Goal: Task Accomplishment & Management: Use online tool/utility

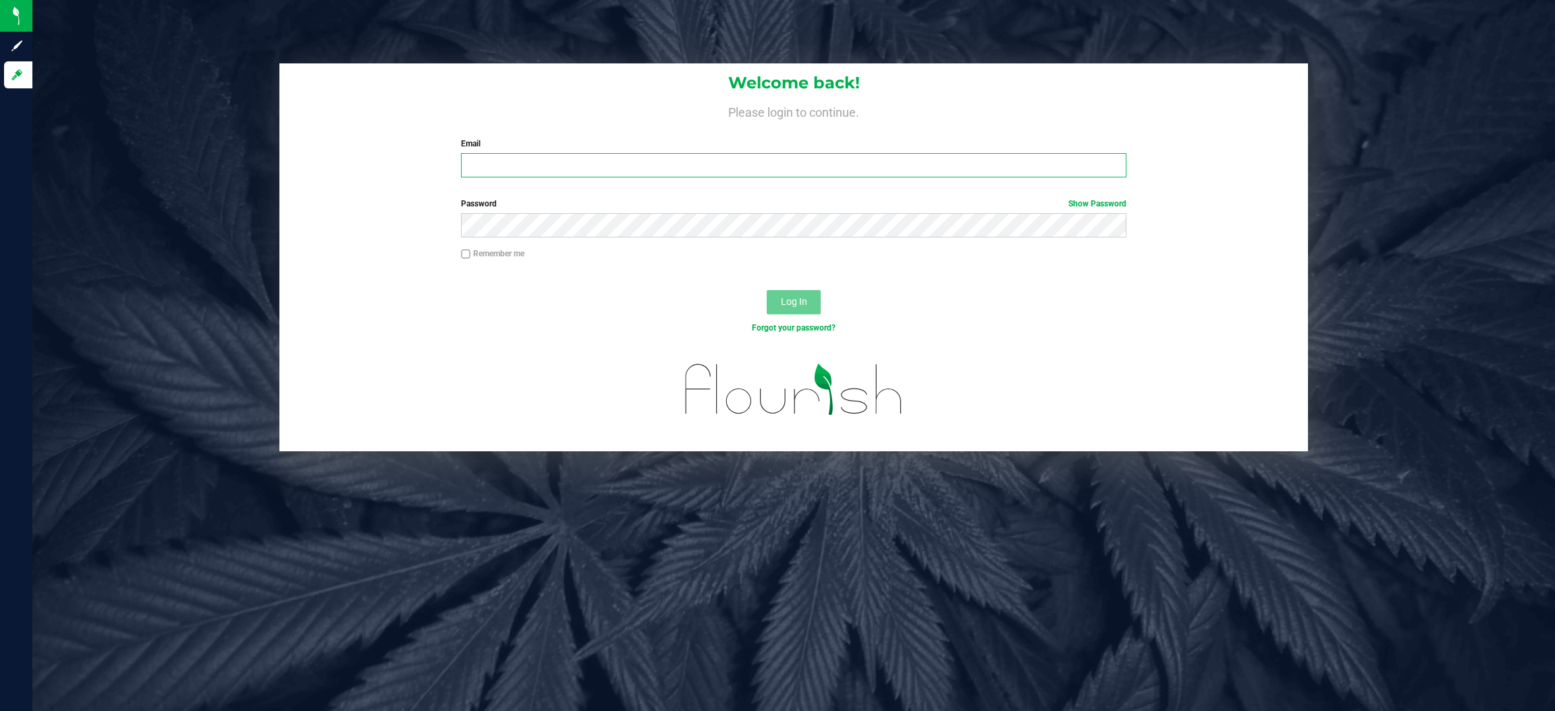
click at [540, 165] on input "Email" at bounding box center [794, 165] width 666 height 24
type input "[EMAIL_ADDRESS][DOMAIN_NAME]"
click at [767, 290] on button "Log In" at bounding box center [794, 302] width 54 height 24
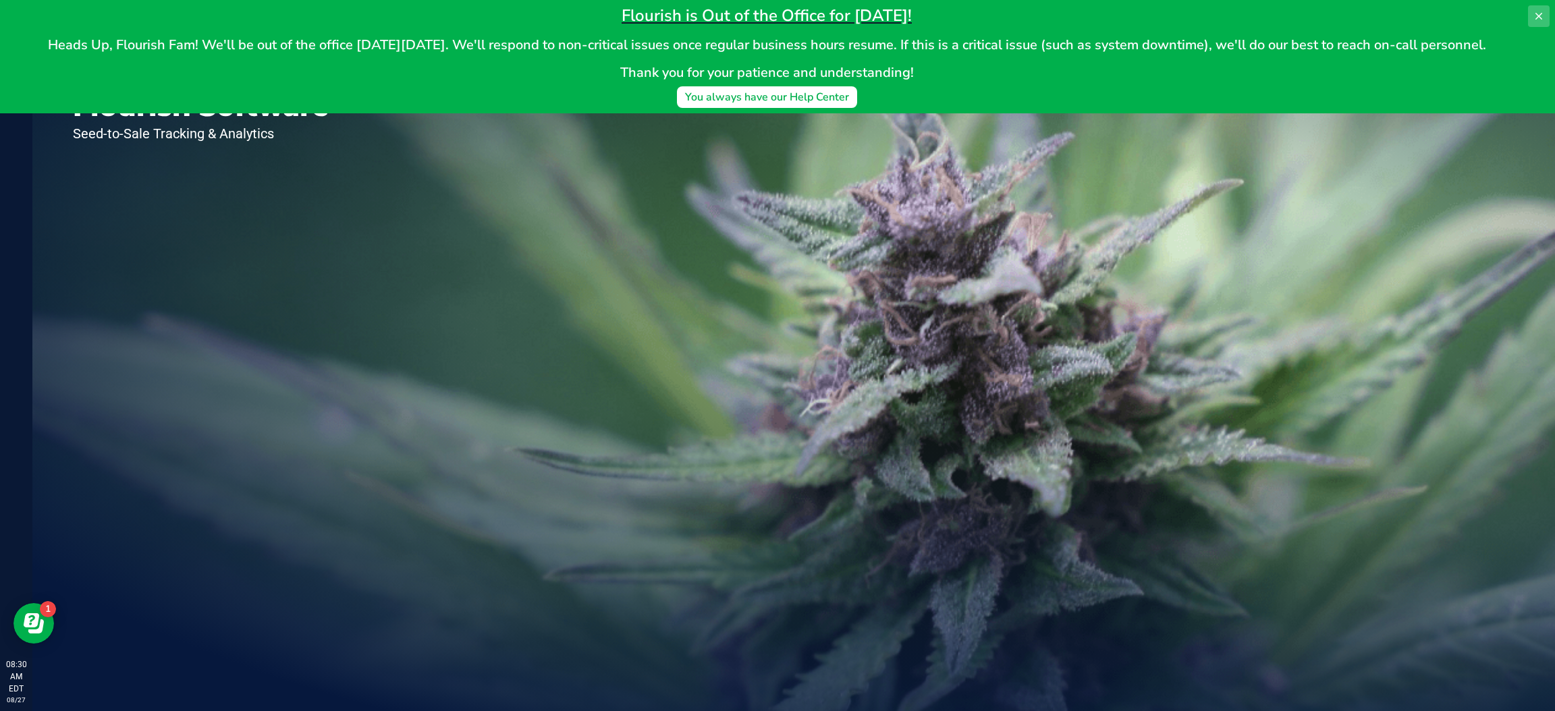
click at [1538, 16] on icon at bounding box center [1539, 16] width 7 height 7
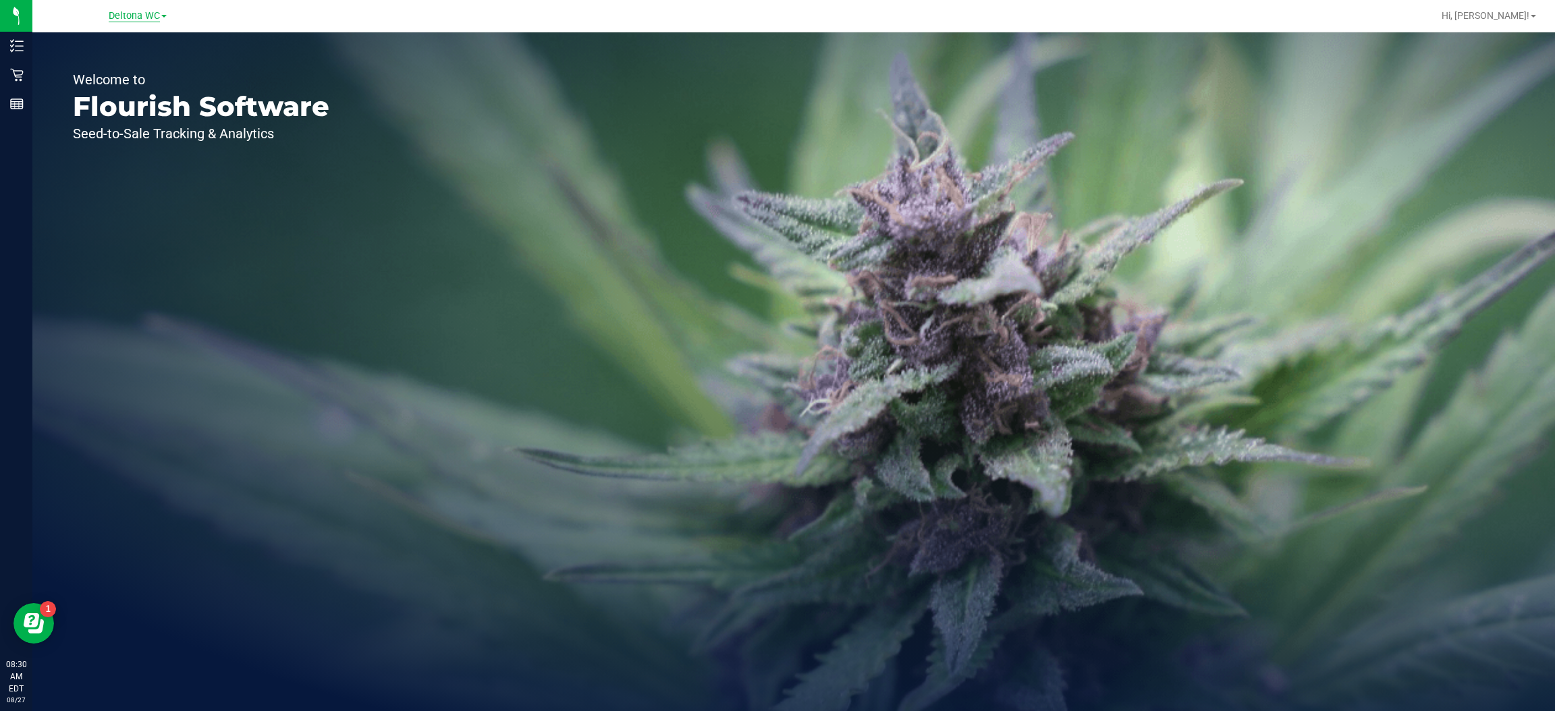
click at [157, 16] on span "Deltona WC" at bounding box center [134, 16] width 51 height 12
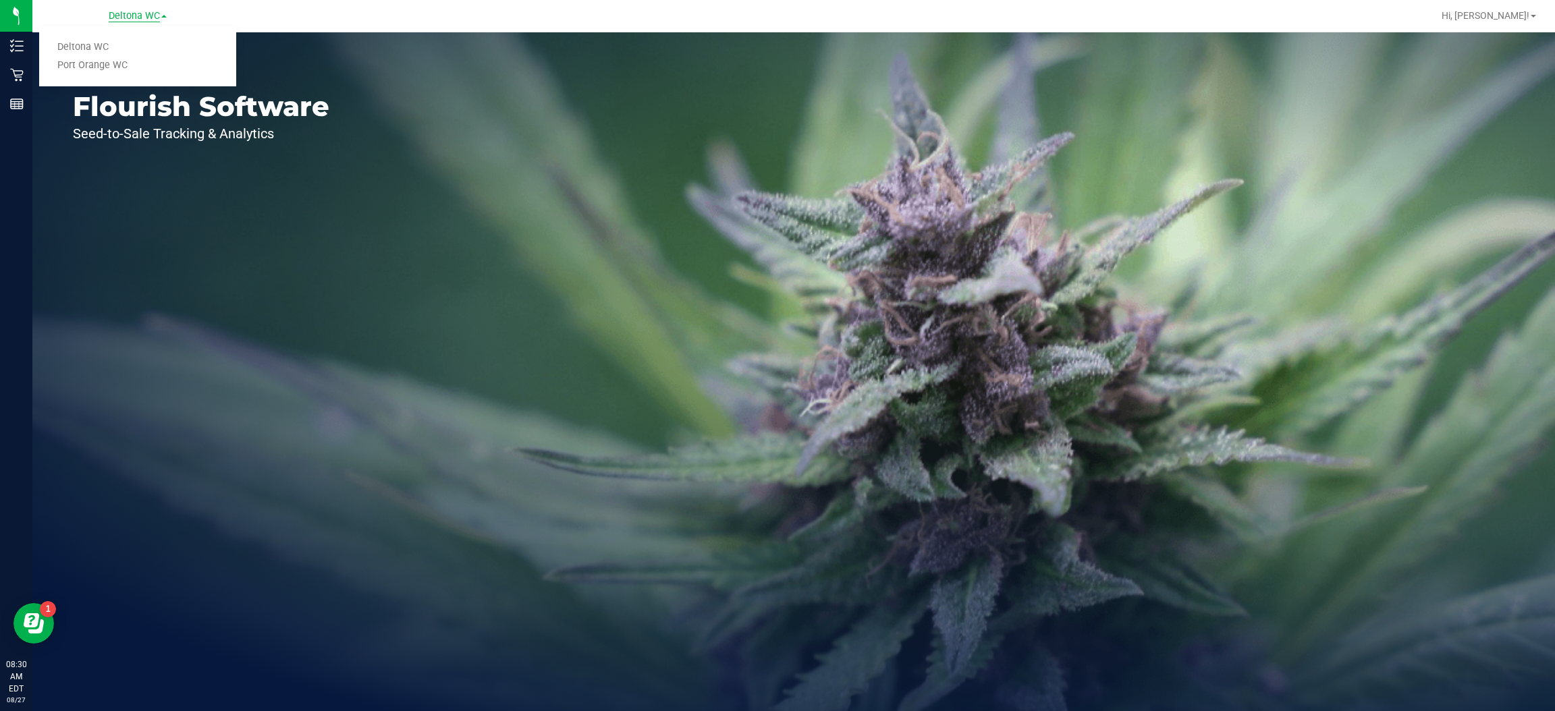
click at [128, 63] on link "Port Orange WC" at bounding box center [137, 66] width 197 height 18
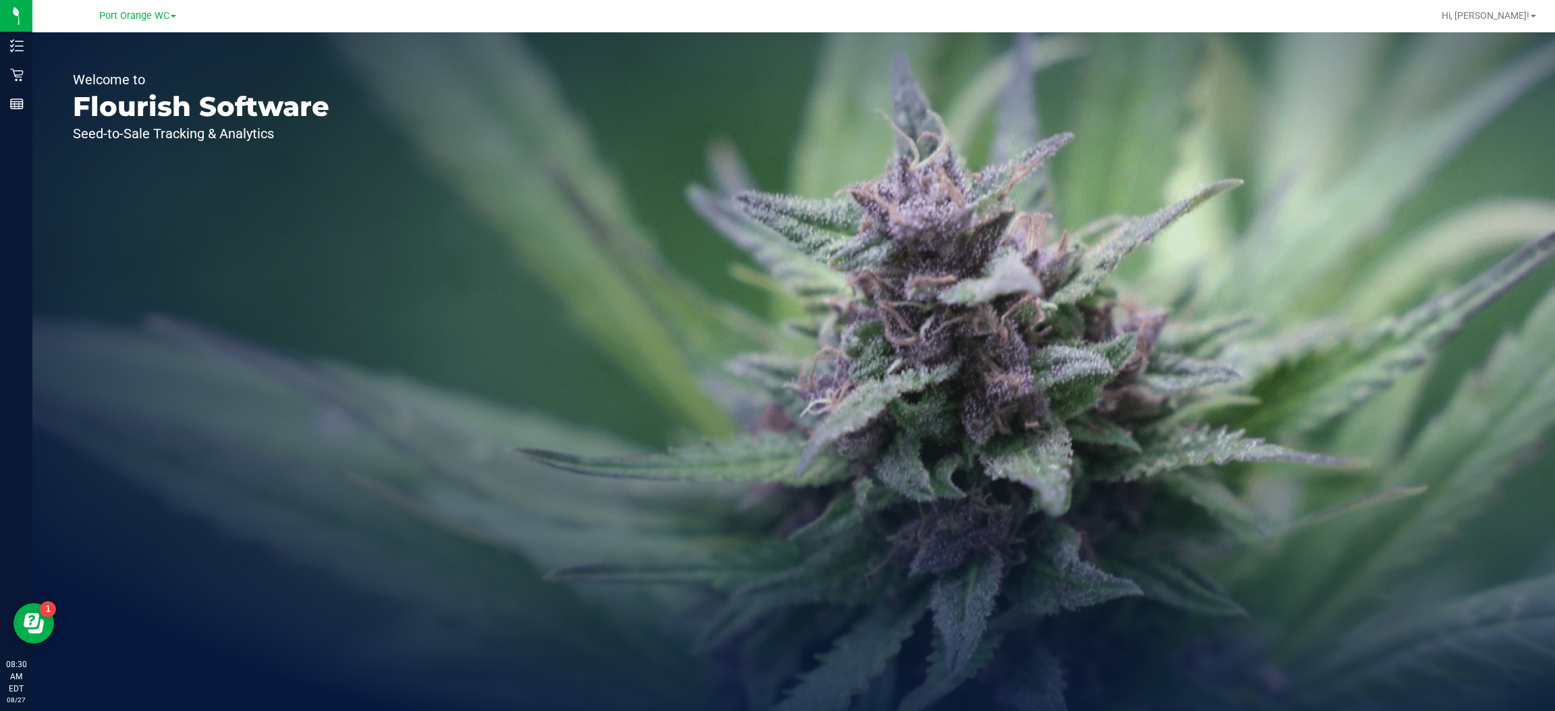
click at [17, 74] on icon at bounding box center [16, 74] width 13 height 13
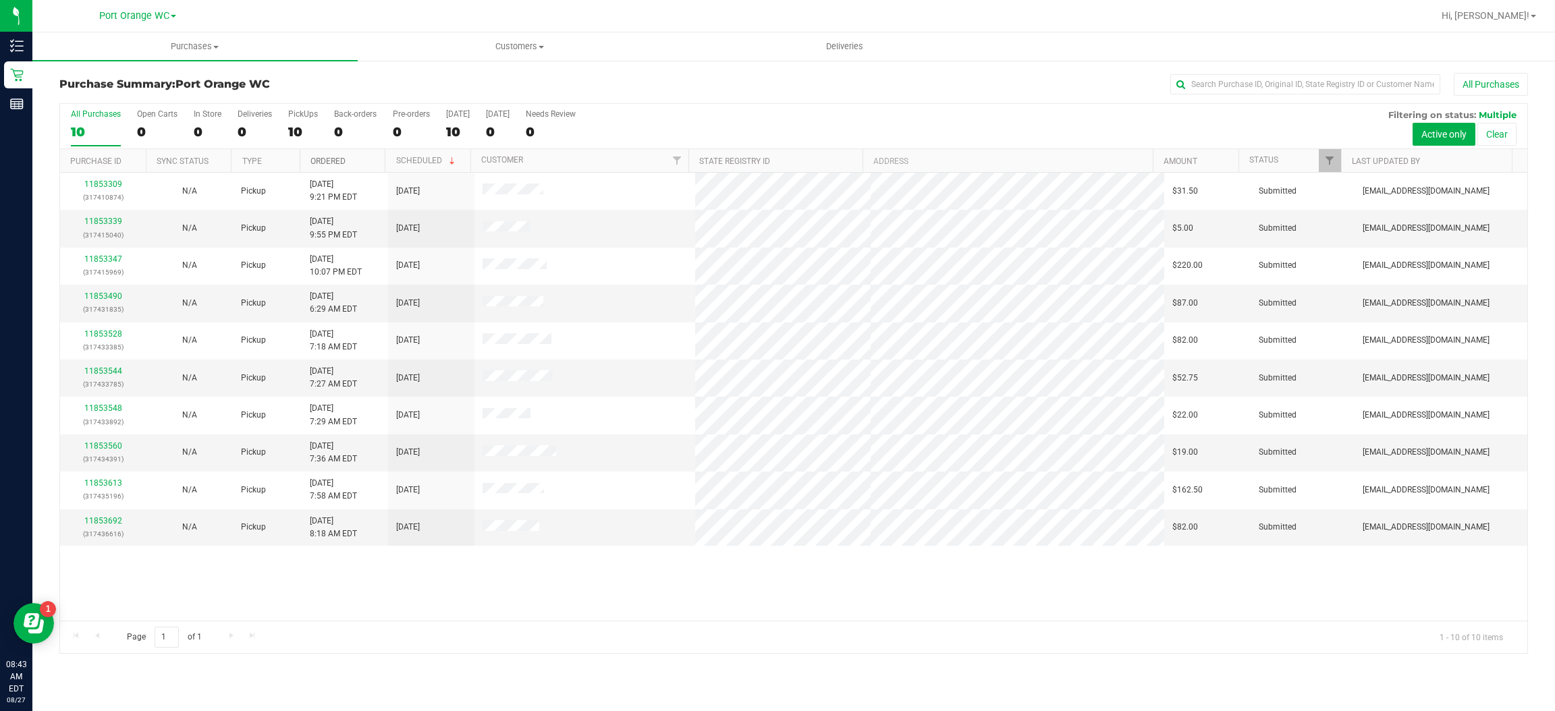
click at [337, 161] on link "Ordered" at bounding box center [327, 161] width 35 height 9
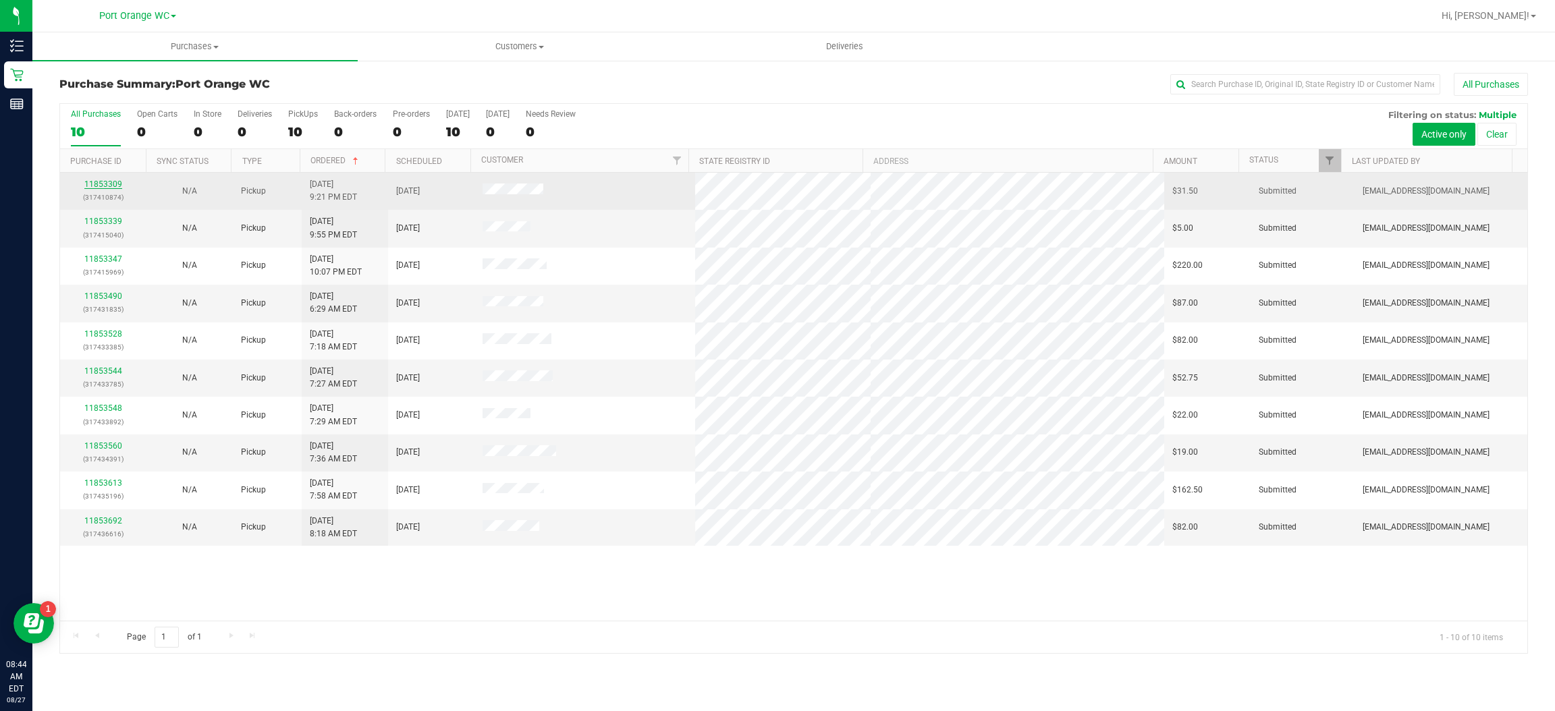
click at [118, 183] on link "11853309" at bounding box center [103, 184] width 38 height 9
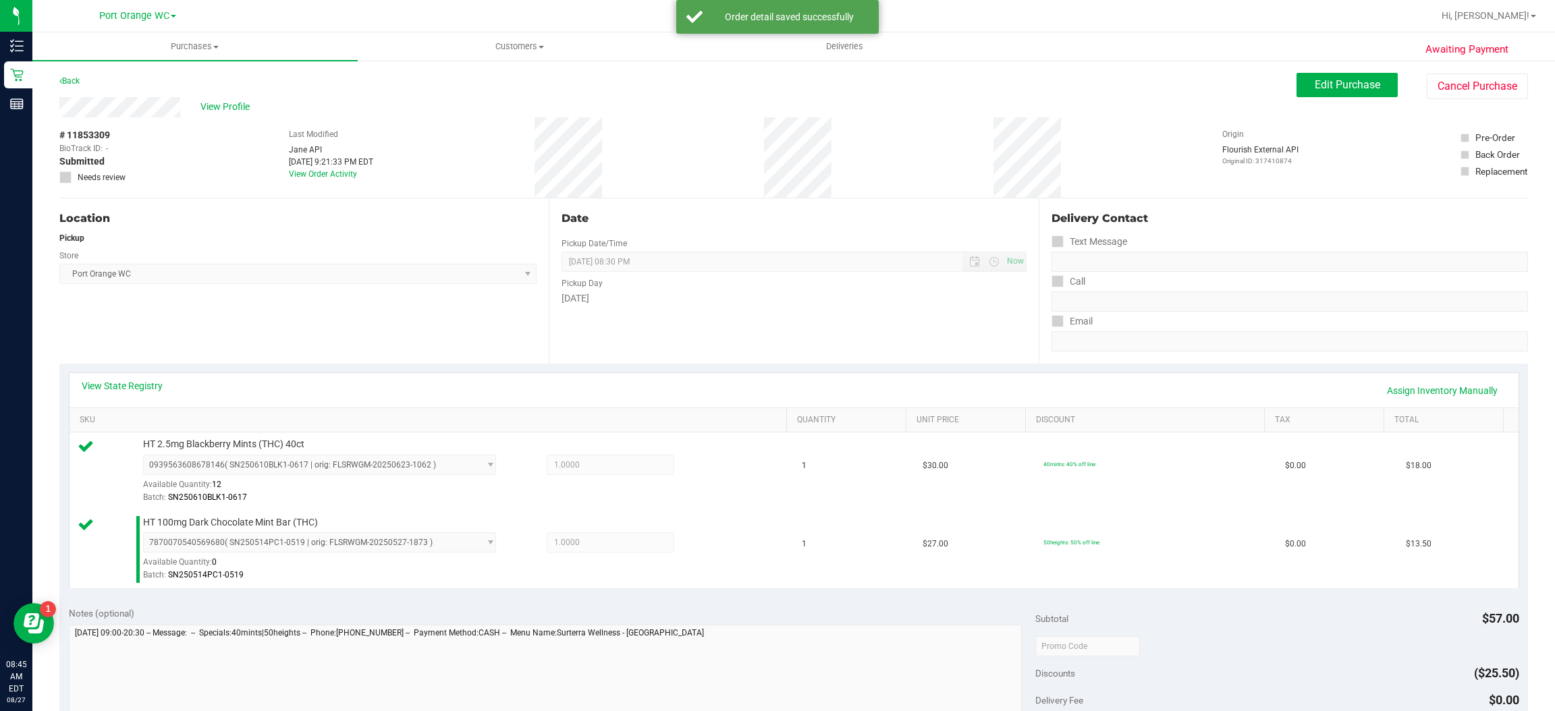
scroll to position [200, 0]
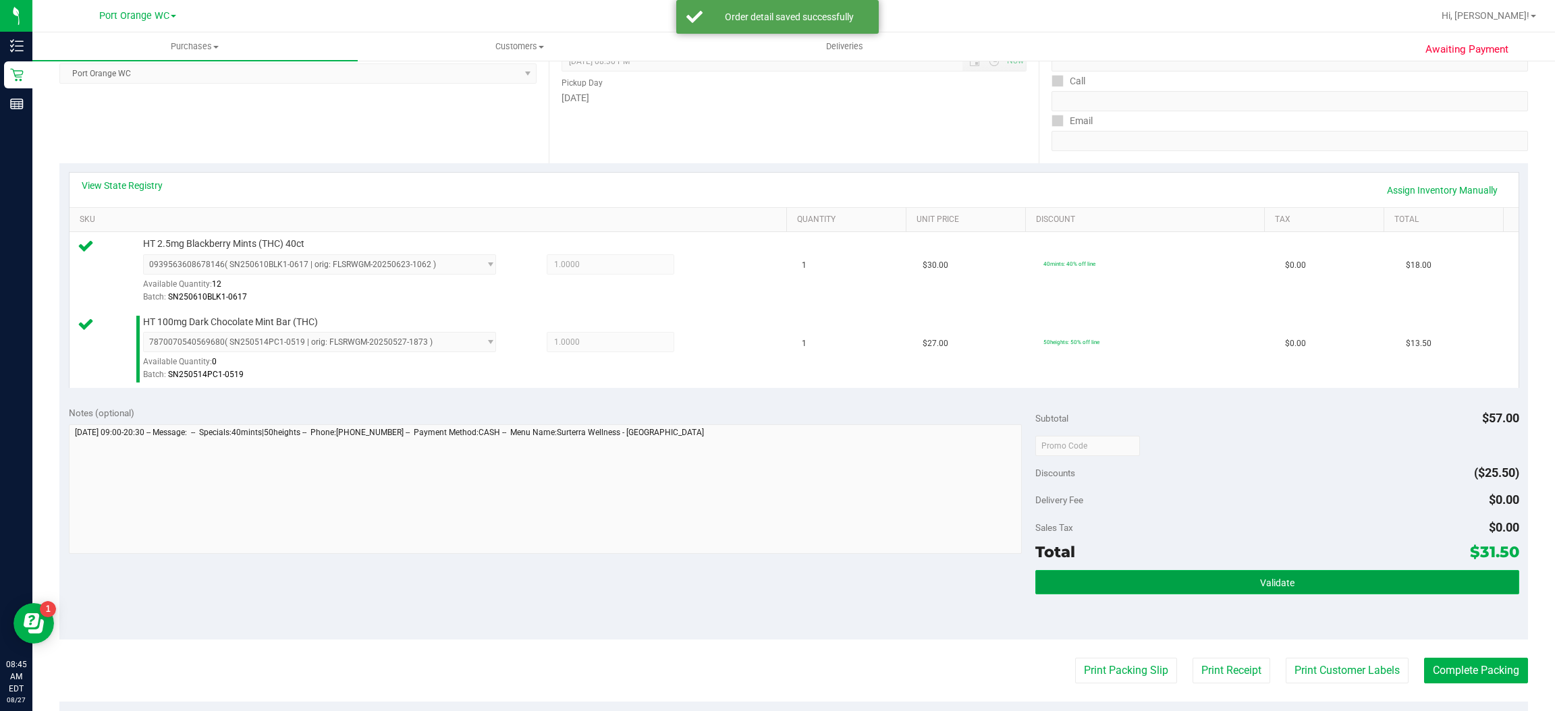
click at [1274, 574] on button "Validate" at bounding box center [1276, 582] width 483 height 24
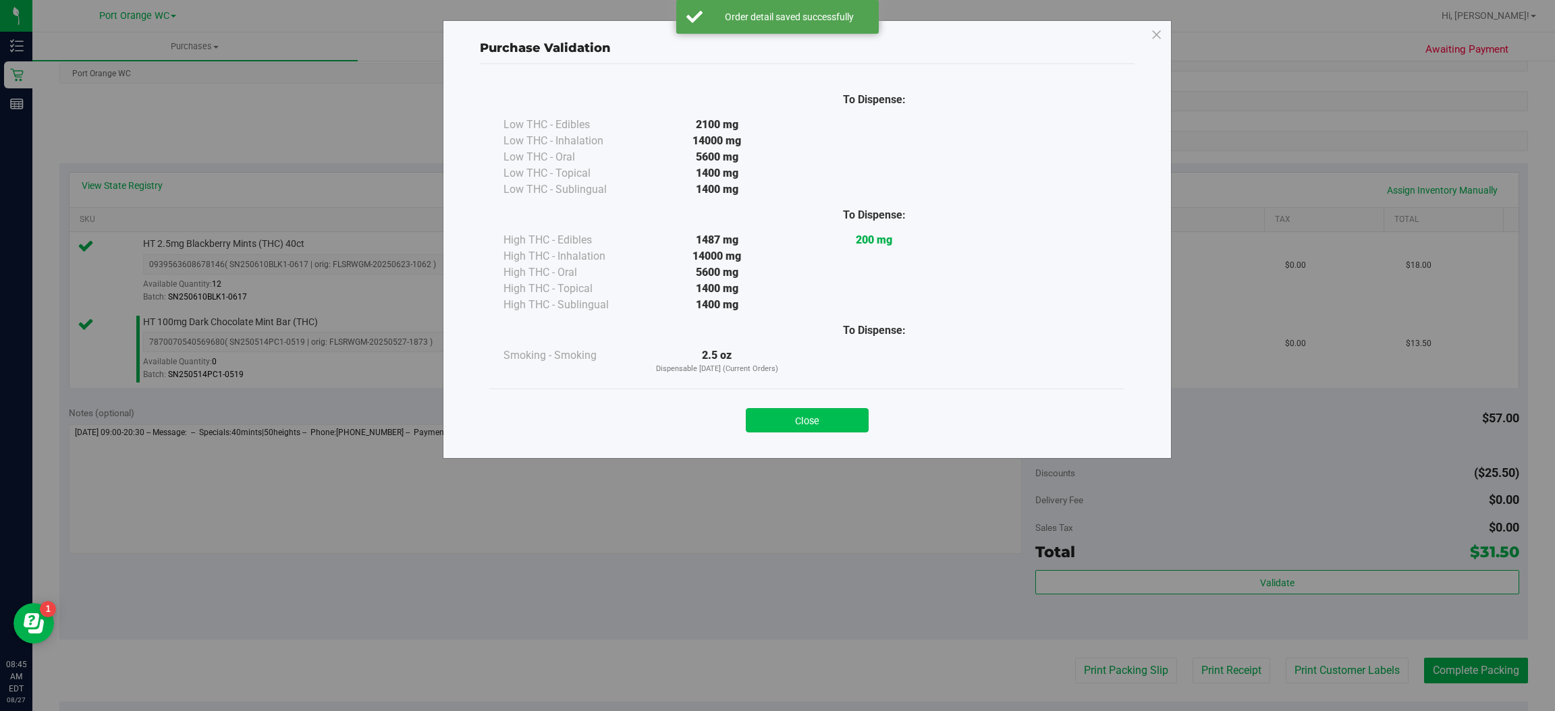
click at [816, 412] on button "Close" at bounding box center [807, 420] width 123 height 24
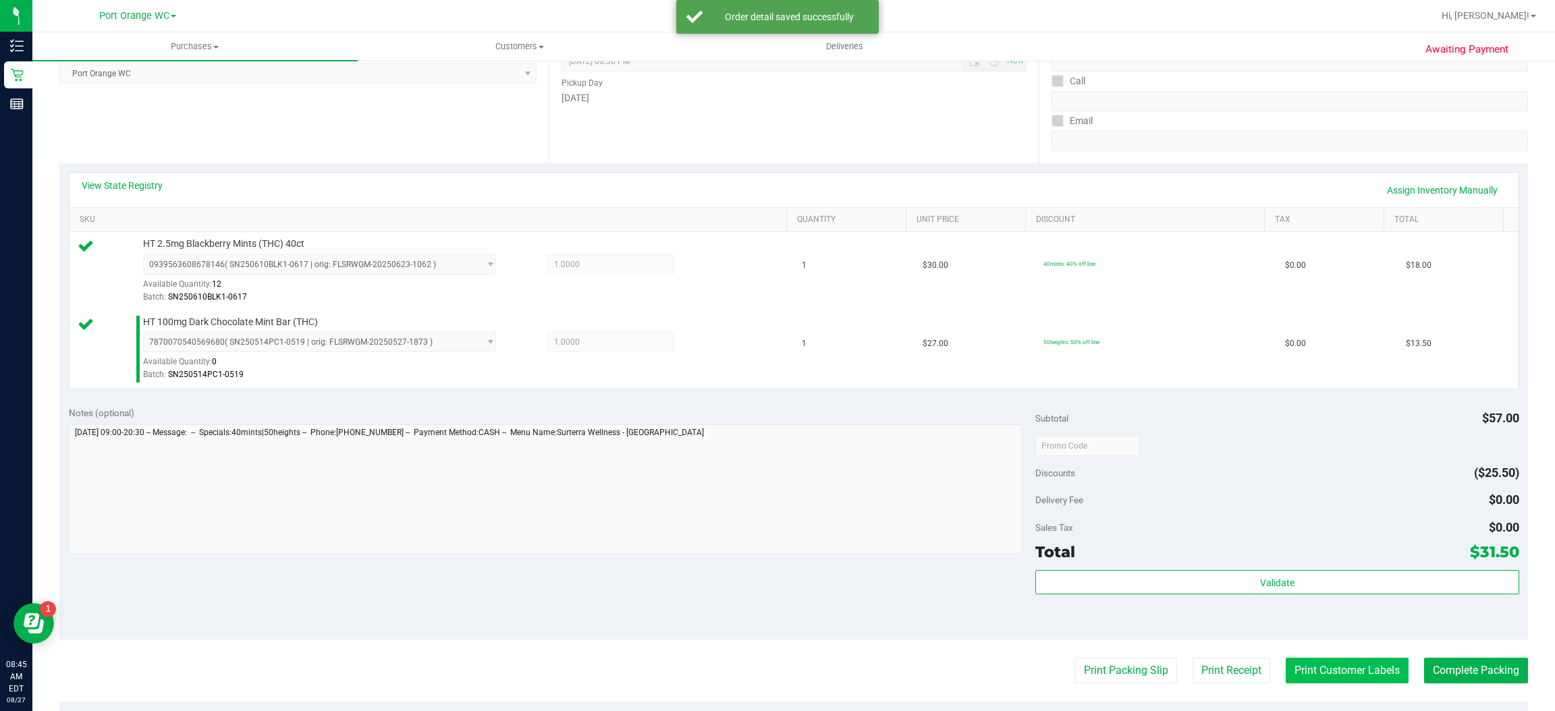
click at [1326, 672] on button "Print Customer Labels" at bounding box center [1347, 671] width 123 height 26
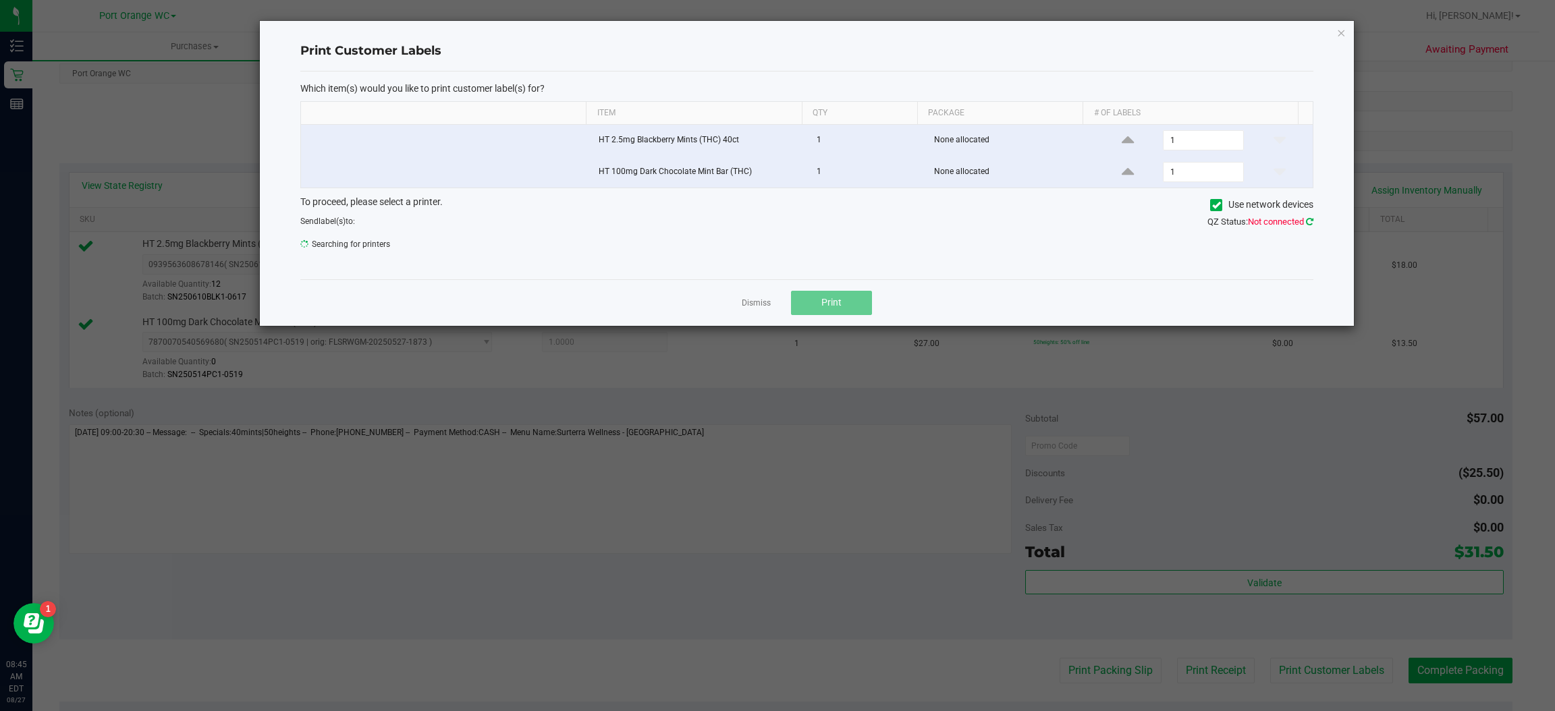
click at [1309, 224] on icon at bounding box center [1309, 221] width 7 height 9
click at [1303, 250] on span at bounding box center [1304, 248] width 11 height 11
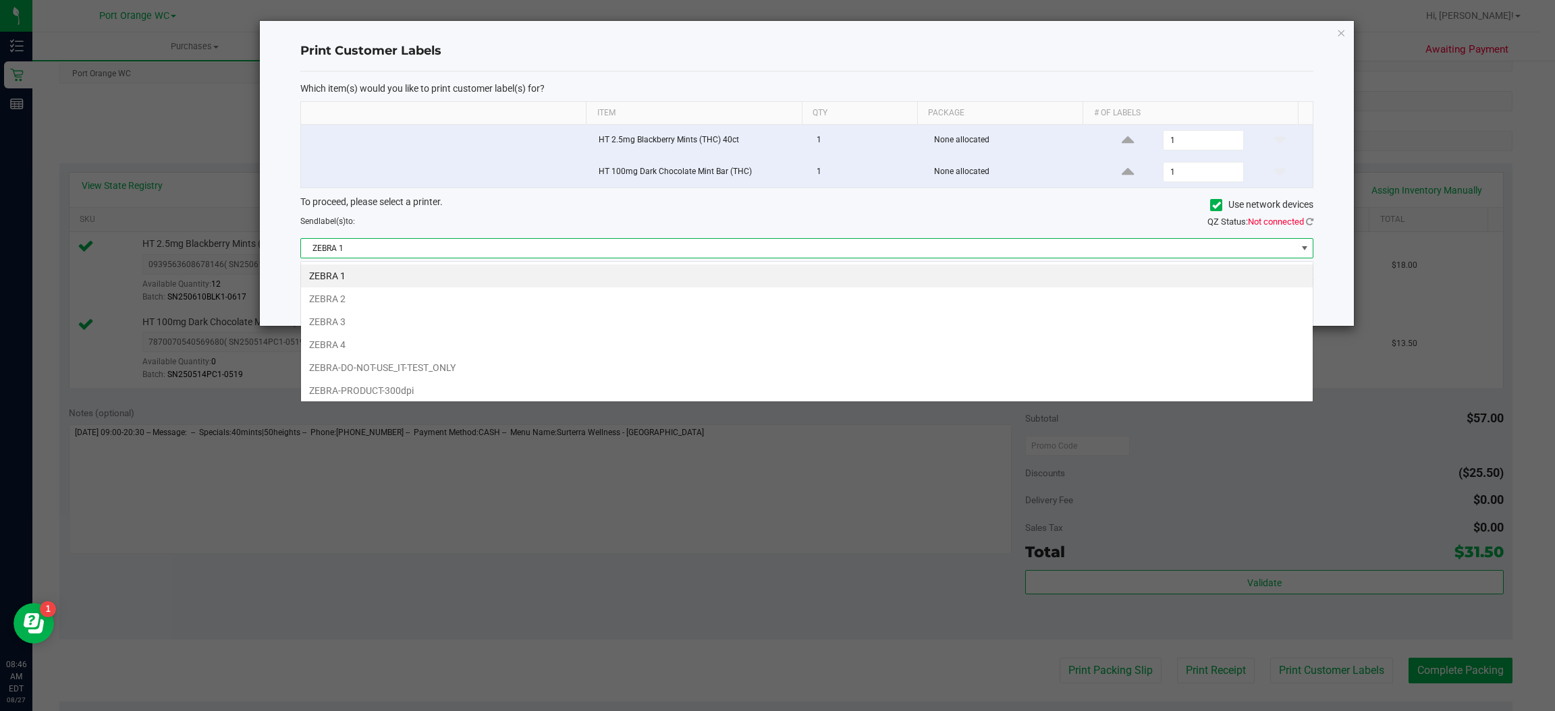
scroll to position [21, 1013]
click at [350, 313] on li "ZEBRA 3" at bounding box center [807, 321] width 1012 height 23
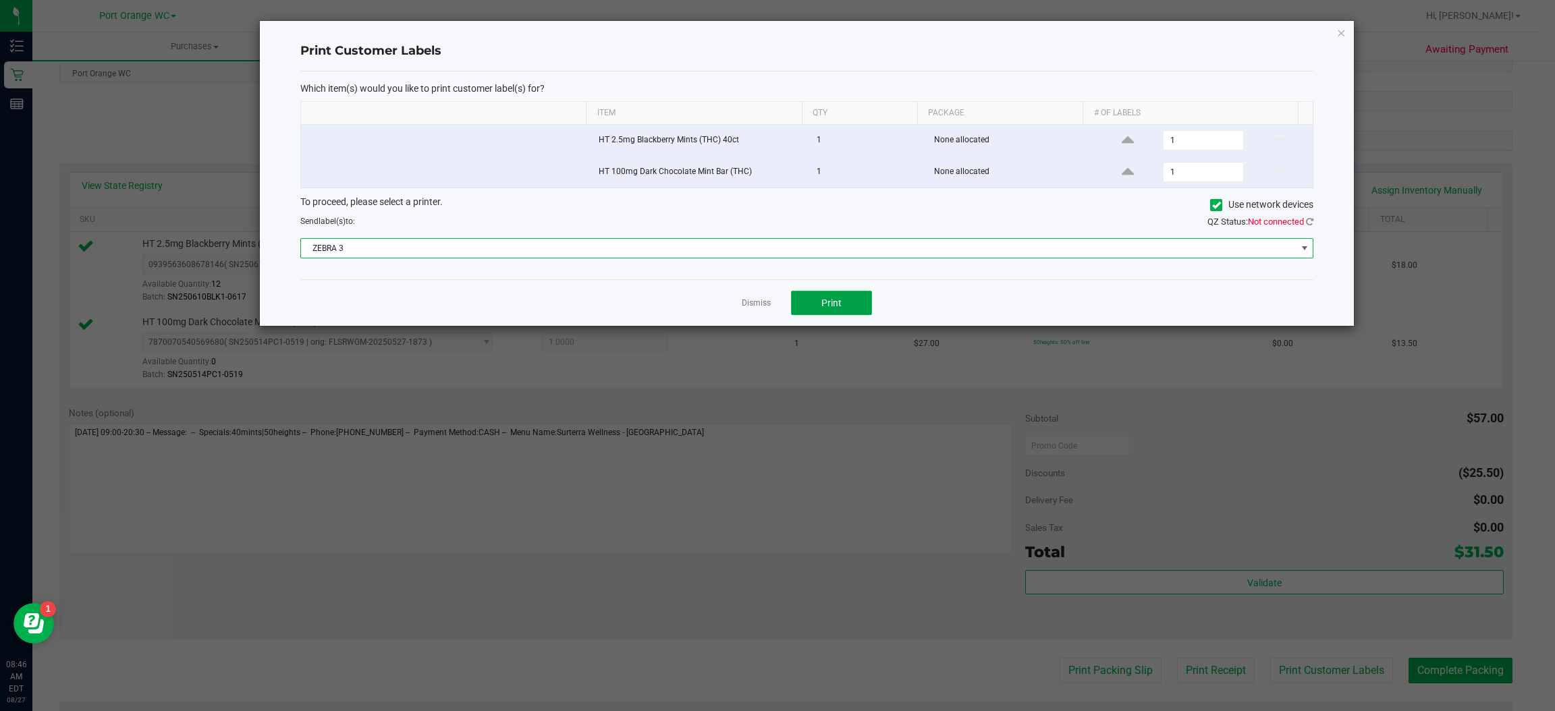
click at [840, 300] on span "Print" at bounding box center [831, 303] width 20 height 11
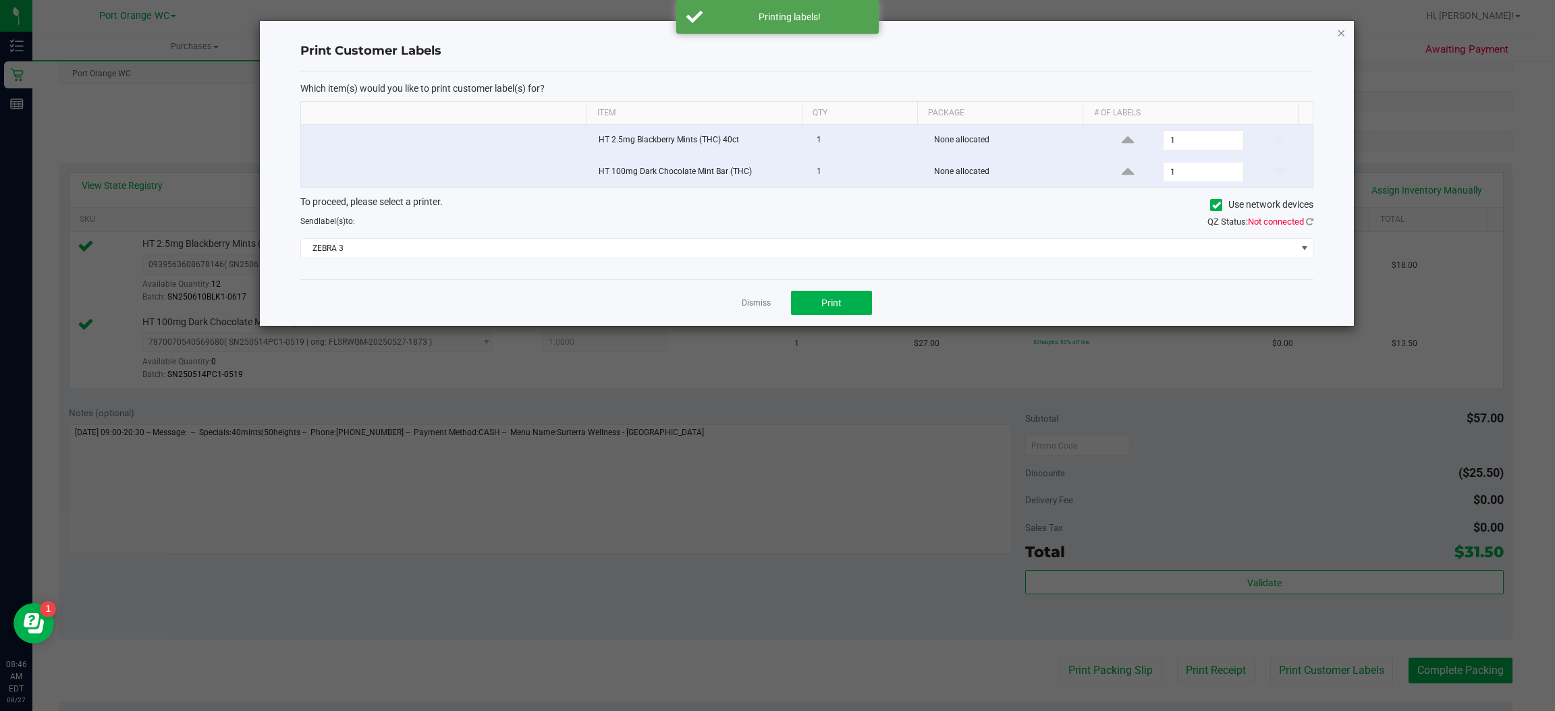
click at [1341, 31] on icon "button" at bounding box center [1341, 32] width 9 height 16
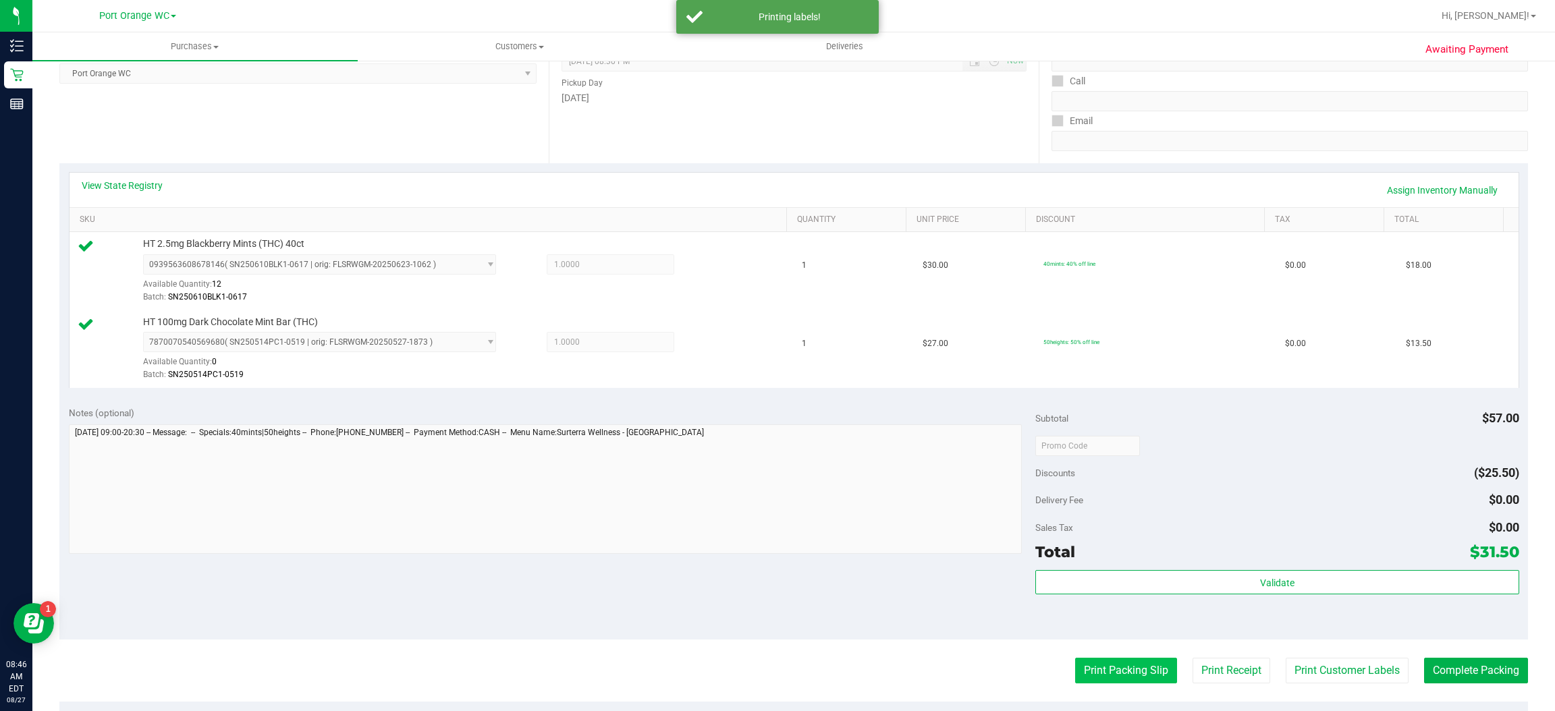
click at [1113, 675] on button "Print Packing Slip" at bounding box center [1126, 671] width 102 height 26
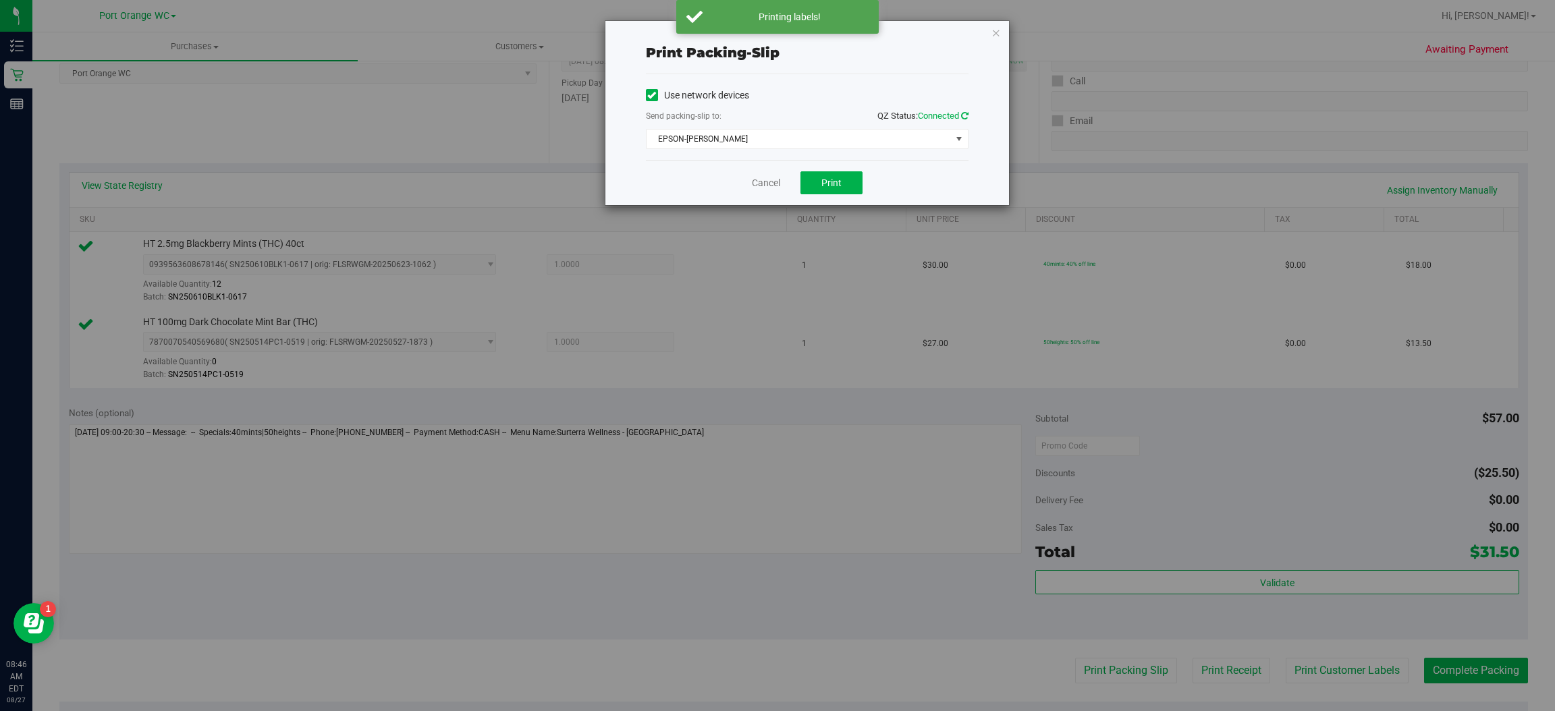
click at [963, 116] on icon at bounding box center [964, 115] width 7 height 9
click at [962, 140] on span "select" at bounding box center [959, 139] width 11 height 11
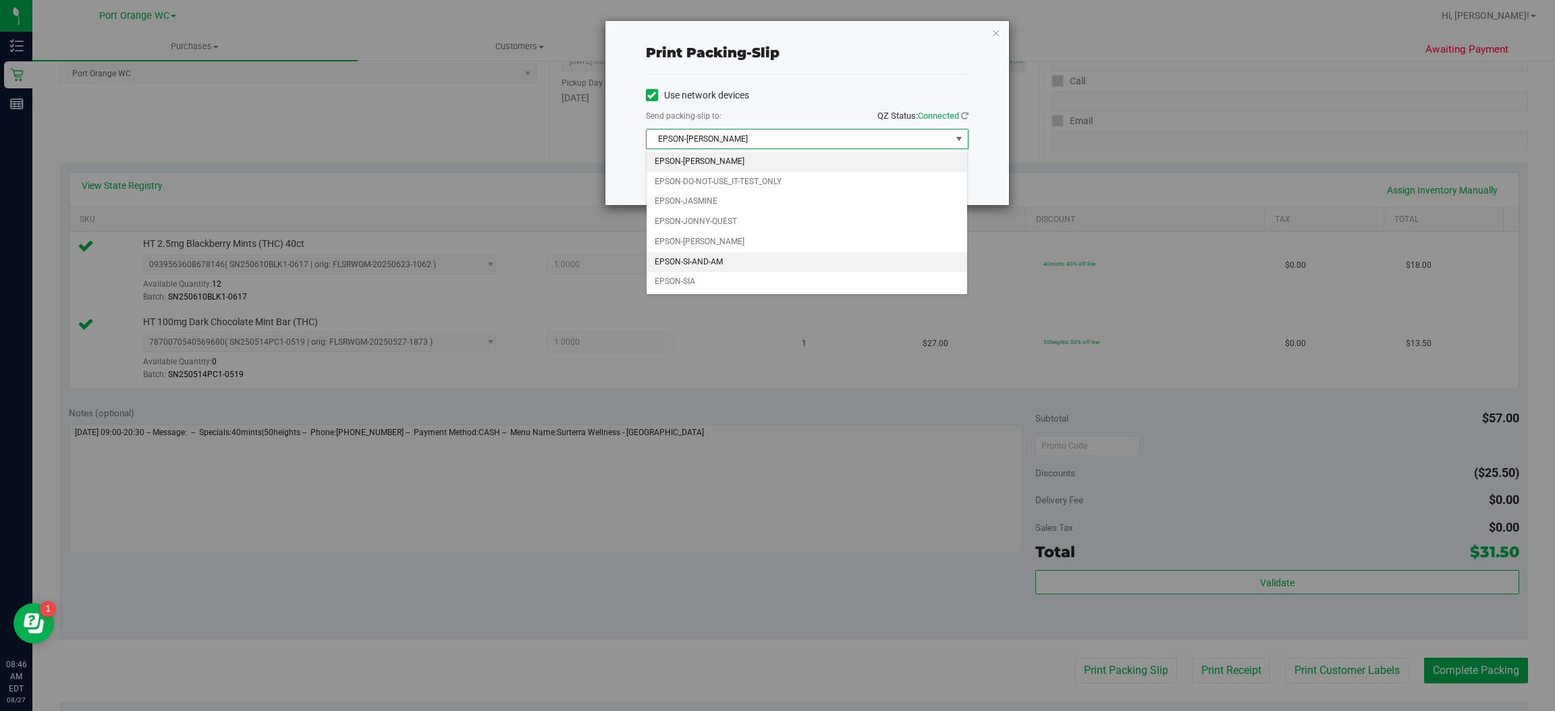
click at [711, 261] on li "EPSON-SI-AND-AM" at bounding box center [807, 262] width 321 height 20
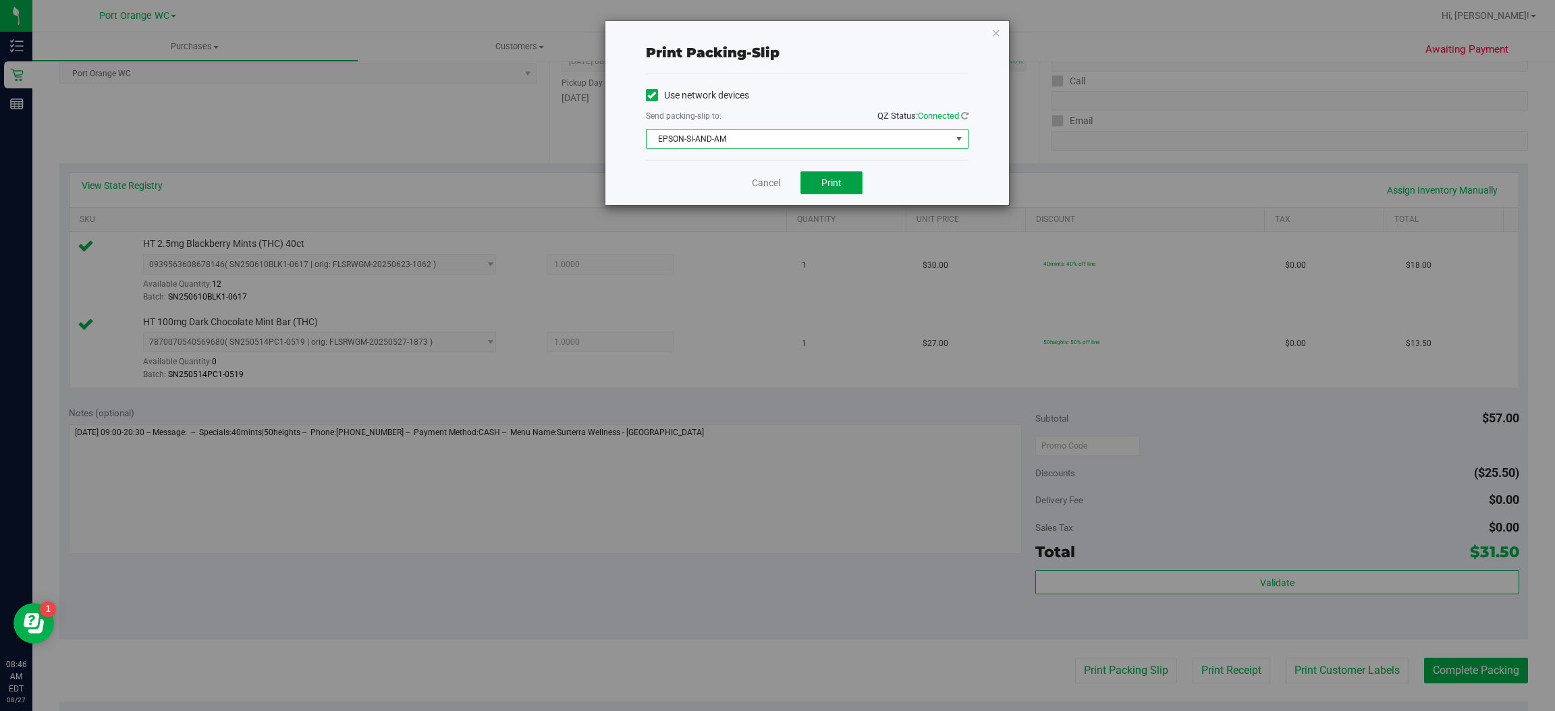
click at [841, 183] on button "Print" at bounding box center [831, 182] width 62 height 23
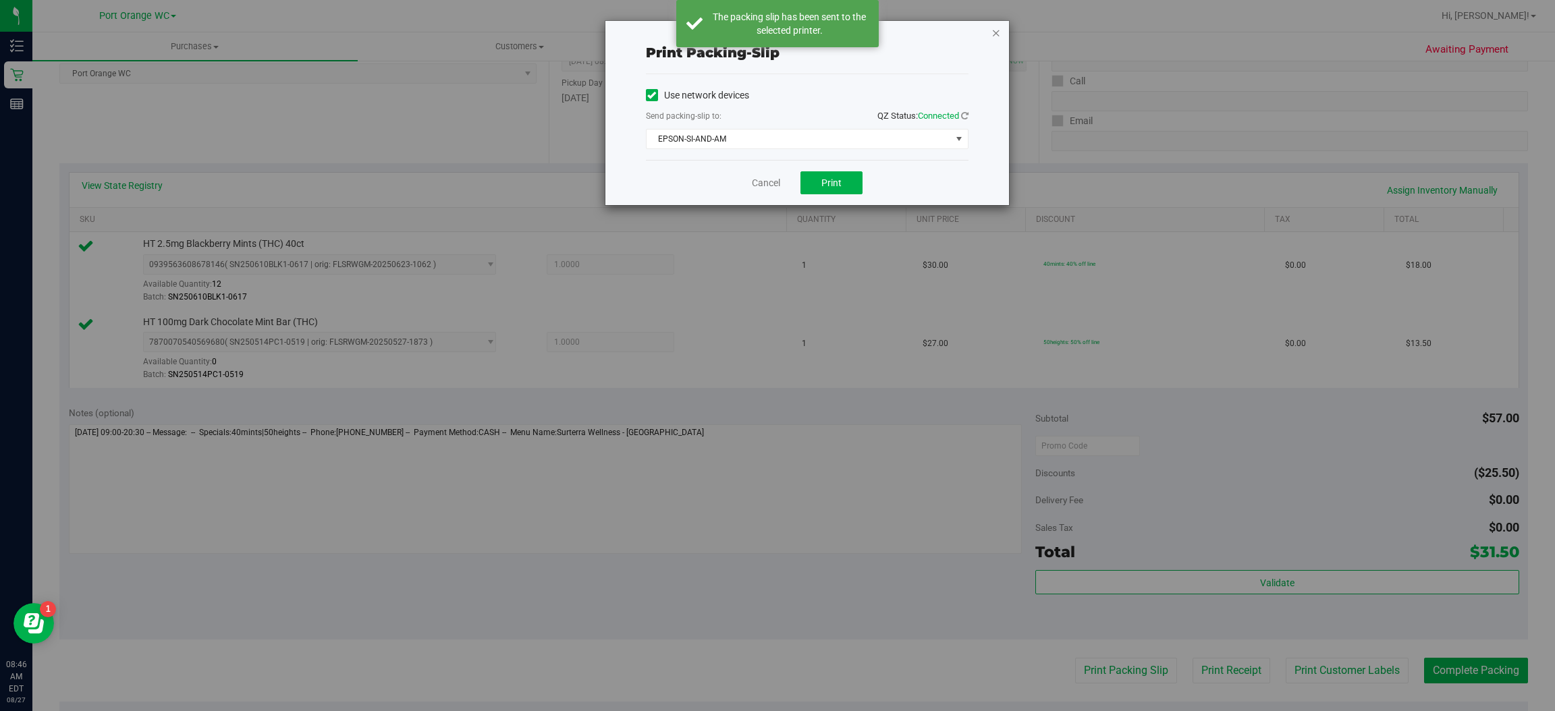
click at [995, 31] on icon "button" at bounding box center [996, 32] width 9 height 16
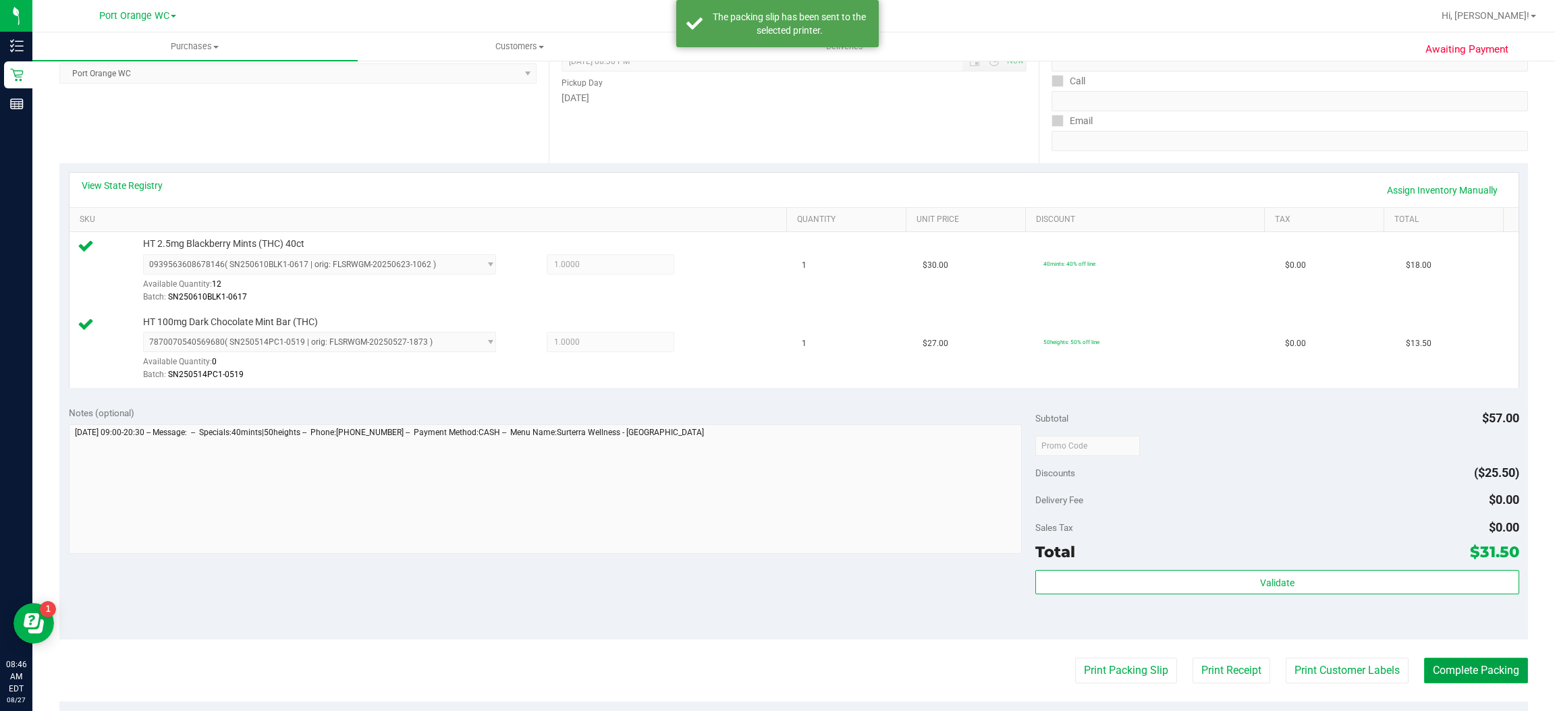
click at [1484, 670] on button "Complete Packing" at bounding box center [1476, 671] width 104 height 26
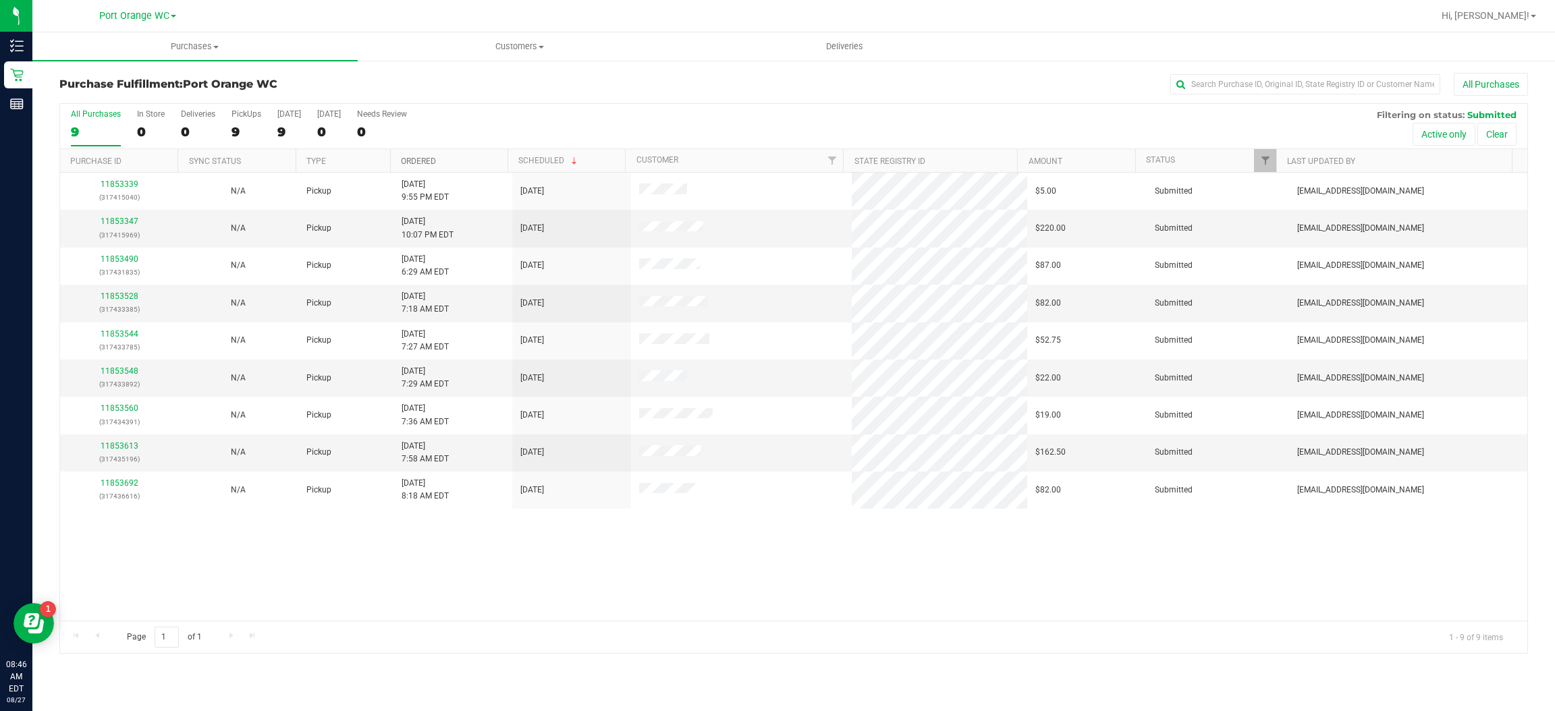
click at [429, 164] on link "Ordered" at bounding box center [418, 161] width 35 height 9
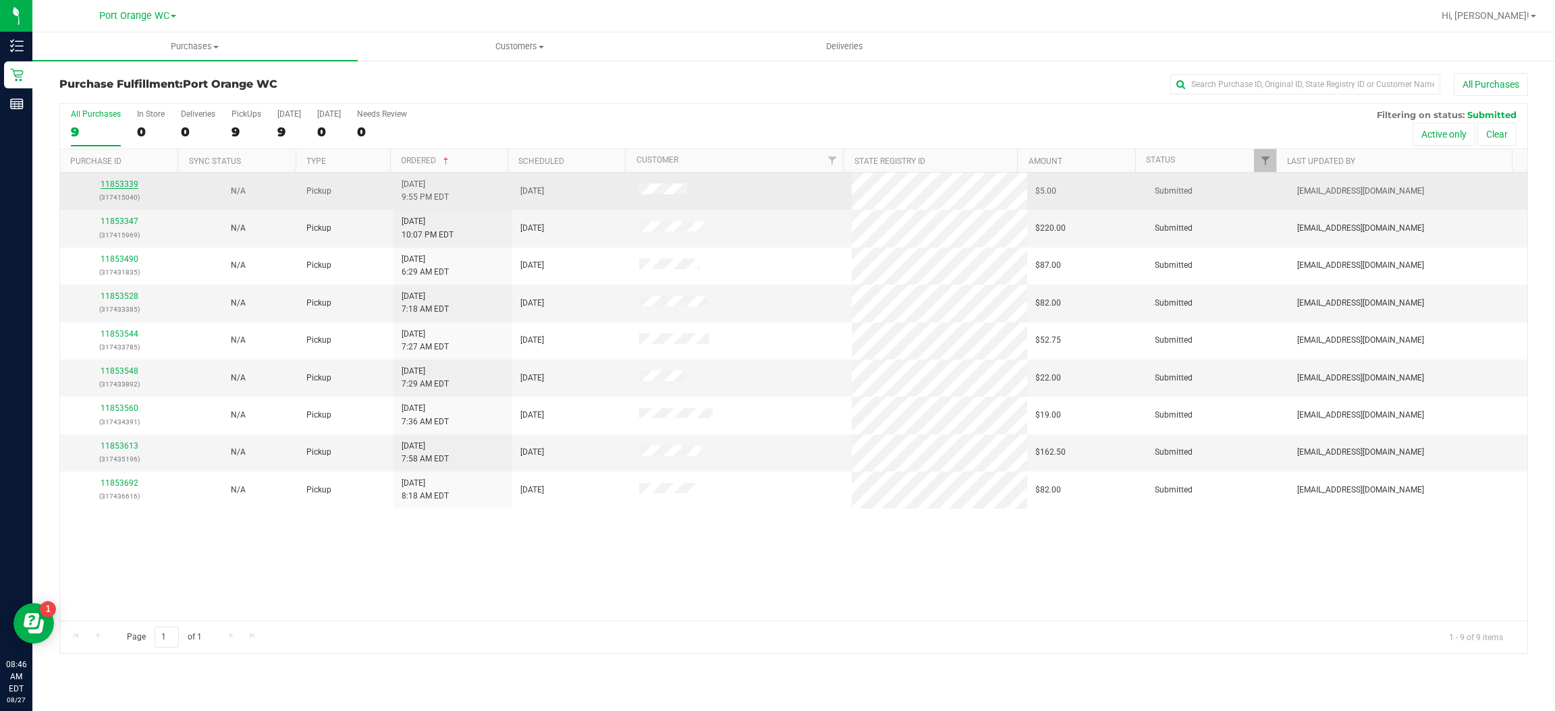
click at [122, 185] on link "11853339" at bounding box center [120, 184] width 38 height 9
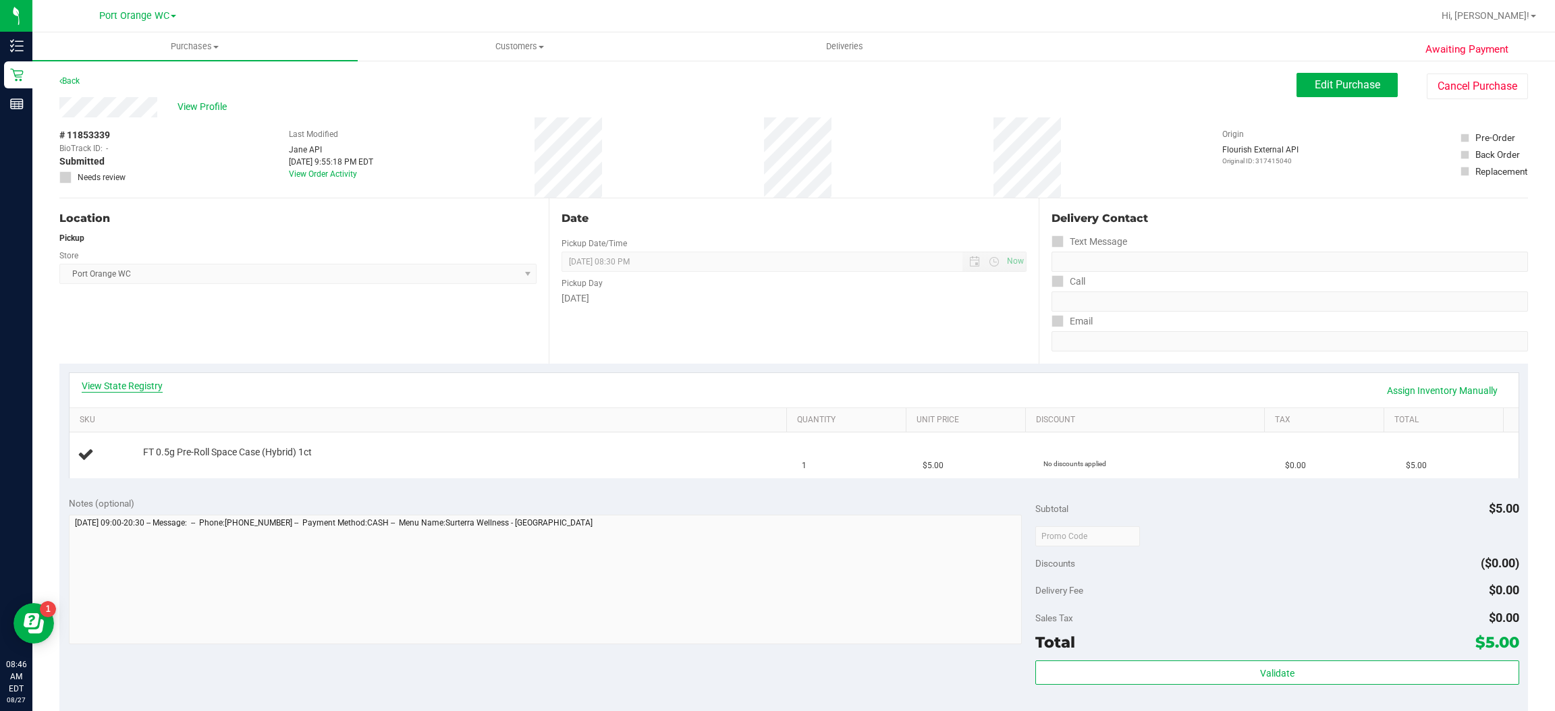
click at [145, 385] on link "View State Registry" at bounding box center [122, 385] width 81 height 13
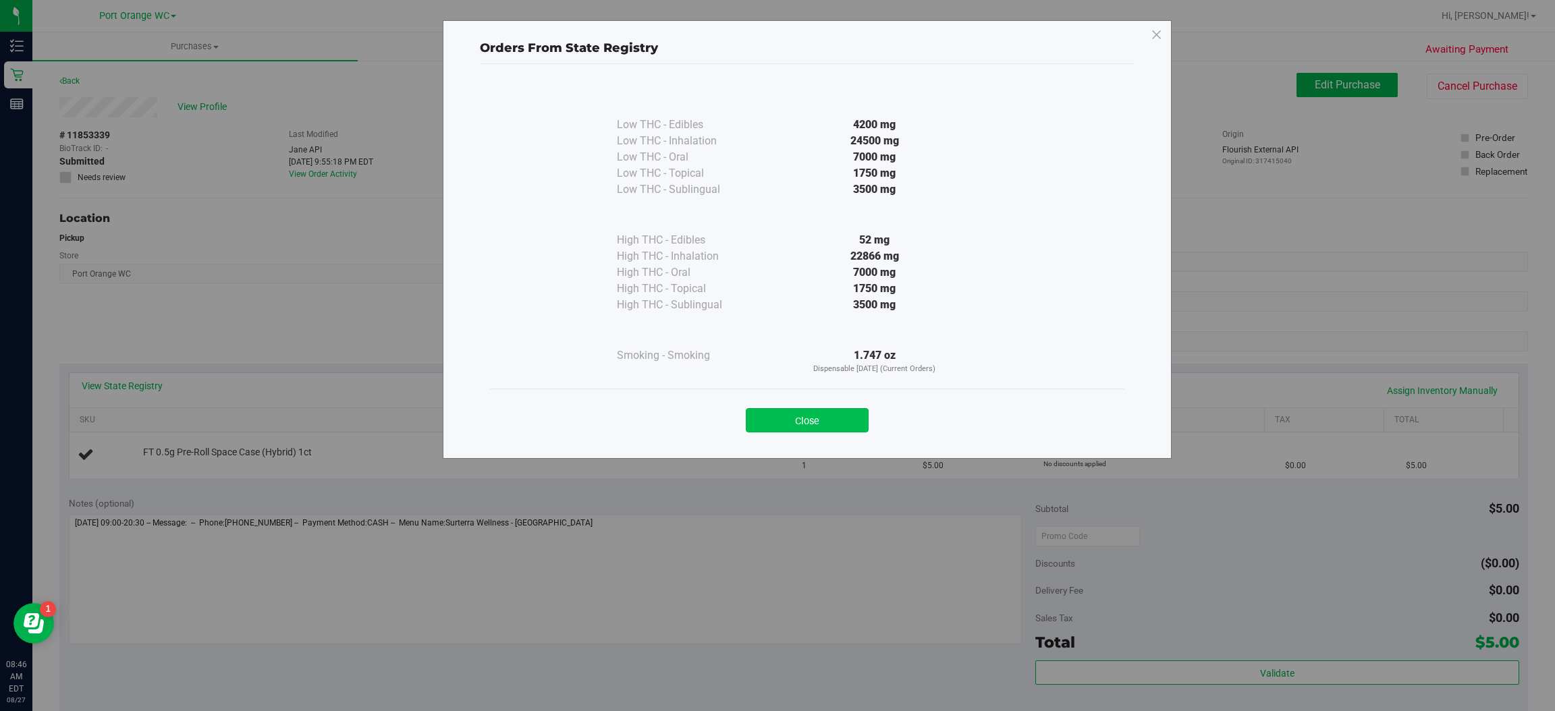
click at [821, 415] on button "Close" at bounding box center [807, 420] width 123 height 24
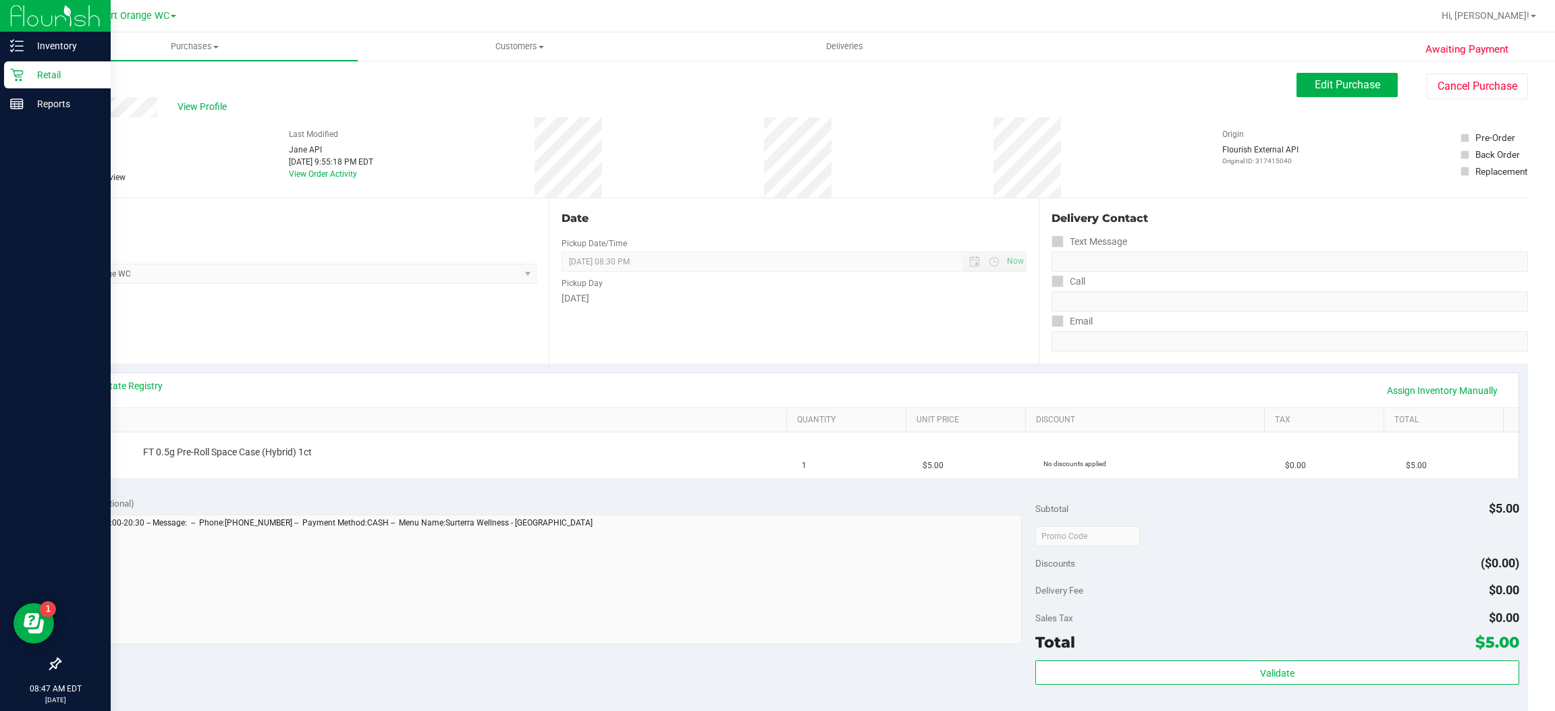
click at [15, 74] on icon at bounding box center [16, 74] width 13 height 13
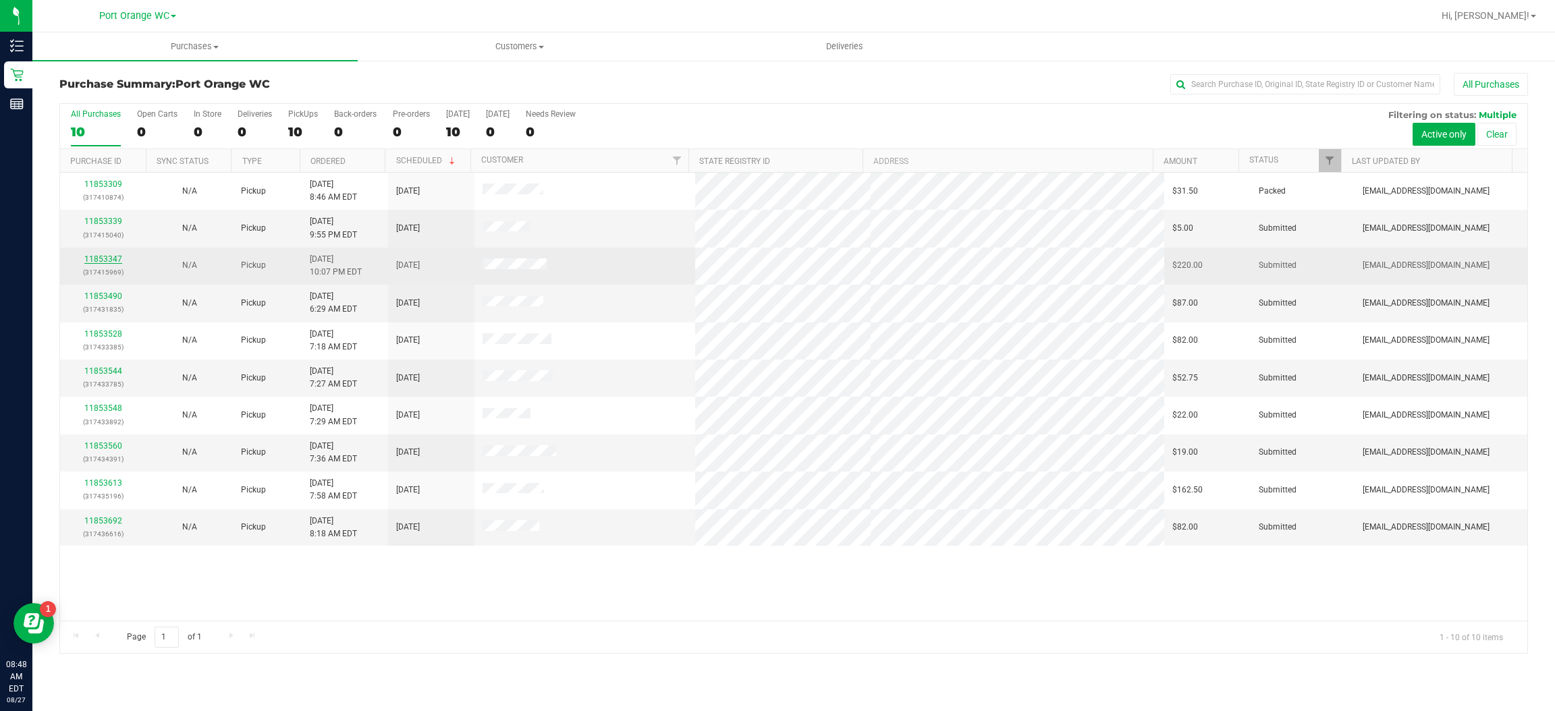
click at [110, 254] on link "11853347" at bounding box center [103, 258] width 38 height 9
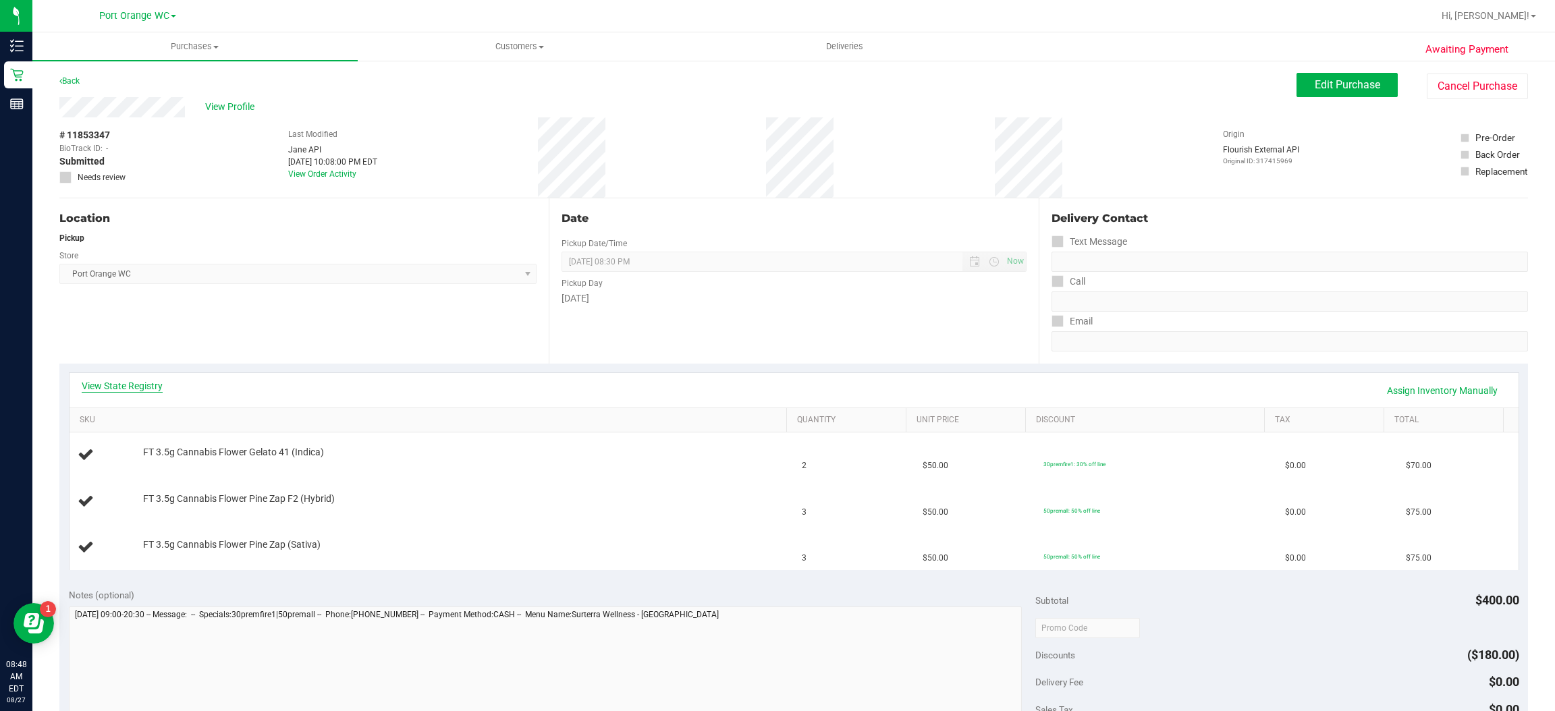
click at [148, 385] on link "View State Registry" at bounding box center [122, 385] width 81 height 13
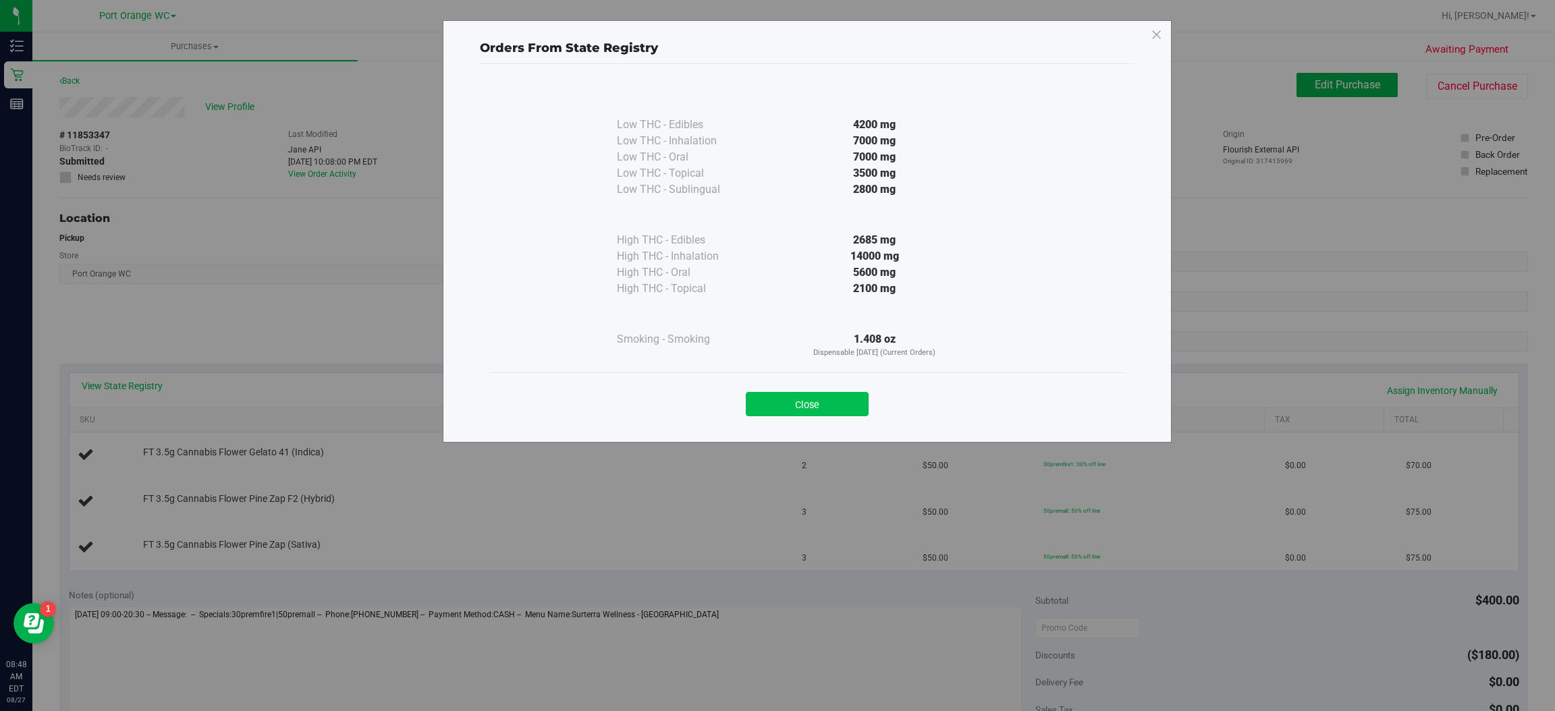
click at [833, 402] on button "Close" at bounding box center [807, 404] width 123 height 24
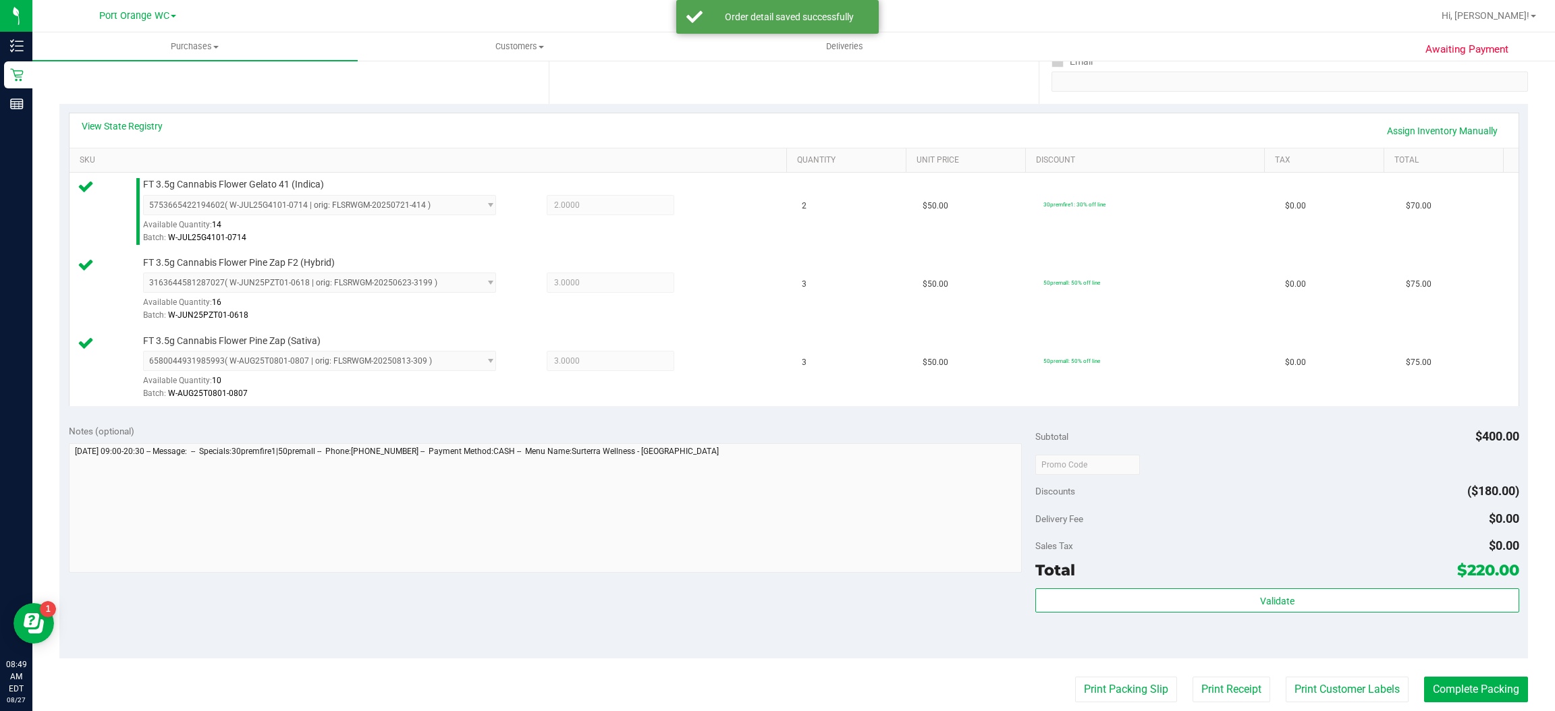
scroll to position [259, 0]
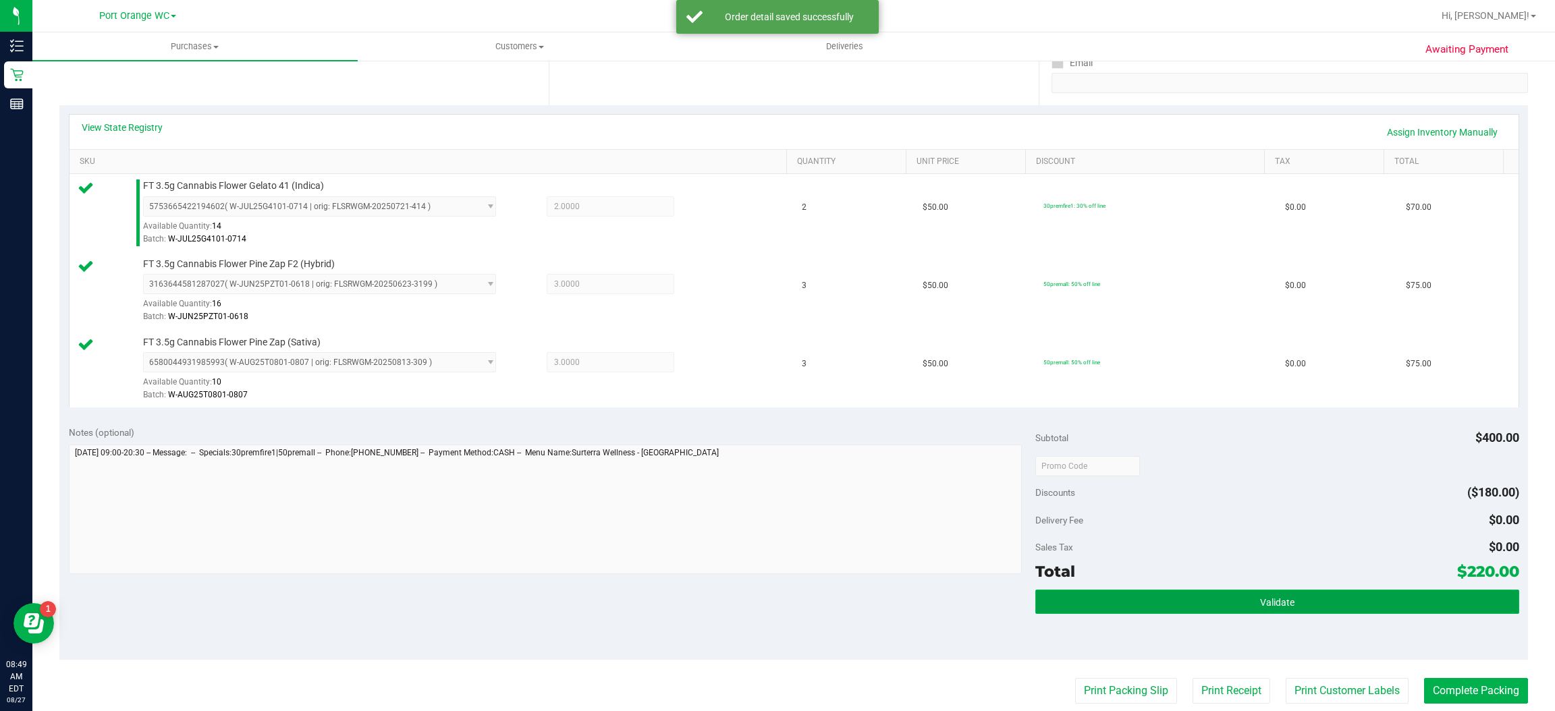
click at [1241, 605] on button "Validate" at bounding box center [1276, 602] width 483 height 24
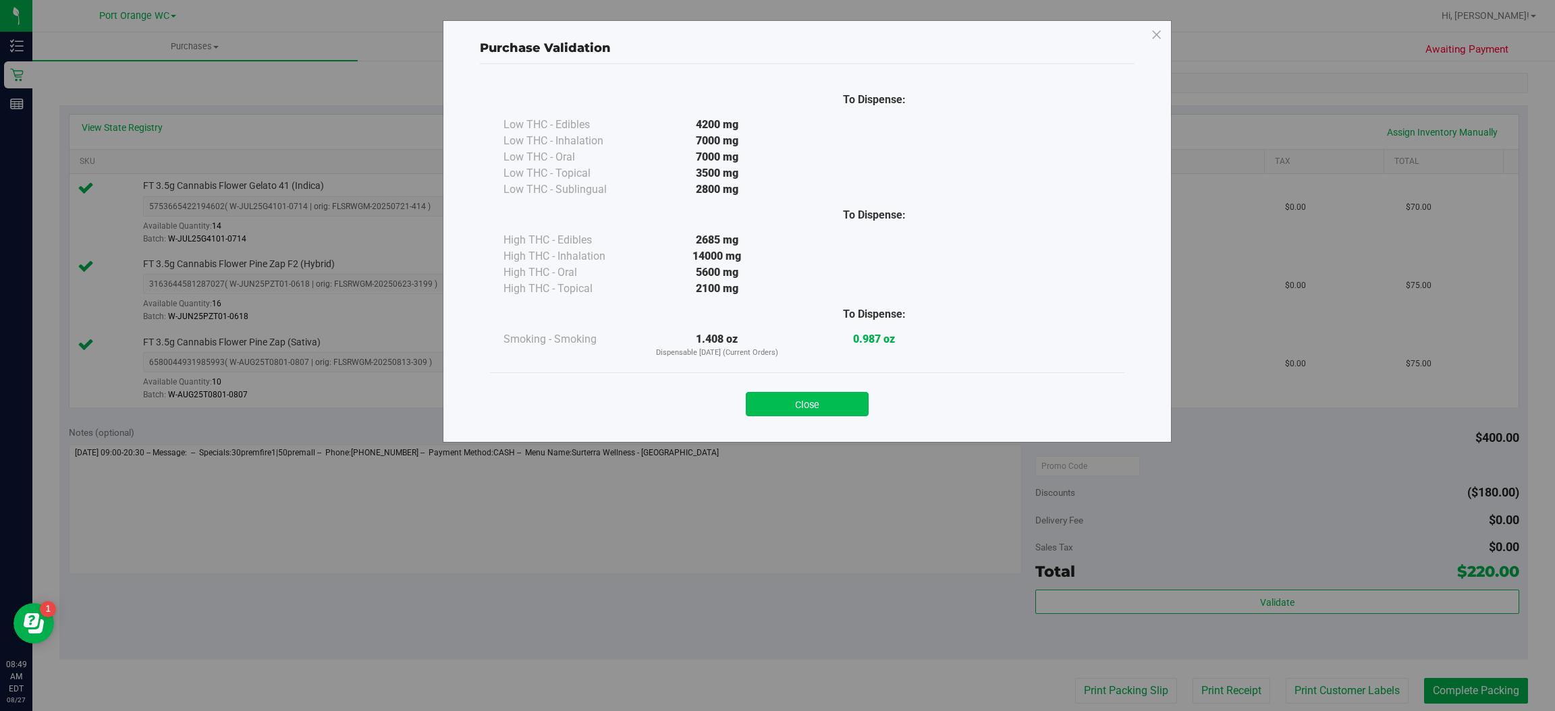
click at [819, 399] on button "Close" at bounding box center [807, 404] width 123 height 24
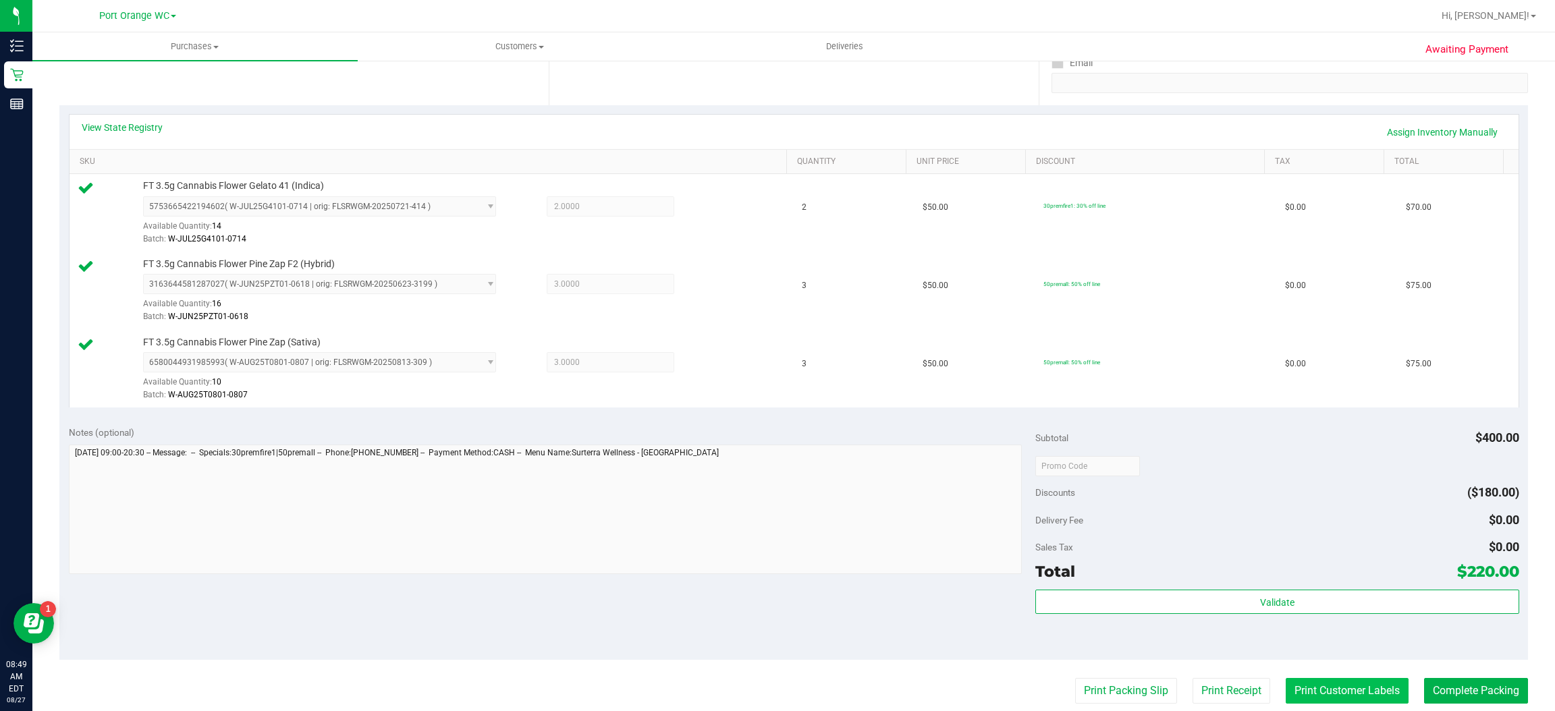
click at [1357, 695] on button "Print Customer Labels" at bounding box center [1347, 691] width 123 height 26
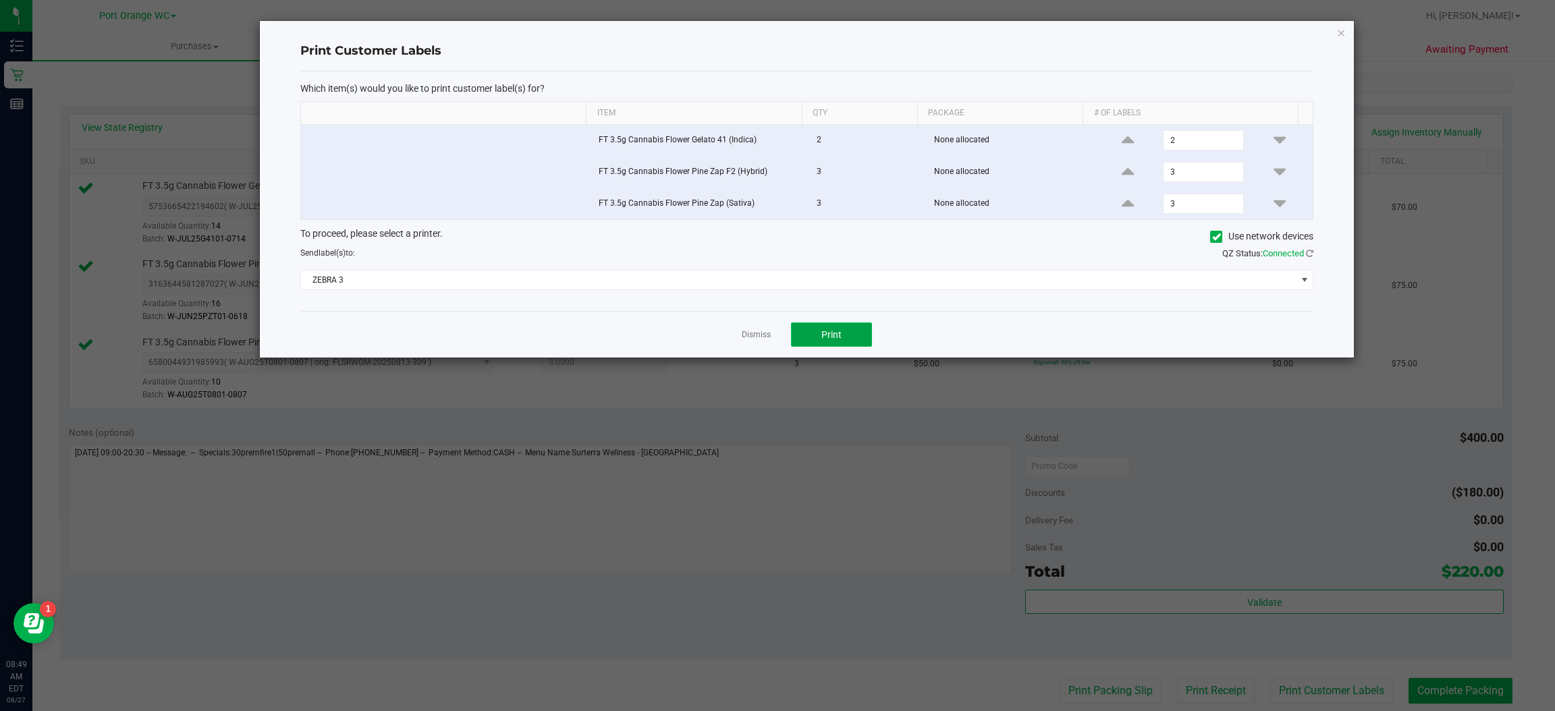
click at [851, 342] on button "Print" at bounding box center [831, 335] width 81 height 24
click at [1341, 31] on icon "button" at bounding box center [1341, 32] width 9 height 16
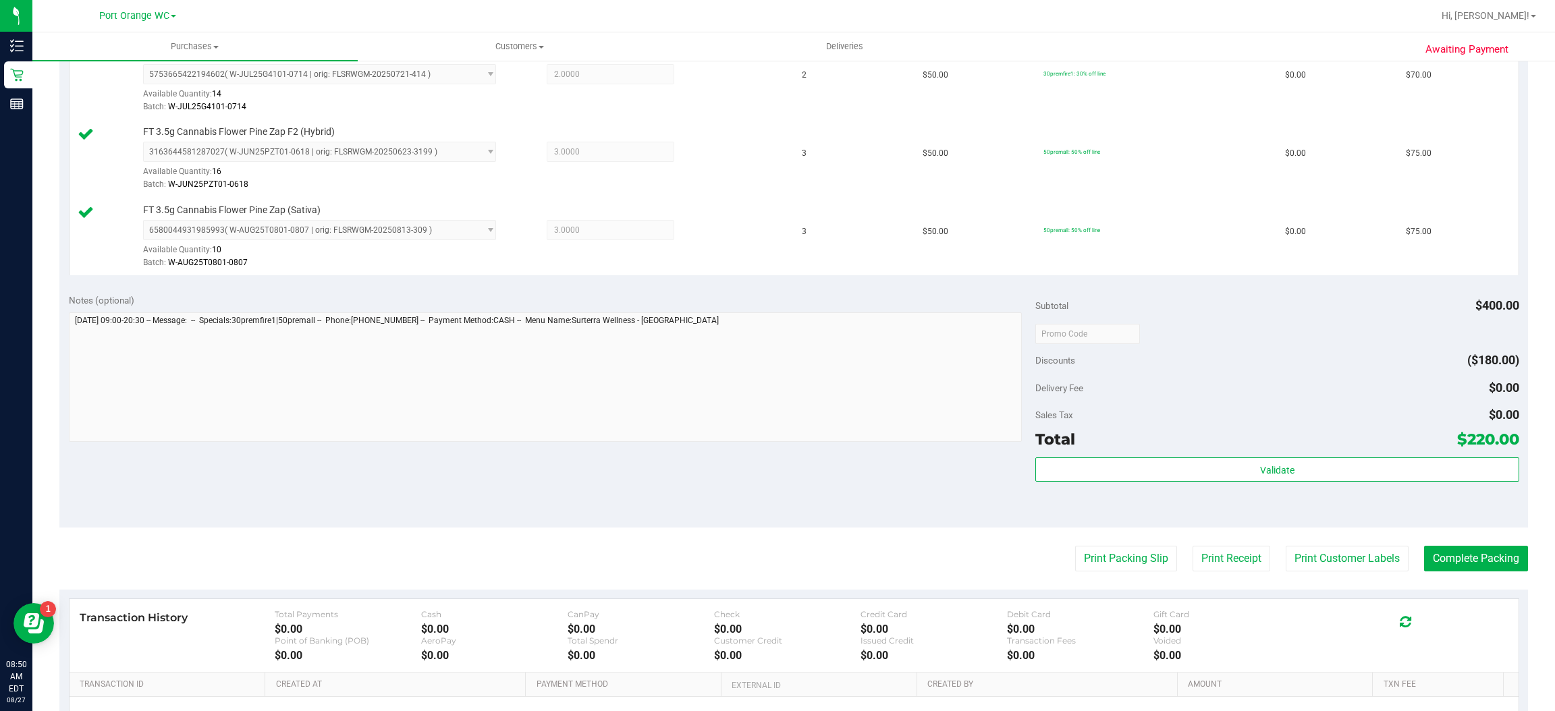
scroll to position [435, 0]
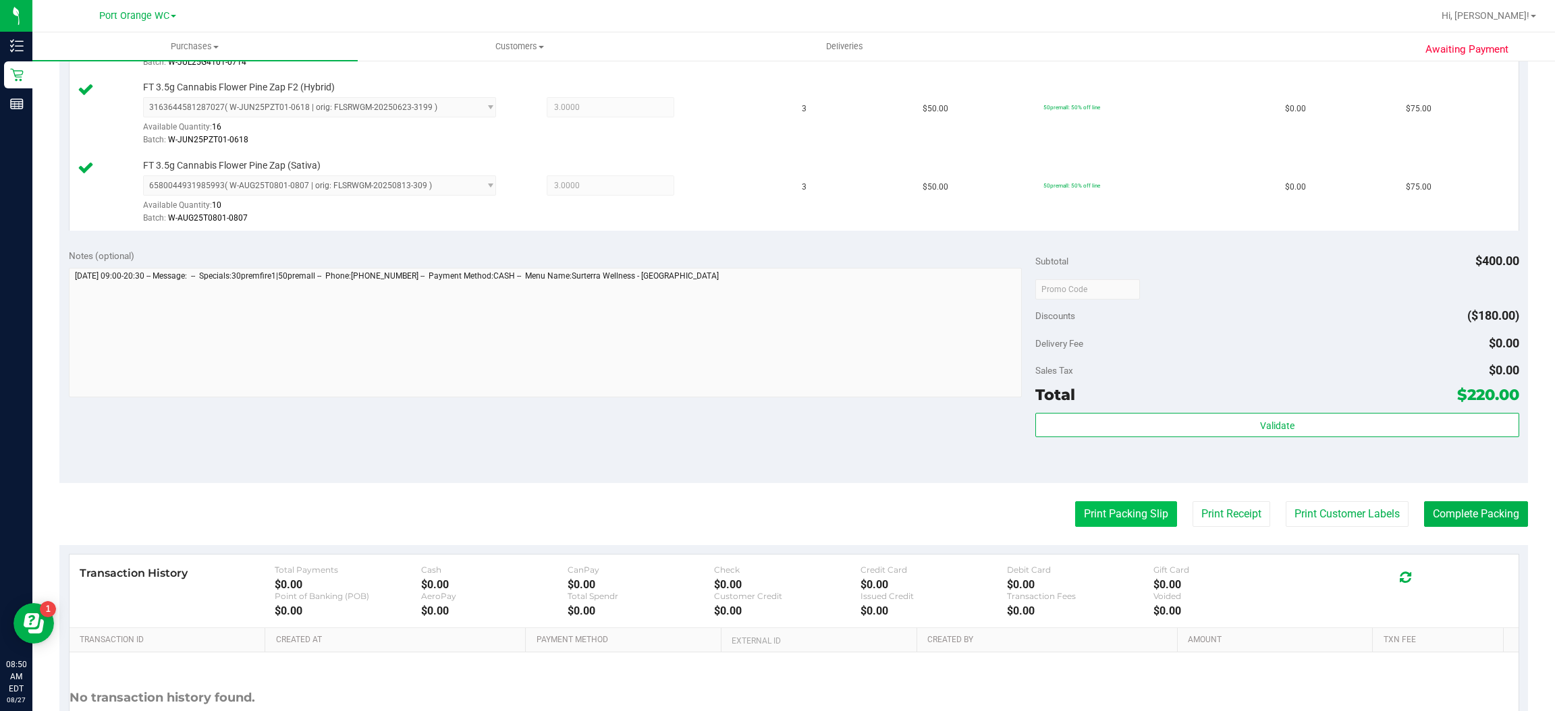
click at [1135, 511] on button "Print Packing Slip" at bounding box center [1126, 514] width 102 height 26
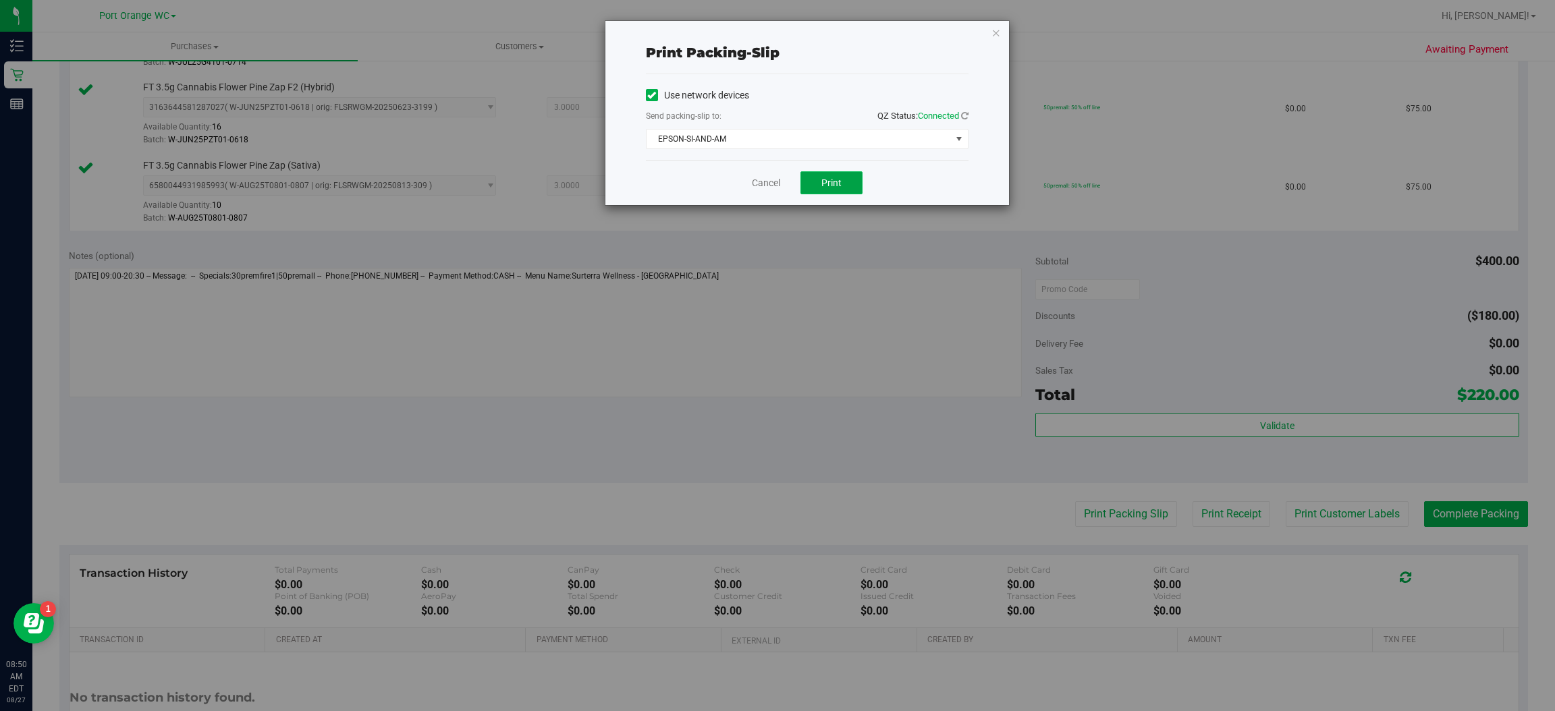
click at [842, 184] on button "Print" at bounding box center [831, 182] width 62 height 23
click at [995, 34] on icon "button" at bounding box center [996, 32] width 9 height 16
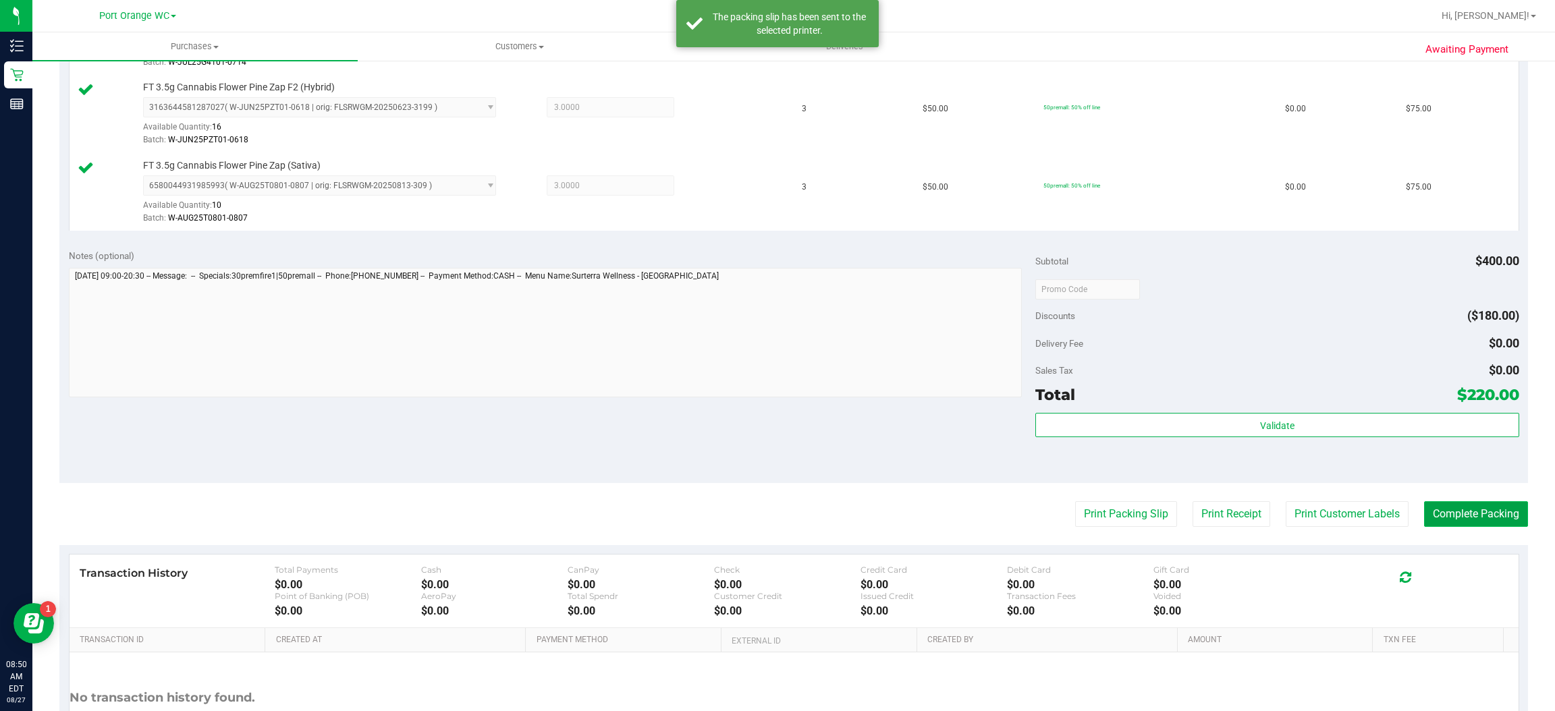
click at [1489, 515] on button "Complete Packing" at bounding box center [1476, 514] width 104 height 26
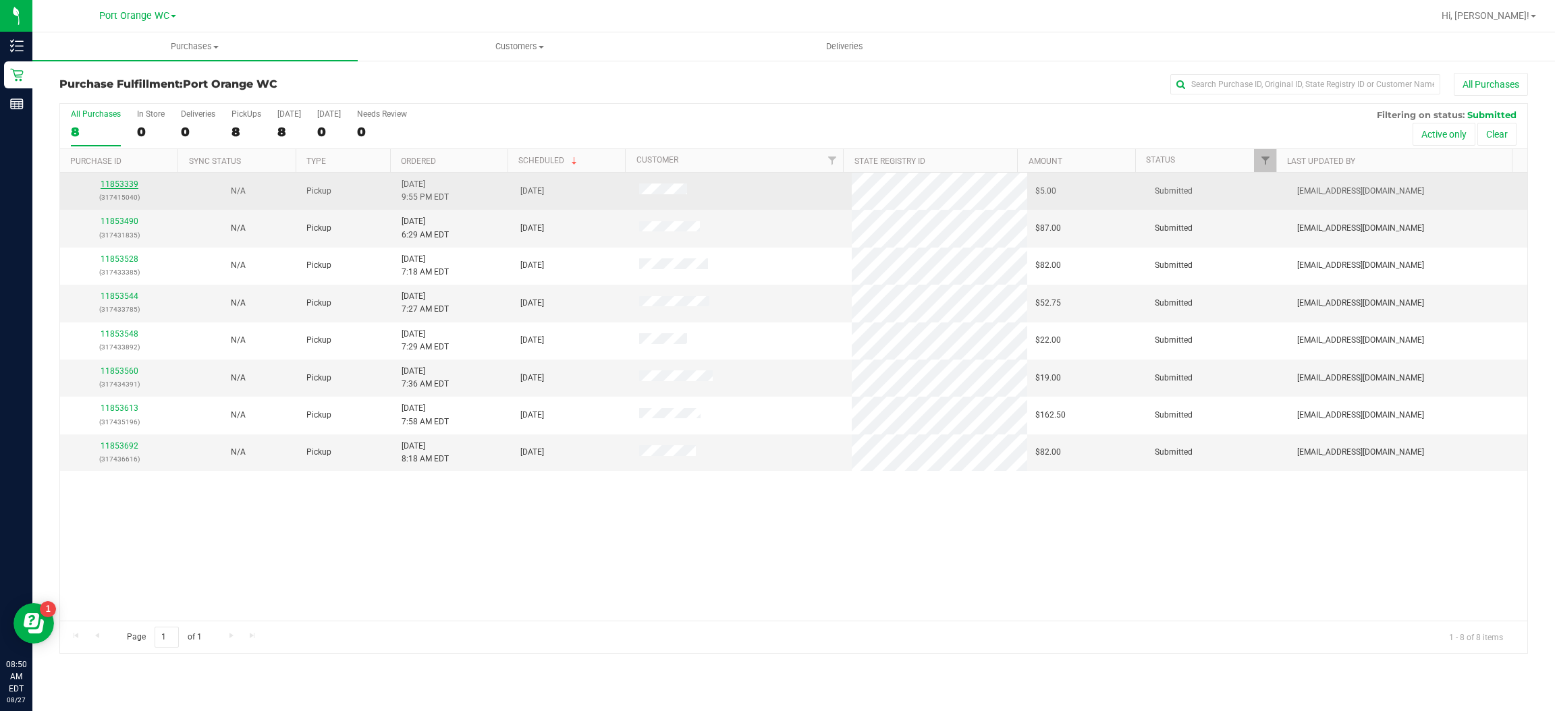
click at [114, 186] on link "11853339" at bounding box center [120, 184] width 38 height 9
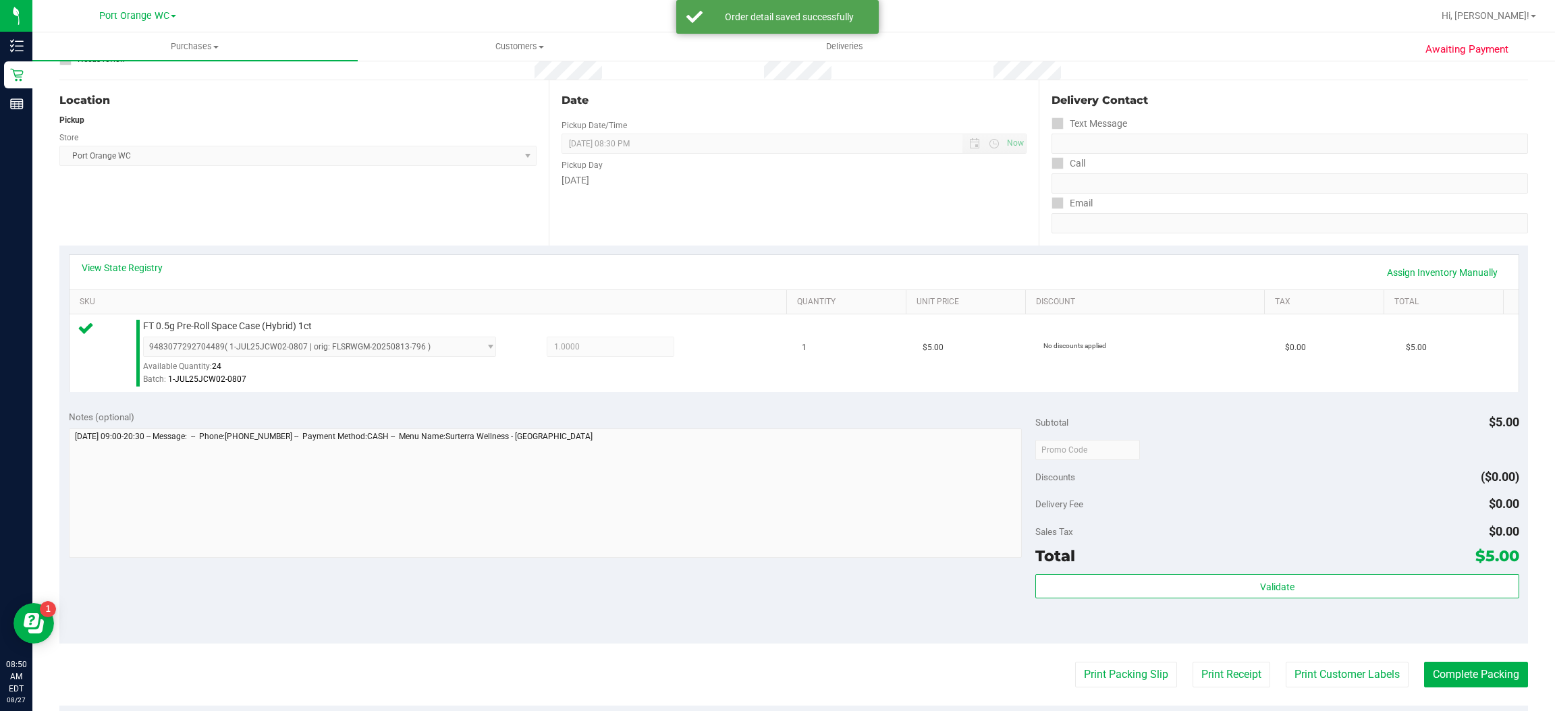
scroll to position [176, 0]
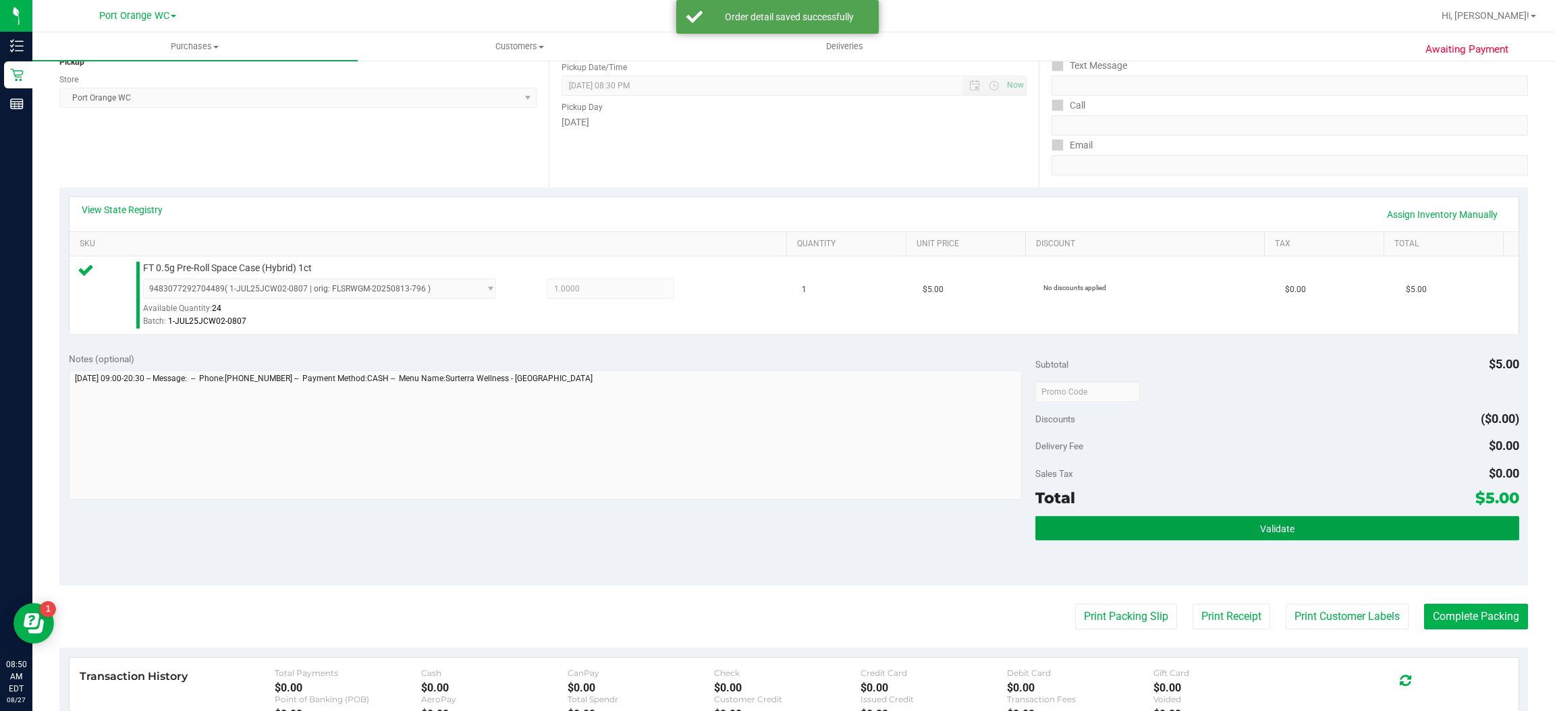
click at [1268, 531] on span "Validate" at bounding box center [1277, 529] width 34 height 11
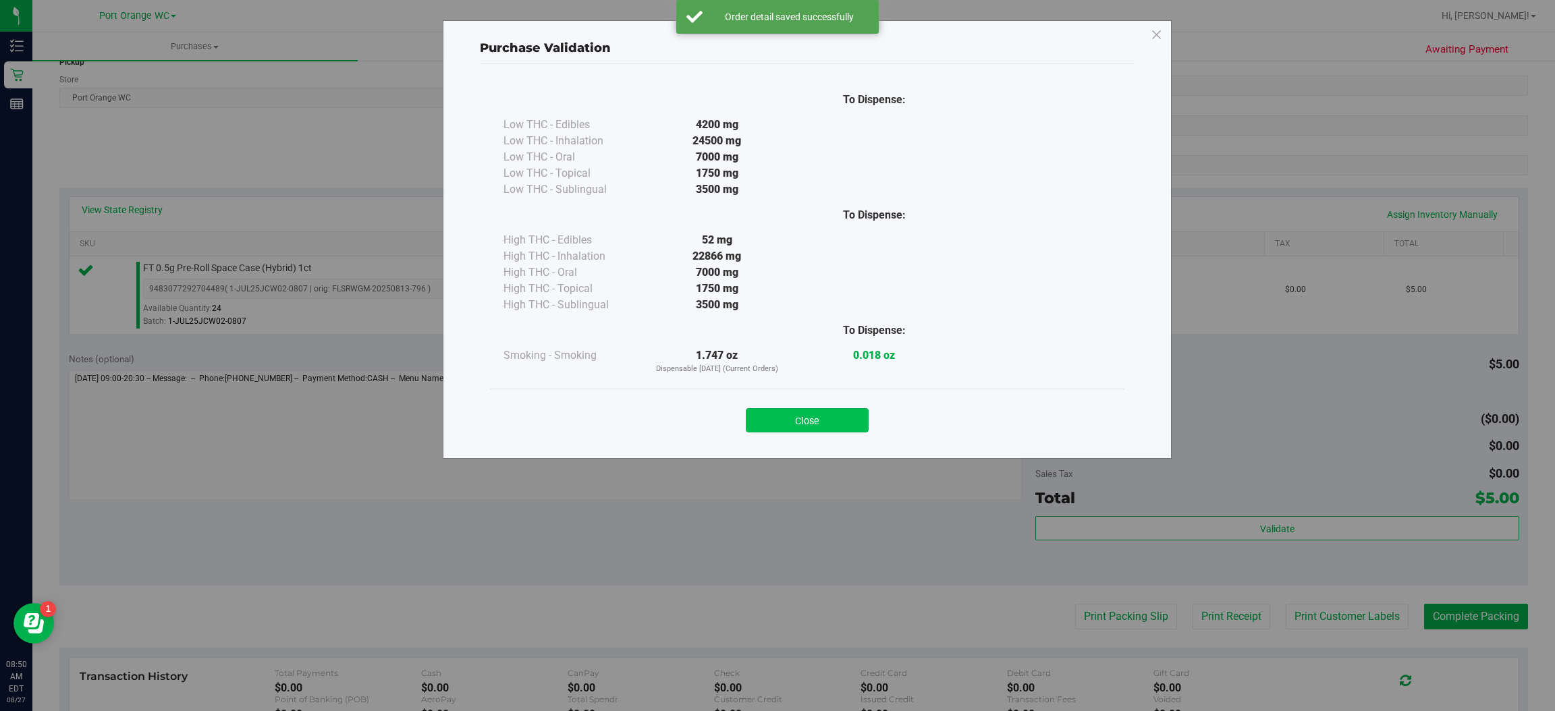
click at [825, 422] on button "Close" at bounding box center [807, 420] width 123 height 24
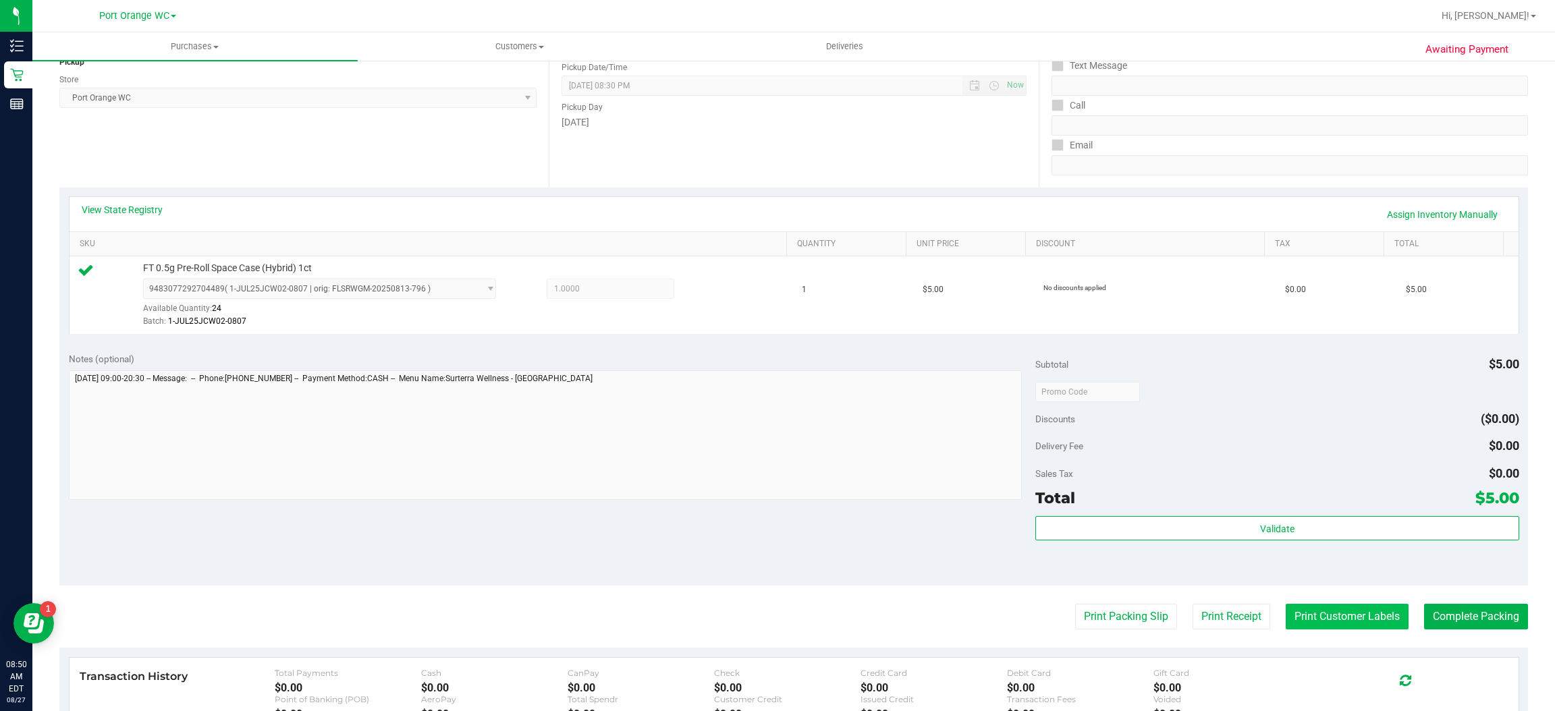
click at [1337, 617] on button "Print Customer Labels" at bounding box center [1347, 617] width 123 height 26
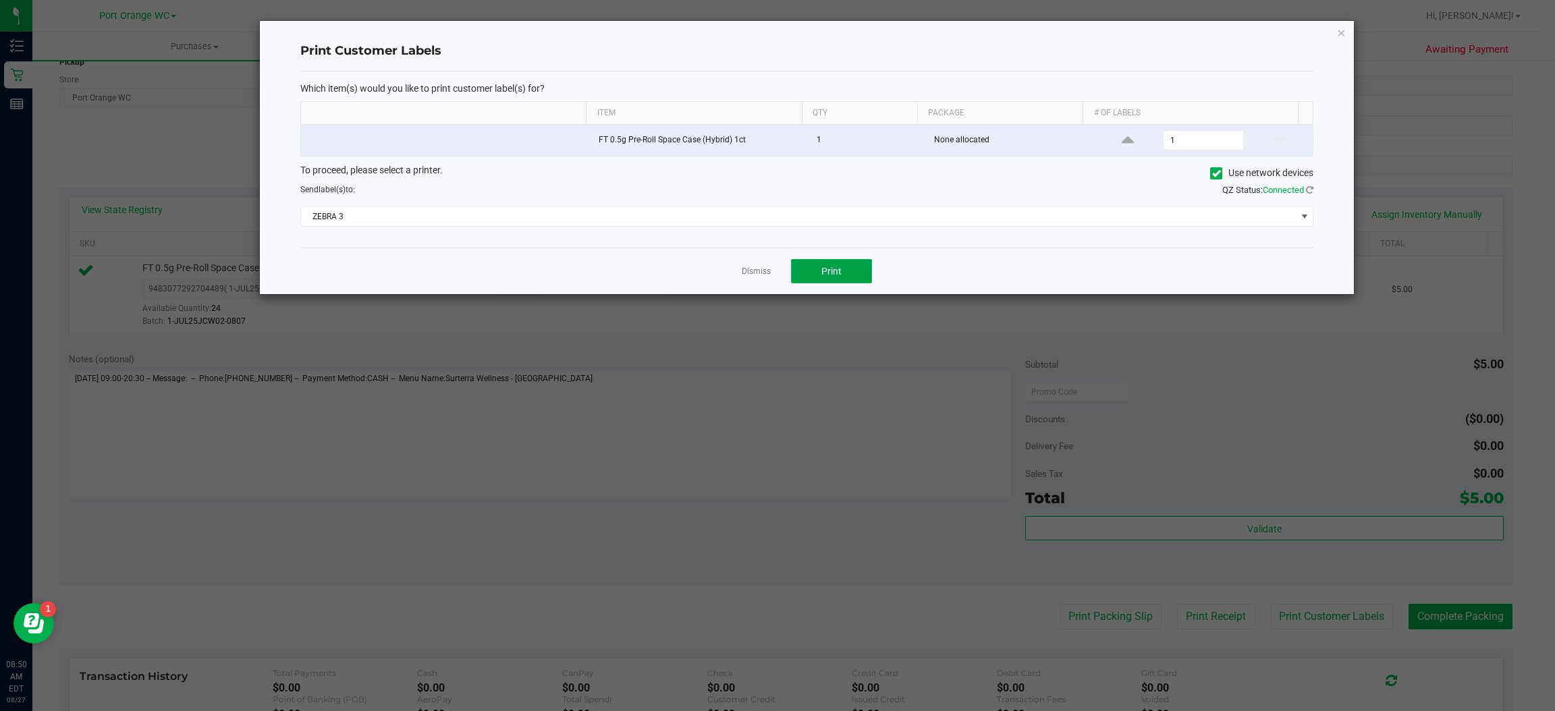
click at [831, 273] on span "Print" at bounding box center [831, 271] width 20 height 11
click at [1341, 31] on icon "button" at bounding box center [1341, 32] width 9 height 16
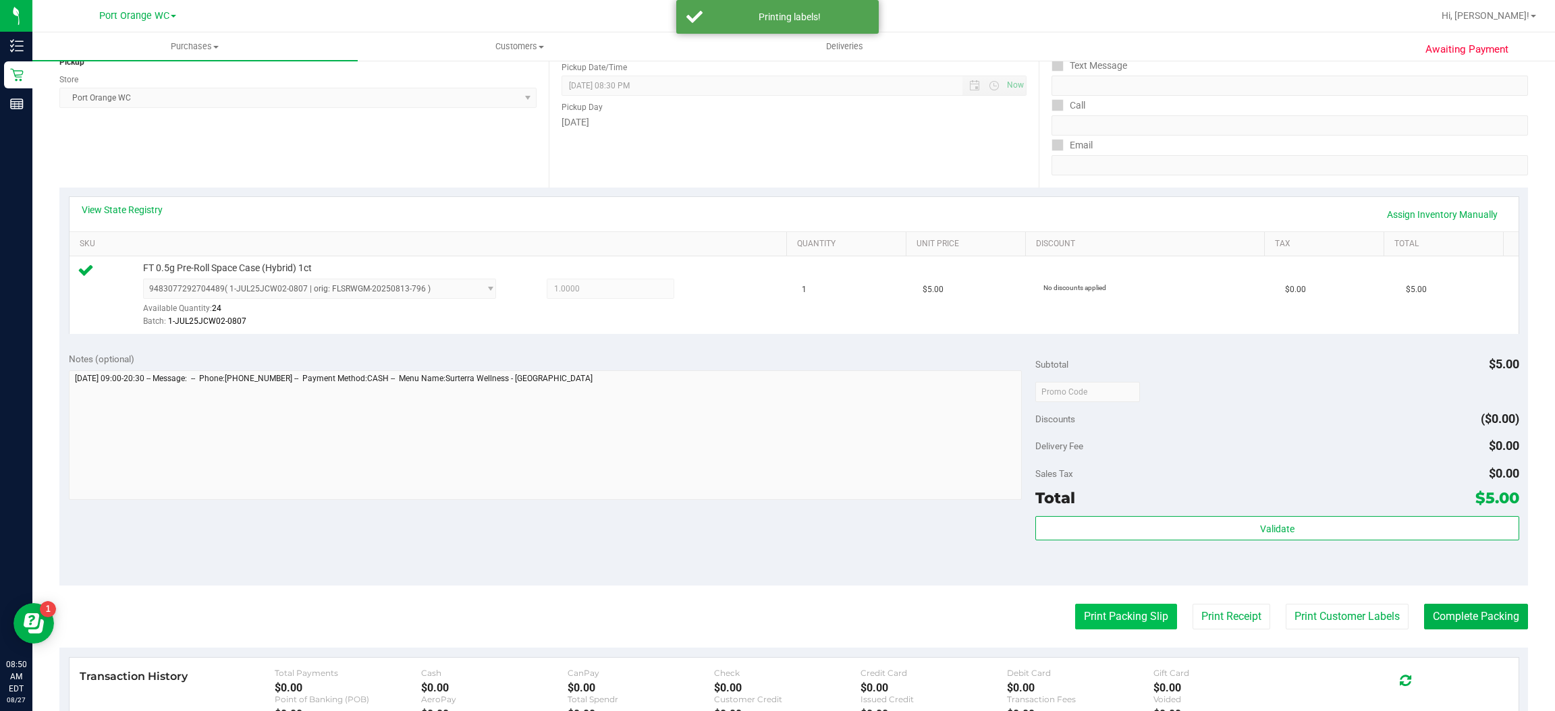
click at [1110, 622] on button "Print Packing Slip" at bounding box center [1126, 617] width 102 height 26
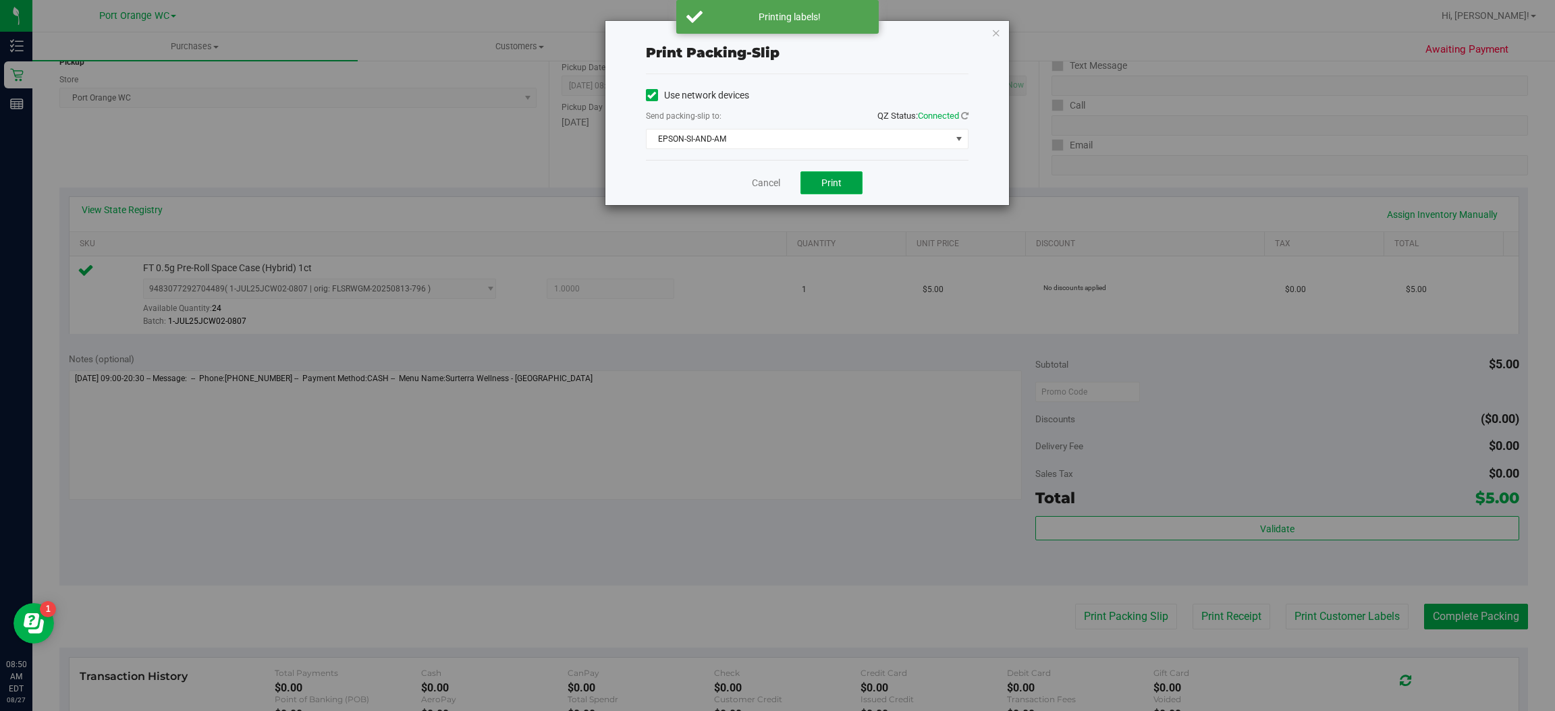
click at [837, 178] on span "Print" at bounding box center [831, 183] width 20 height 11
click at [996, 27] on icon "button" at bounding box center [996, 32] width 9 height 16
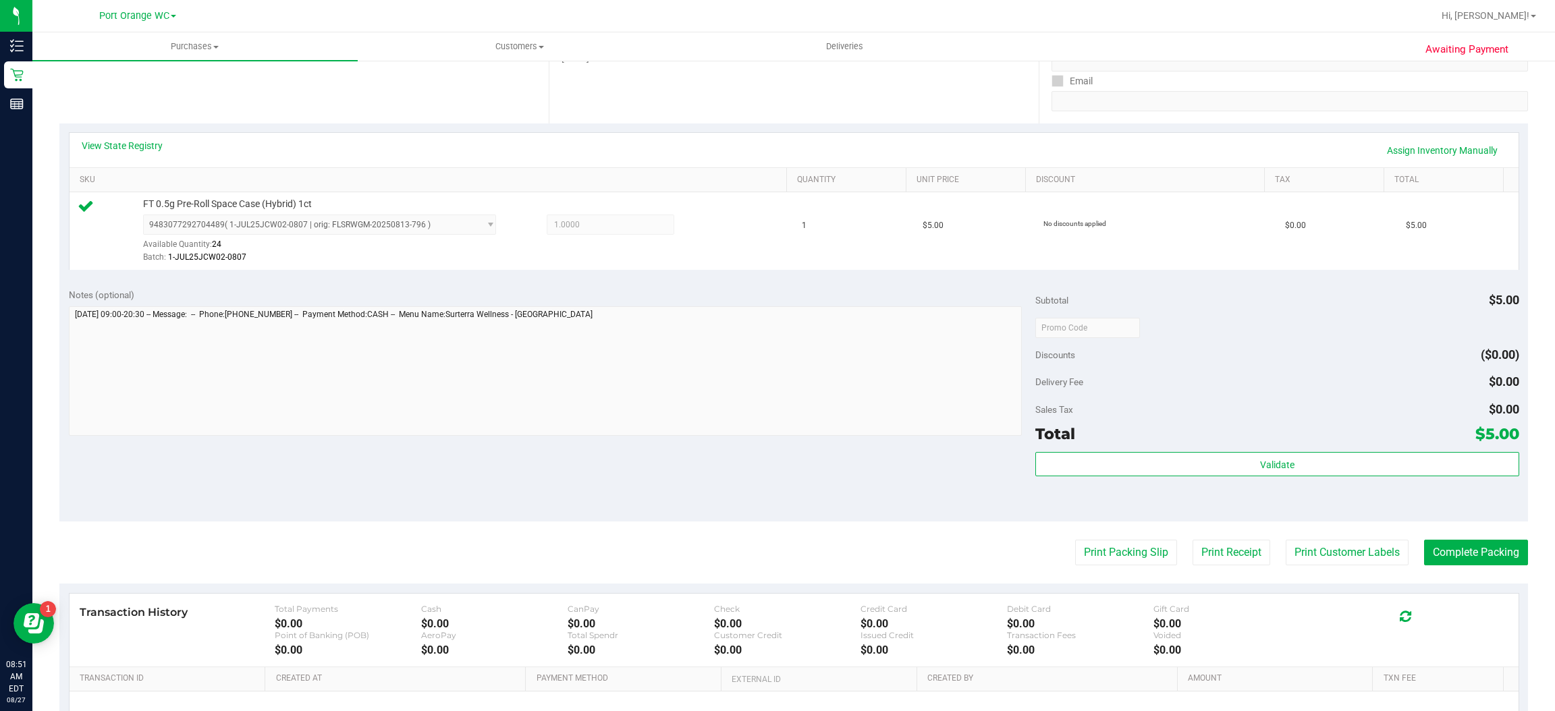
scroll to position [270, 0]
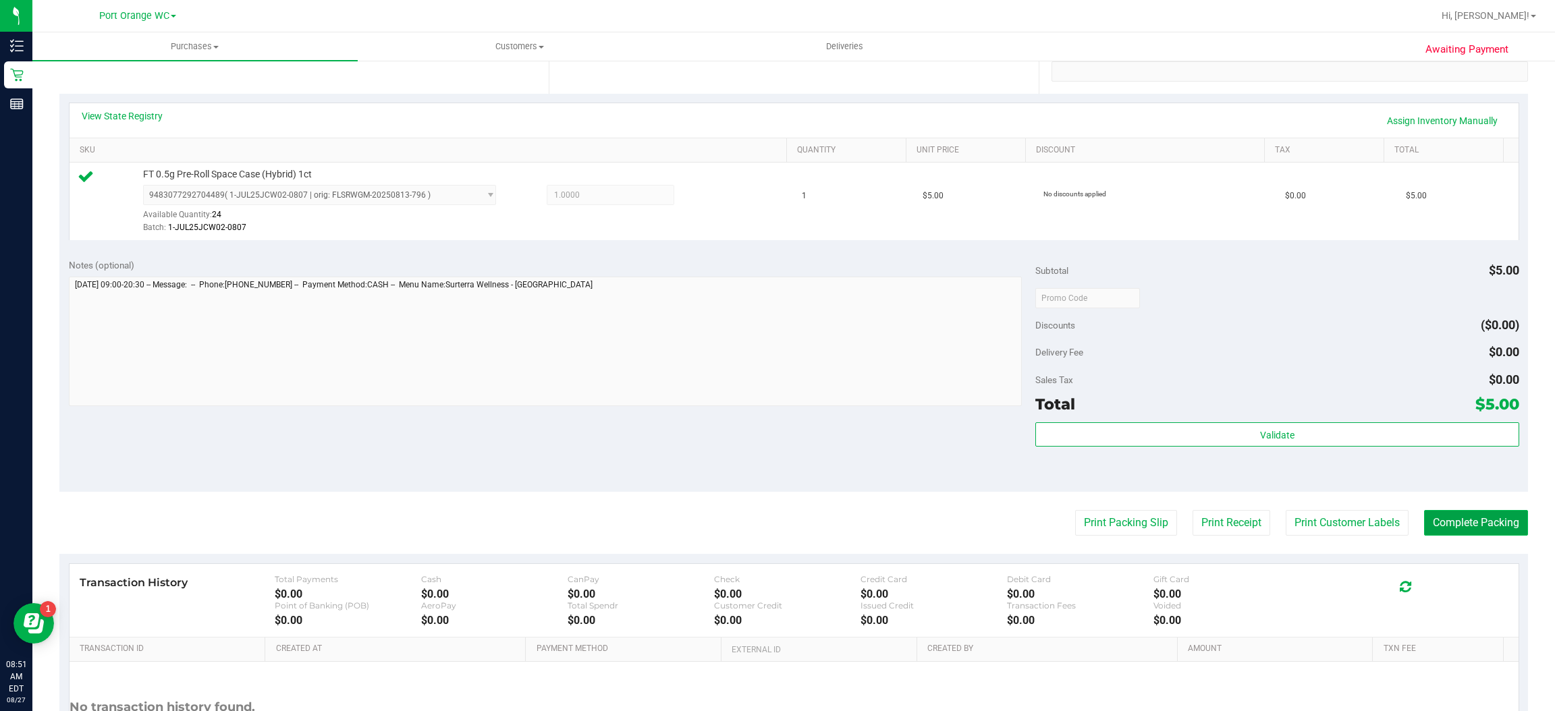
click at [1496, 516] on button "Complete Packing" at bounding box center [1476, 523] width 104 height 26
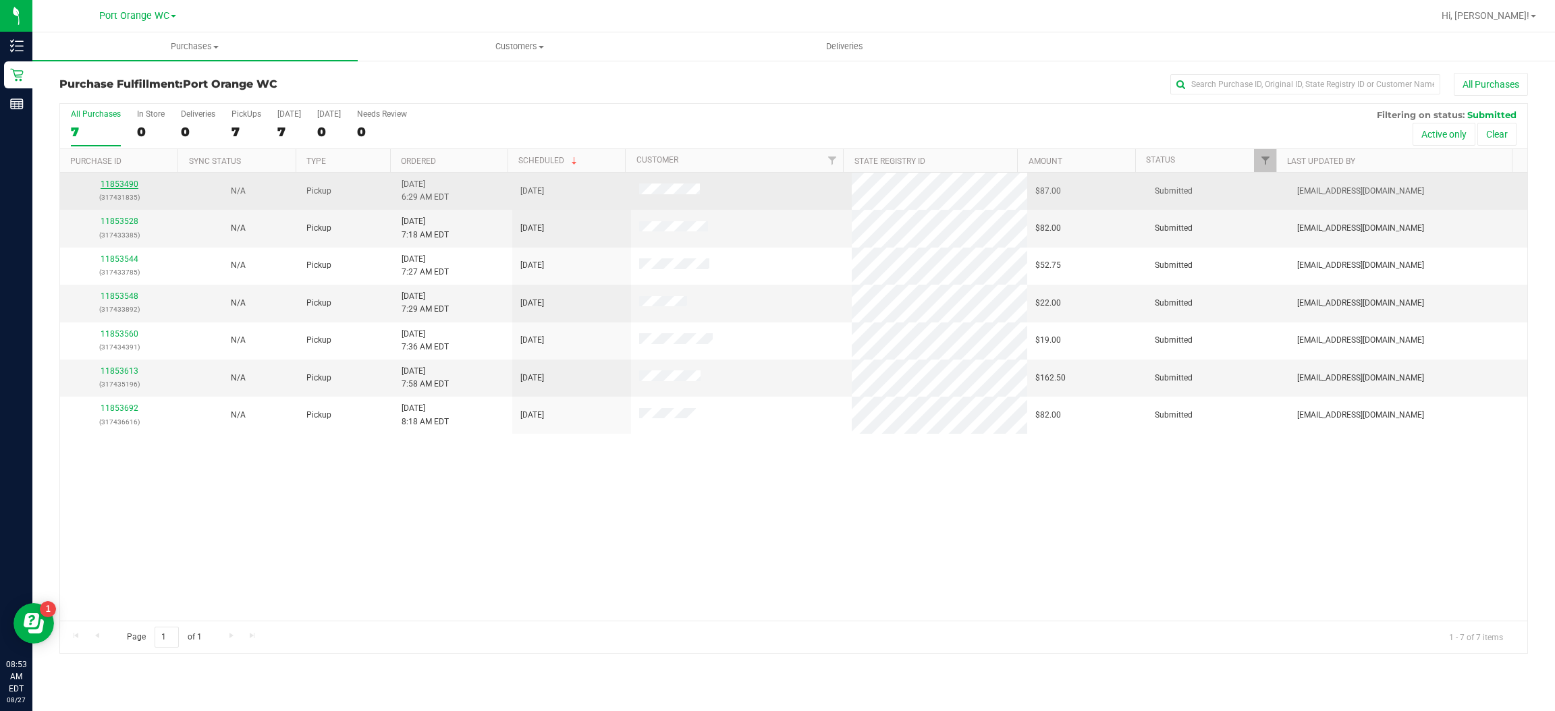
click at [125, 184] on link "11853490" at bounding box center [120, 184] width 38 height 9
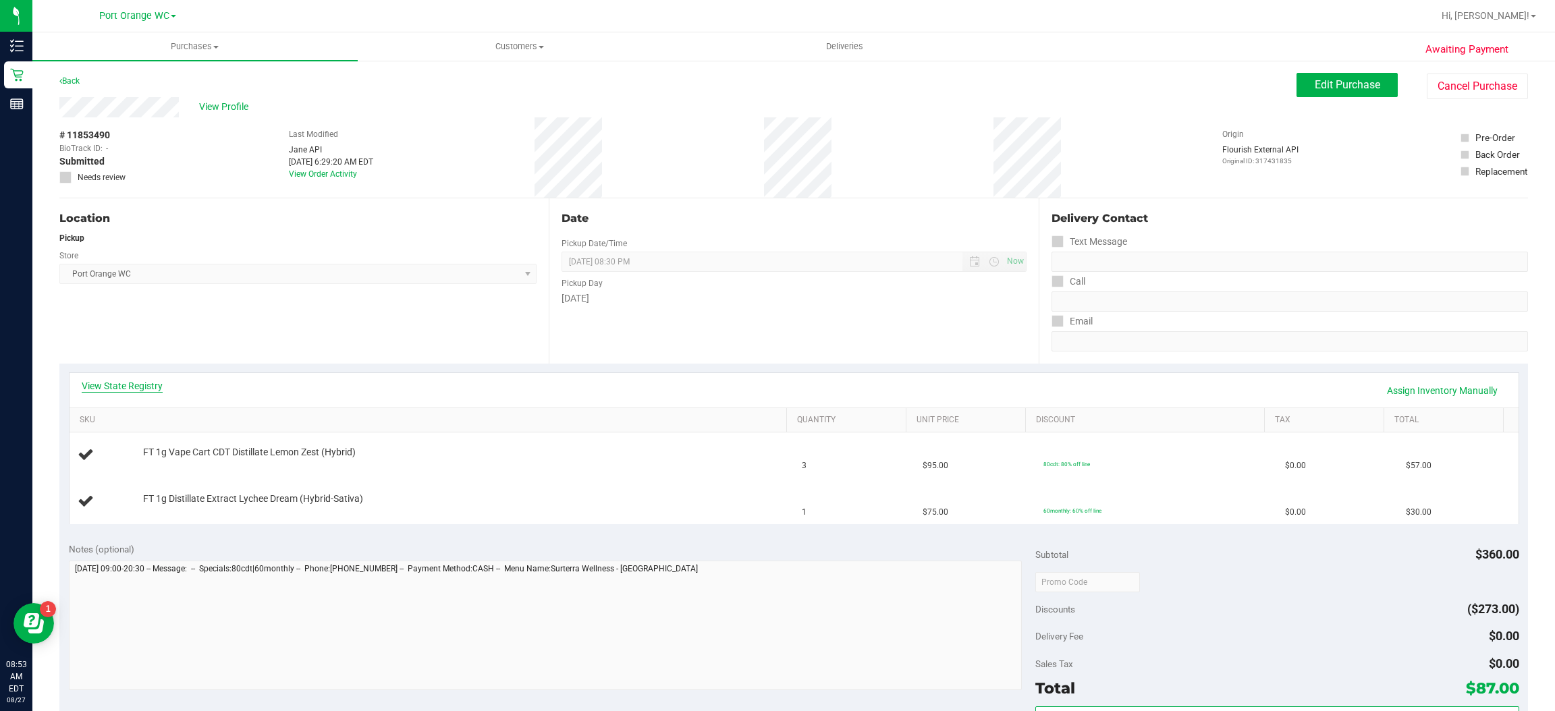
click at [124, 382] on link "View State Registry" at bounding box center [122, 385] width 81 height 13
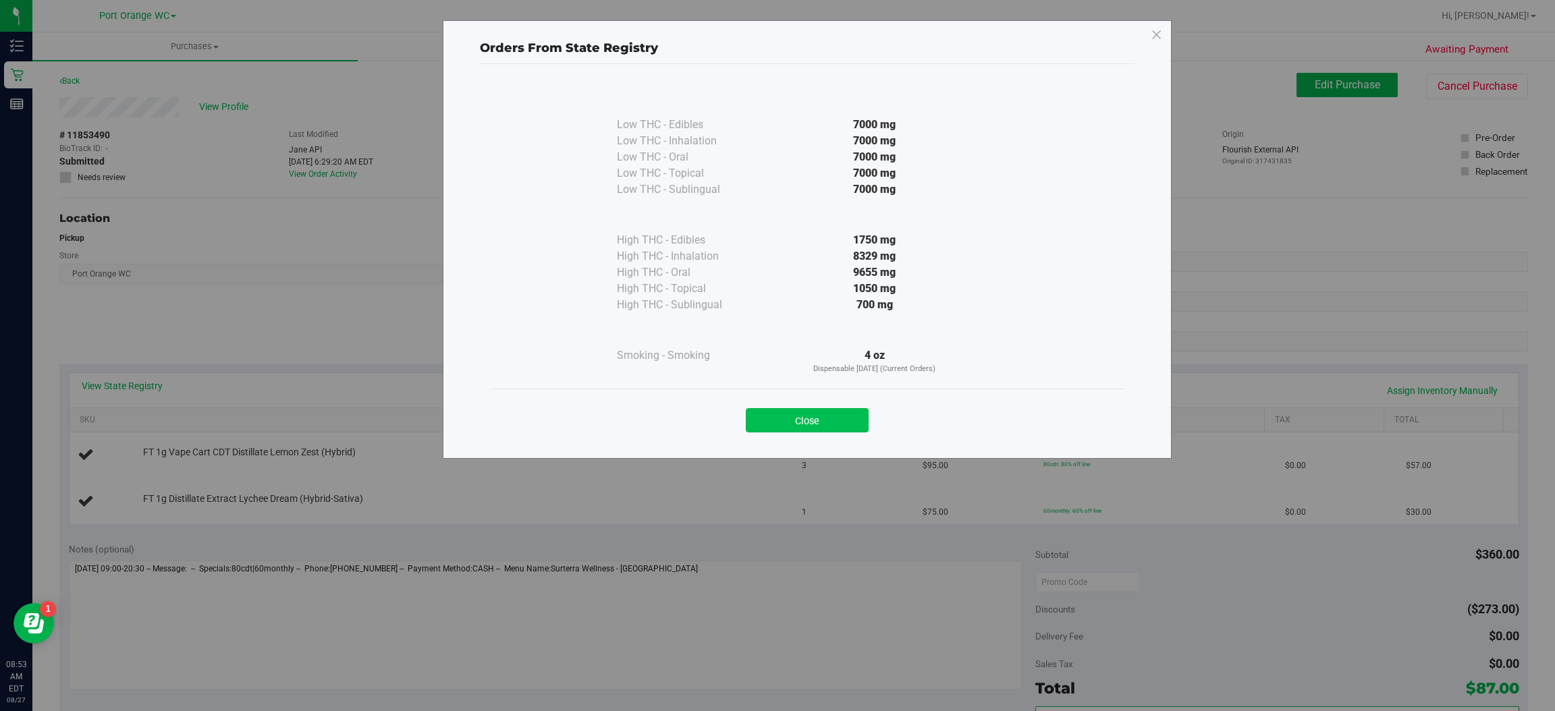
click at [858, 414] on button "Close" at bounding box center [807, 420] width 123 height 24
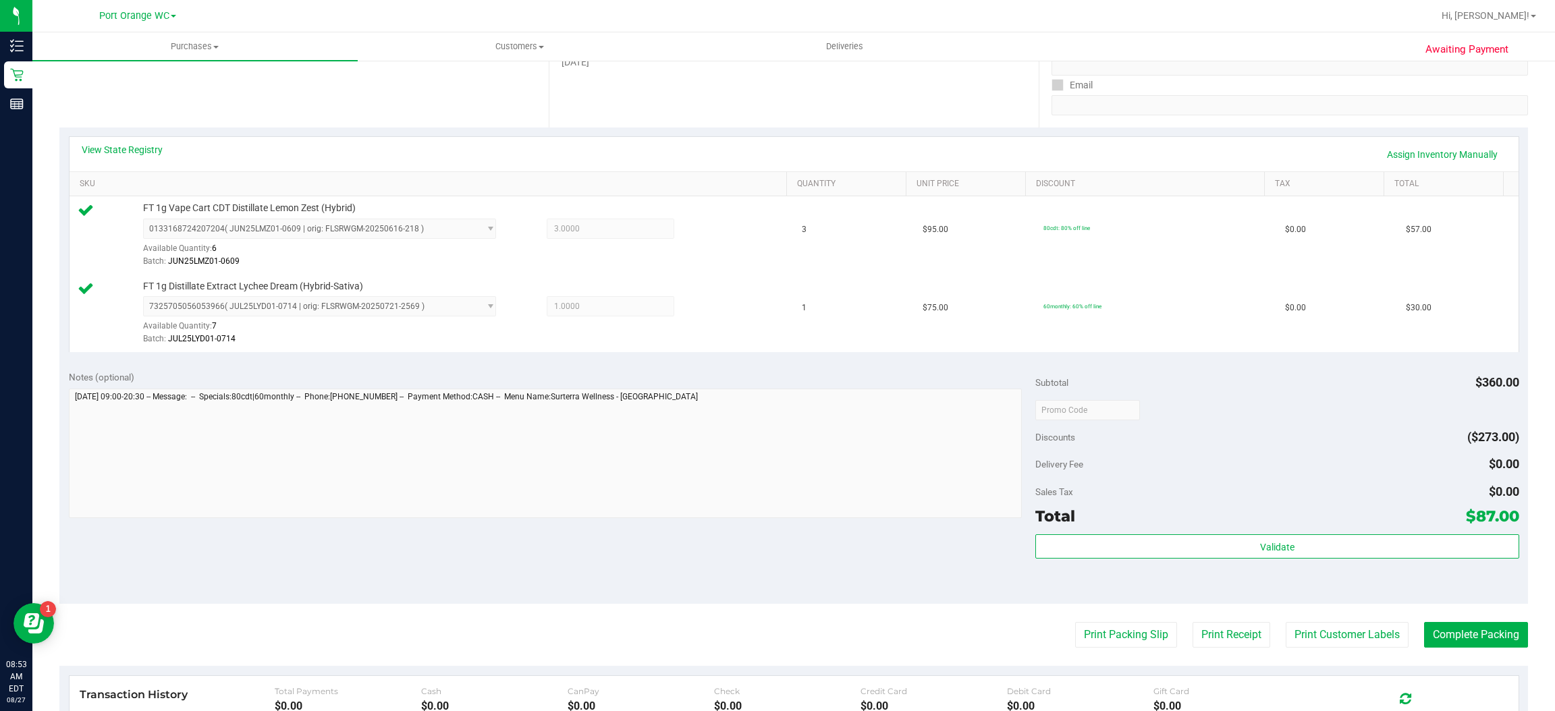
scroll to position [234, 0]
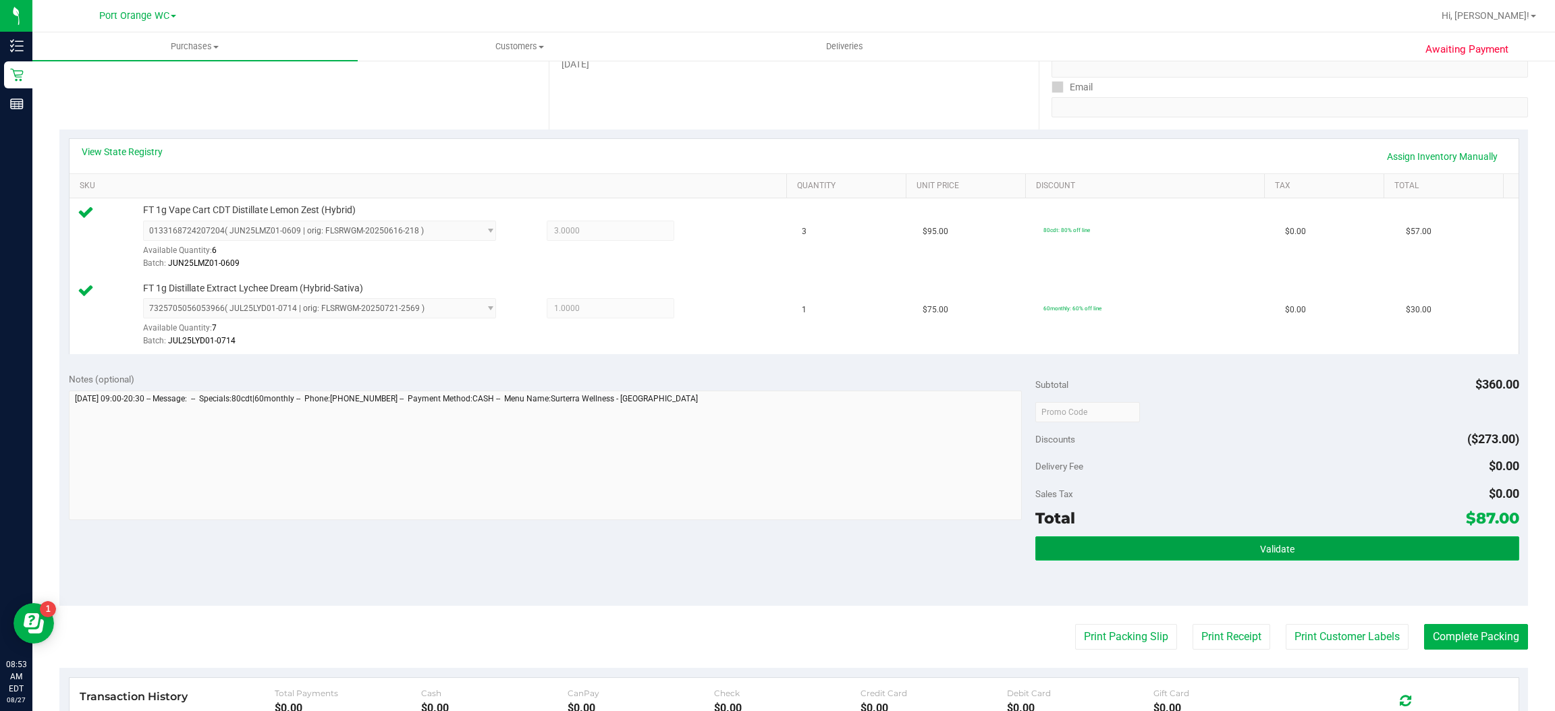
click at [1309, 545] on button "Validate" at bounding box center [1276, 549] width 483 height 24
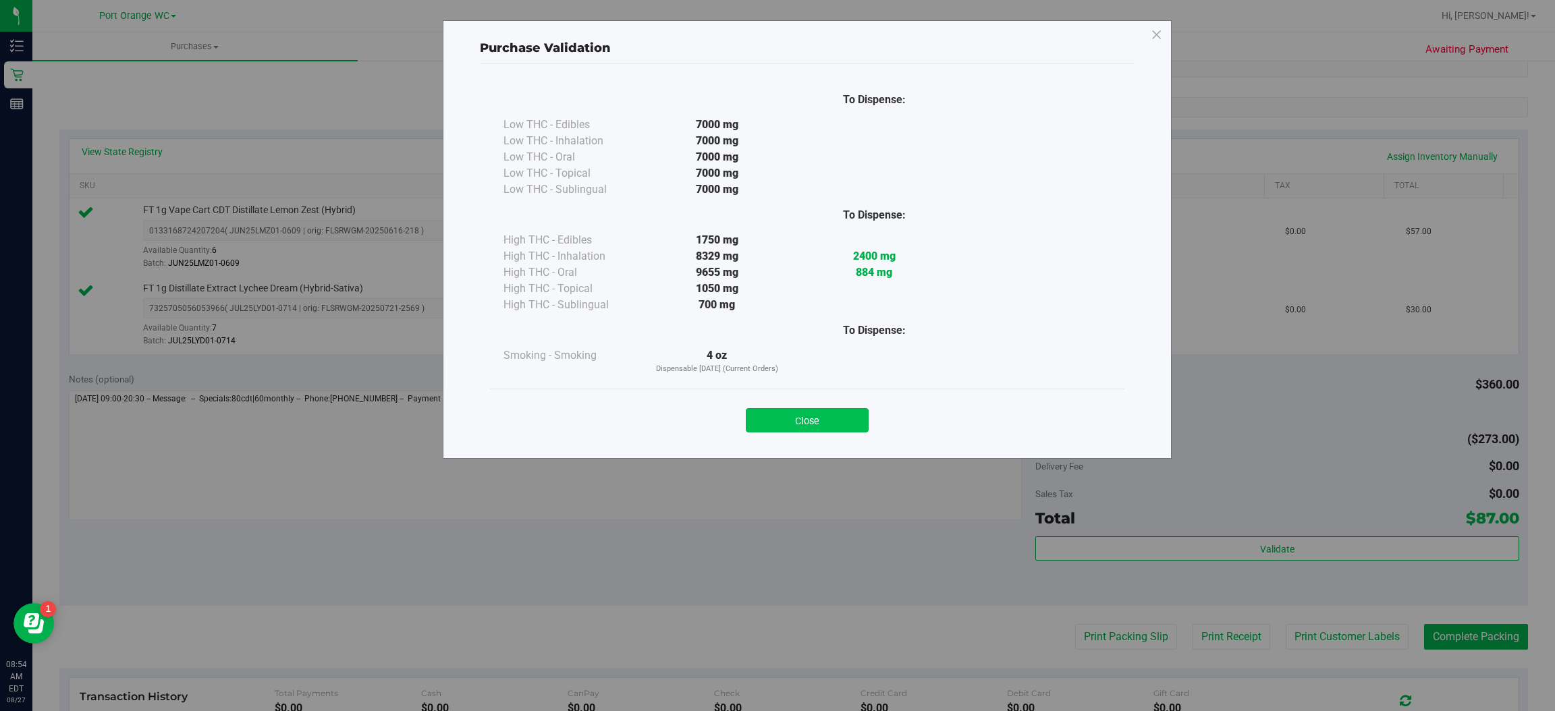
click at [819, 416] on button "Close" at bounding box center [807, 420] width 123 height 24
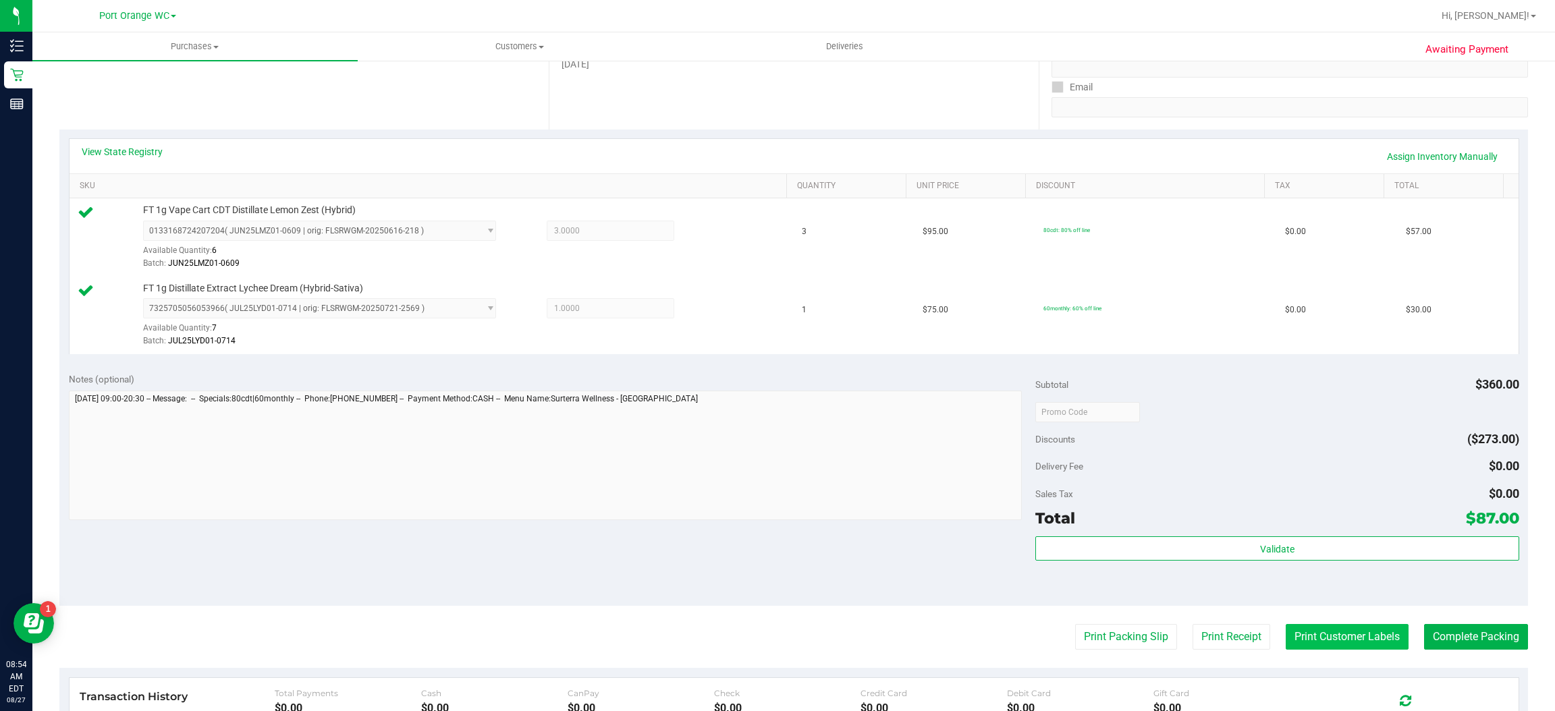
click at [1356, 637] on button "Print Customer Labels" at bounding box center [1347, 637] width 123 height 26
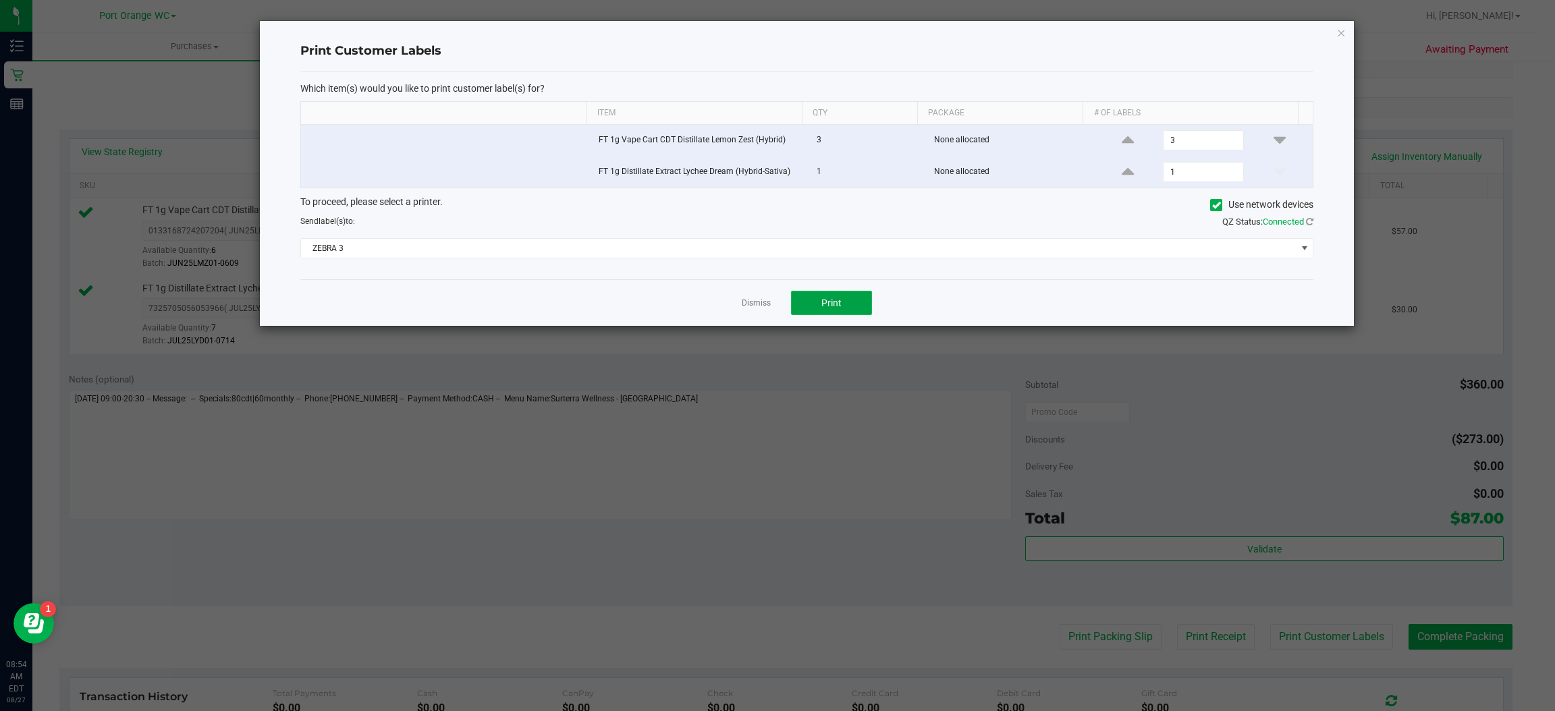
click at [852, 305] on button "Print" at bounding box center [831, 303] width 81 height 24
click at [1341, 31] on icon "button" at bounding box center [1341, 32] width 9 height 16
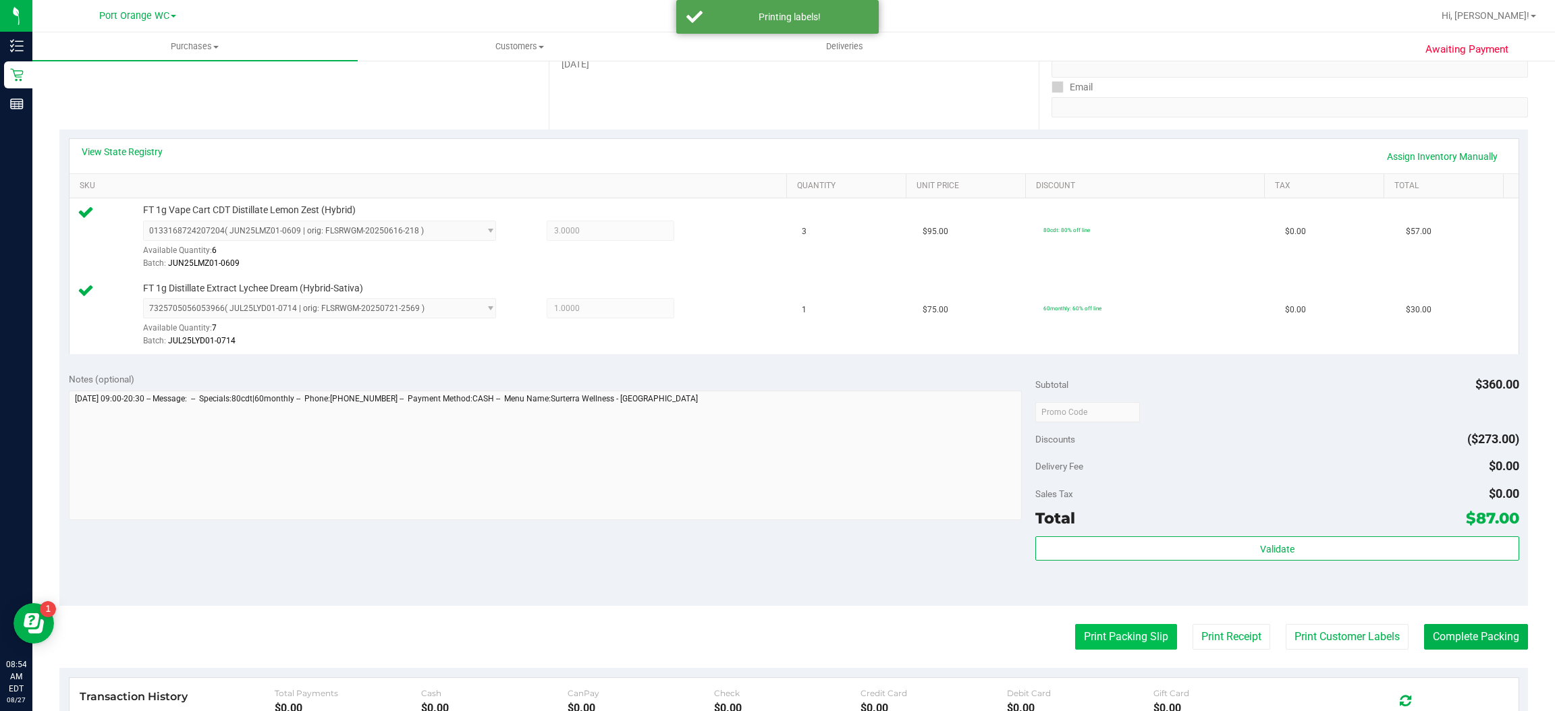
click at [1112, 636] on button "Print Packing Slip" at bounding box center [1126, 637] width 102 height 26
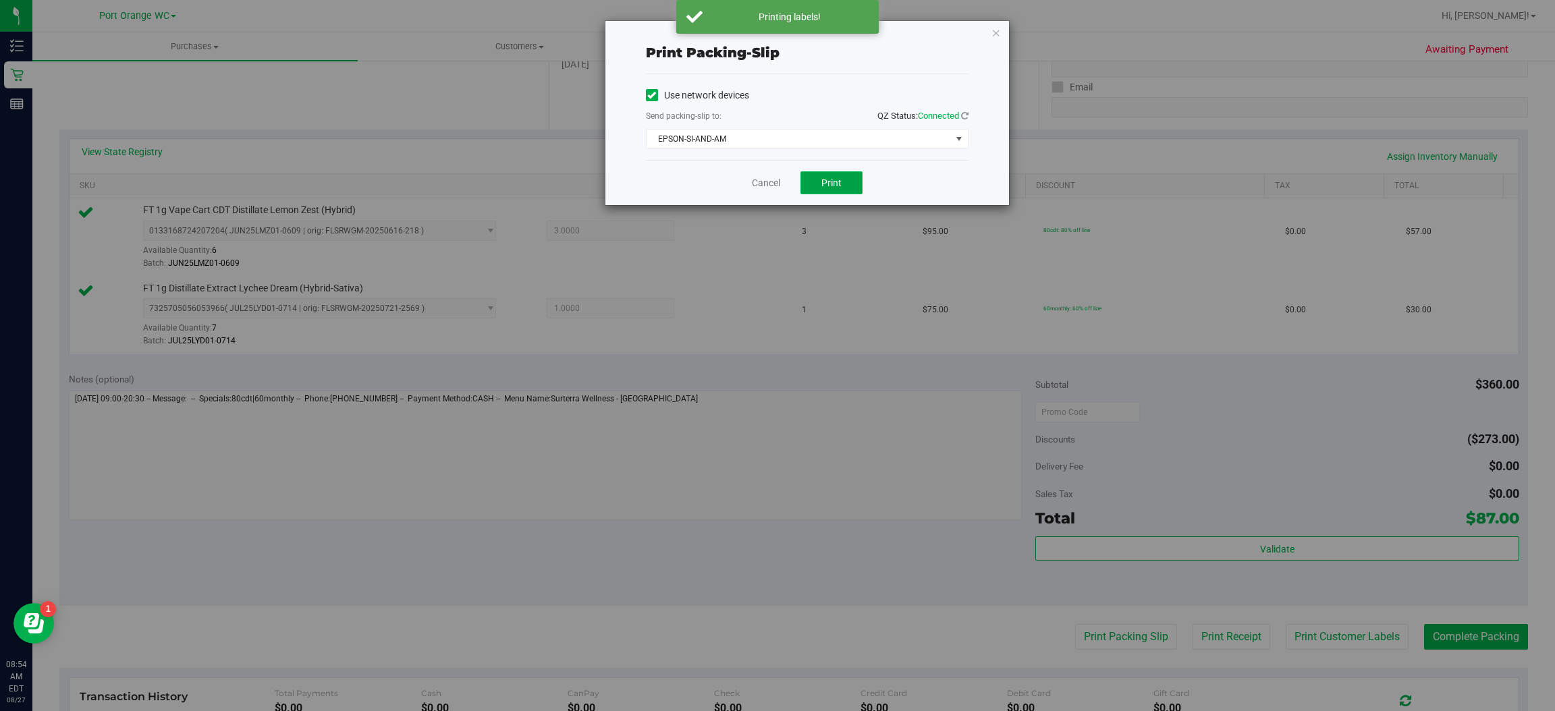
click at [846, 178] on button "Print" at bounding box center [831, 182] width 62 height 23
click at [995, 31] on icon "button" at bounding box center [996, 32] width 9 height 16
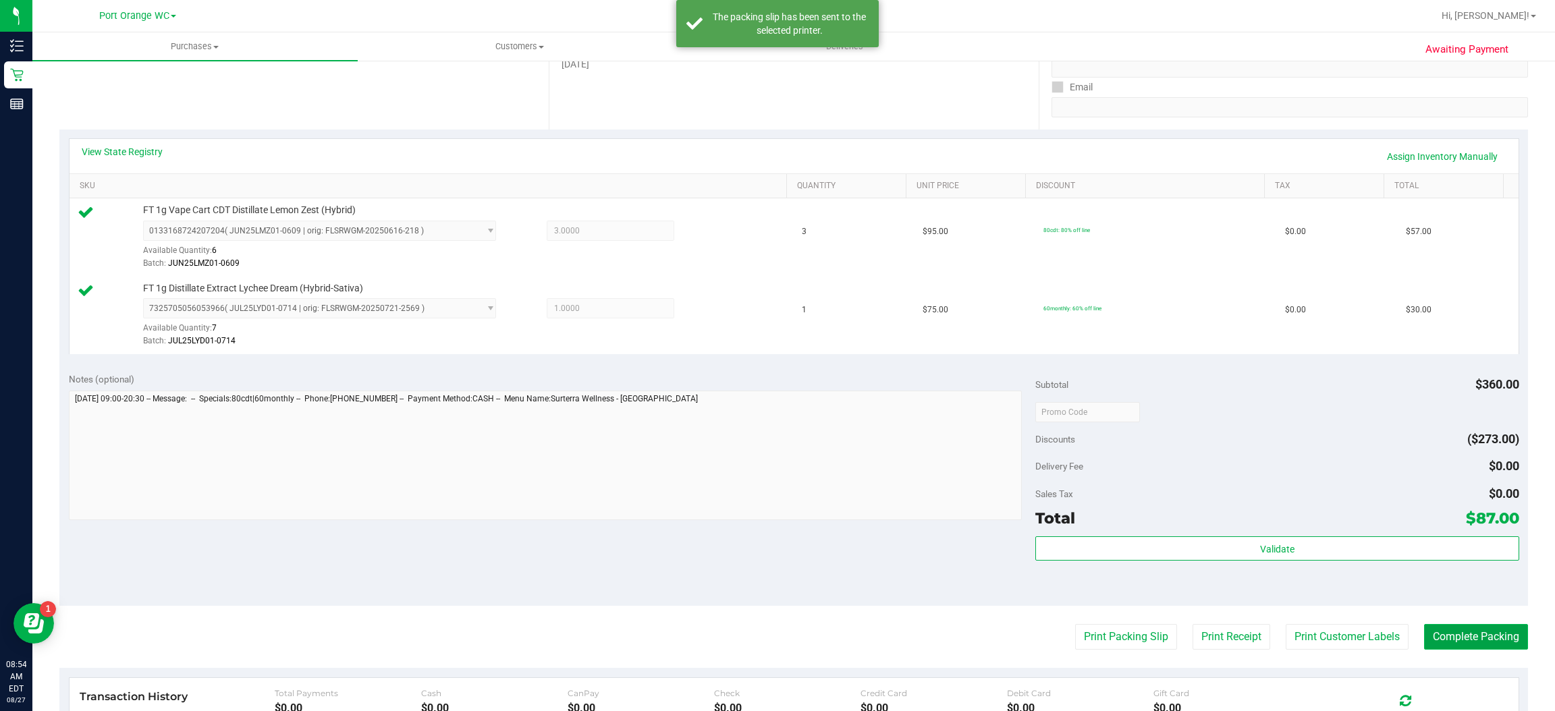
click at [1482, 639] on button "Complete Packing" at bounding box center [1476, 637] width 104 height 26
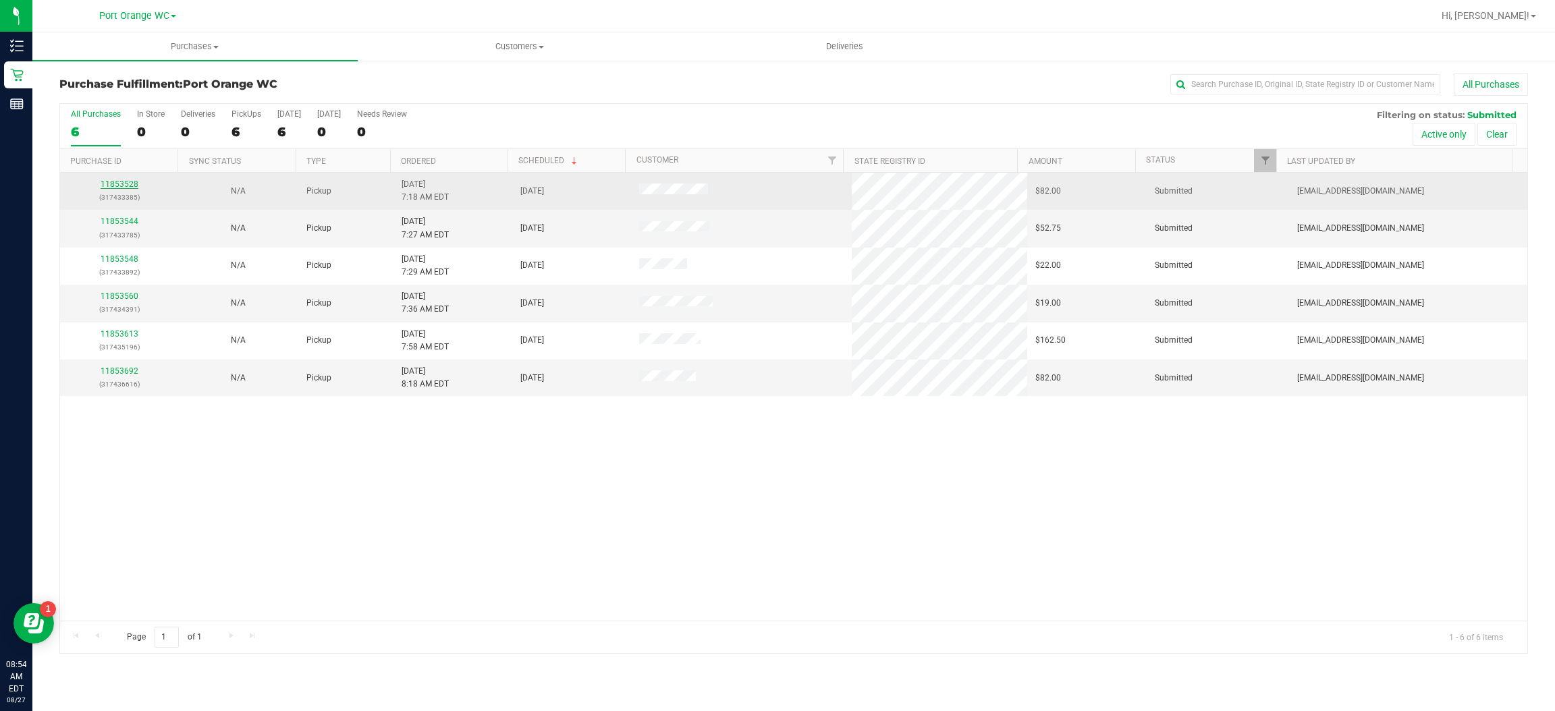
click at [121, 187] on link "11853528" at bounding box center [120, 184] width 38 height 9
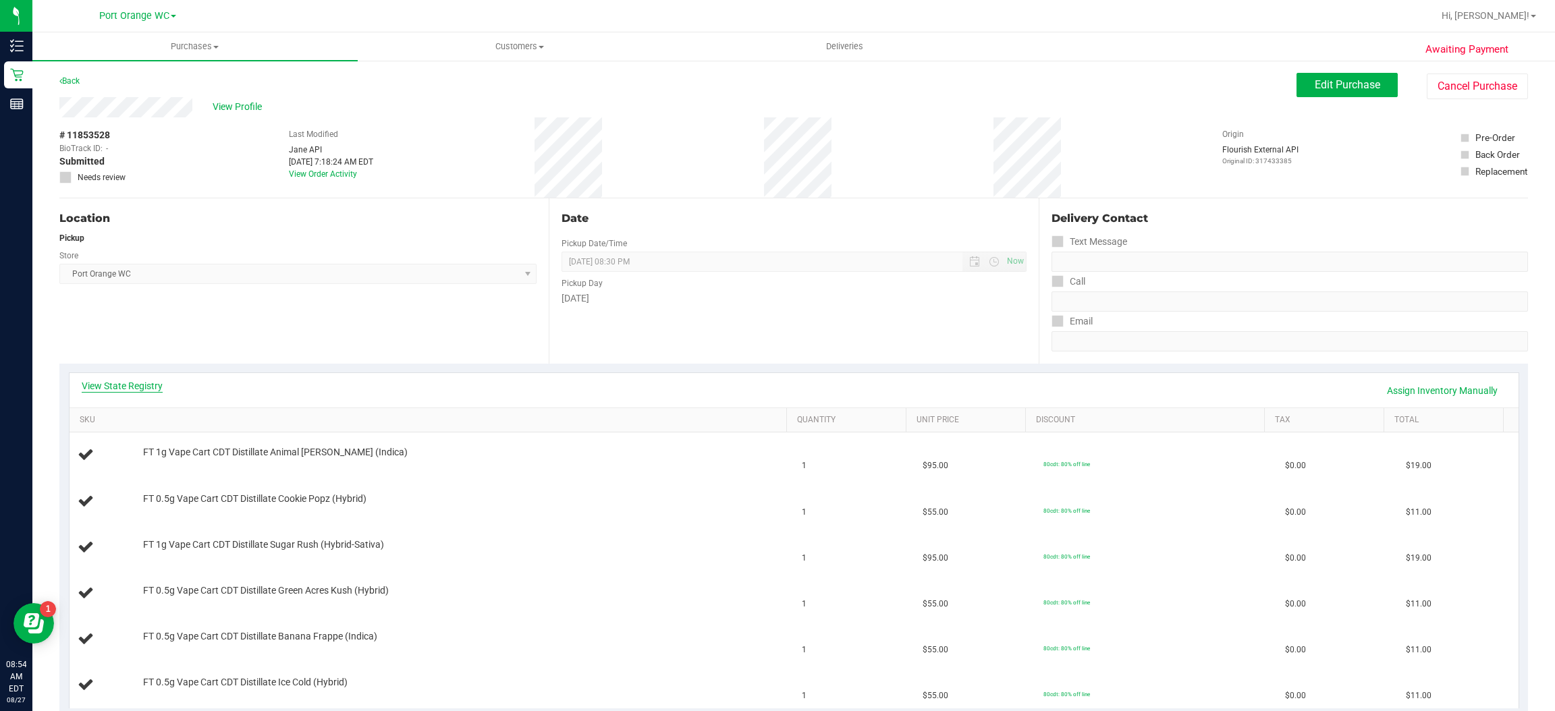
click at [146, 390] on link "View State Registry" at bounding box center [122, 385] width 81 height 13
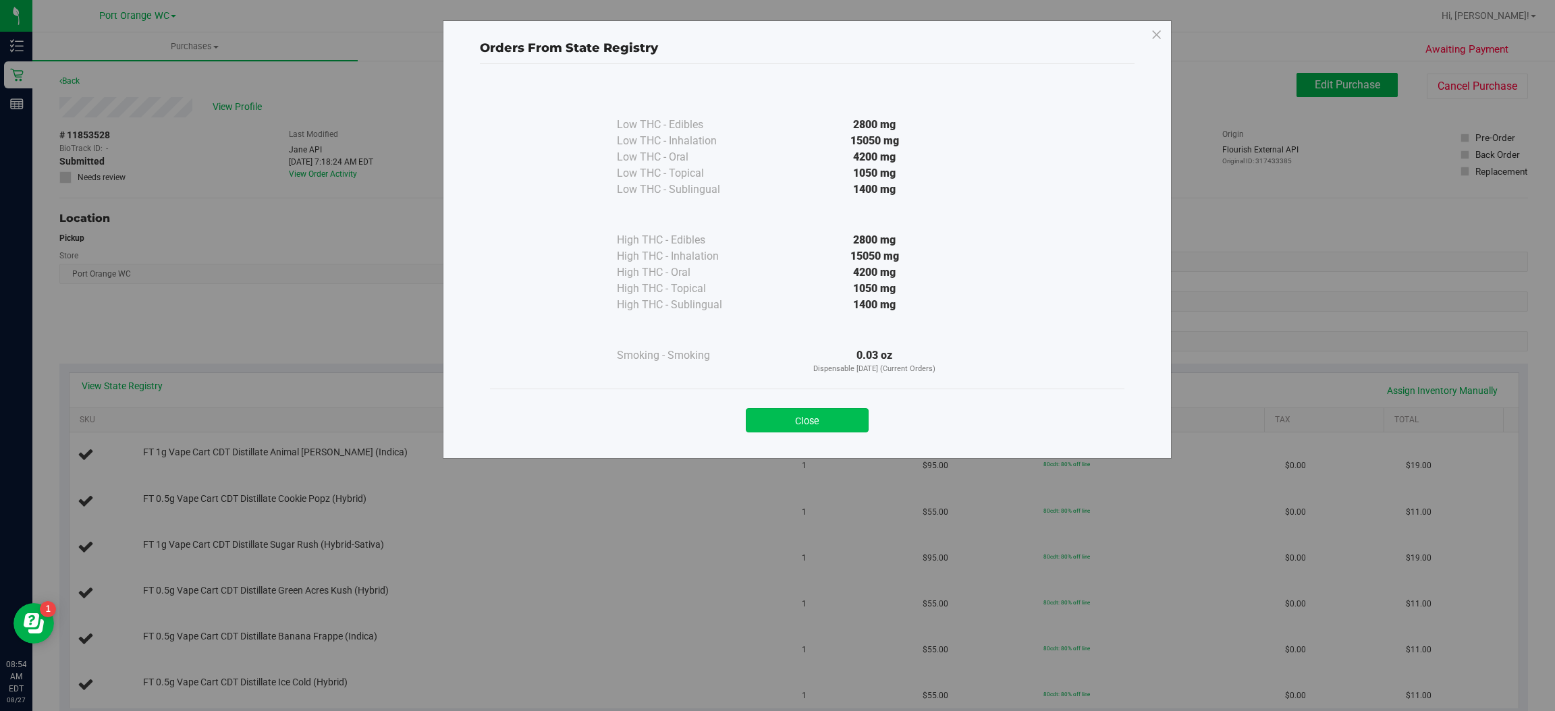
click at [851, 418] on button "Close" at bounding box center [807, 420] width 123 height 24
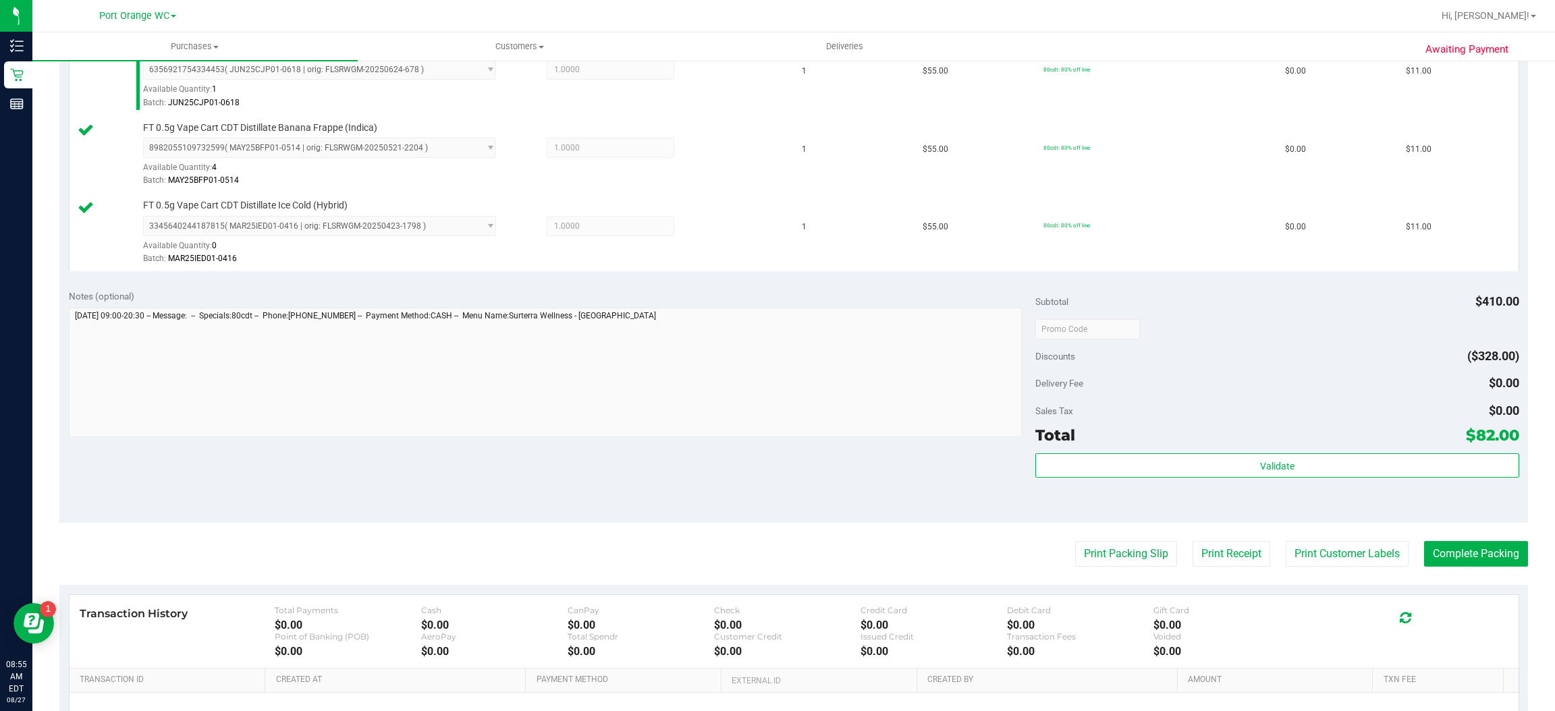
scroll to position [628, 0]
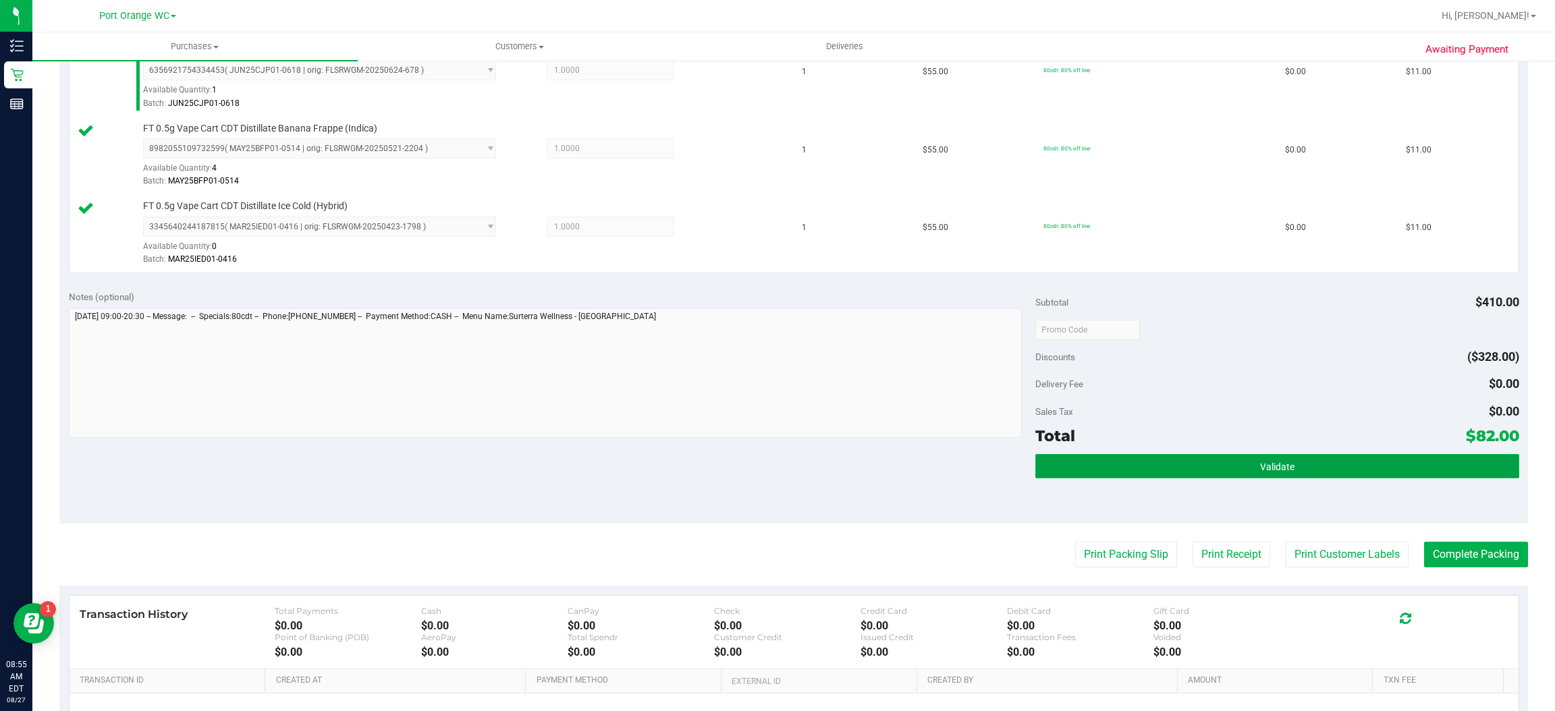
click at [1291, 479] on button "Validate" at bounding box center [1276, 466] width 483 height 24
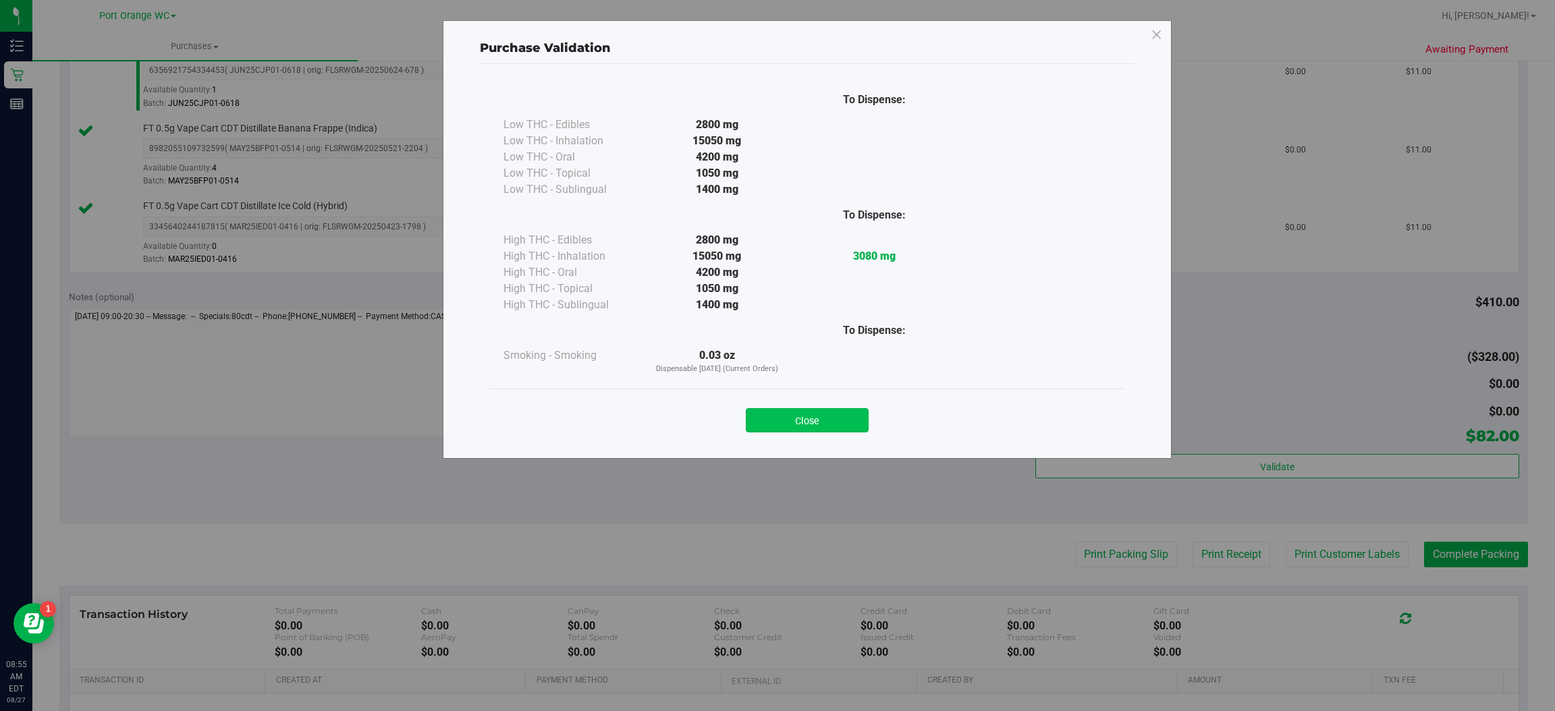
click at [829, 419] on button "Close" at bounding box center [807, 420] width 123 height 24
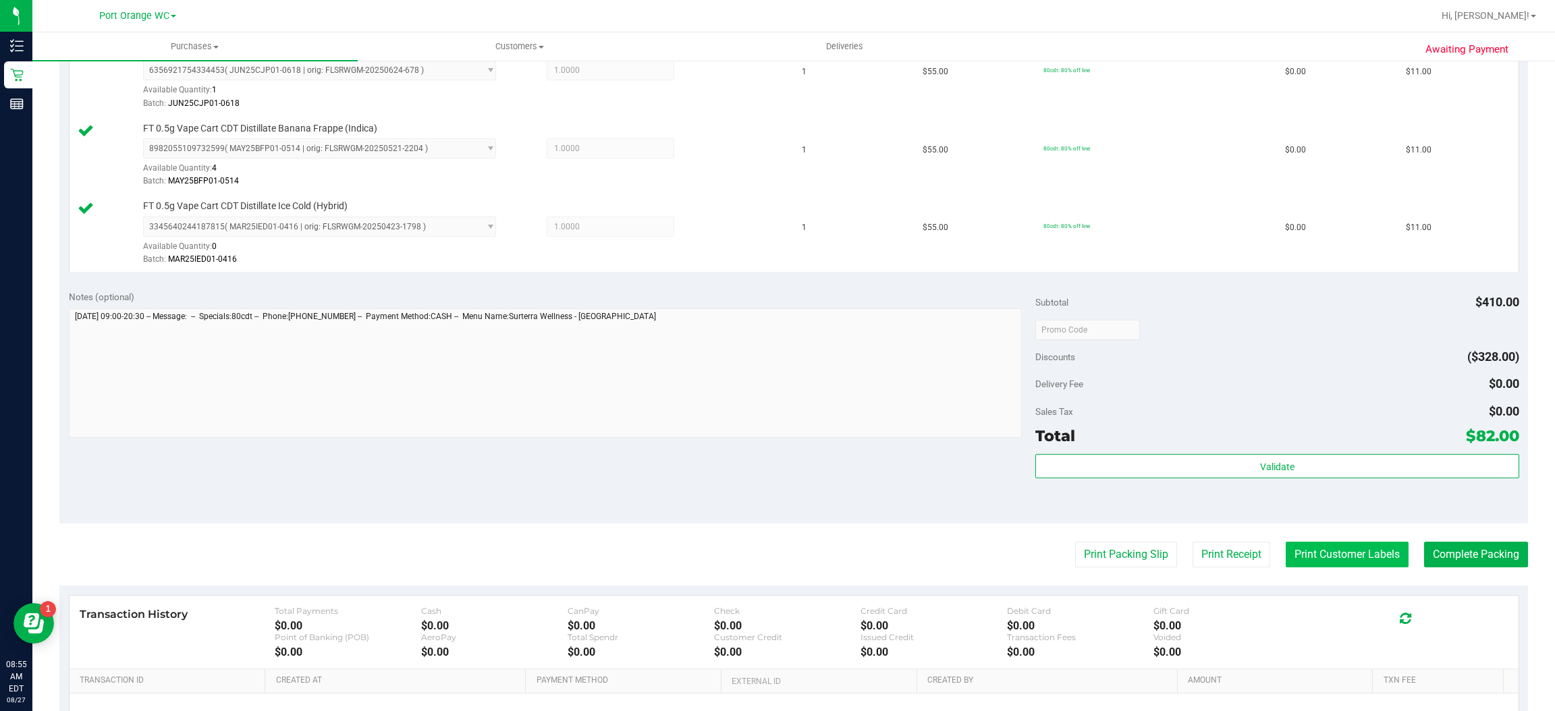
click at [1330, 557] on button "Print Customer Labels" at bounding box center [1347, 555] width 123 height 26
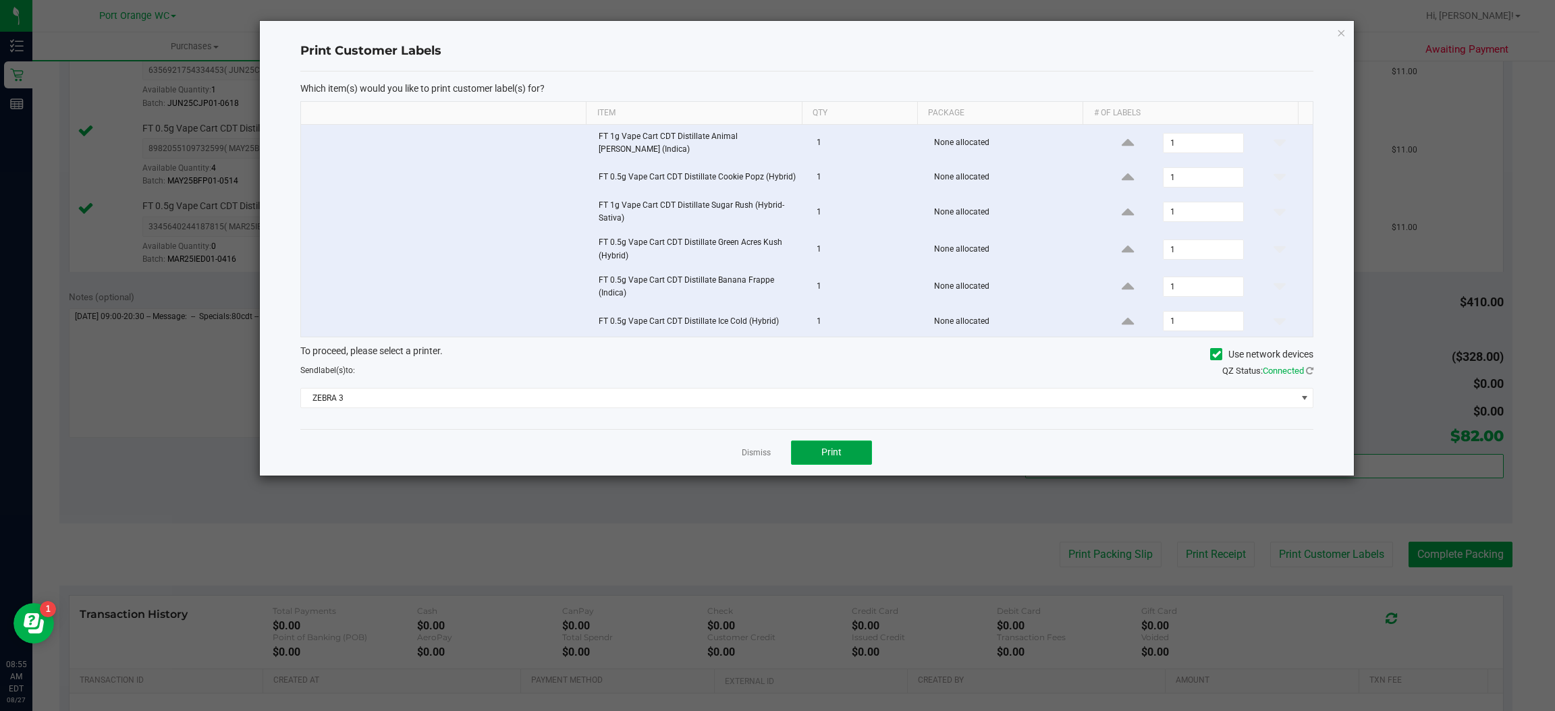
click at [860, 452] on button "Print" at bounding box center [831, 453] width 81 height 24
click at [1342, 30] on icon "button" at bounding box center [1341, 32] width 9 height 16
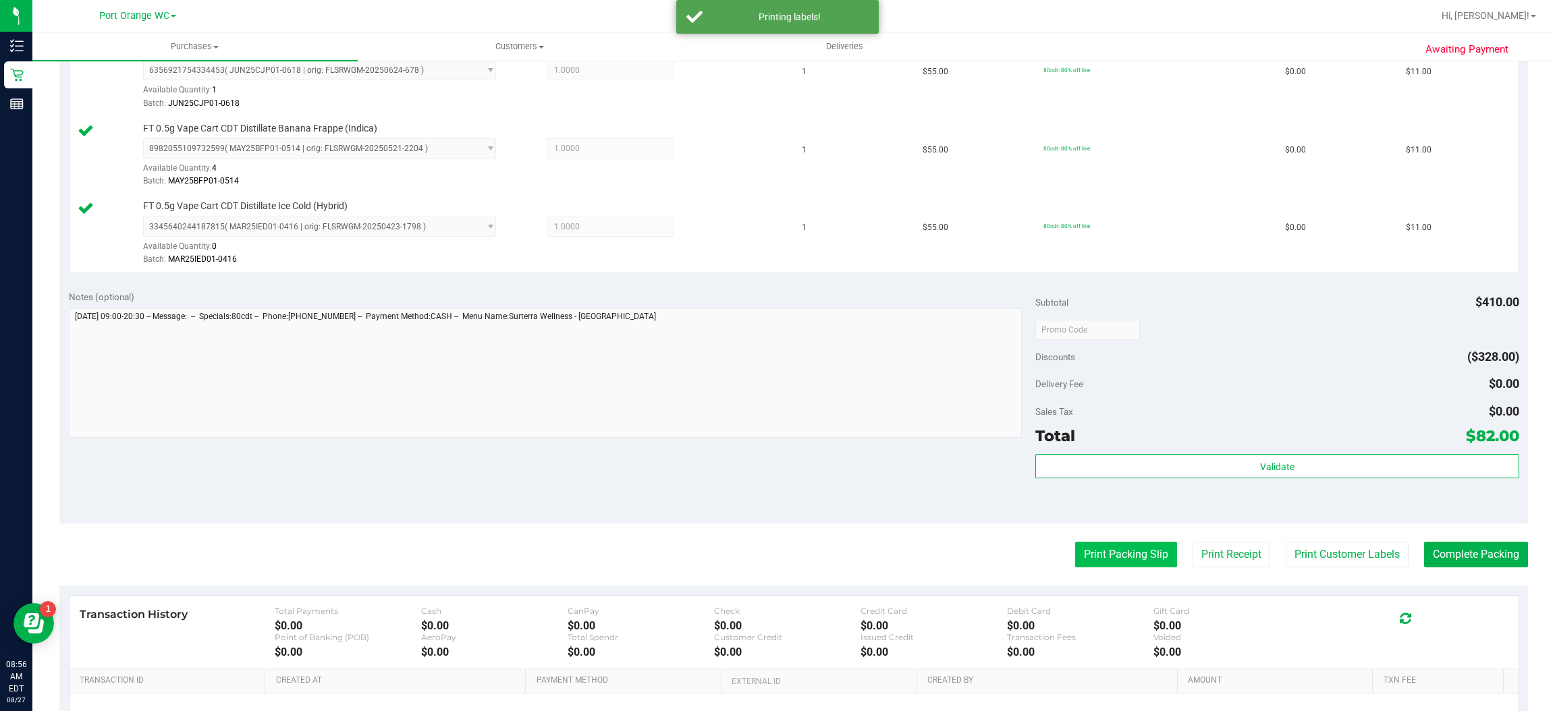
click at [1107, 557] on button "Print Packing Slip" at bounding box center [1126, 555] width 102 height 26
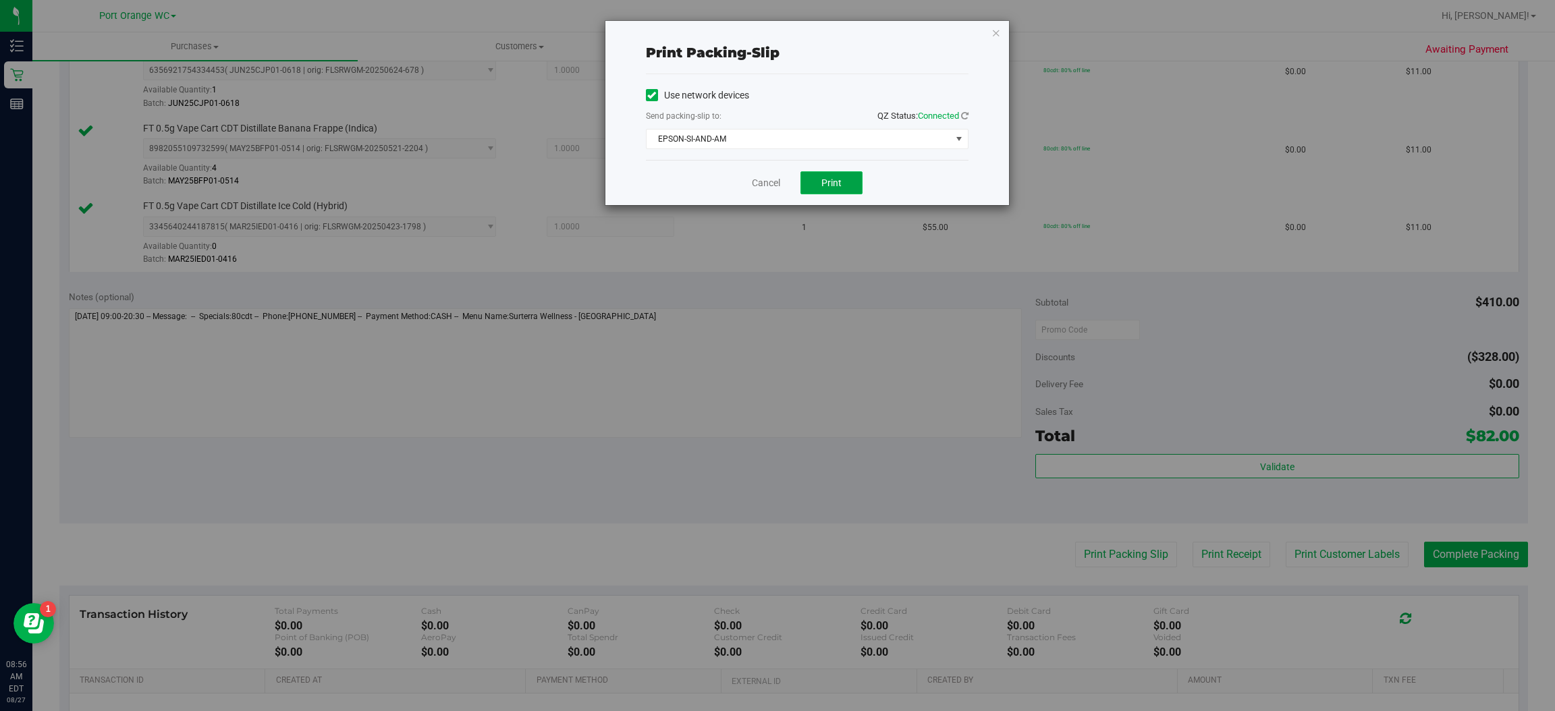
click at [840, 189] on button "Print" at bounding box center [831, 182] width 62 height 23
click at [992, 38] on icon "button" at bounding box center [996, 32] width 9 height 16
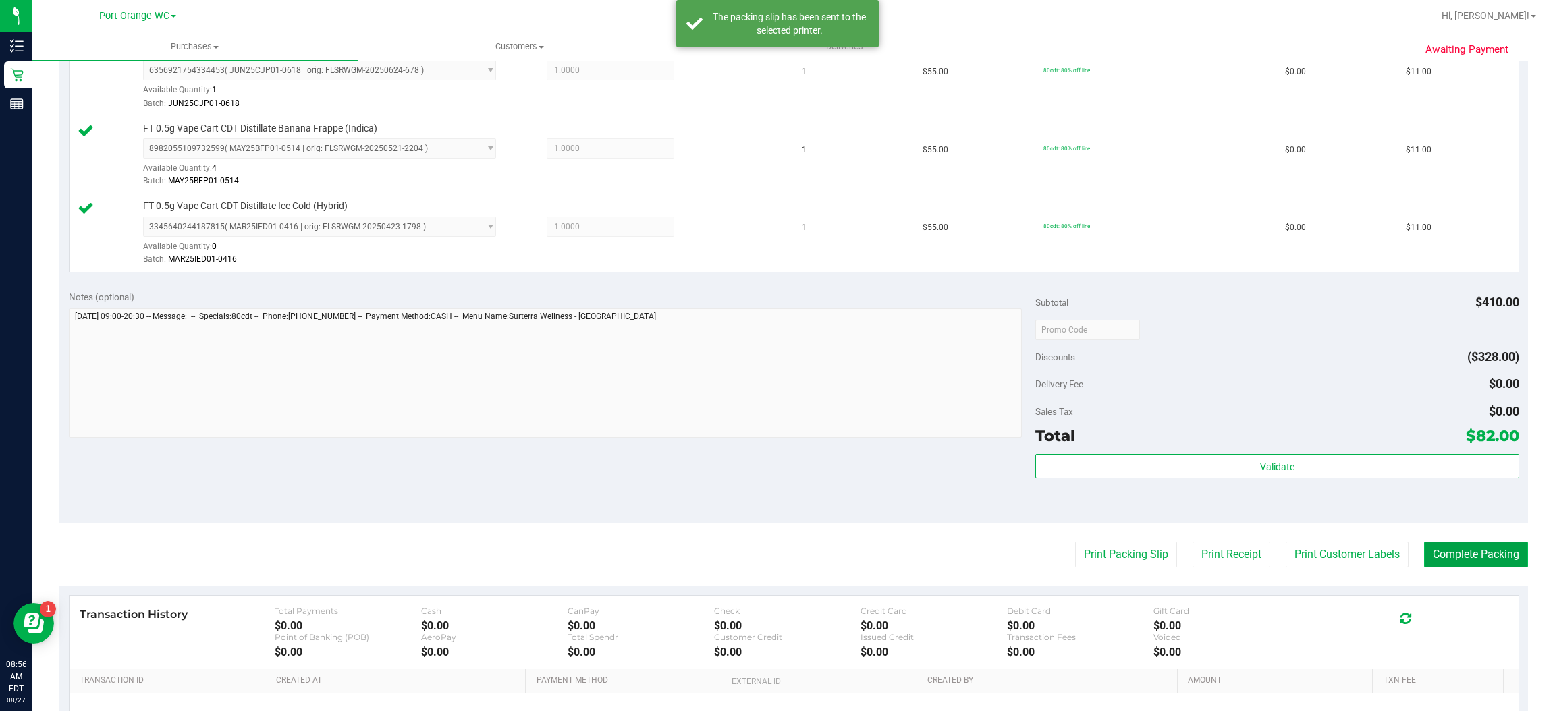
click at [1471, 557] on button "Complete Packing" at bounding box center [1476, 555] width 104 height 26
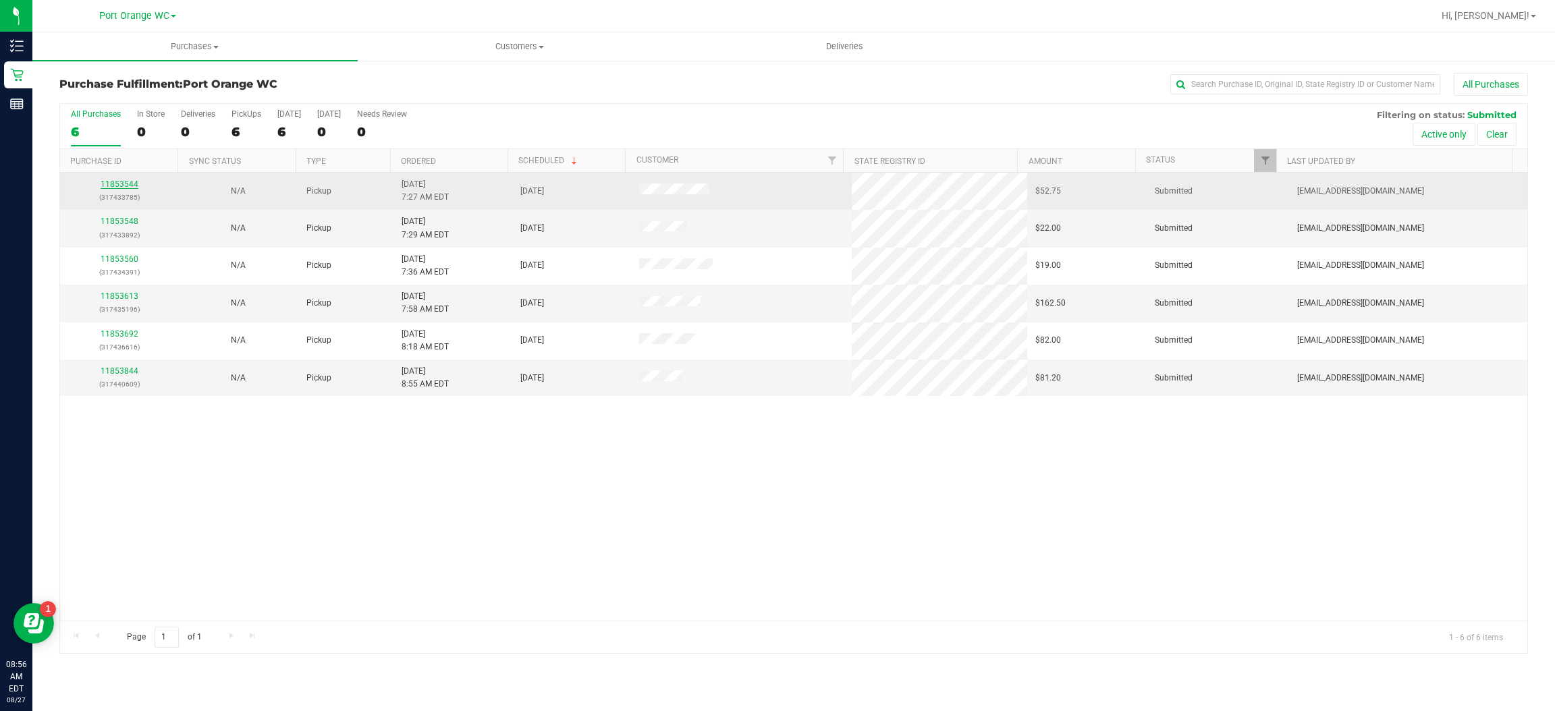
click at [127, 185] on link "11853544" at bounding box center [120, 184] width 38 height 9
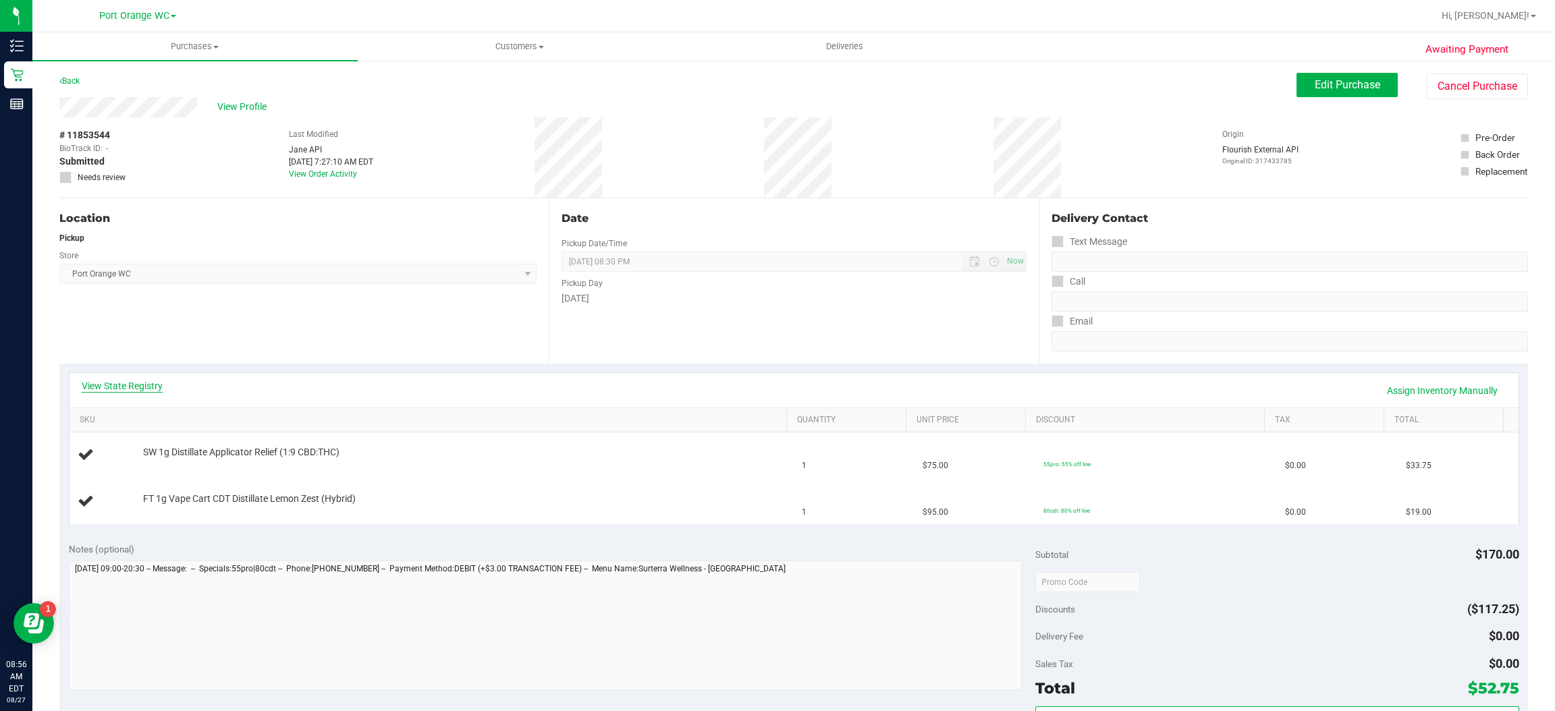
click at [115, 386] on link "View State Registry" at bounding box center [122, 385] width 81 height 13
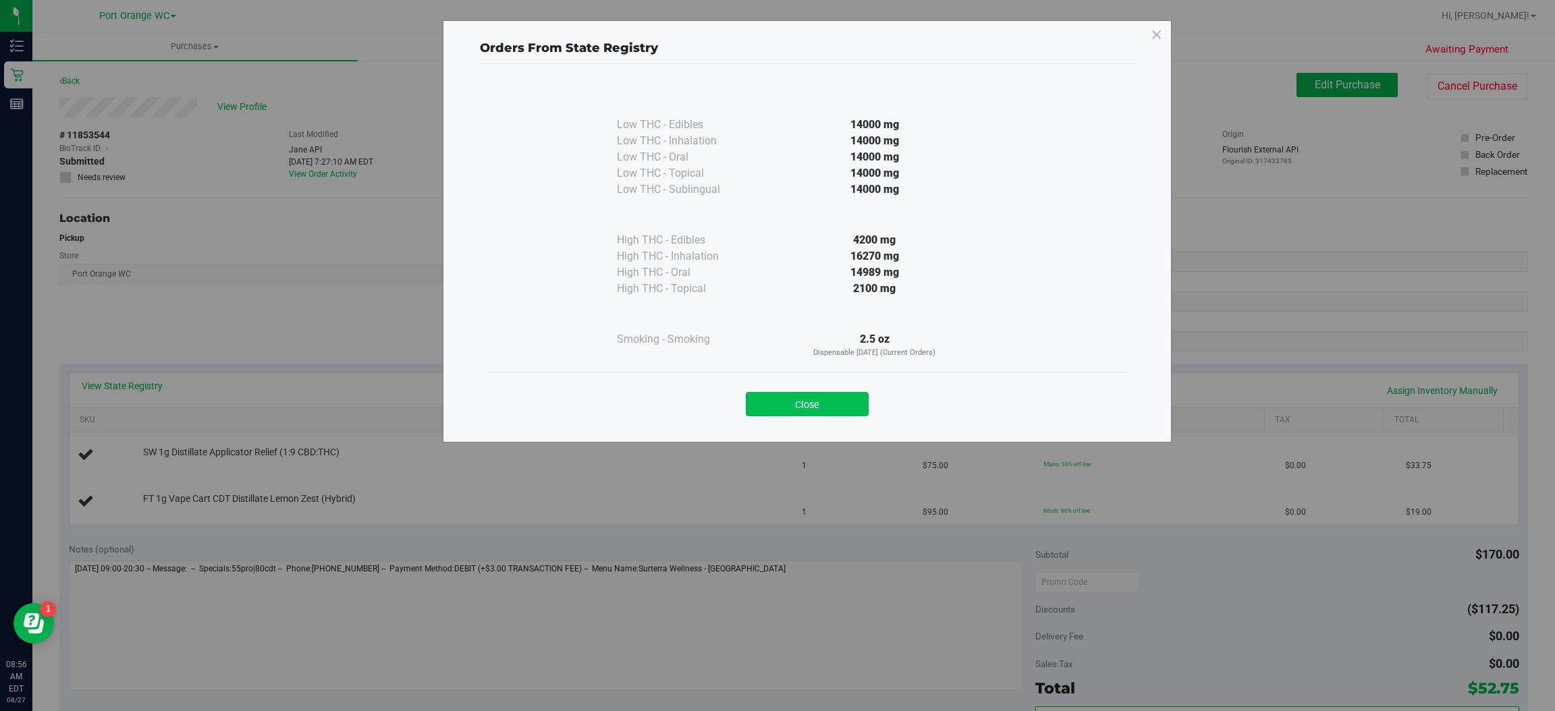
click at [798, 408] on button "Close" at bounding box center [807, 404] width 123 height 24
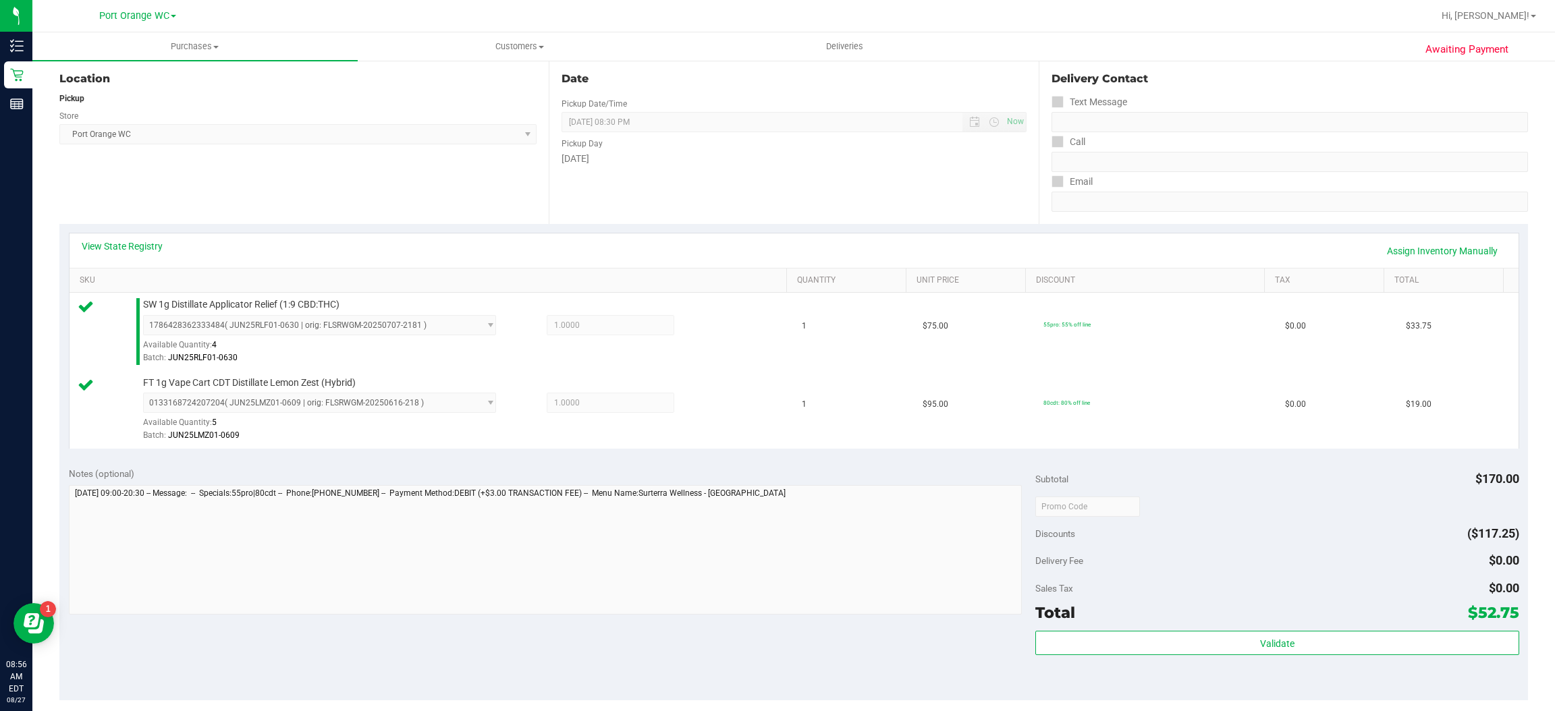
scroll to position [307, 0]
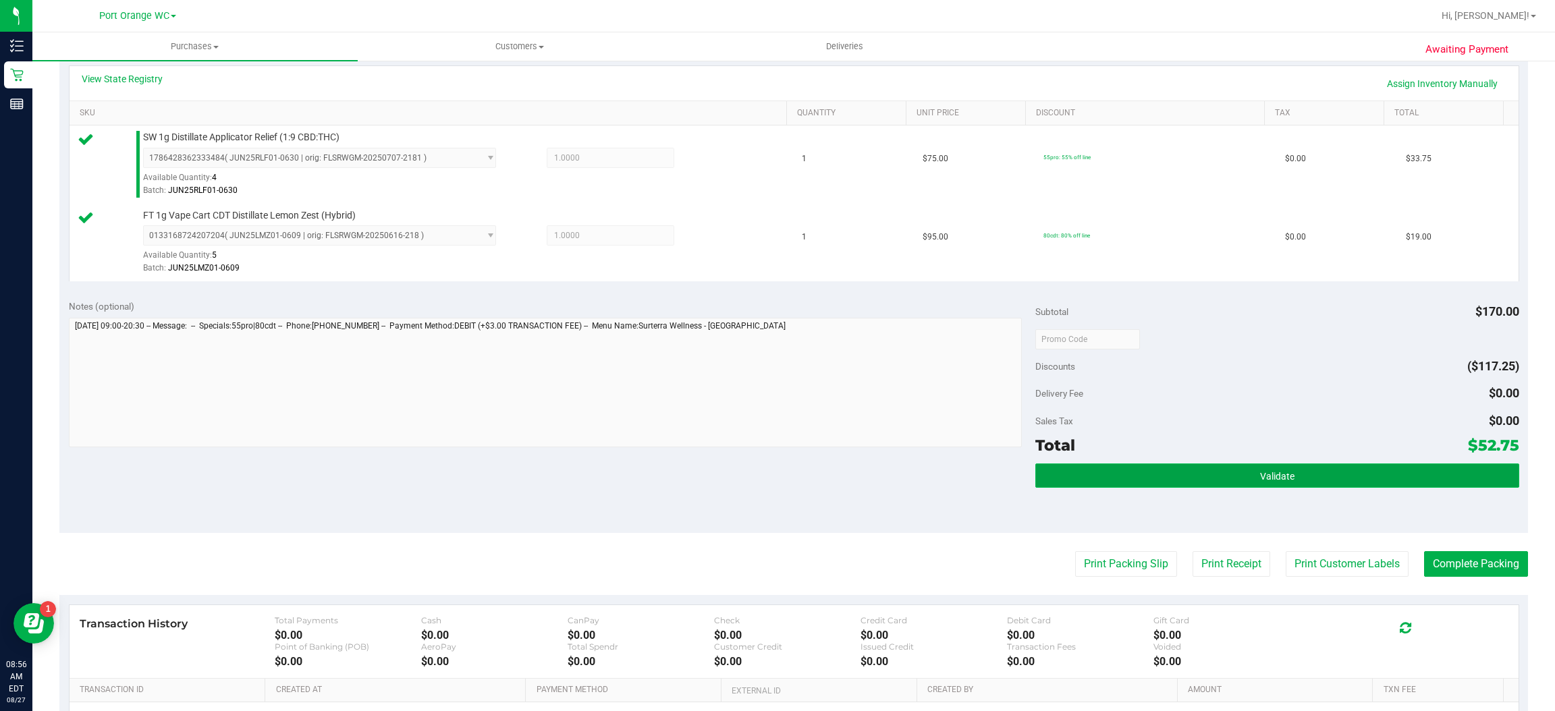
click at [1267, 466] on button "Validate" at bounding box center [1276, 476] width 483 height 24
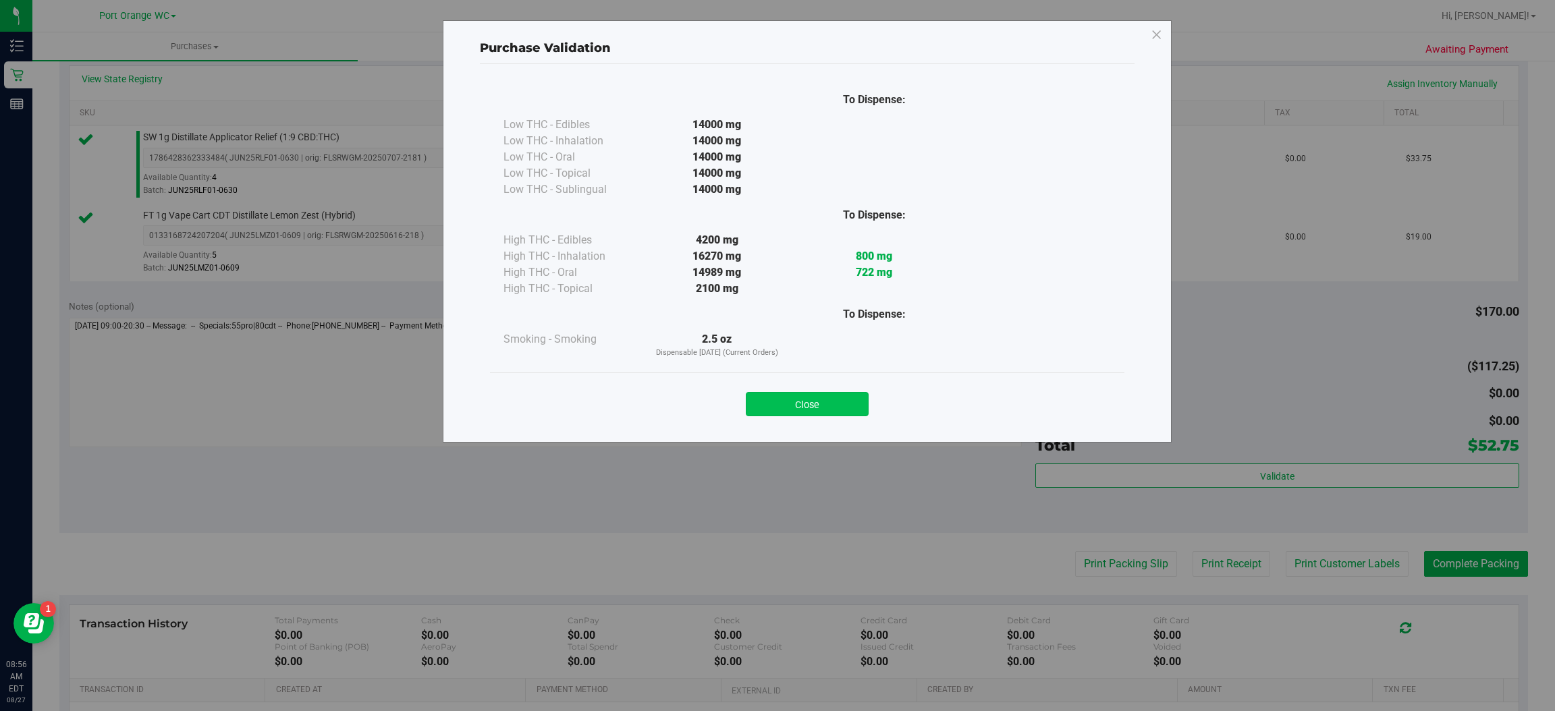
click at [827, 399] on button "Close" at bounding box center [807, 404] width 123 height 24
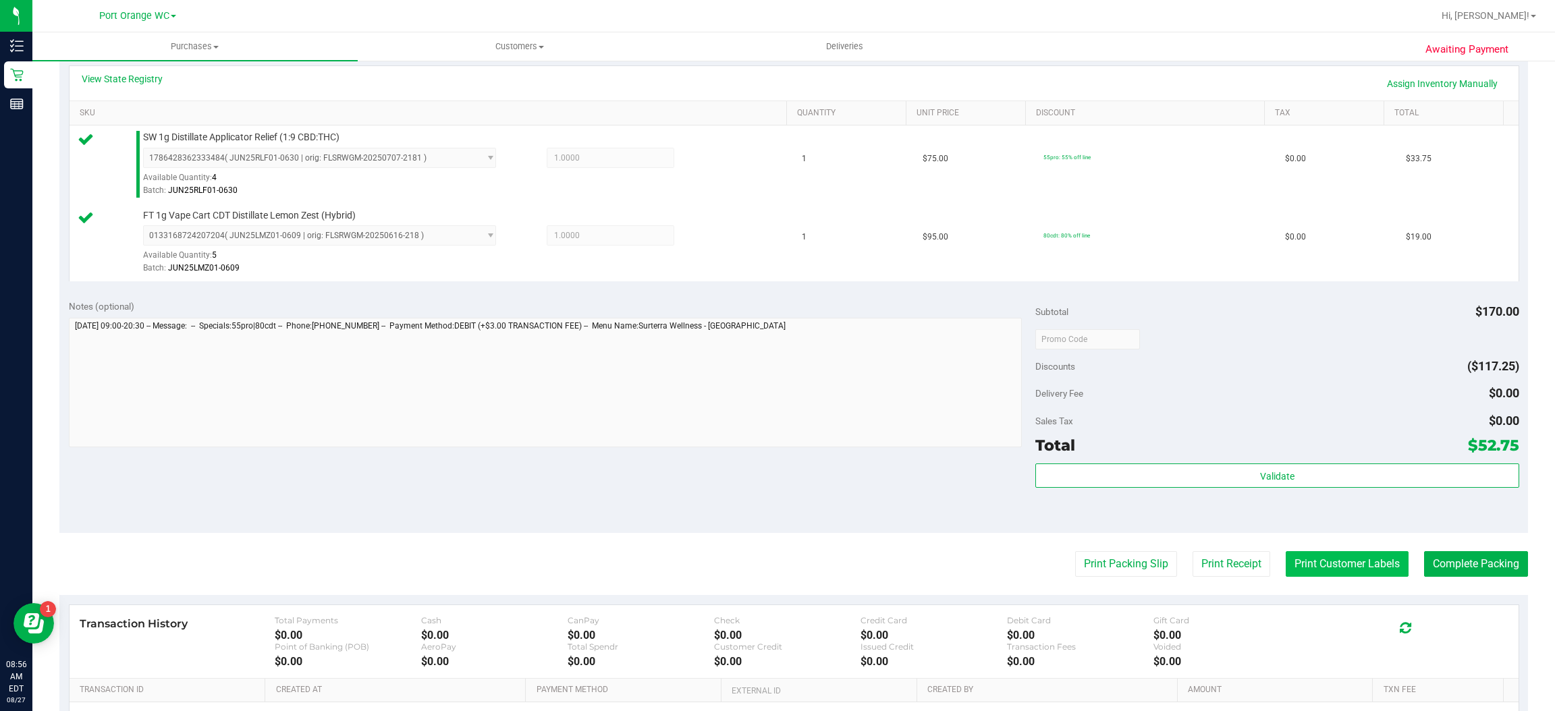
click at [1324, 565] on button "Print Customer Labels" at bounding box center [1347, 564] width 123 height 26
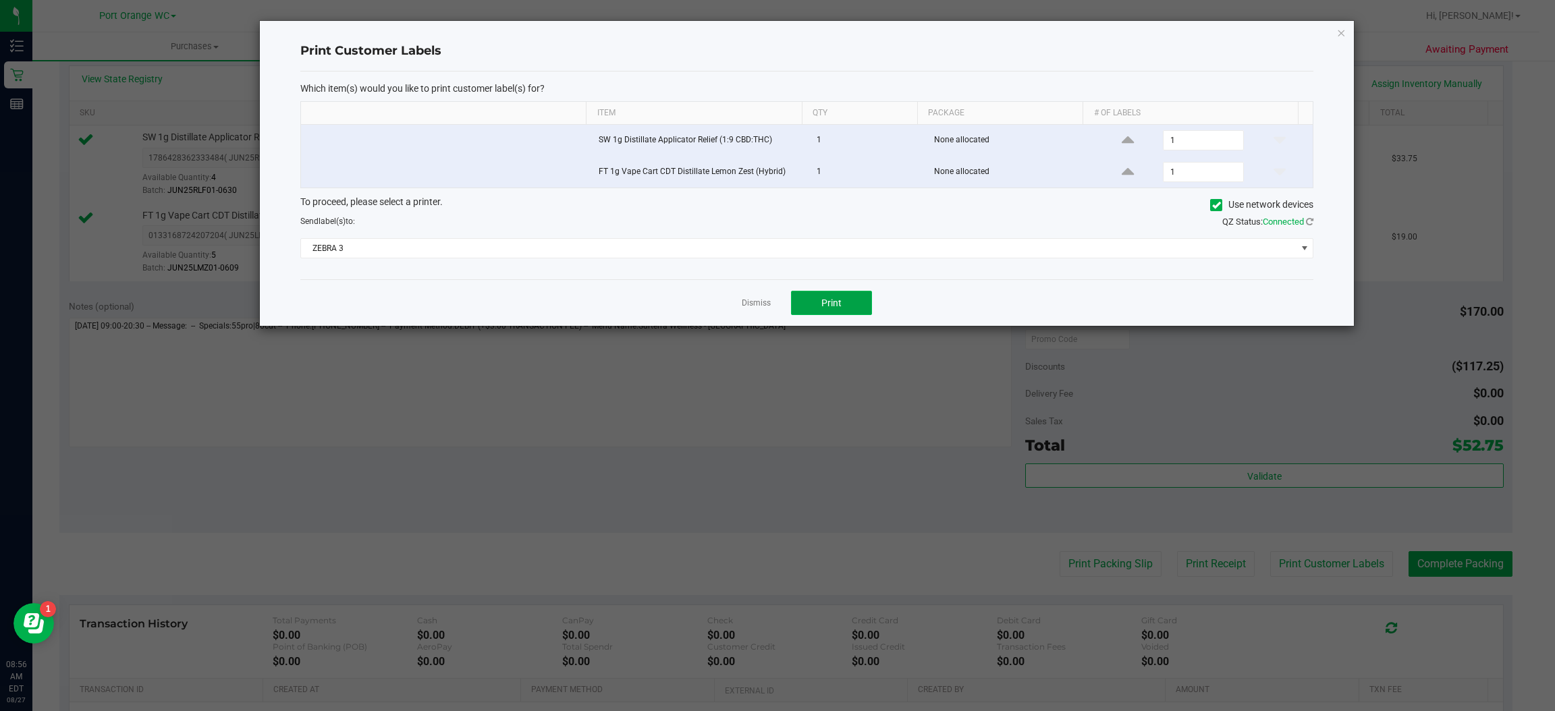
click at [854, 293] on button "Print" at bounding box center [831, 303] width 81 height 24
click at [1340, 30] on icon "button" at bounding box center [1341, 32] width 9 height 16
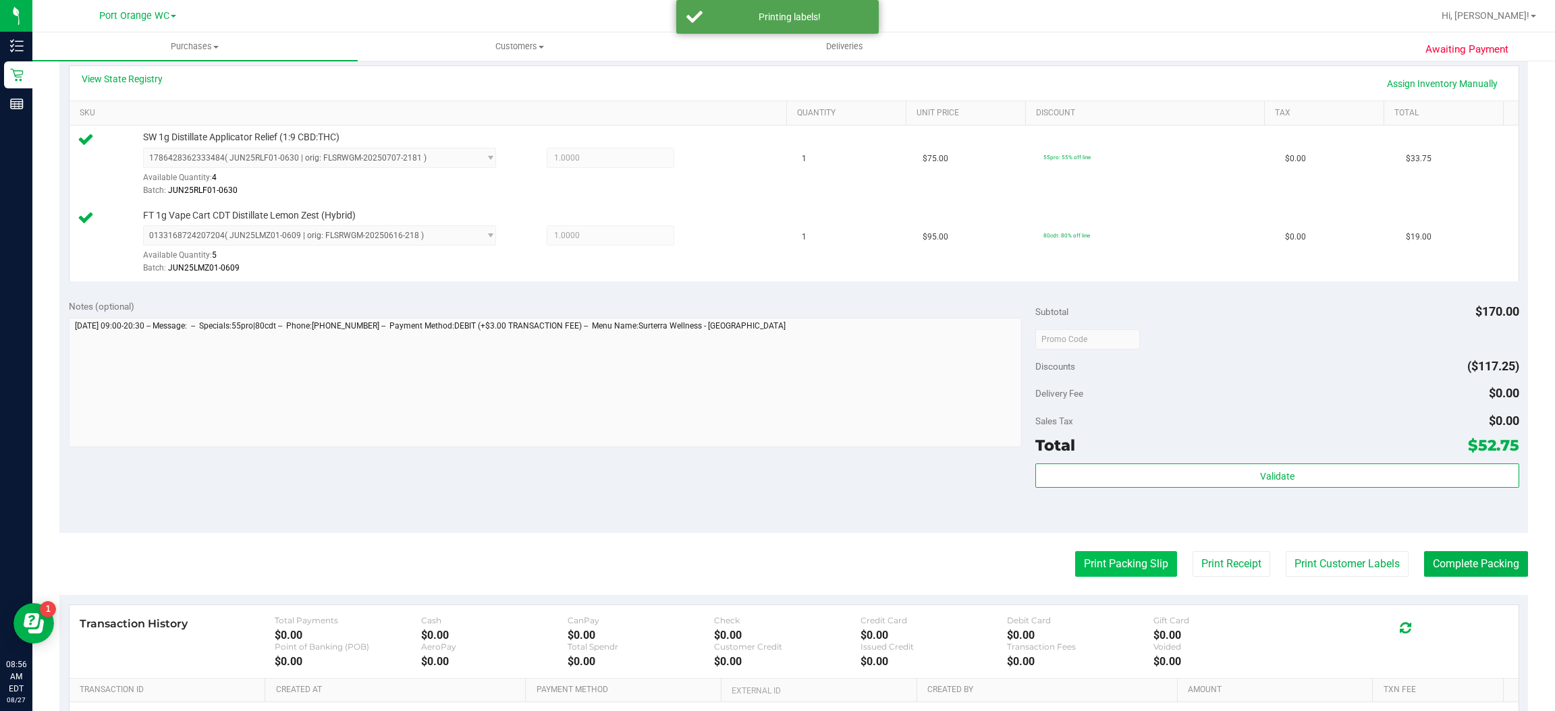
click at [1124, 566] on button "Print Packing Slip" at bounding box center [1126, 564] width 102 height 26
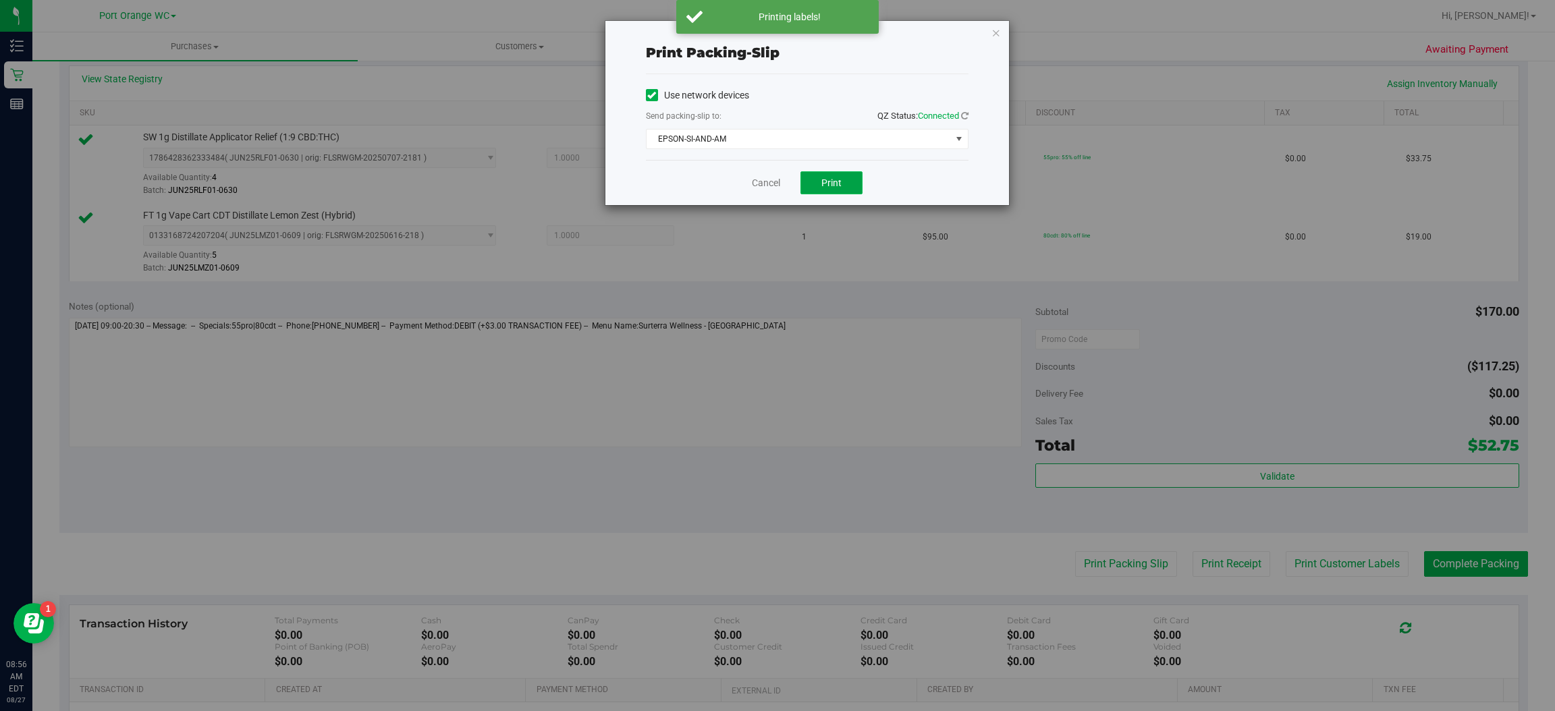
click at [832, 182] on span "Print" at bounding box center [831, 183] width 20 height 11
click at [995, 31] on icon "button" at bounding box center [996, 32] width 9 height 16
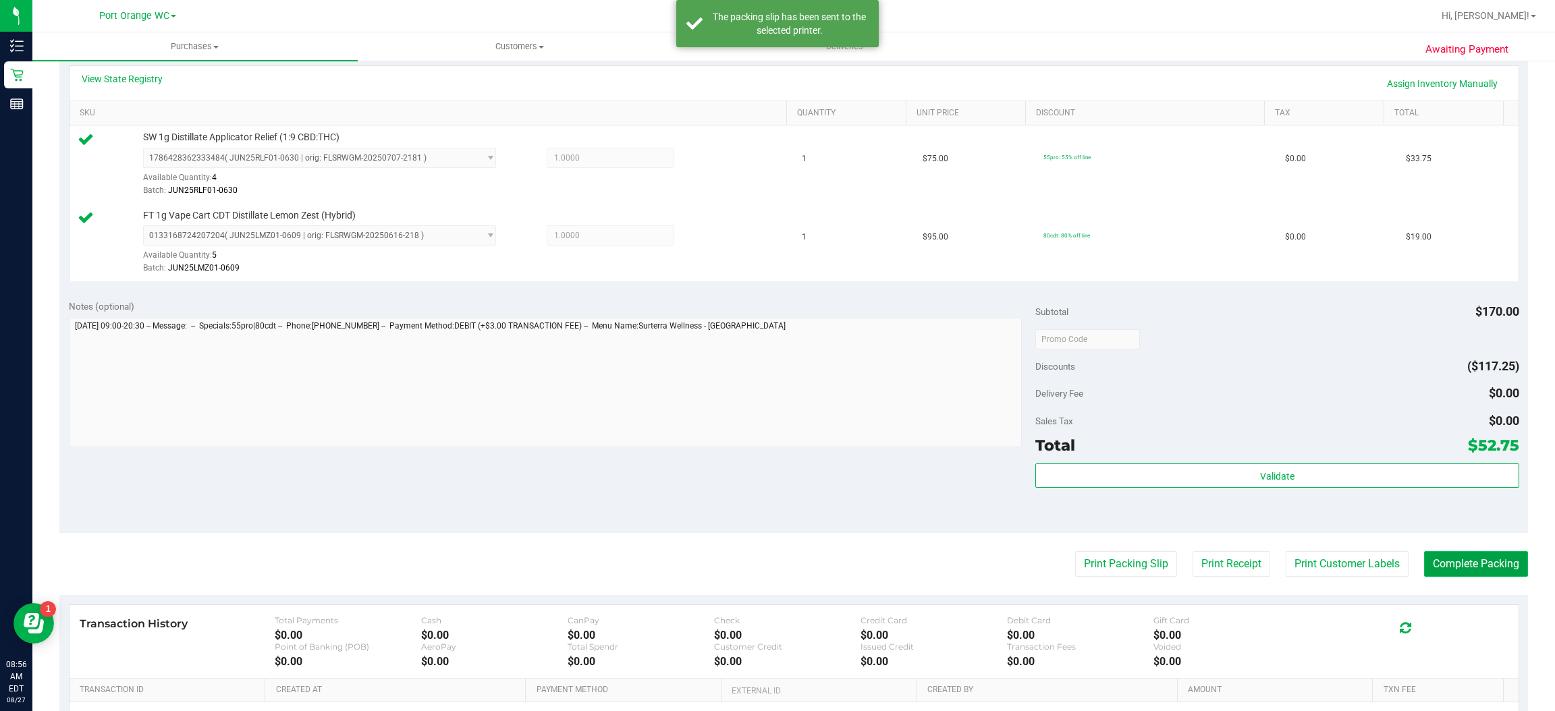
click at [1479, 558] on button "Complete Packing" at bounding box center [1476, 564] width 104 height 26
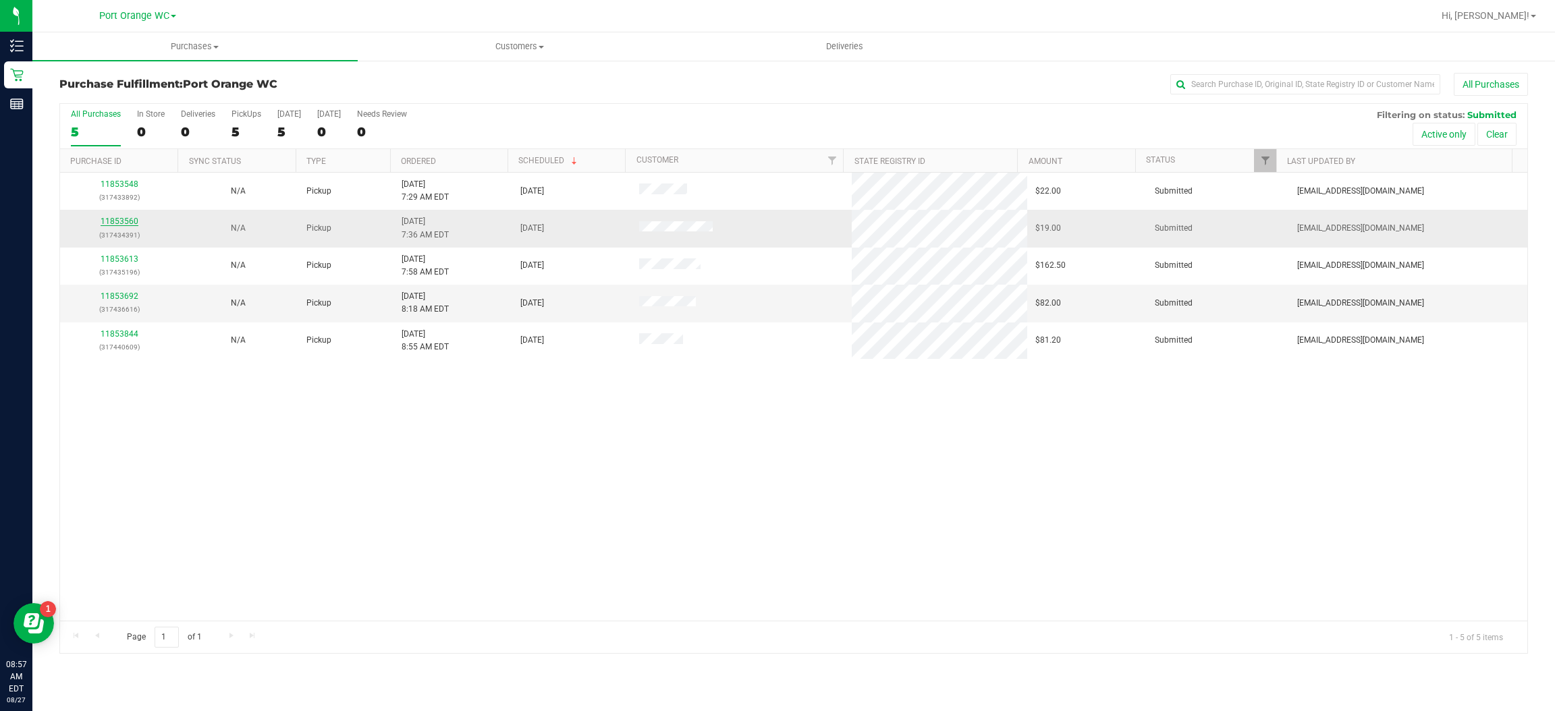
click at [121, 218] on link "11853560" at bounding box center [120, 221] width 38 height 9
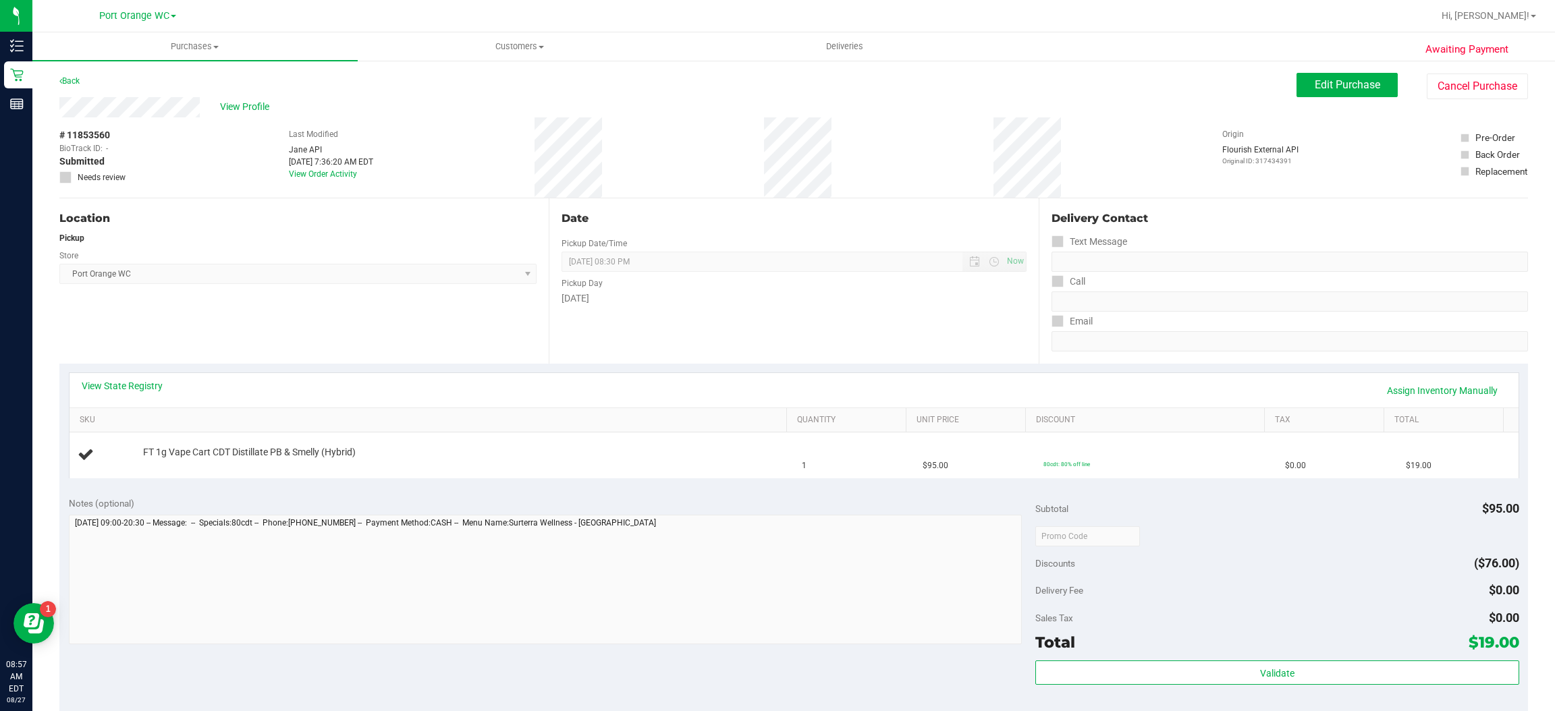
click at [148, 388] on link "View State Registry" at bounding box center [122, 385] width 81 height 13
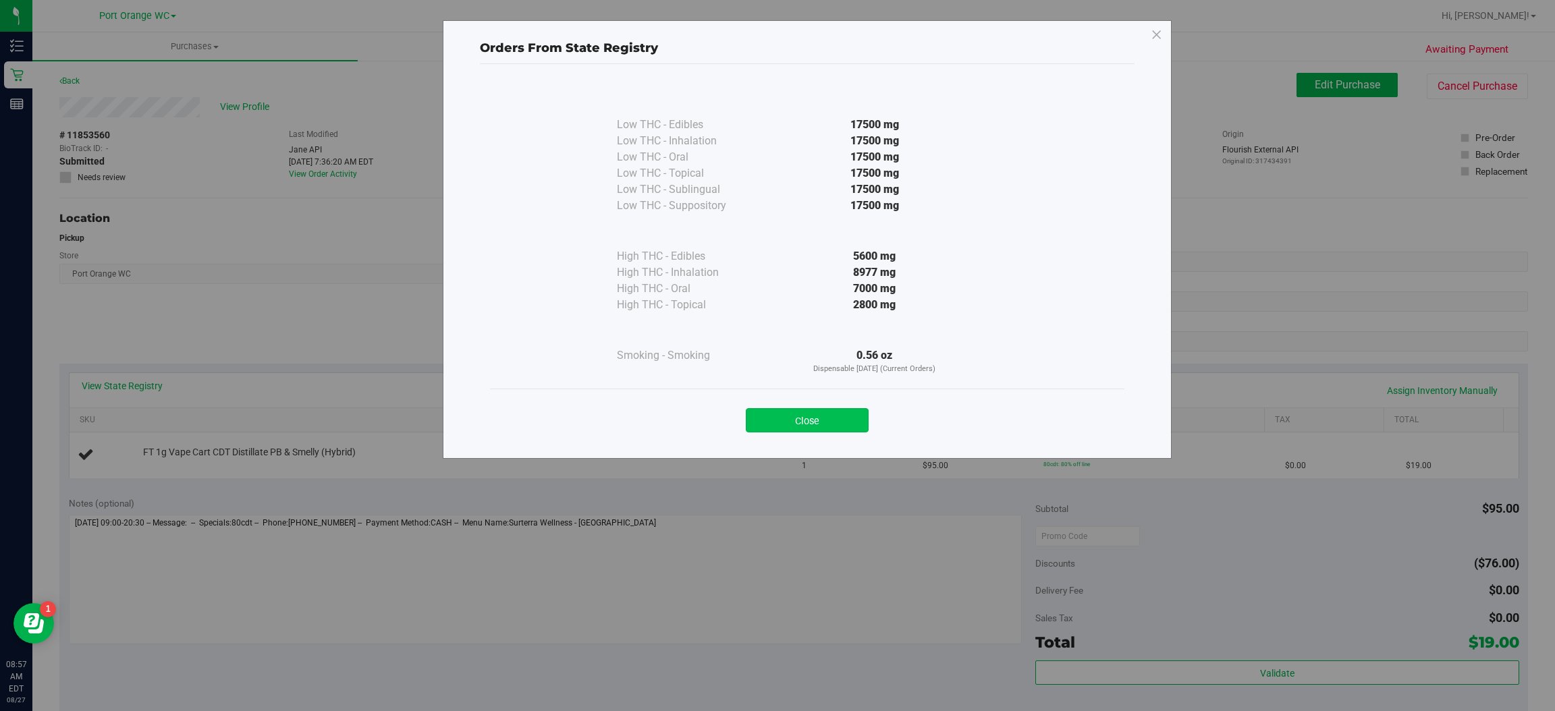
click at [843, 410] on button "Close" at bounding box center [807, 420] width 123 height 24
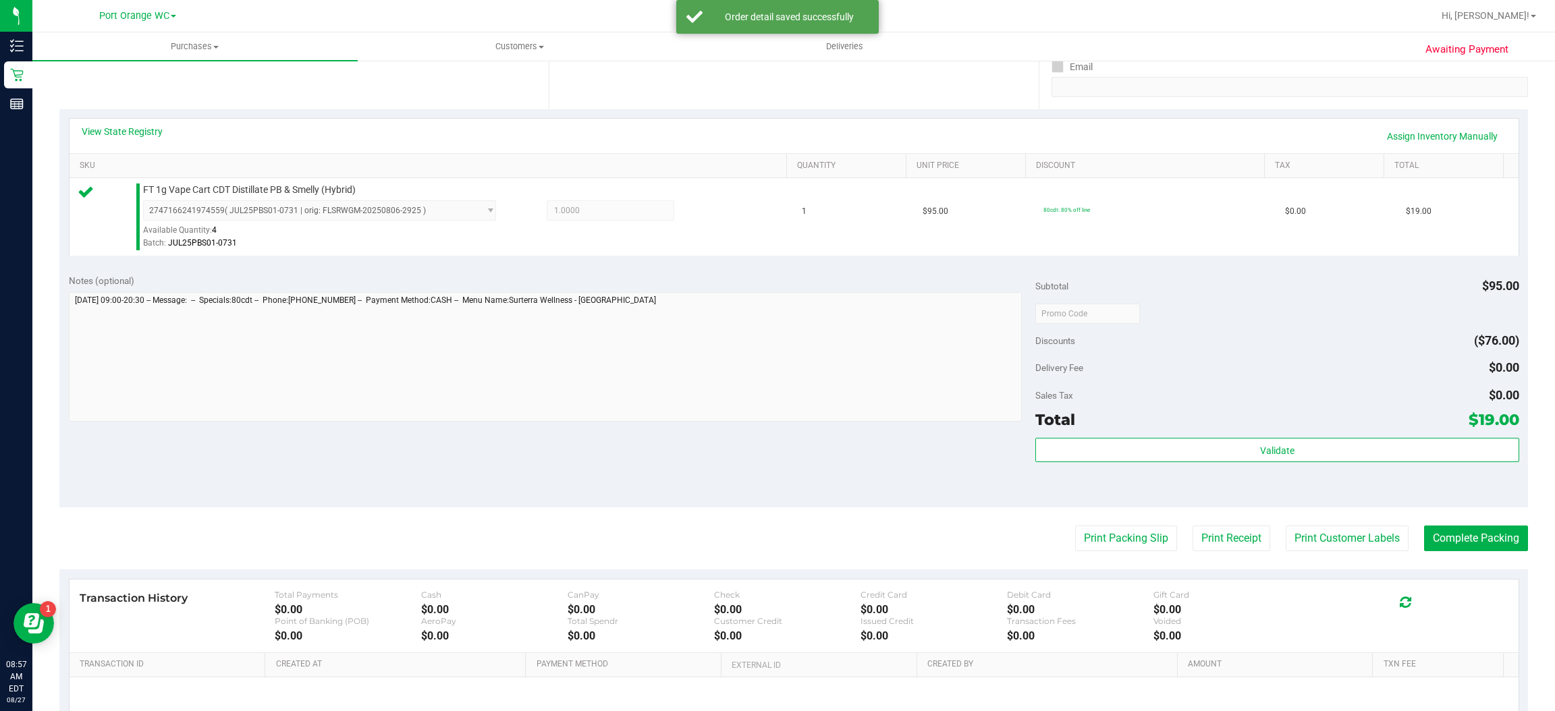
scroll to position [250, 0]
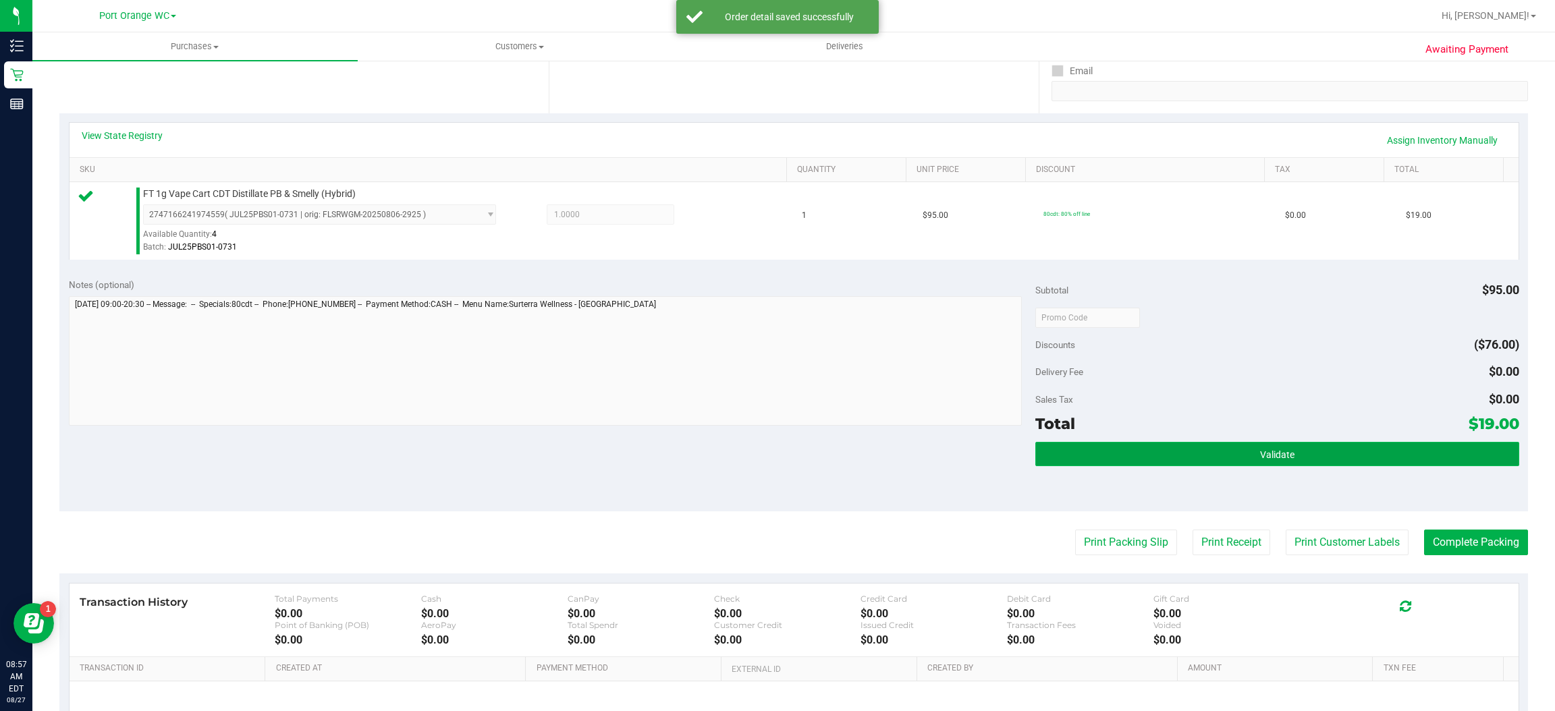
click at [1266, 452] on span "Validate" at bounding box center [1277, 455] width 34 height 11
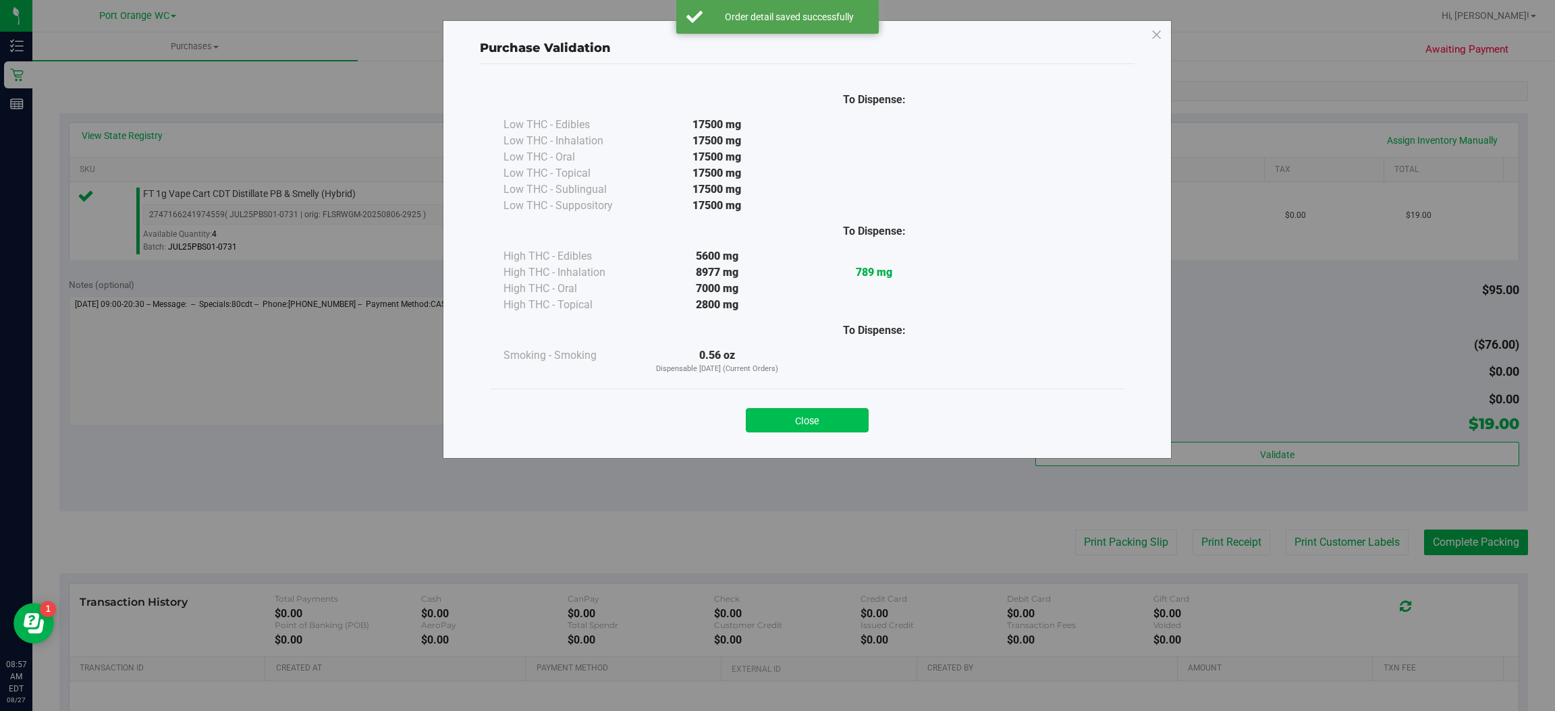
click at [831, 410] on button "Close" at bounding box center [807, 420] width 123 height 24
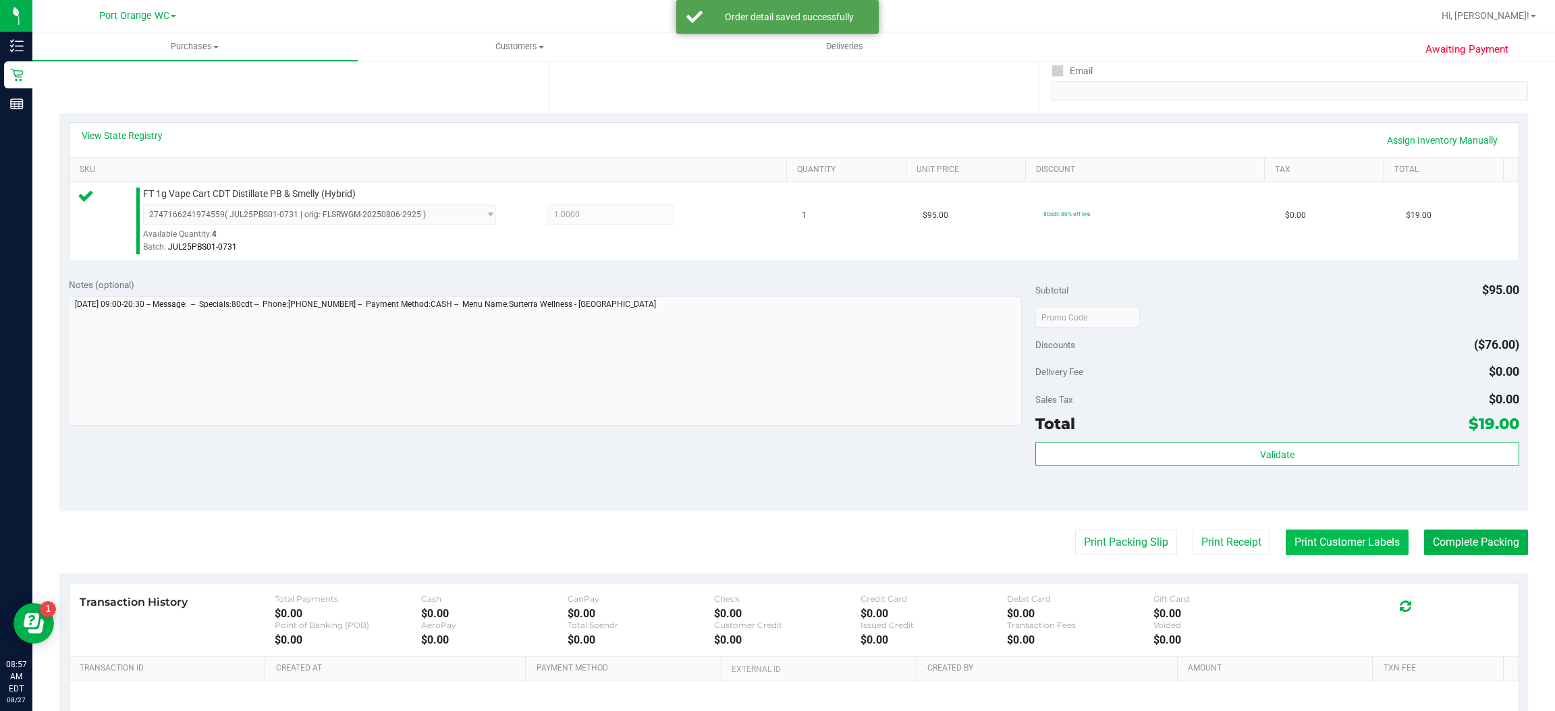
click at [1327, 540] on button "Print Customer Labels" at bounding box center [1347, 543] width 123 height 26
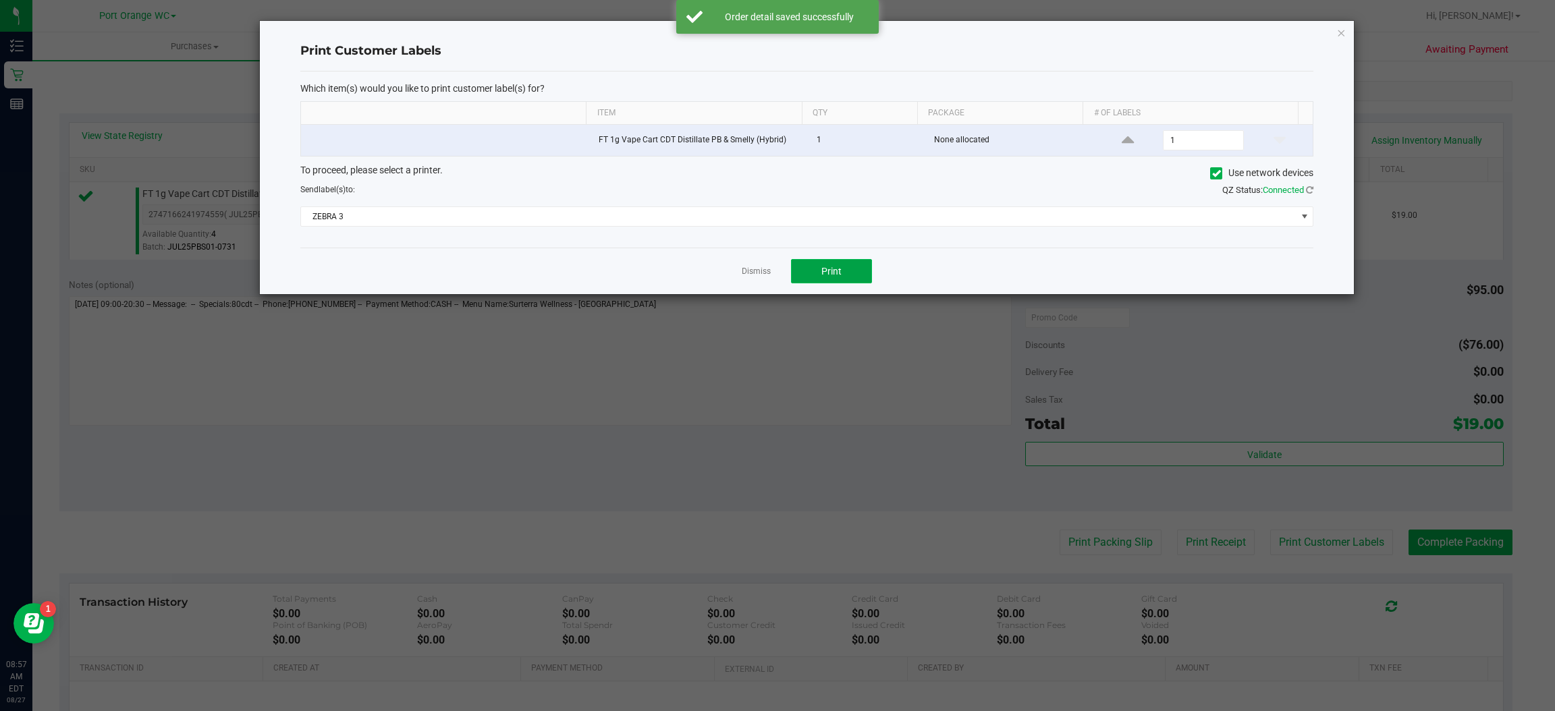
click at [839, 275] on span "Print" at bounding box center [831, 271] width 20 height 11
click at [1341, 31] on icon "button" at bounding box center [1341, 32] width 9 height 16
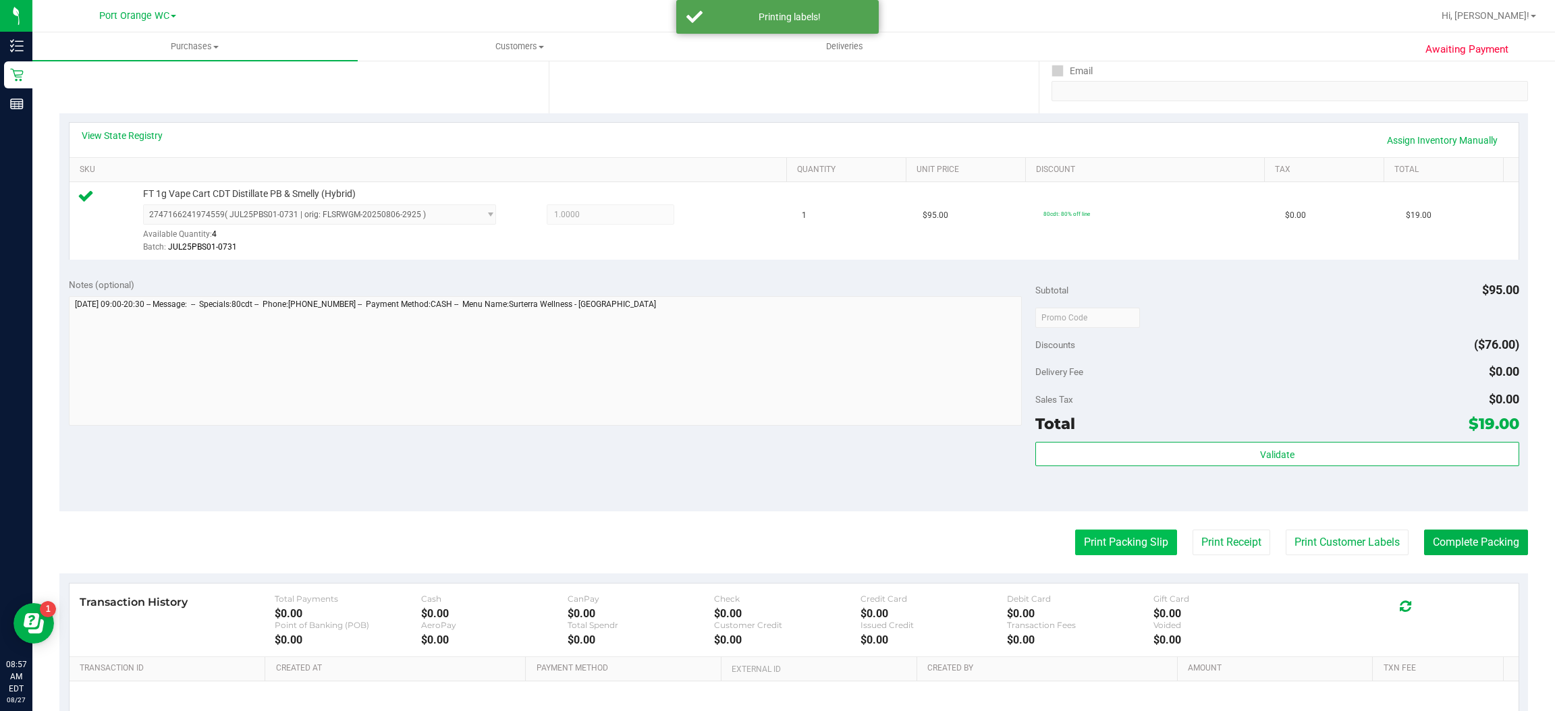
click at [1111, 544] on button "Print Packing Slip" at bounding box center [1126, 543] width 102 height 26
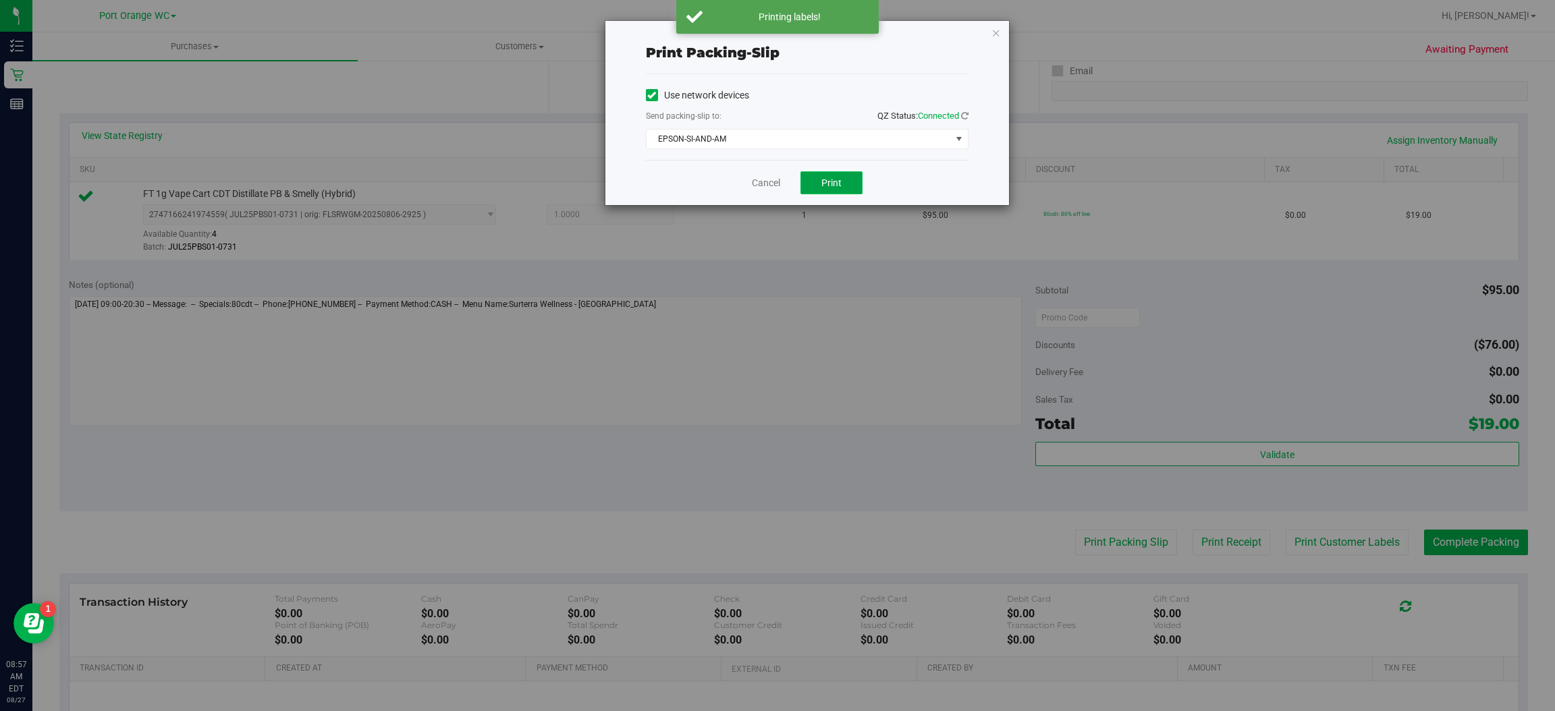
click at [831, 181] on span "Print" at bounding box center [831, 183] width 20 height 11
click at [992, 24] on icon "button" at bounding box center [996, 32] width 9 height 16
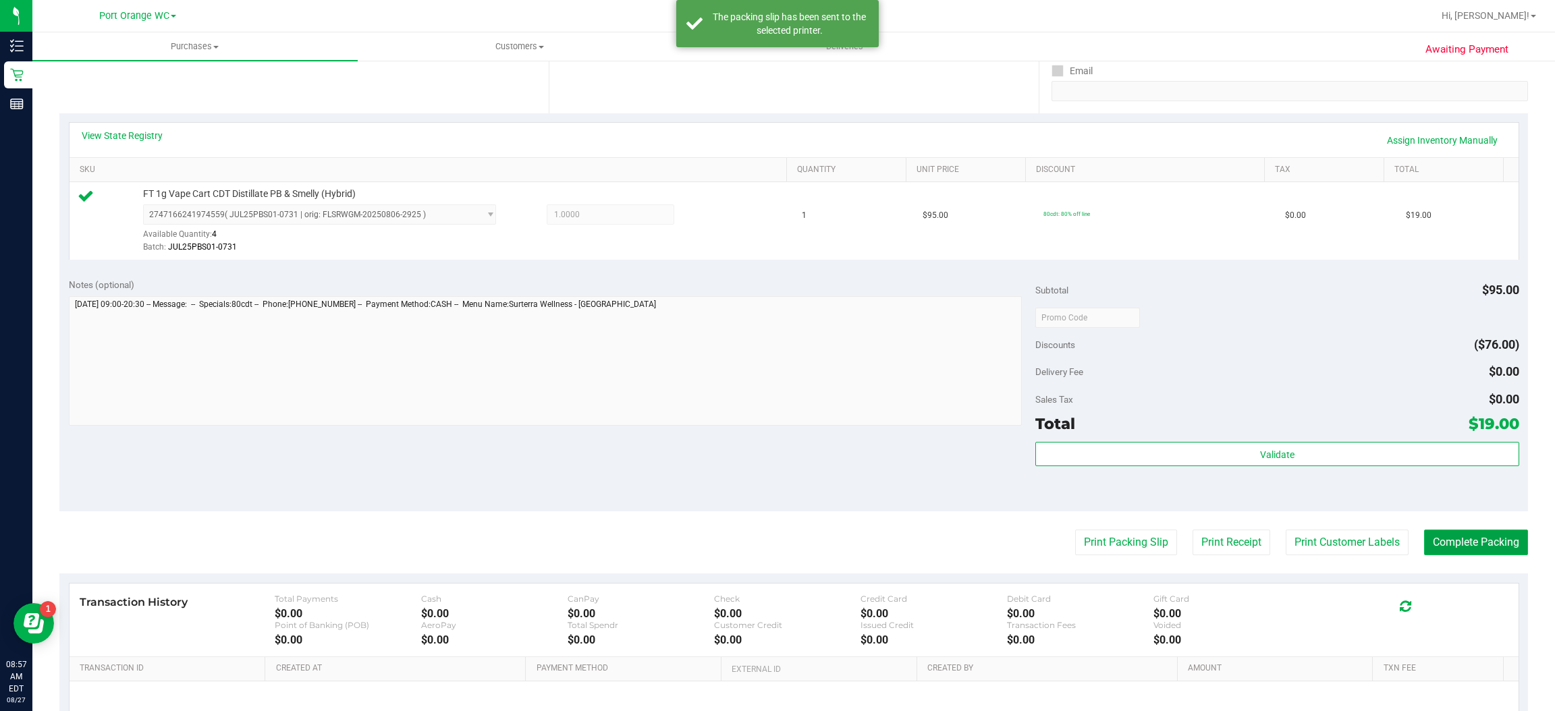
click at [1477, 543] on button "Complete Packing" at bounding box center [1476, 543] width 104 height 26
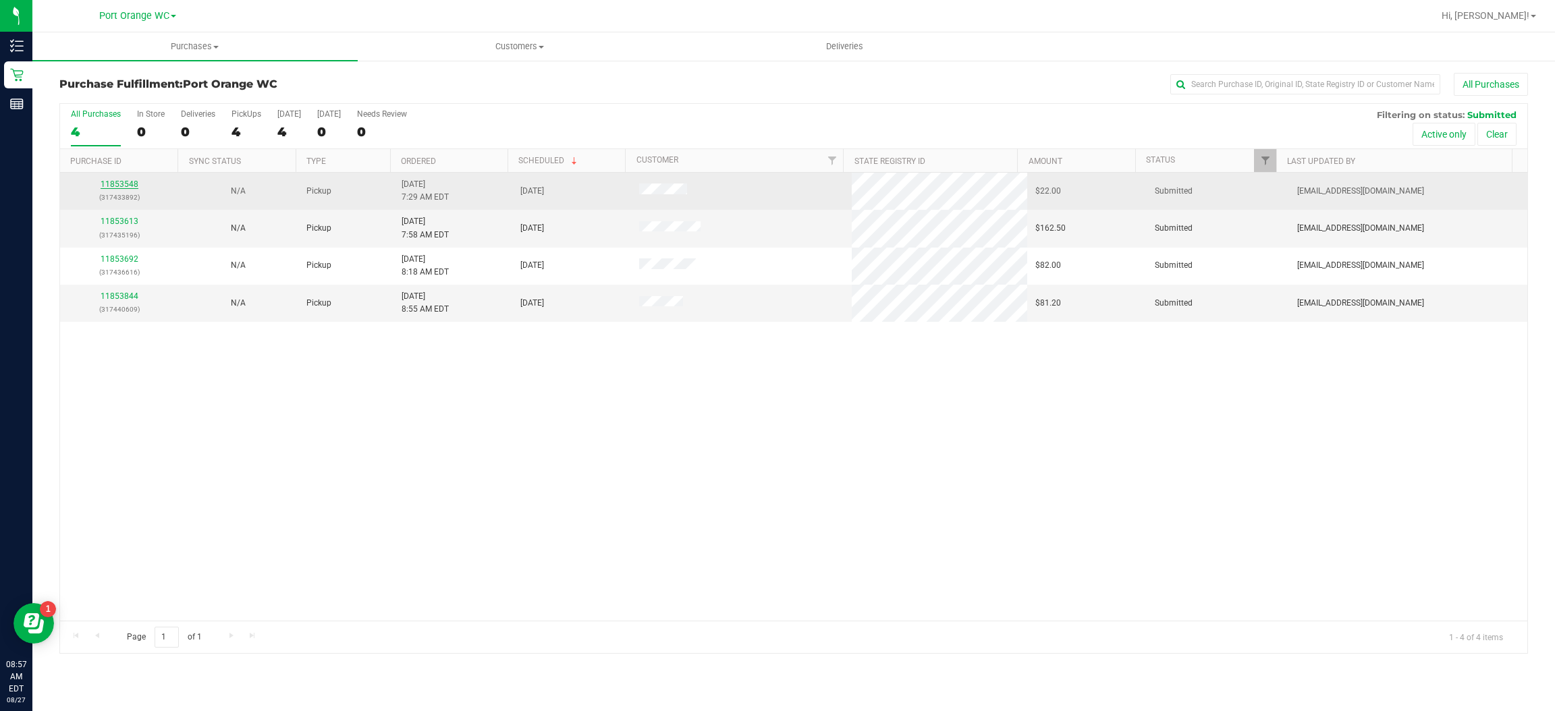
click at [115, 185] on link "11853548" at bounding box center [120, 184] width 38 height 9
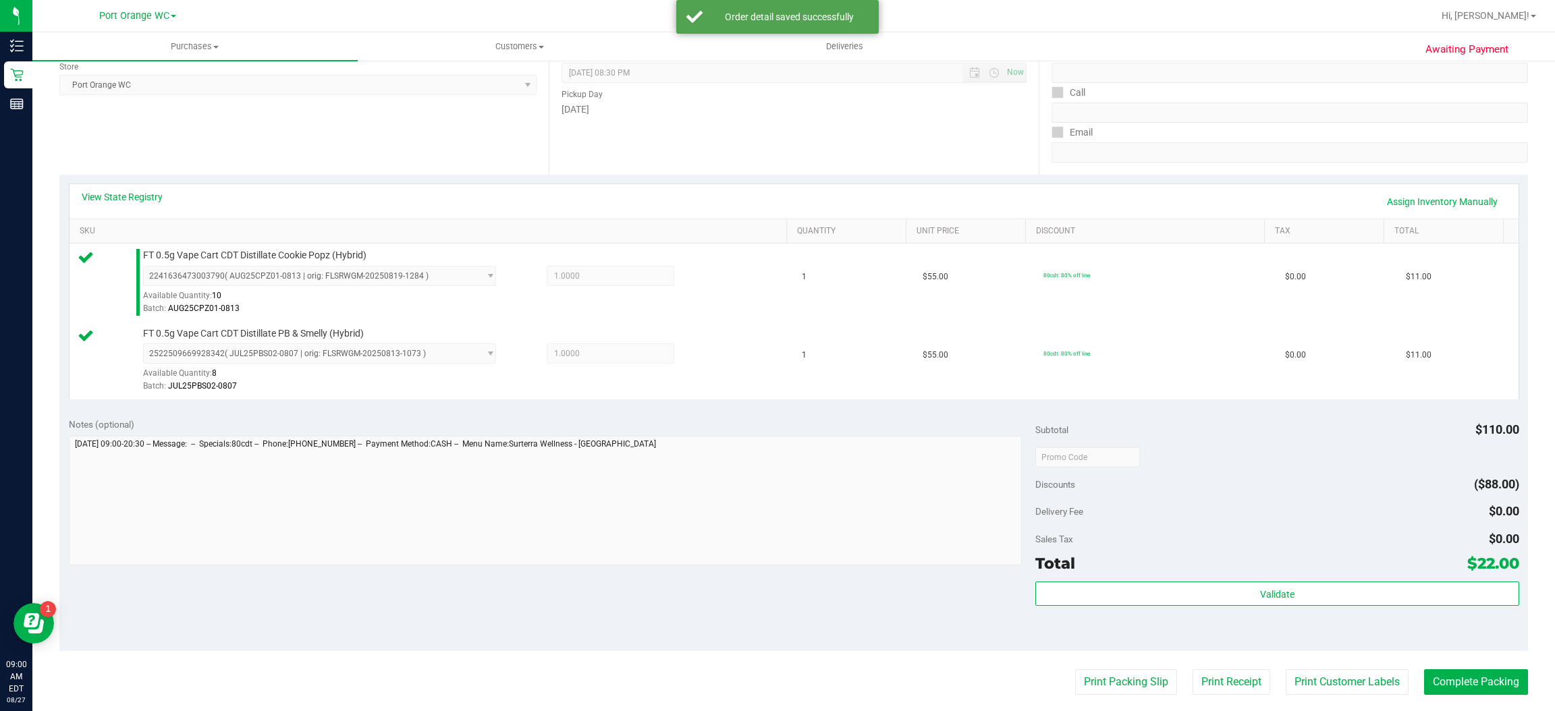
scroll to position [227, 0]
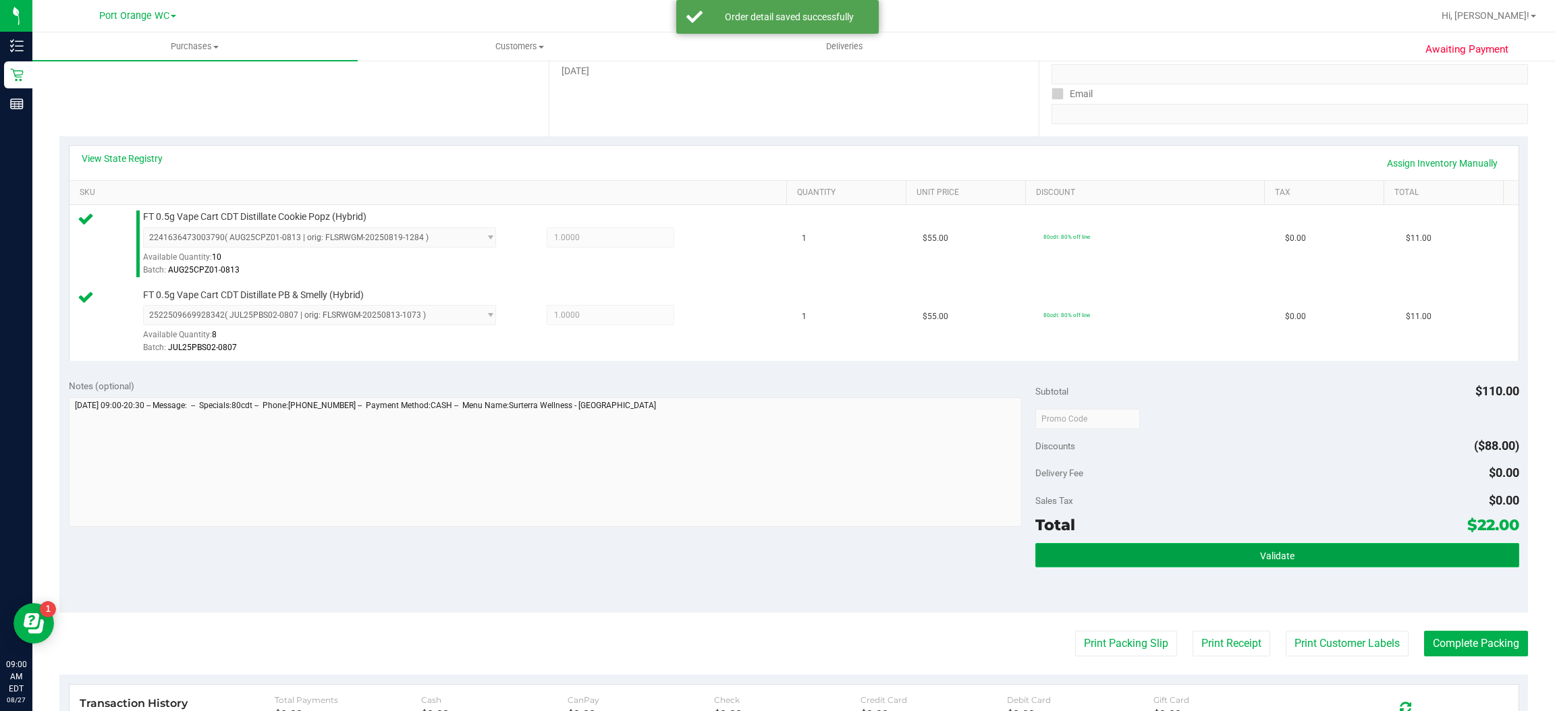
click at [1286, 561] on button "Validate" at bounding box center [1276, 555] width 483 height 24
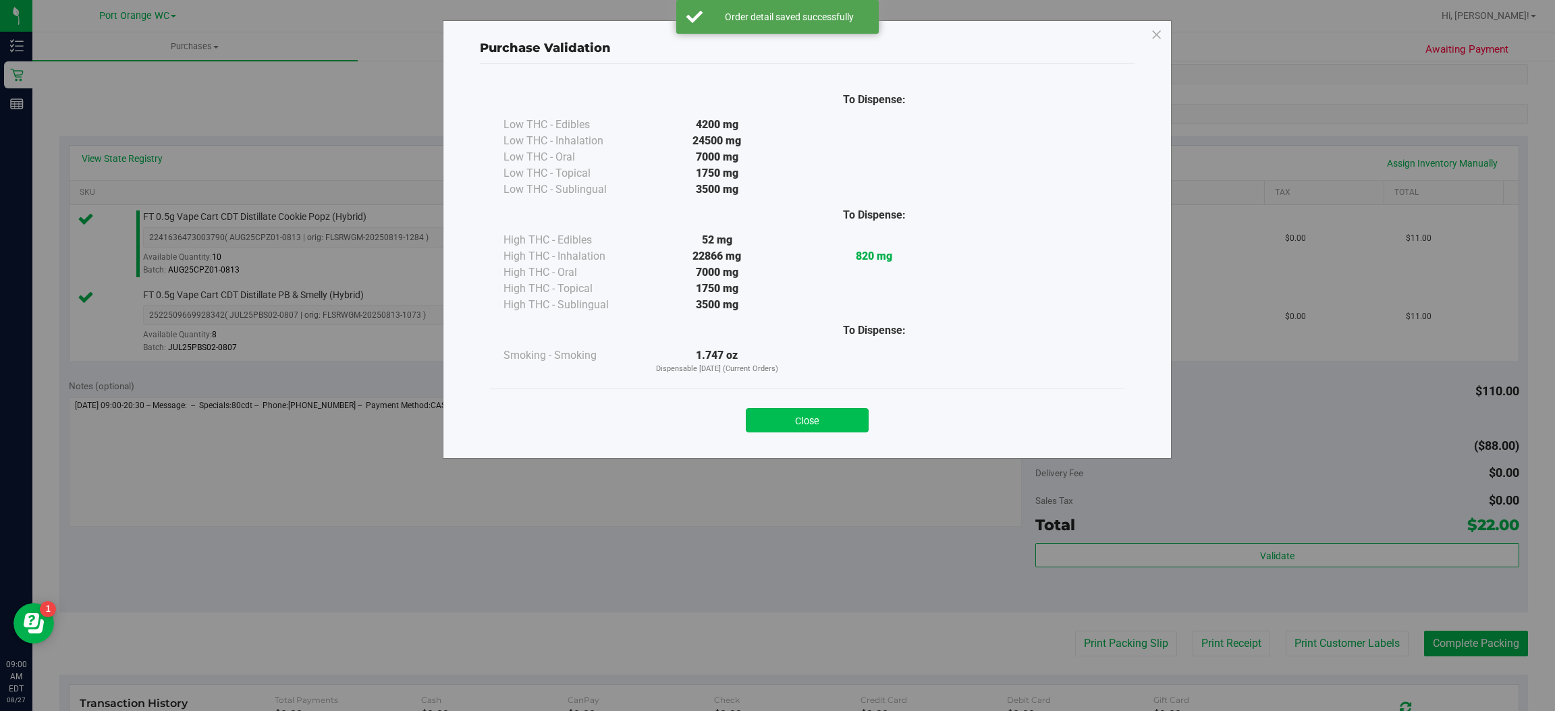
click at [809, 420] on button "Close" at bounding box center [807, 420] width 123 height 24
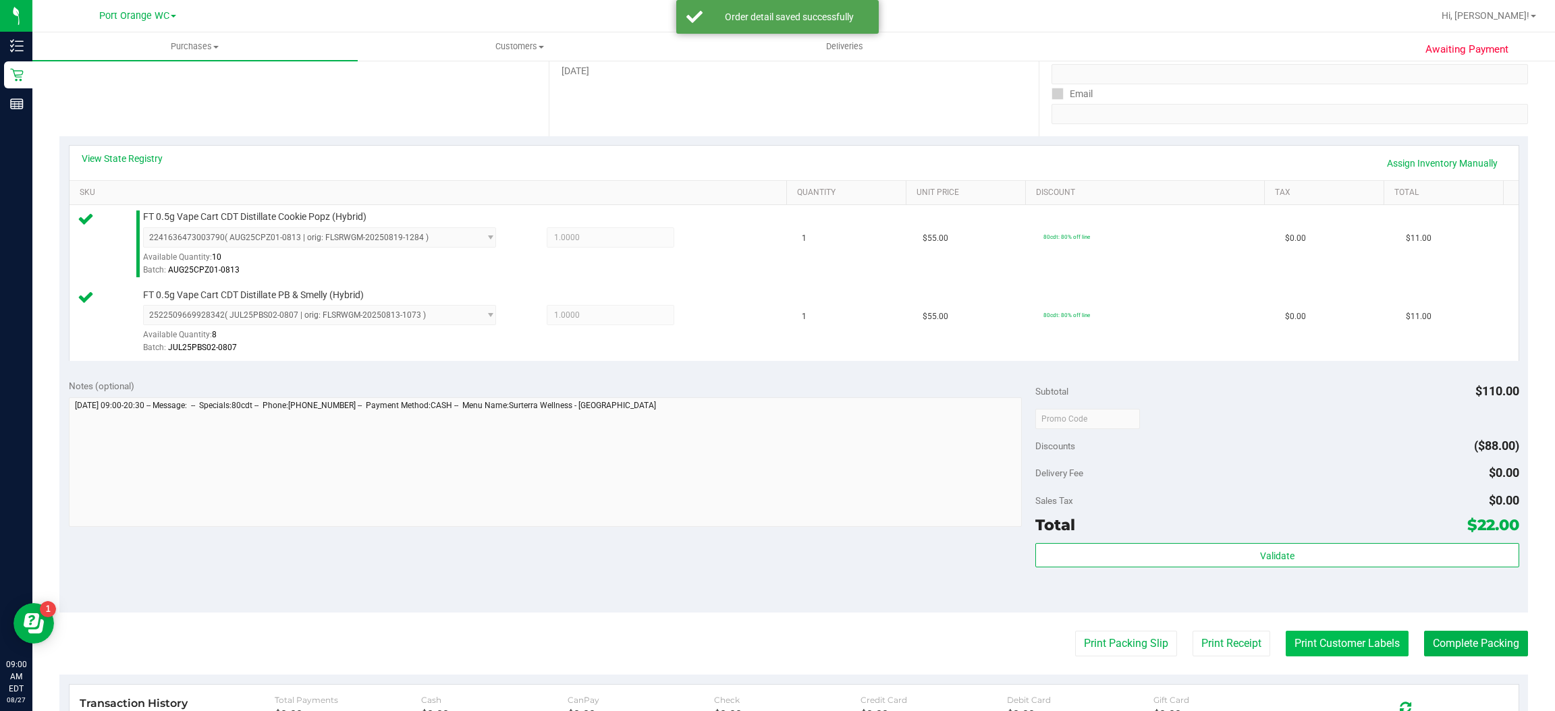
click at [1339, 645] on button "Print Customer Labels" at bounding box center [1347, 644] width 123 height 26
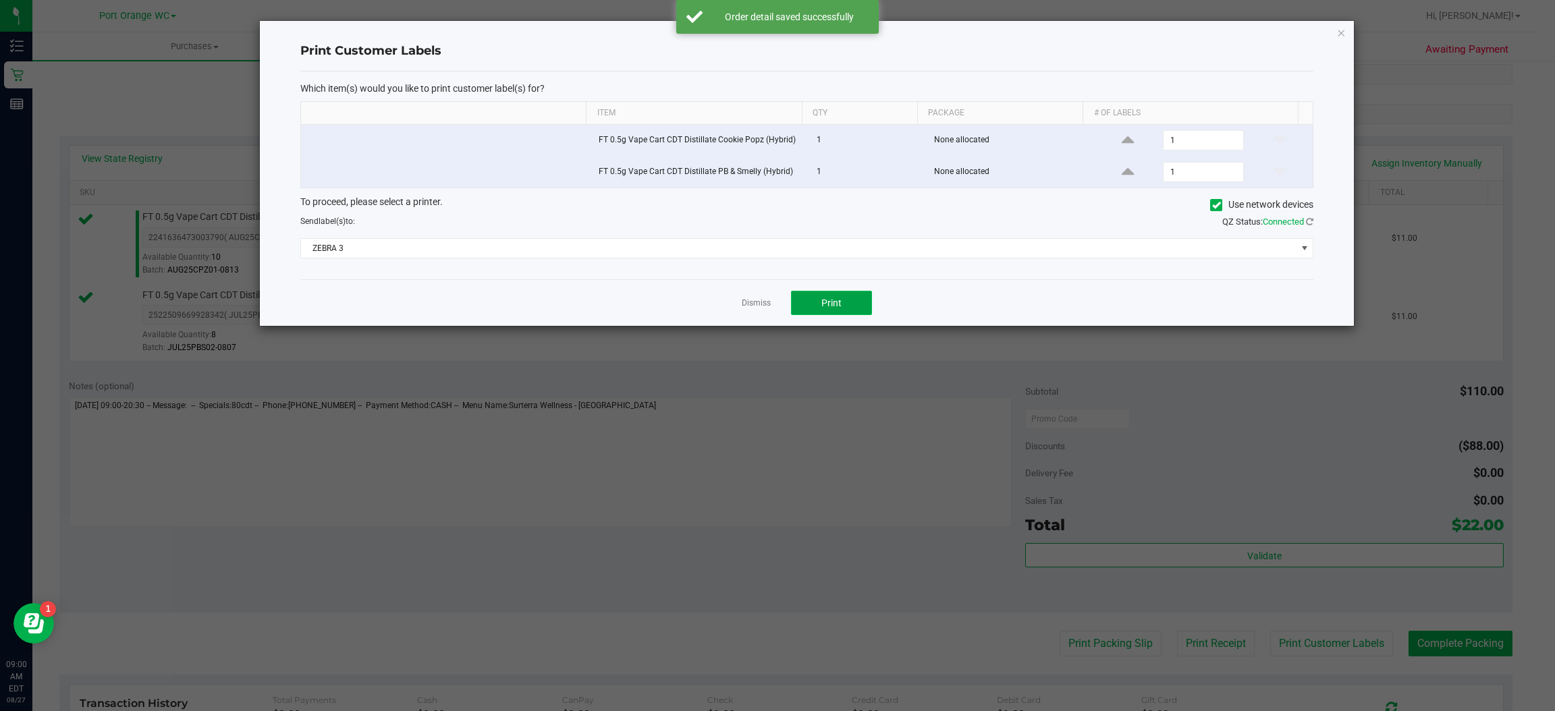
click at [850, 313] on button "Print" at bounding box center [831, 303] width 81 height 24
click at [1342, 37] on icon "button" at bounding box center [1341, 32] width 9 height 16
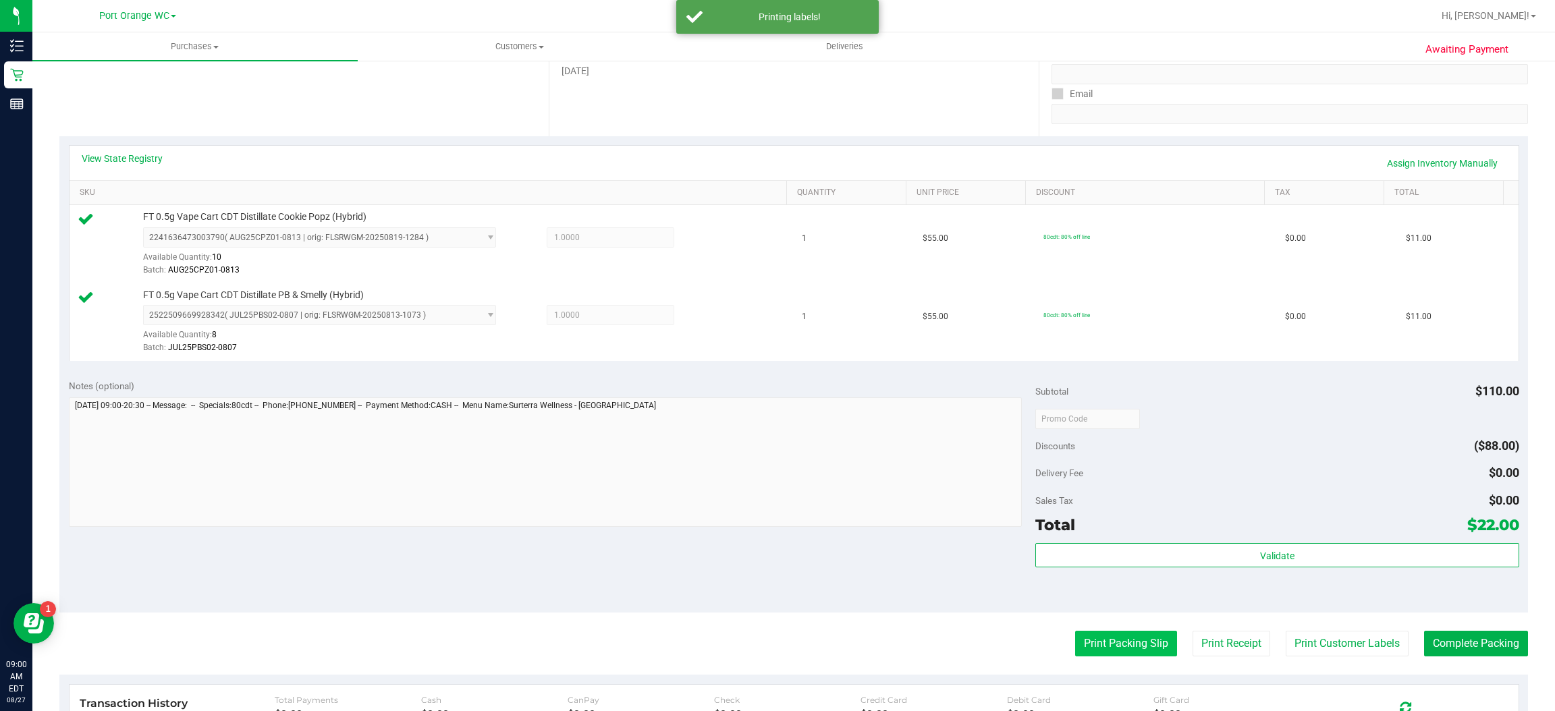
click at [1126, 650] on button "Print Packing Slip" at bounding box center [1126, 644] width 102 height 26
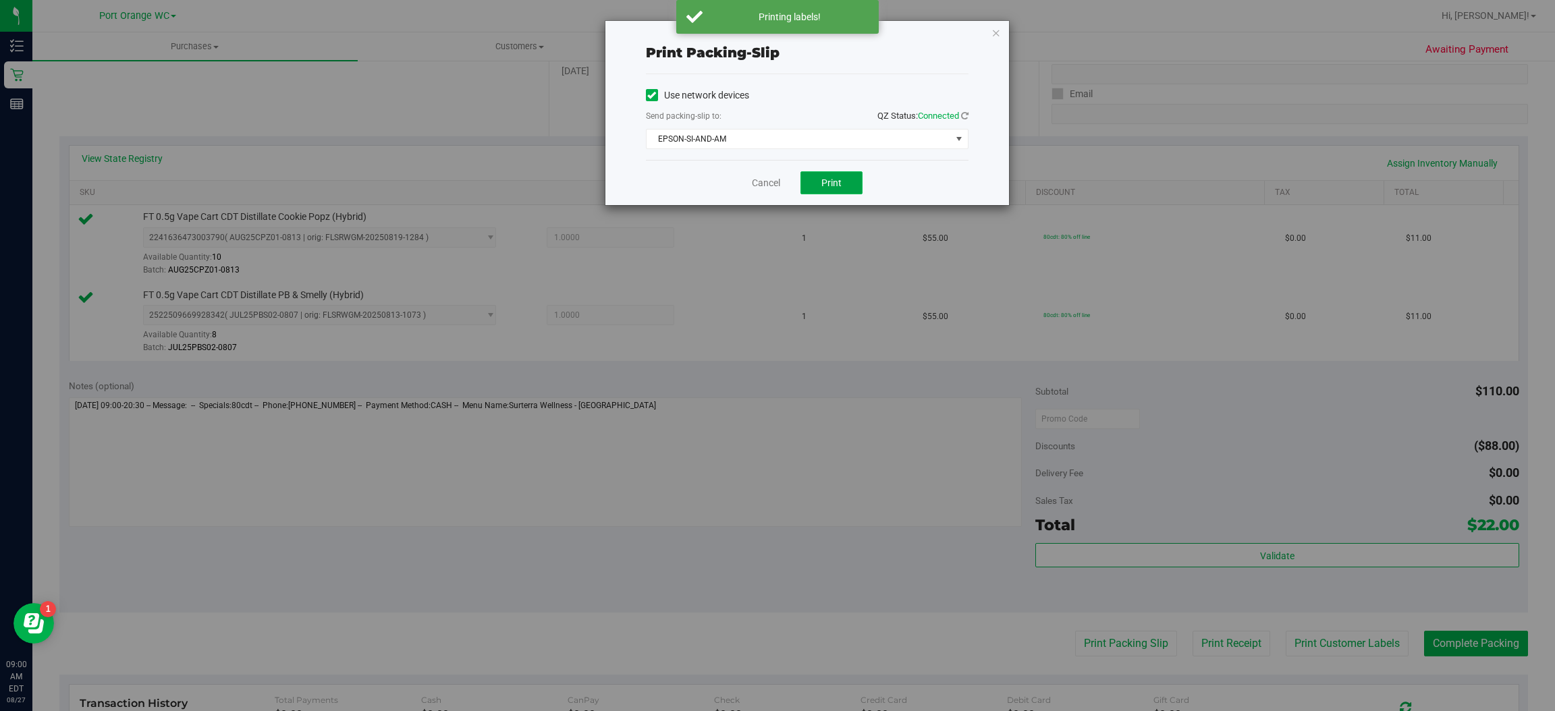
click at [846, 180] on button "Print" at bounding box center [831, 182] width 62 height 23
click at [995, 32] on icon "button" at bounding box center [996, 32] width 9 height 16
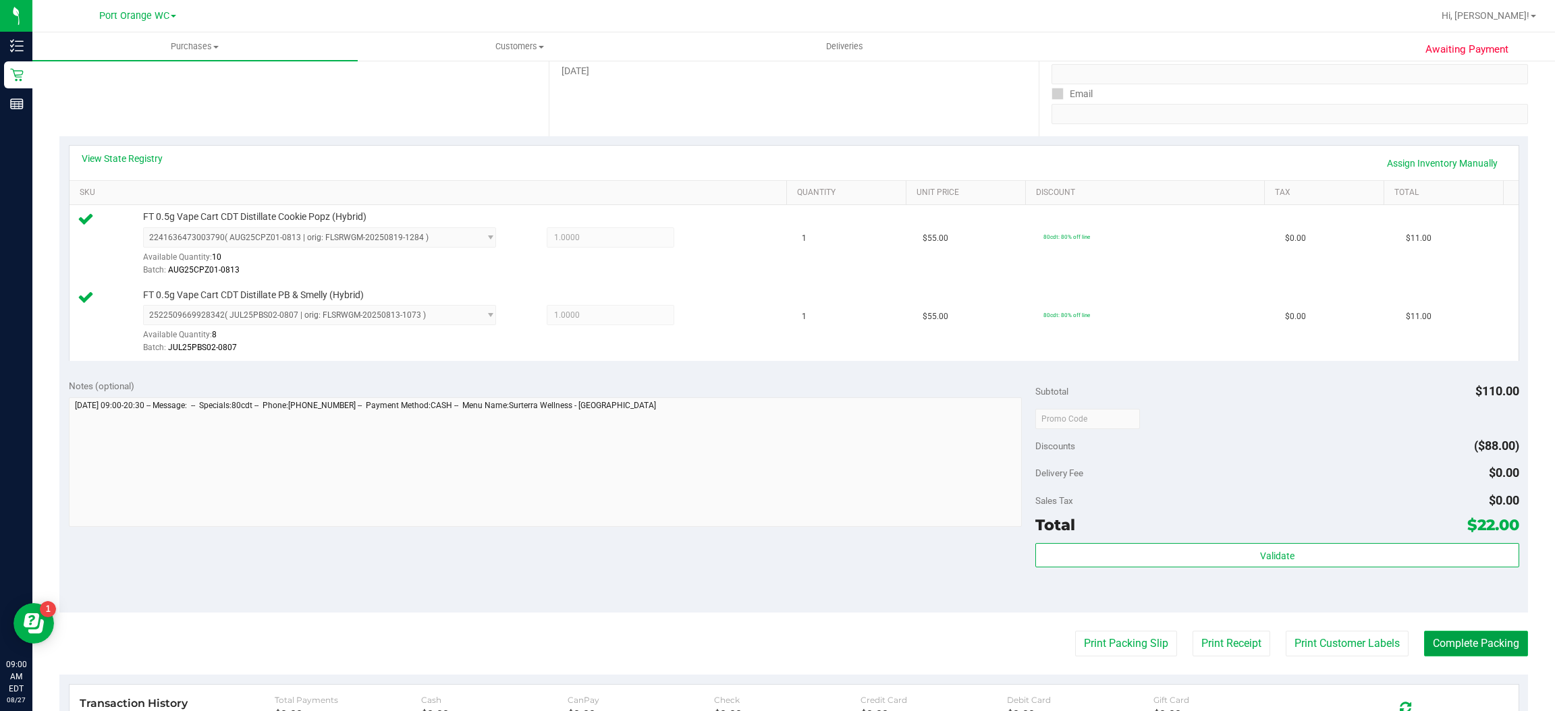
click at [1483, 645] on button "Complete Packing" at bounding box center [1476, 644] width 104 height 26
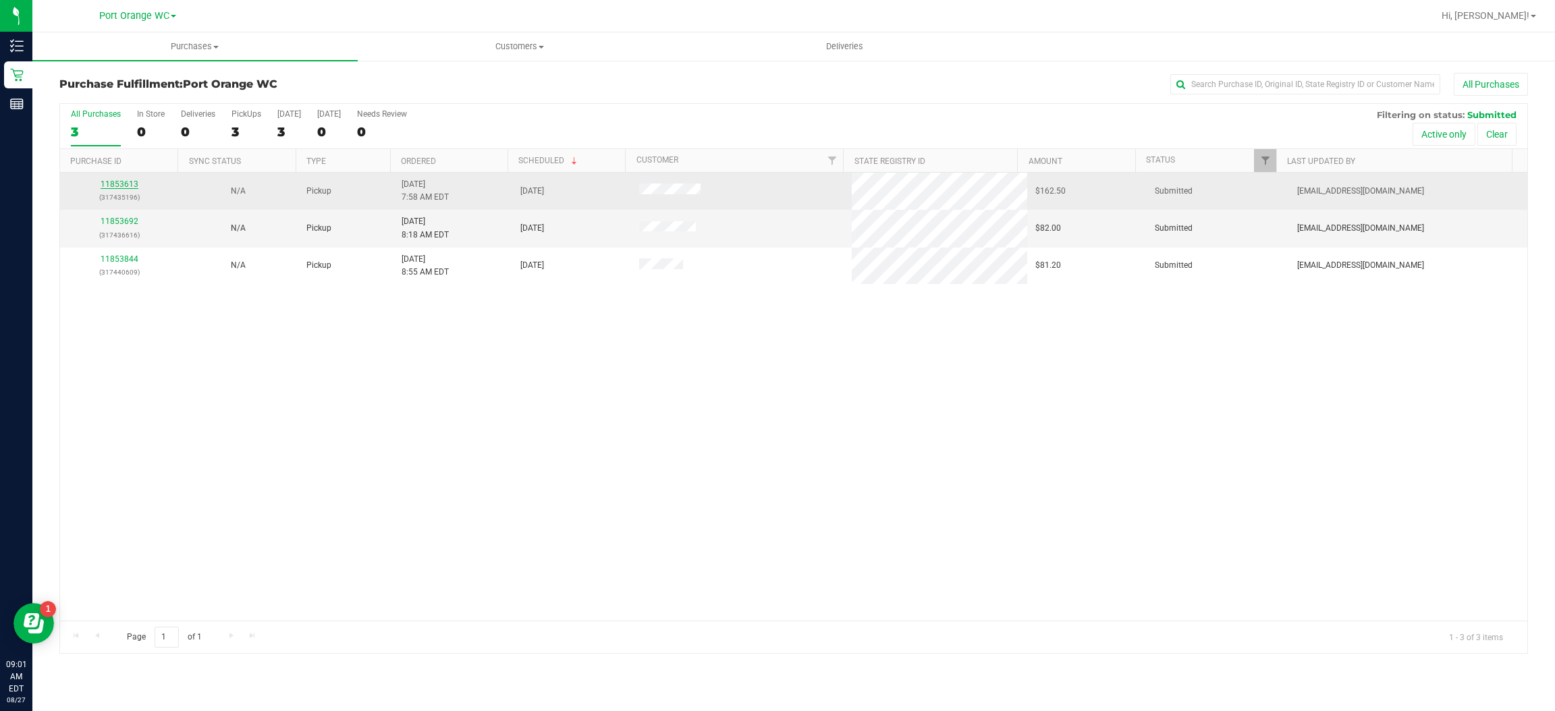
click at [124, 185] on link "11853613" at bounding box center [120, 184] width 38 height 9
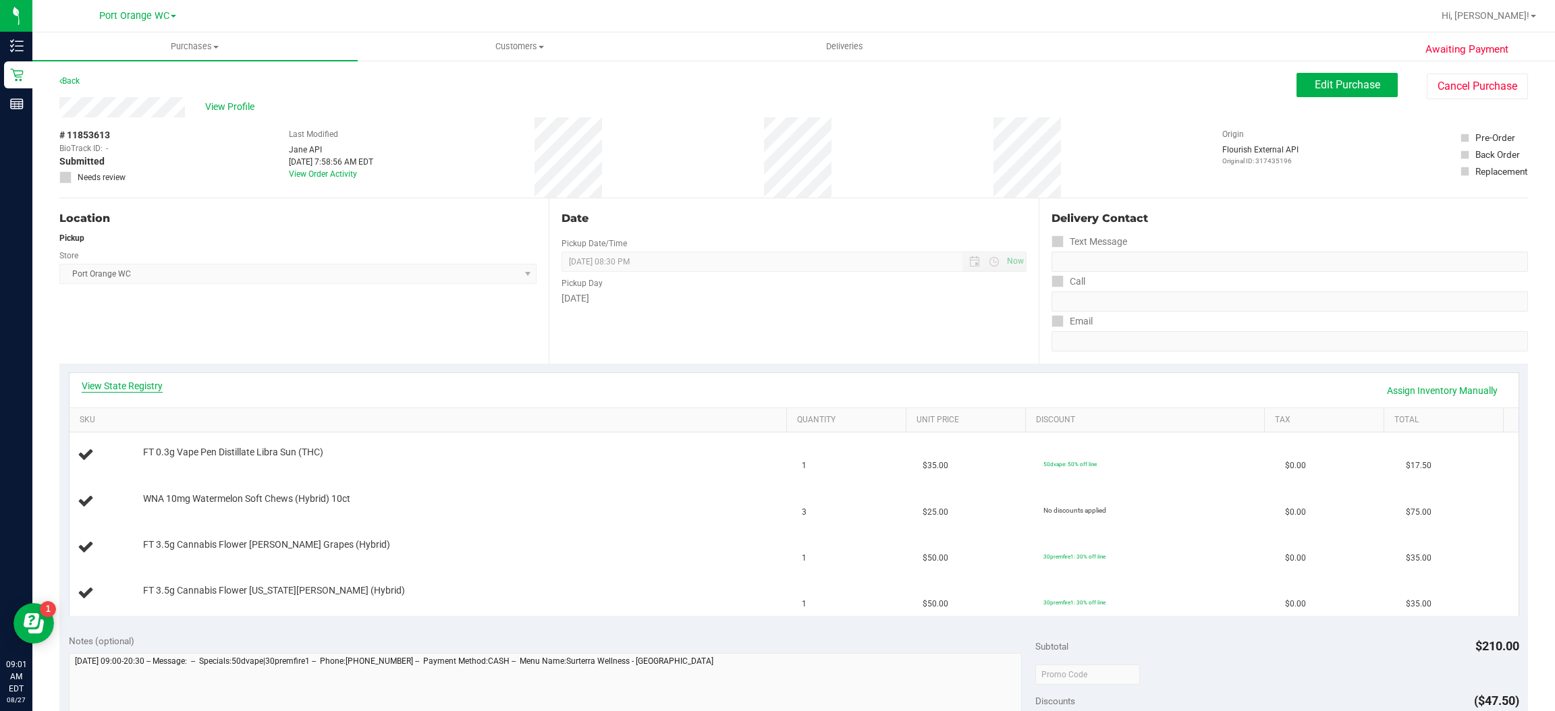
click at [144, 389] on link "View State Registry" at bounding box center [122, 385] width 81 height 13
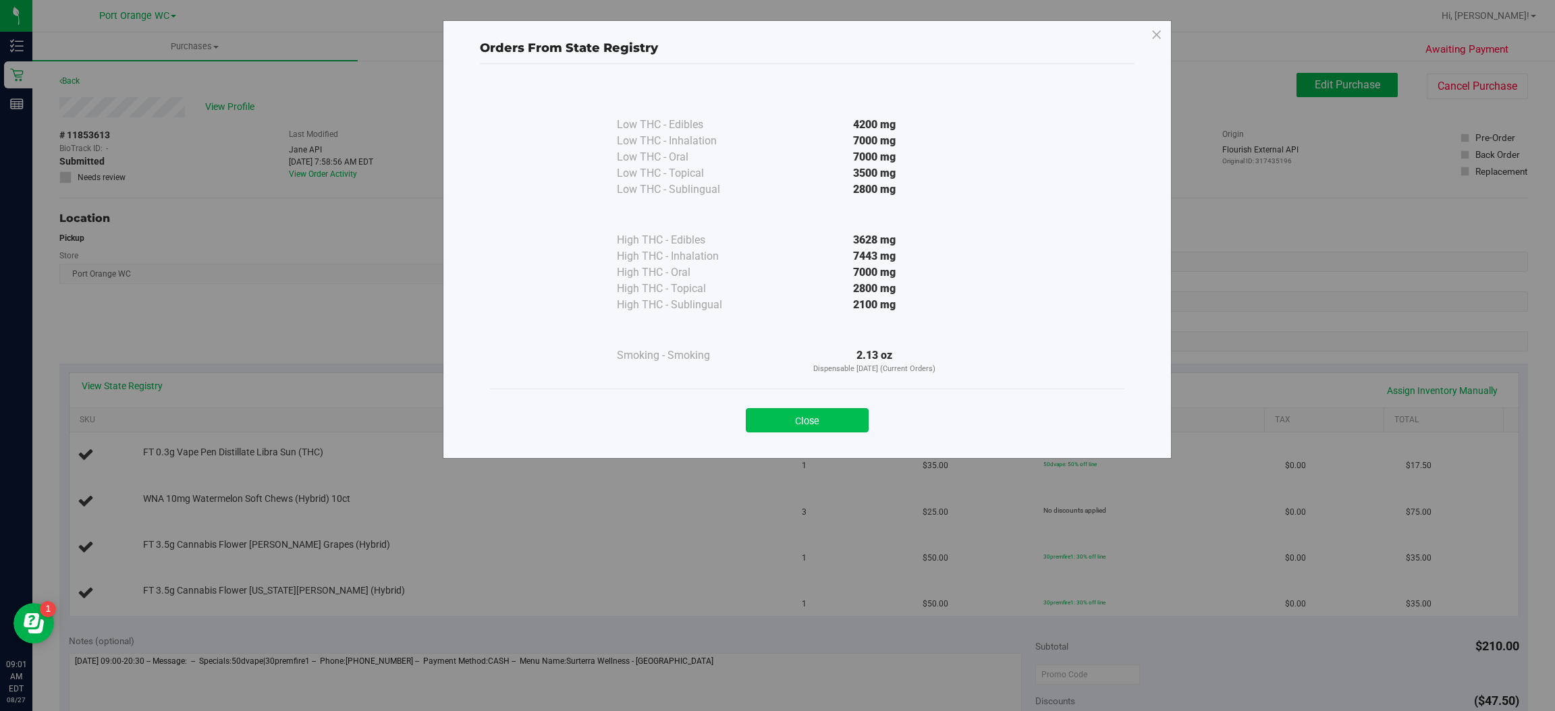
click at [824, 431] on button "Close" at bounding box center [807, 420] width 123 height 24
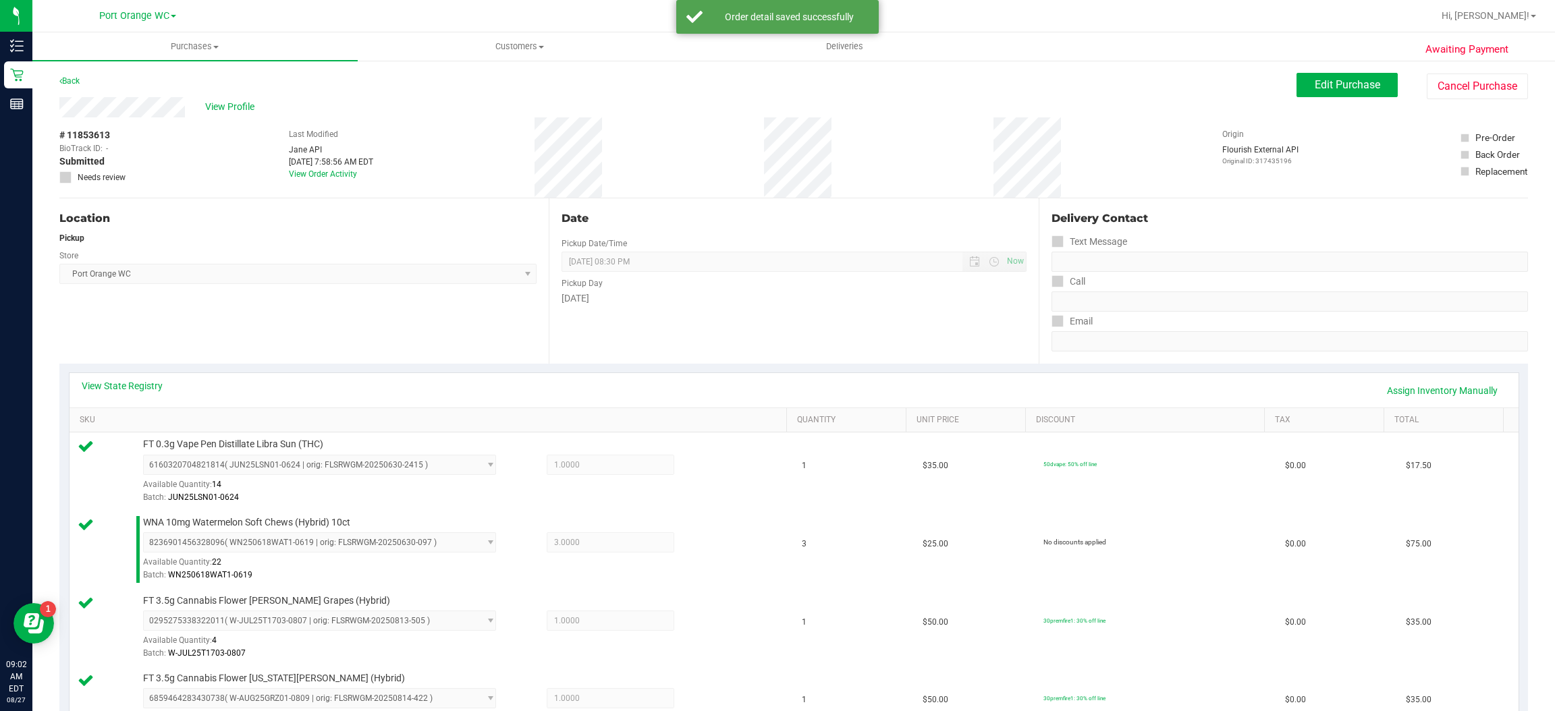
scroll to position [246, 0]
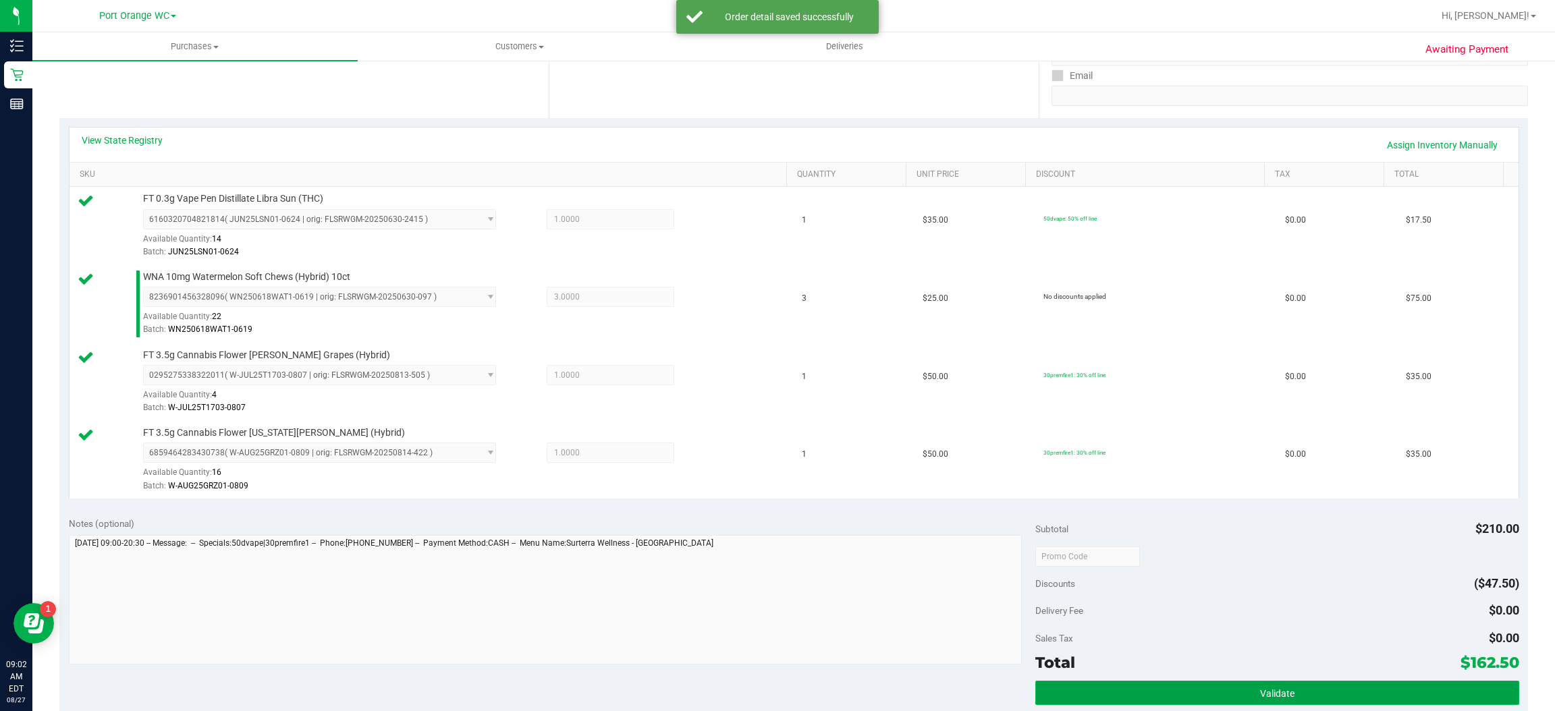
click at [1275, 697] on span "Validate" at bounding box center [1277, 693] width 34 height 11
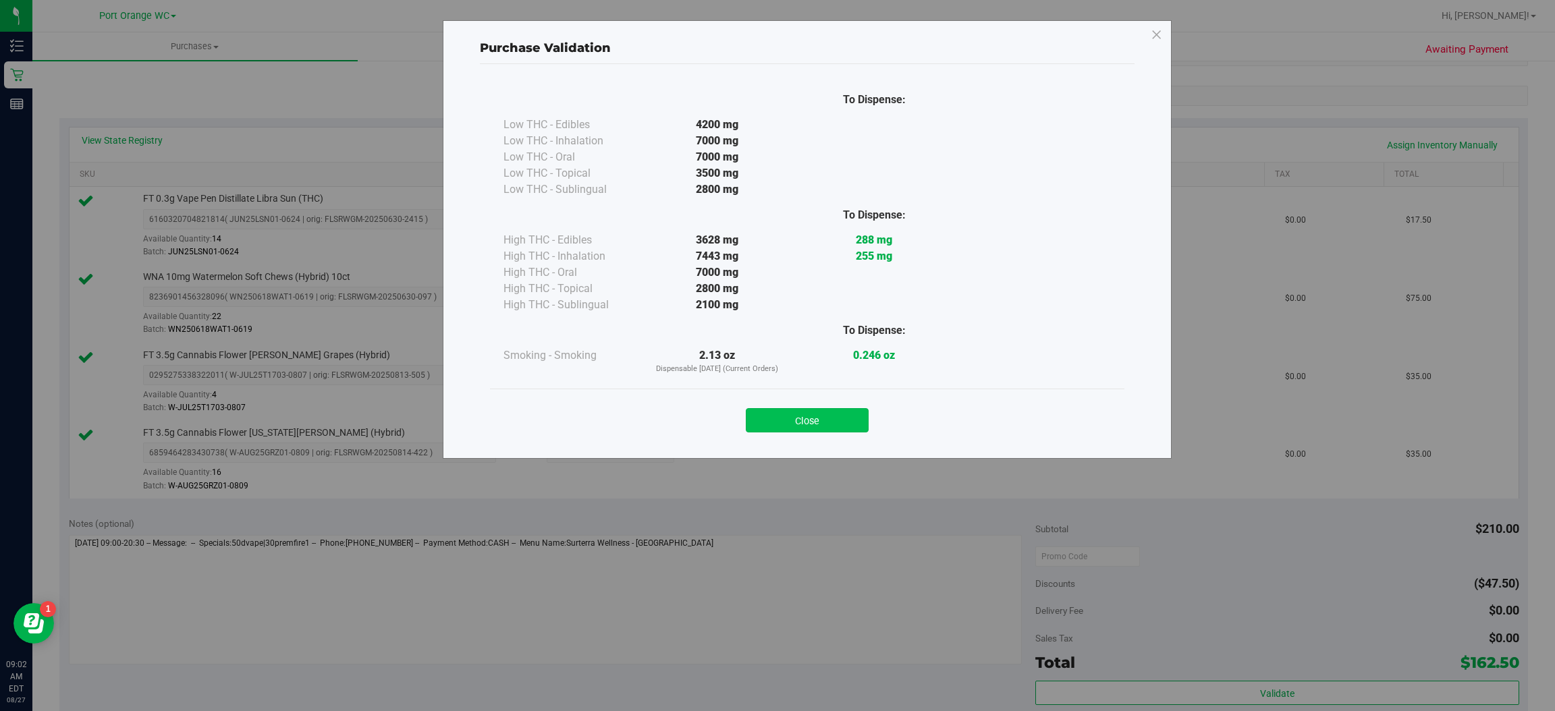
click at [830, 410] on button "Close" at bounding box center [807, 420] width 123 height 24
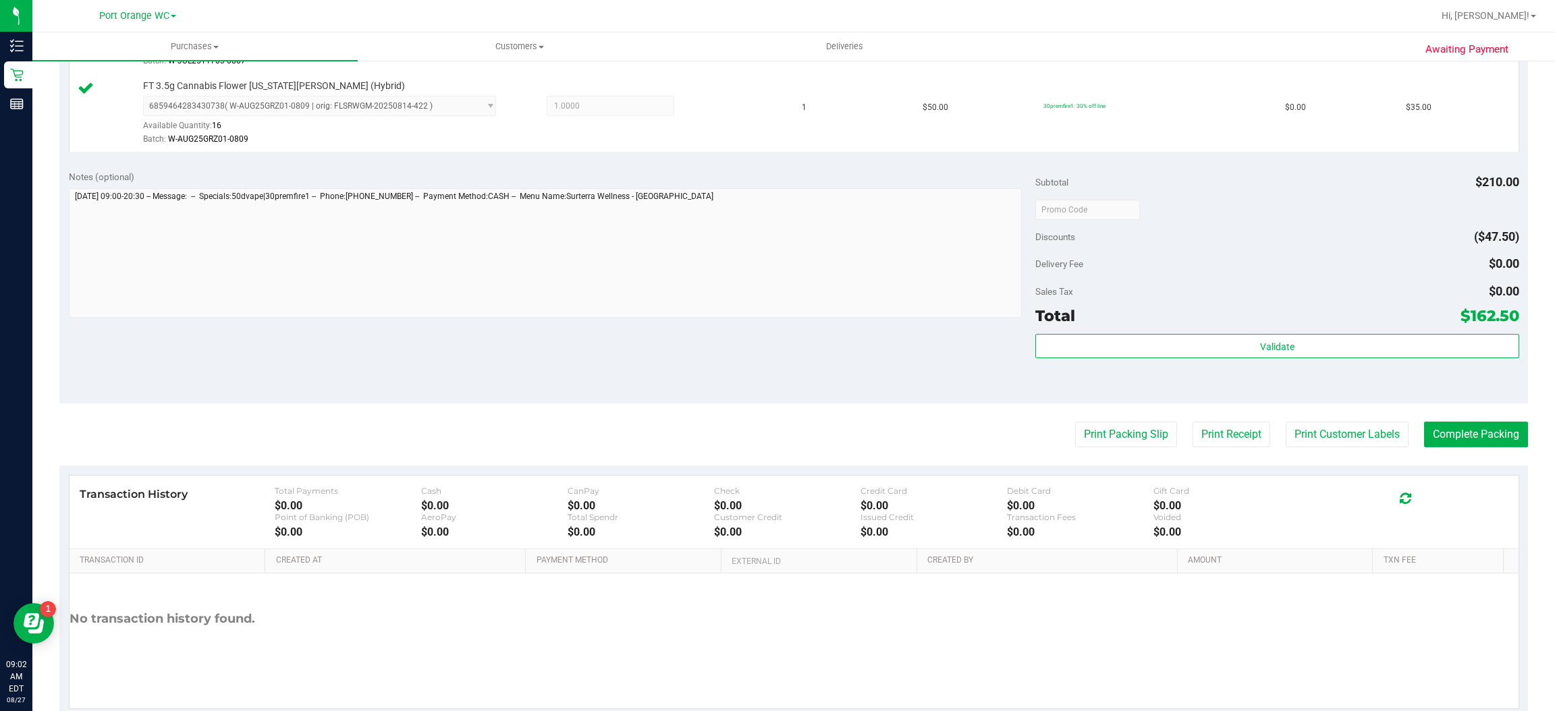
scroll to position [597, 0]
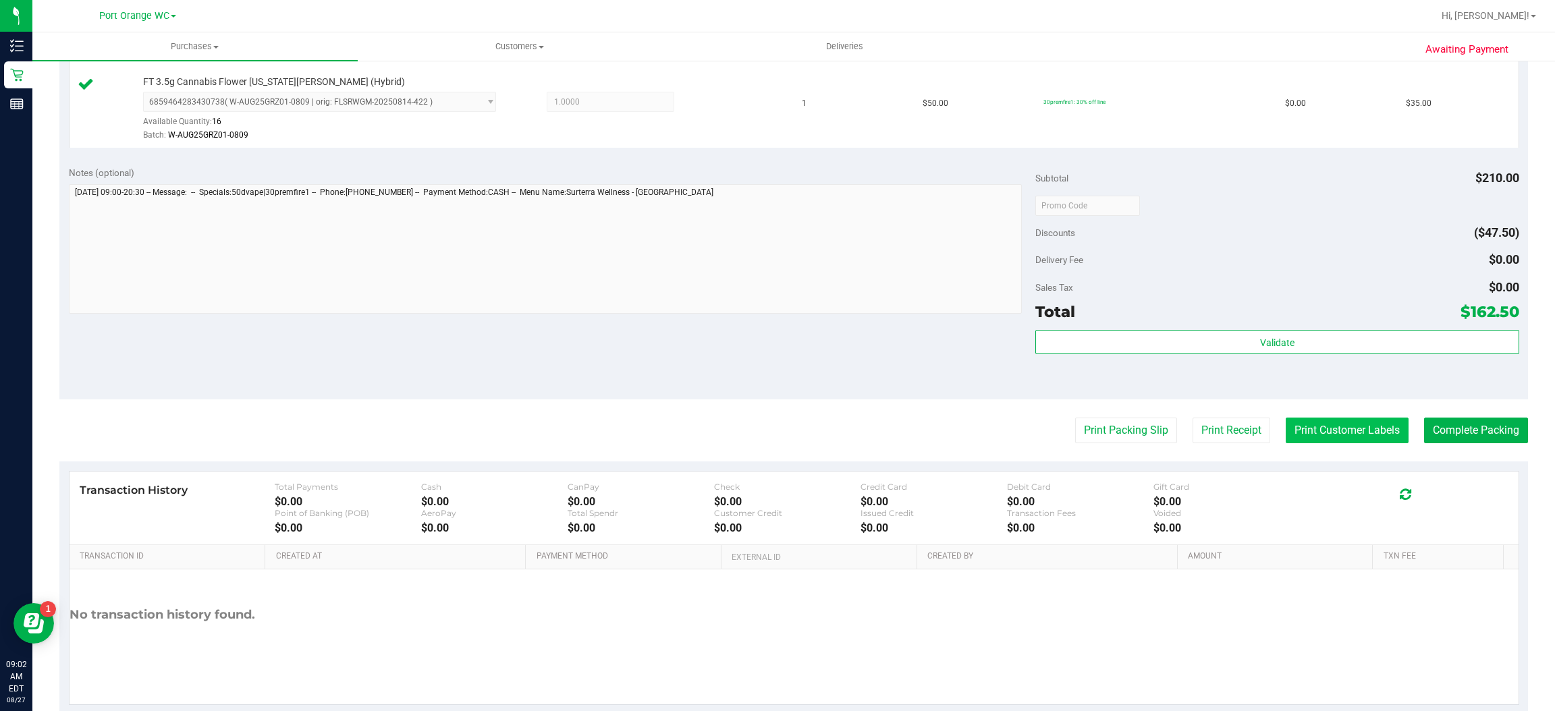
click at [1346, 435] on button "Print Customer Labels" at bounding box center [1347, 431] width 123 height 26
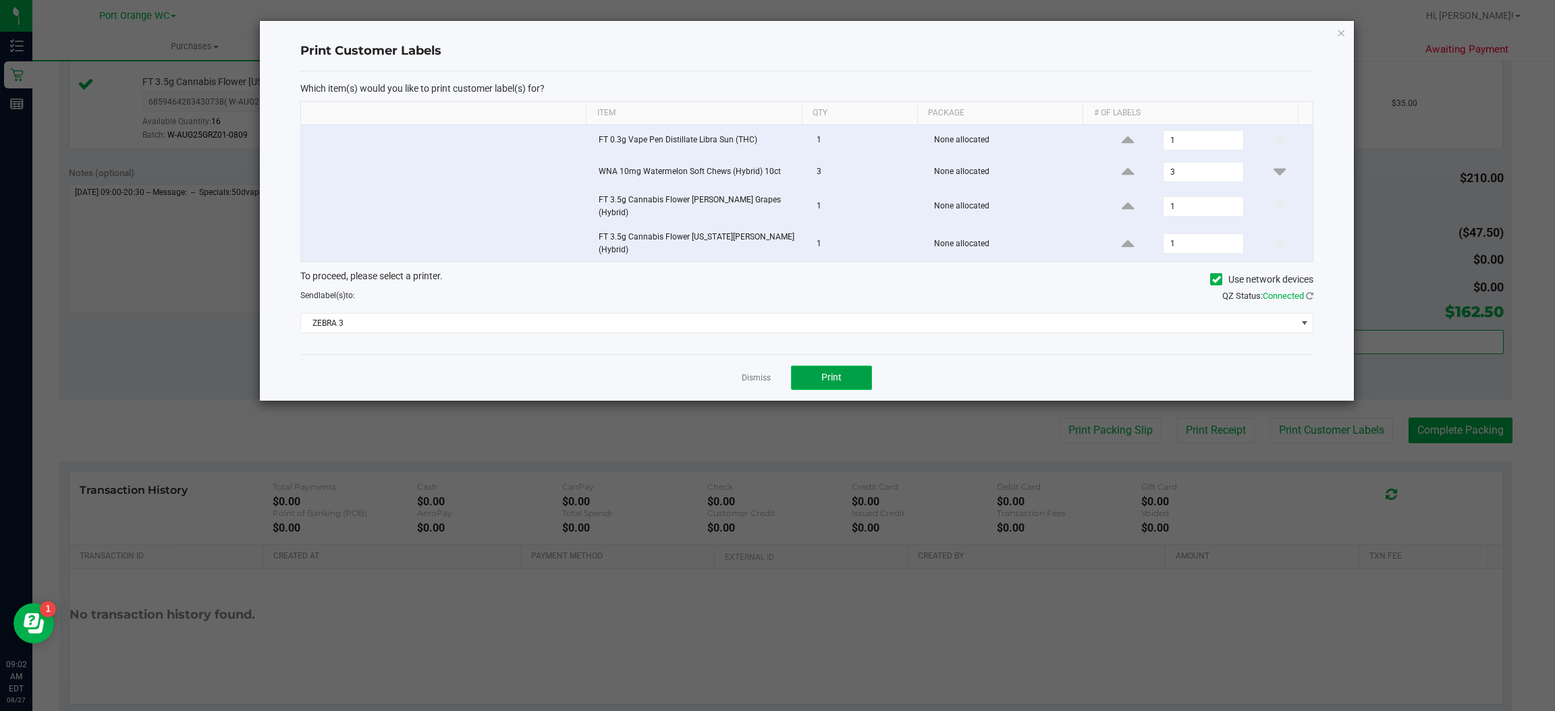
click at [850, 378] on button "Print" at bounding box center [831, 378] width 81 height 24
click at [1344, 30] on icon "button" at bounding box center [1341, 32] width 9 height 16
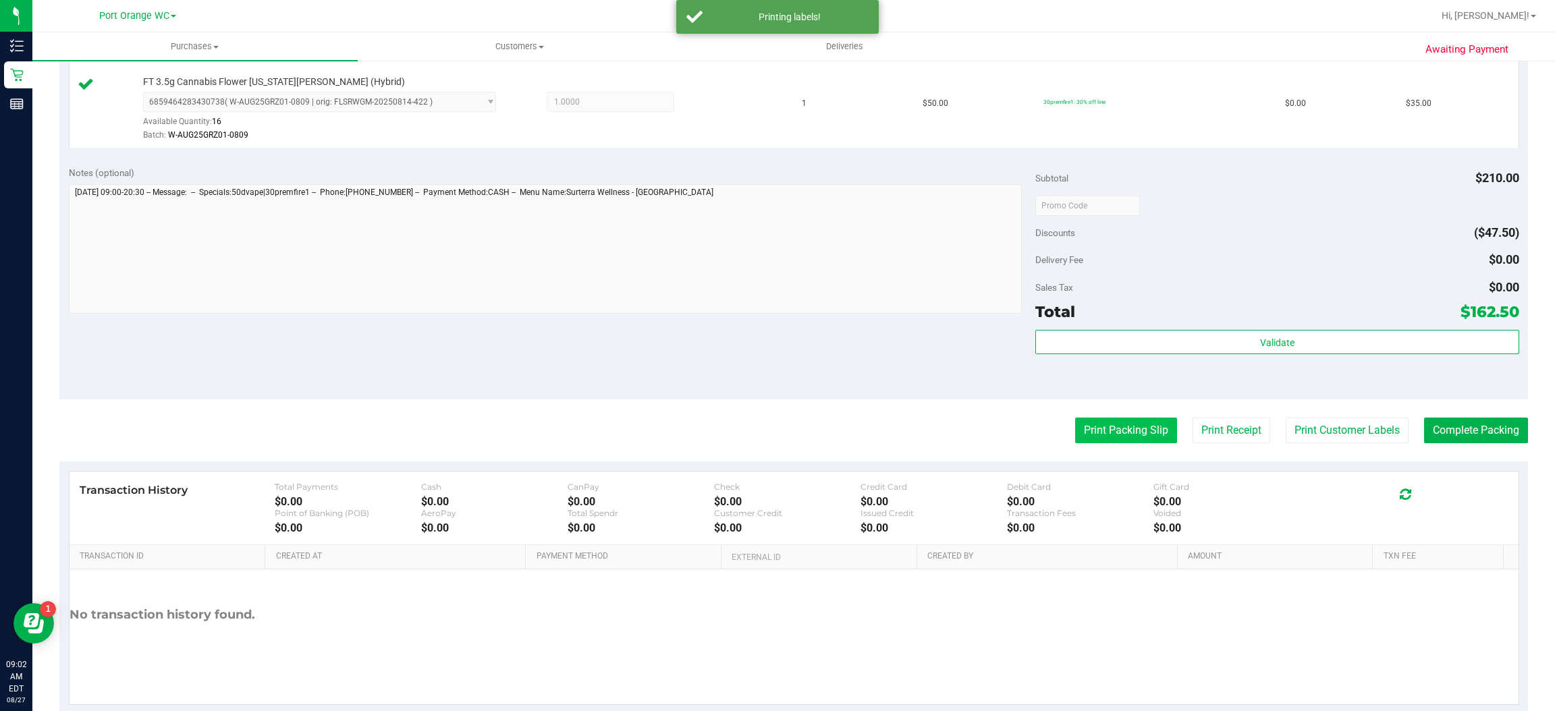
click at [1120, 434] on button "Print Packing Slip" at bounding box center [1126, 431] width 102 height 26
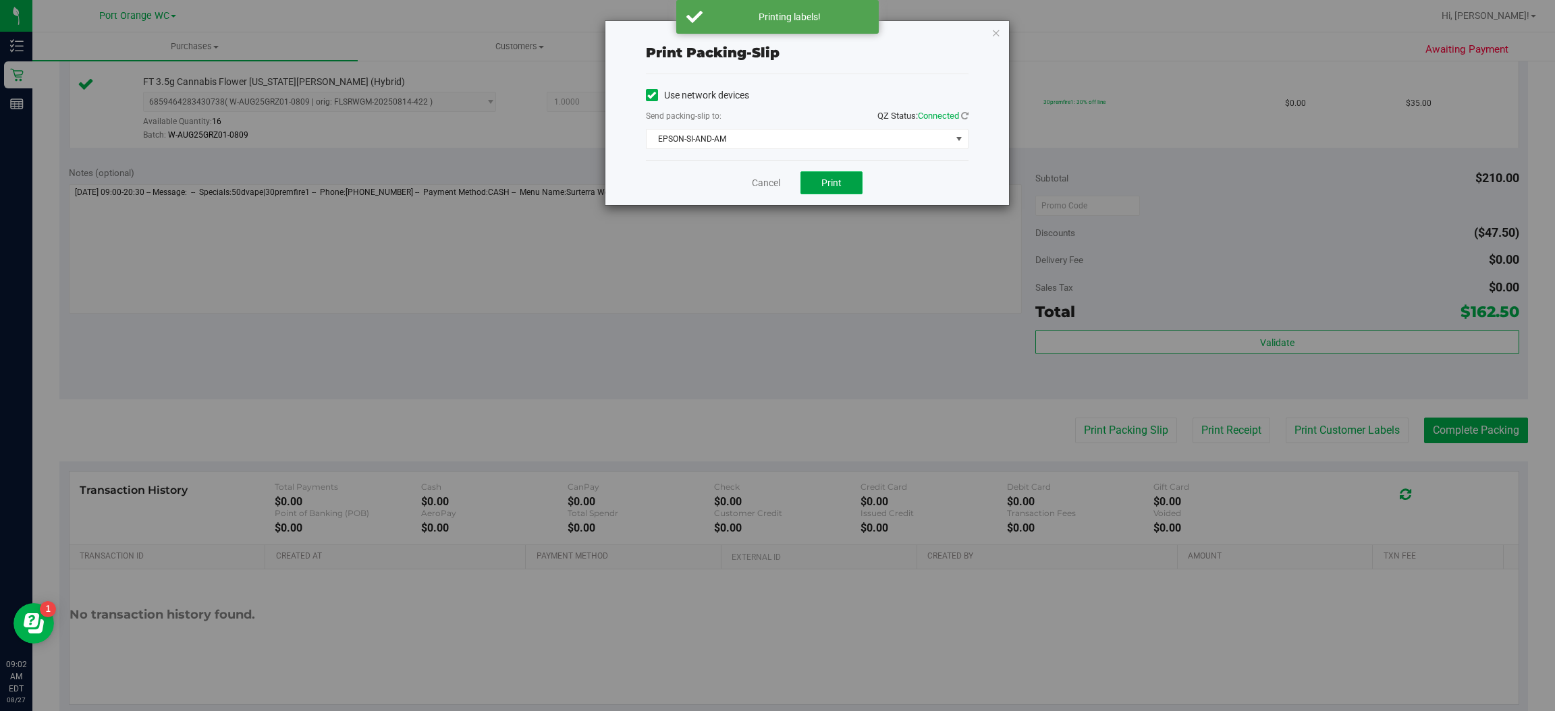
click at [831, 184] on span "Print" at bounding box center [831, 183] width 20 height 11
click at [996, 27] on icon "button" at bounding box center [996, 32] width 9 height 16
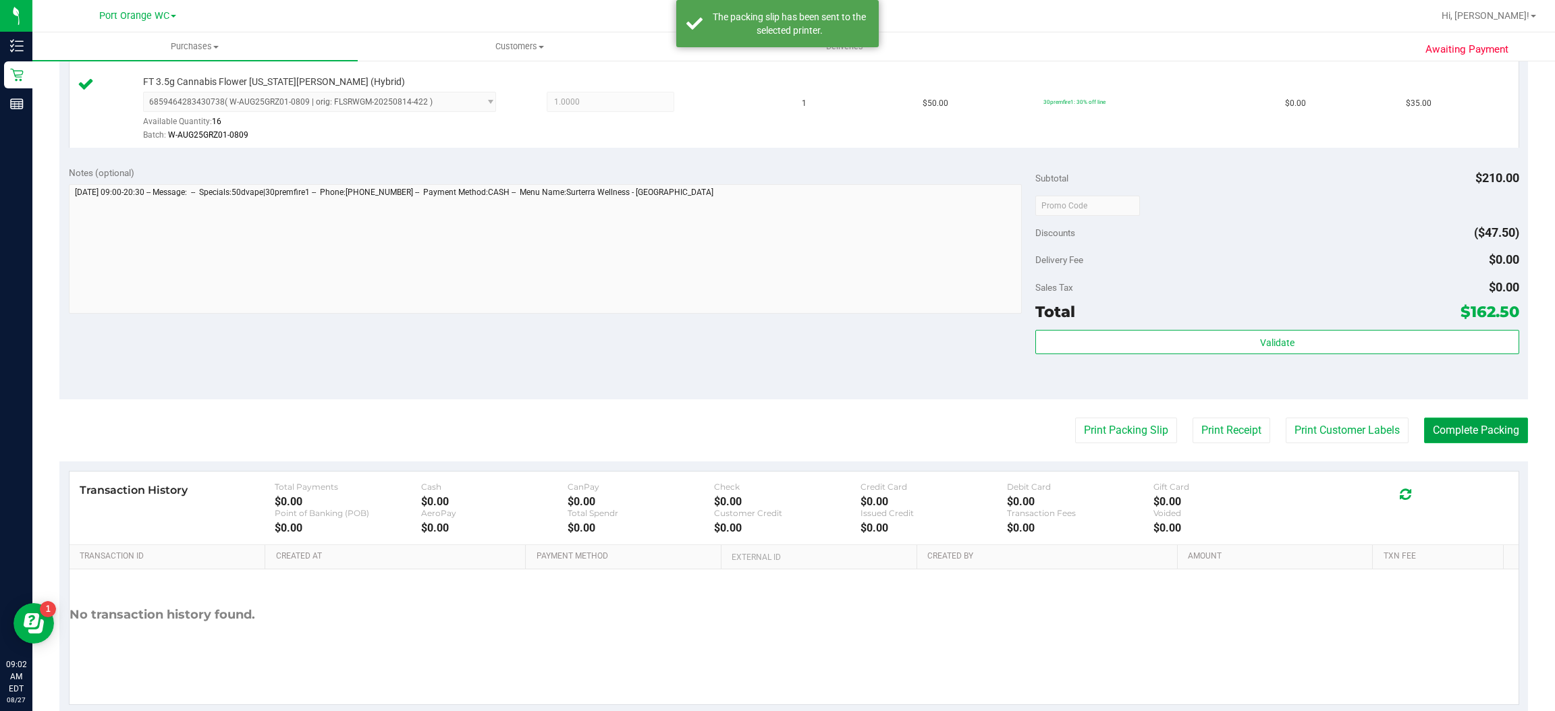
click at [1479, 435] on button "Complete Packing" at bounding box center [1476, 431] width 104 height 26
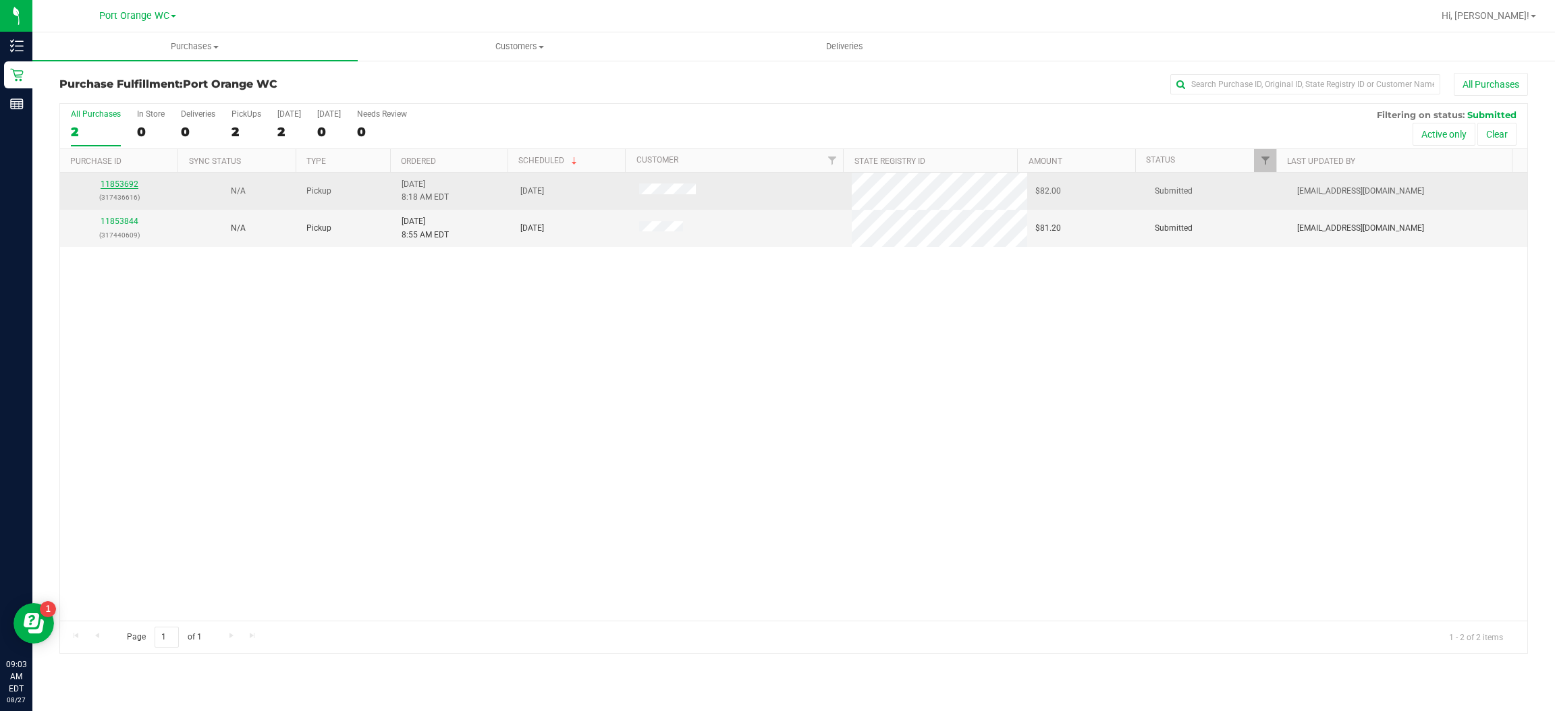
click at [123, 185] on link "11853692" at bounding box center [120, 184] width 38 height 9
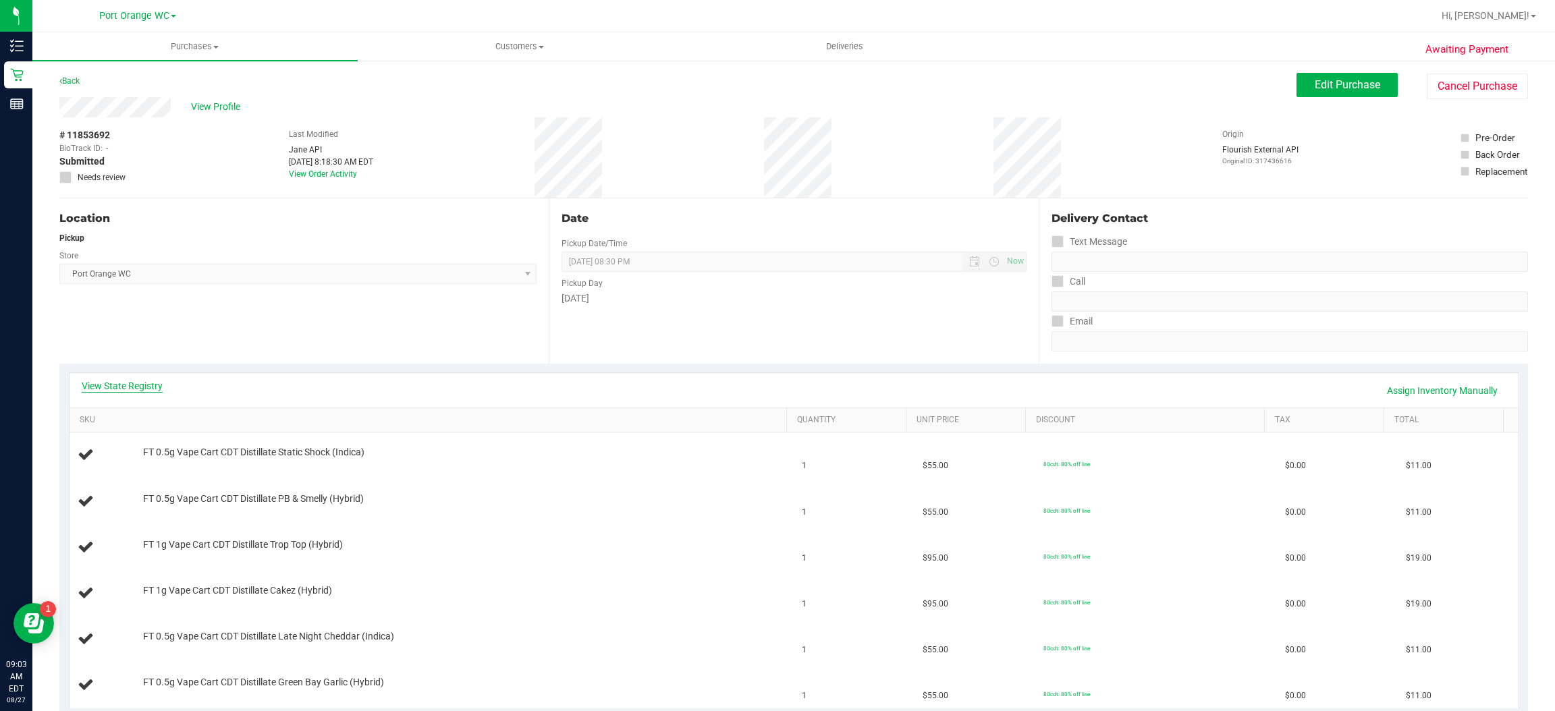
click at [145, 386] on link "View State Registry" at bounding box center [122, 385] width 81 height 13
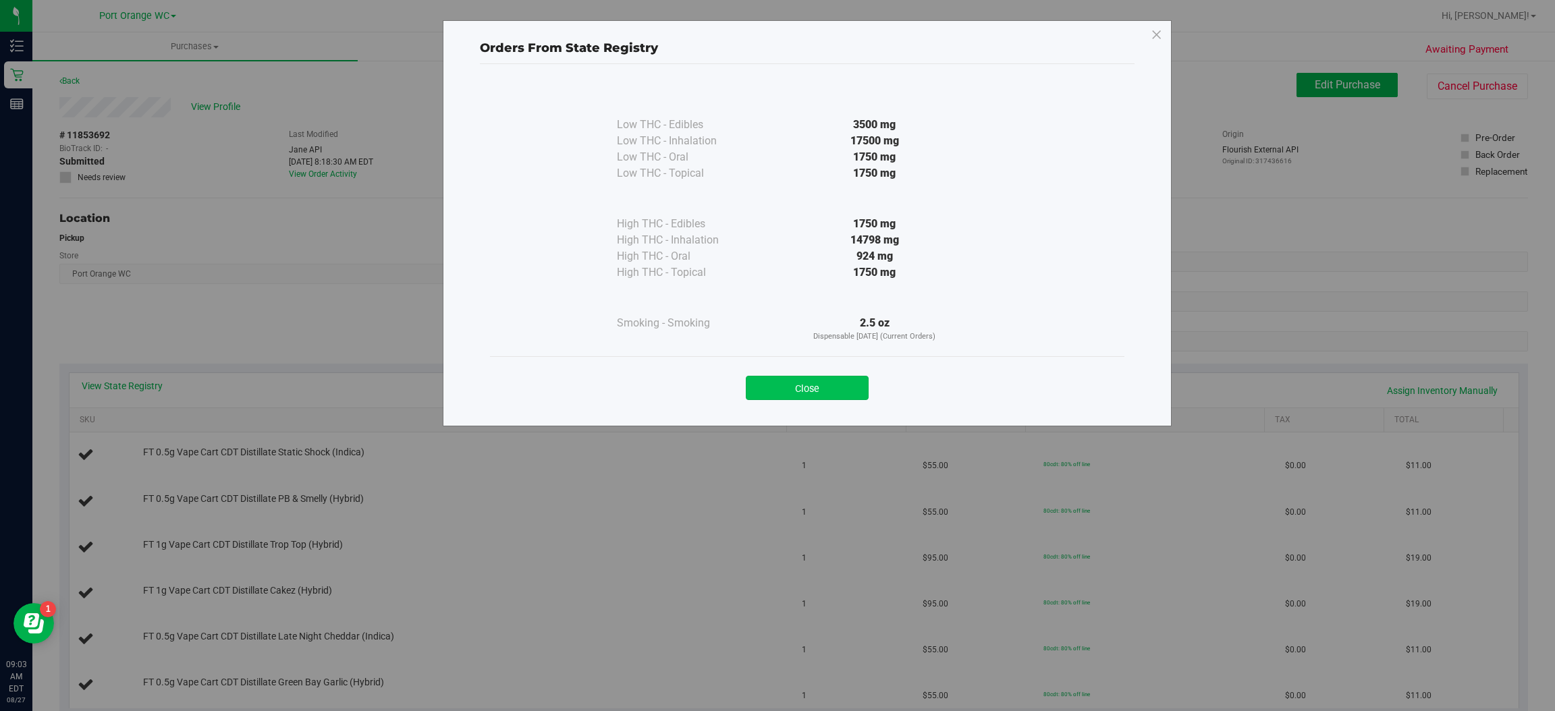
click at [820, 379] on button "Close" at bounding box center [807, 388] width 123 height 24
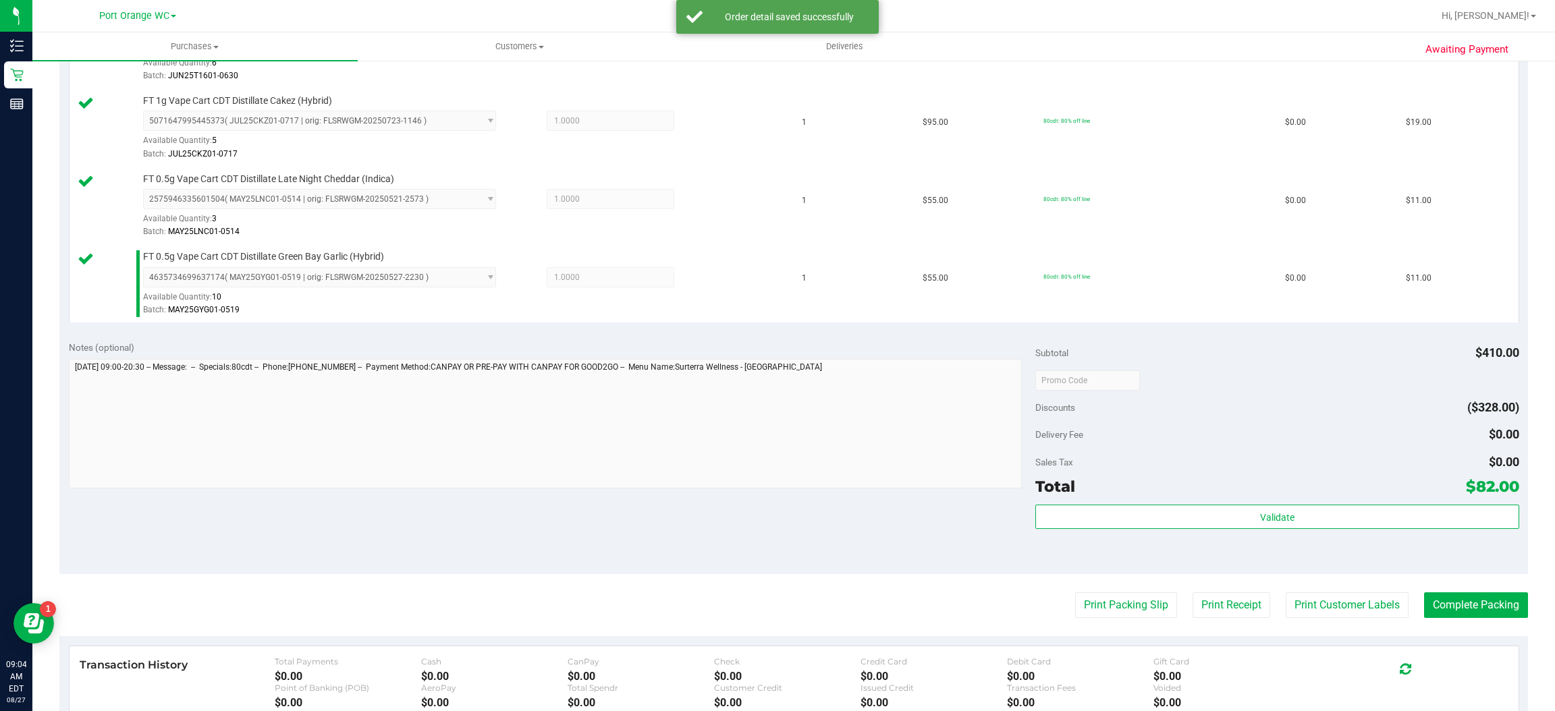
scroll to position [582, 0]
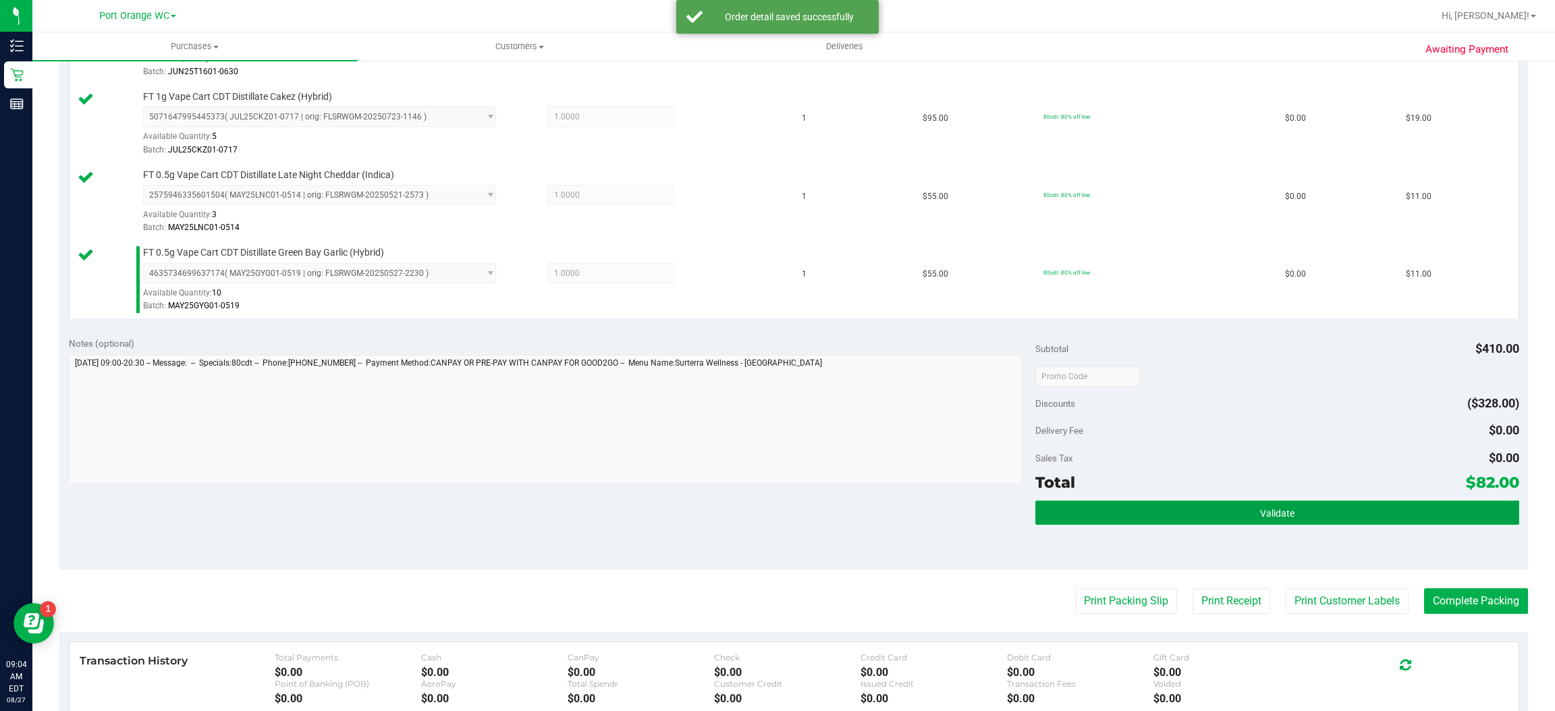
click at [1261, 516] on span "Validate" at bounding box center [1277, 513] width 34 height 11
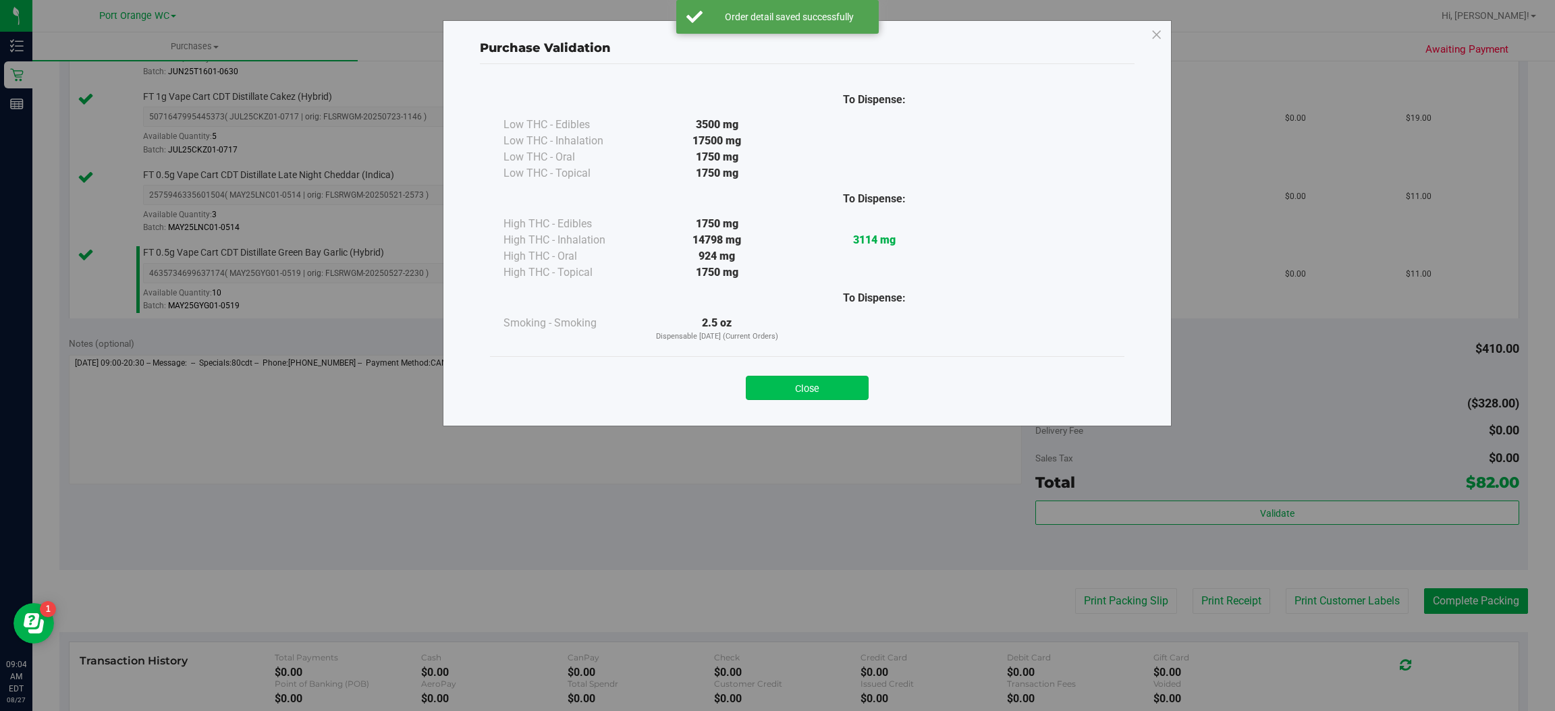
click at [809, 376] on button "Close" at bounding box center [807, 388] width 123 height 24
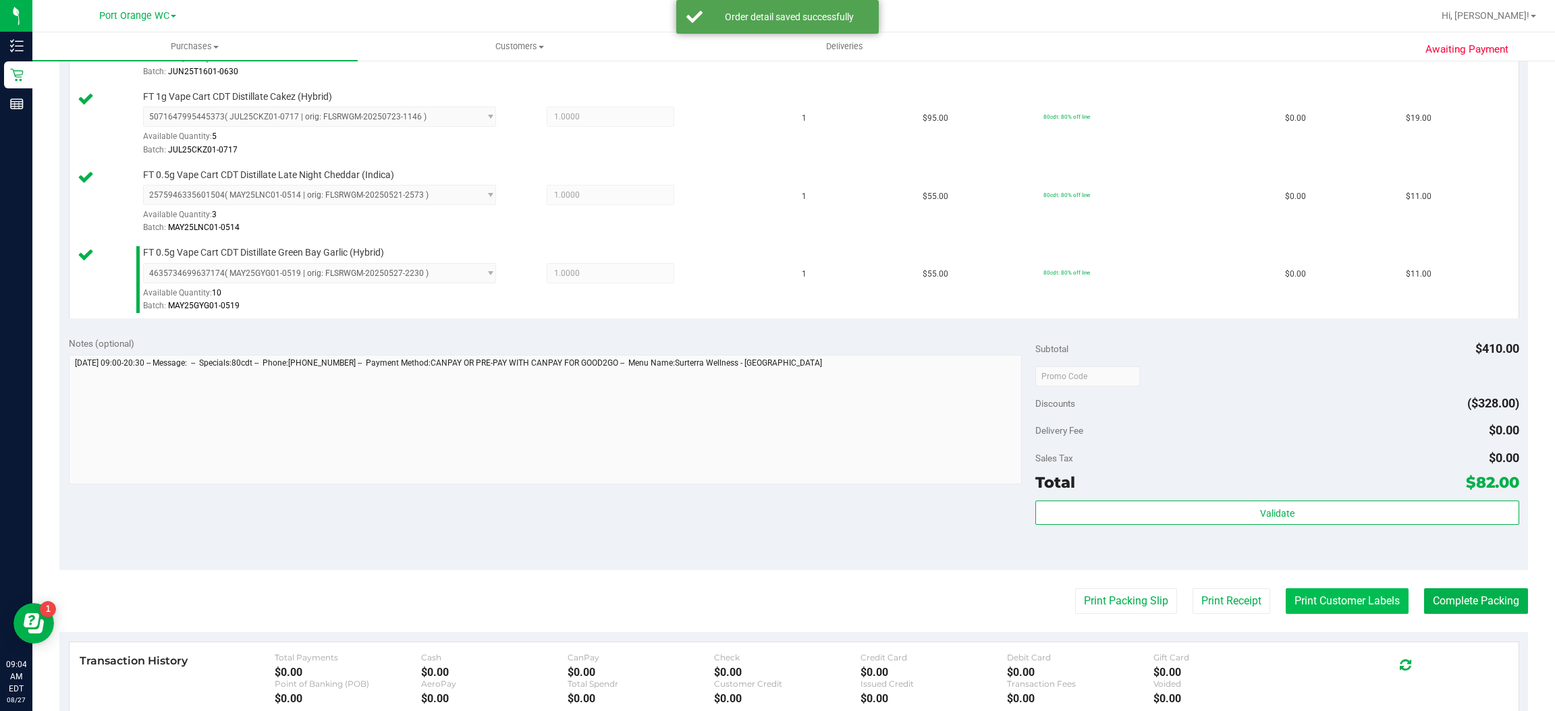
click at [1324, 603] on button "Print Customer Labels" at bounding box center [1347, 602] width 123 height 26
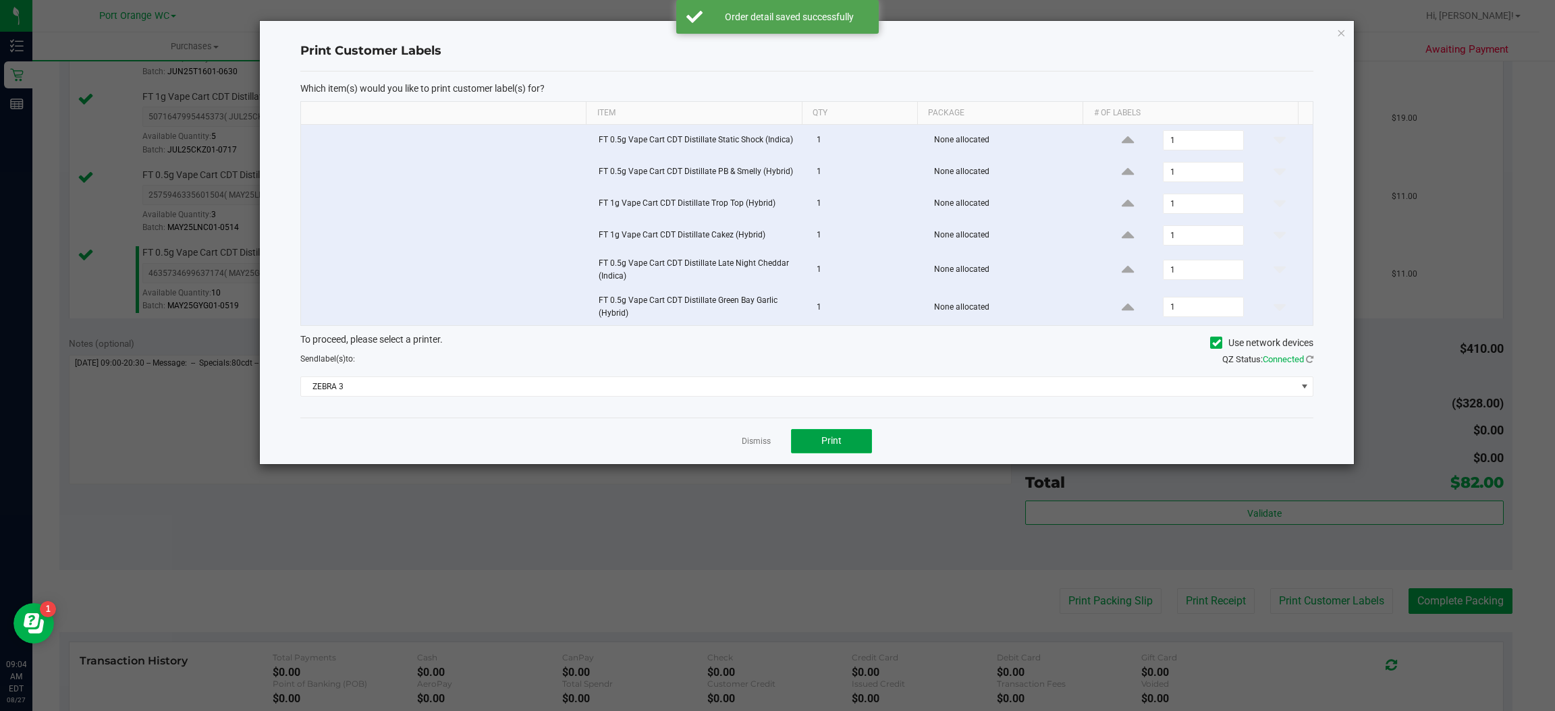
click at [843, 454] on button "Print" at bounding box center [831, 441] width 81 height 24
click at [1341, 31] on icon "button" at bounding box center [1341, 32] width 9 height 16
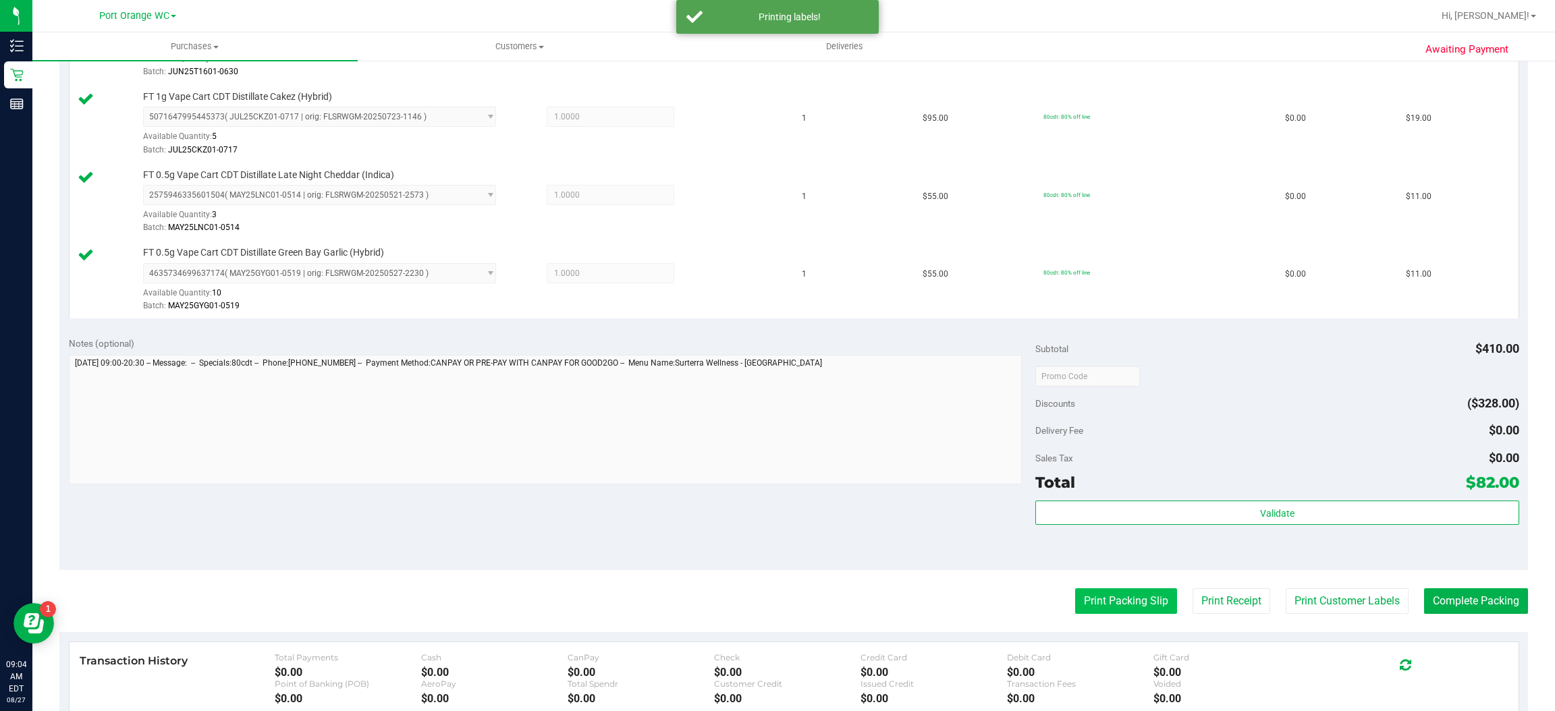
click at [1107, 609] on button "Print Packing Slip" at bounding box center [1126, 602] width 102 height 26
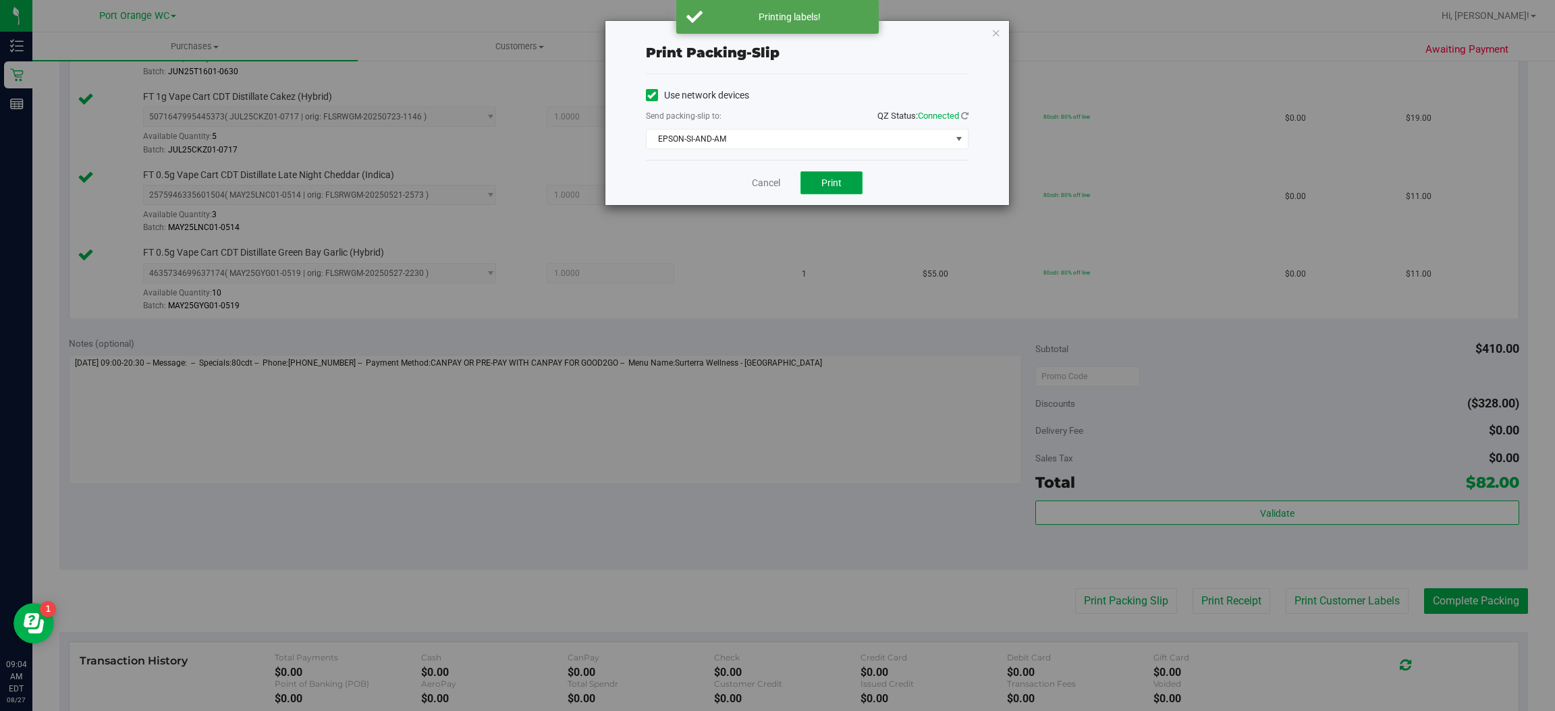
click at [831, 182] on span "Print" at bounding box center [831, 183] width 20 height 11
click at [1000, 32] on icon "button" at bounding box center [996, 32] width 9 height 16
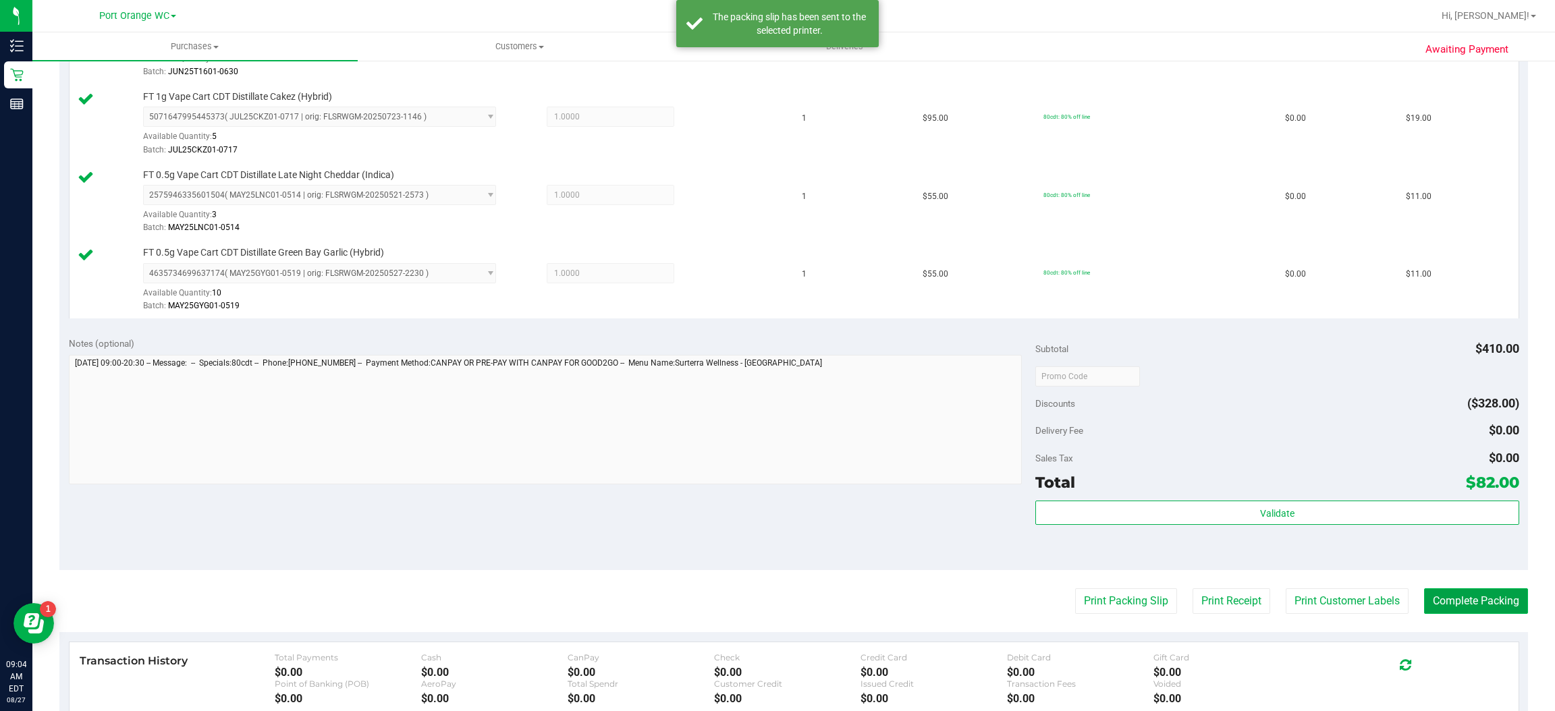
click at [1475, 603] on button "Complete Packing" at bounding box center [1476, 602] width 104 height 26
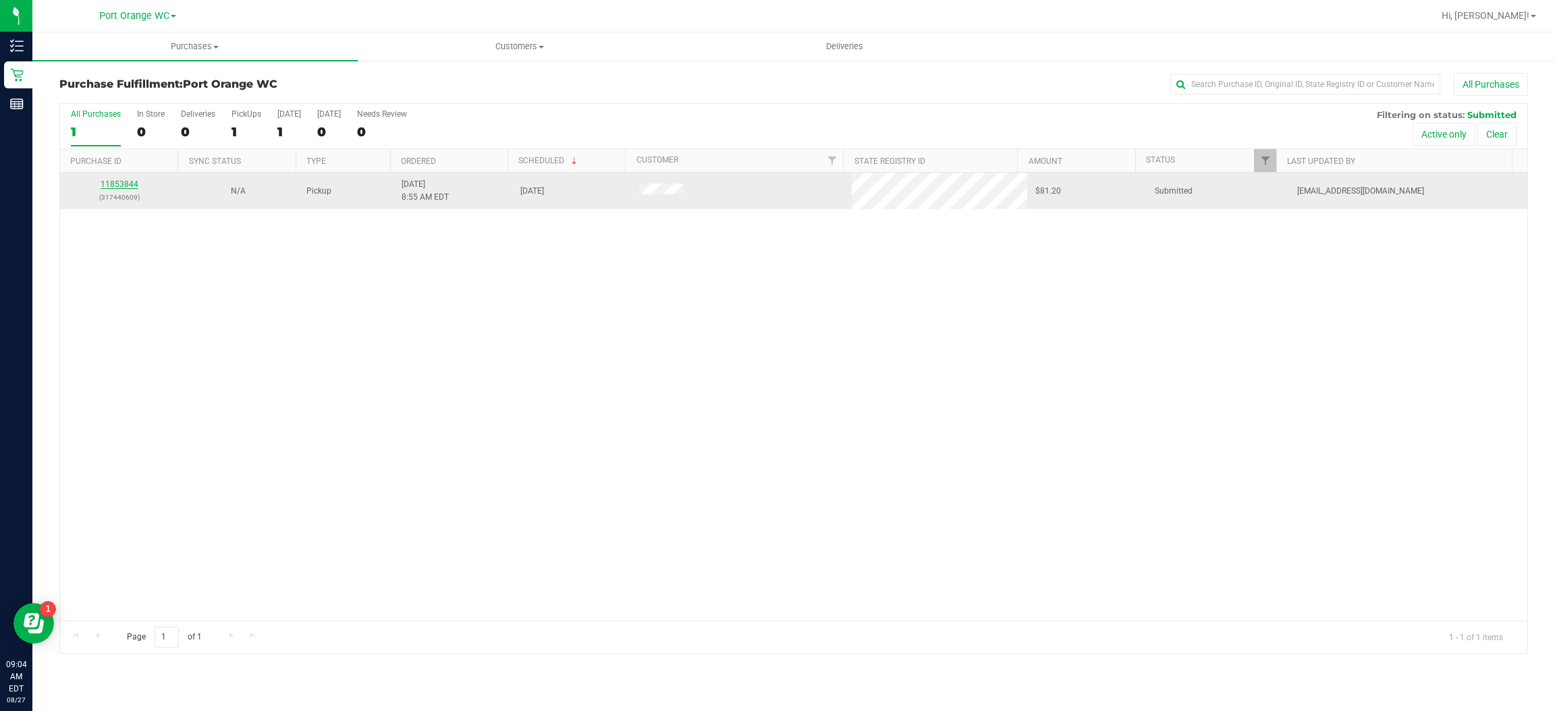
click at [126, 187] on link "11853844" at bounding box center [120, 184] width 38 height 9
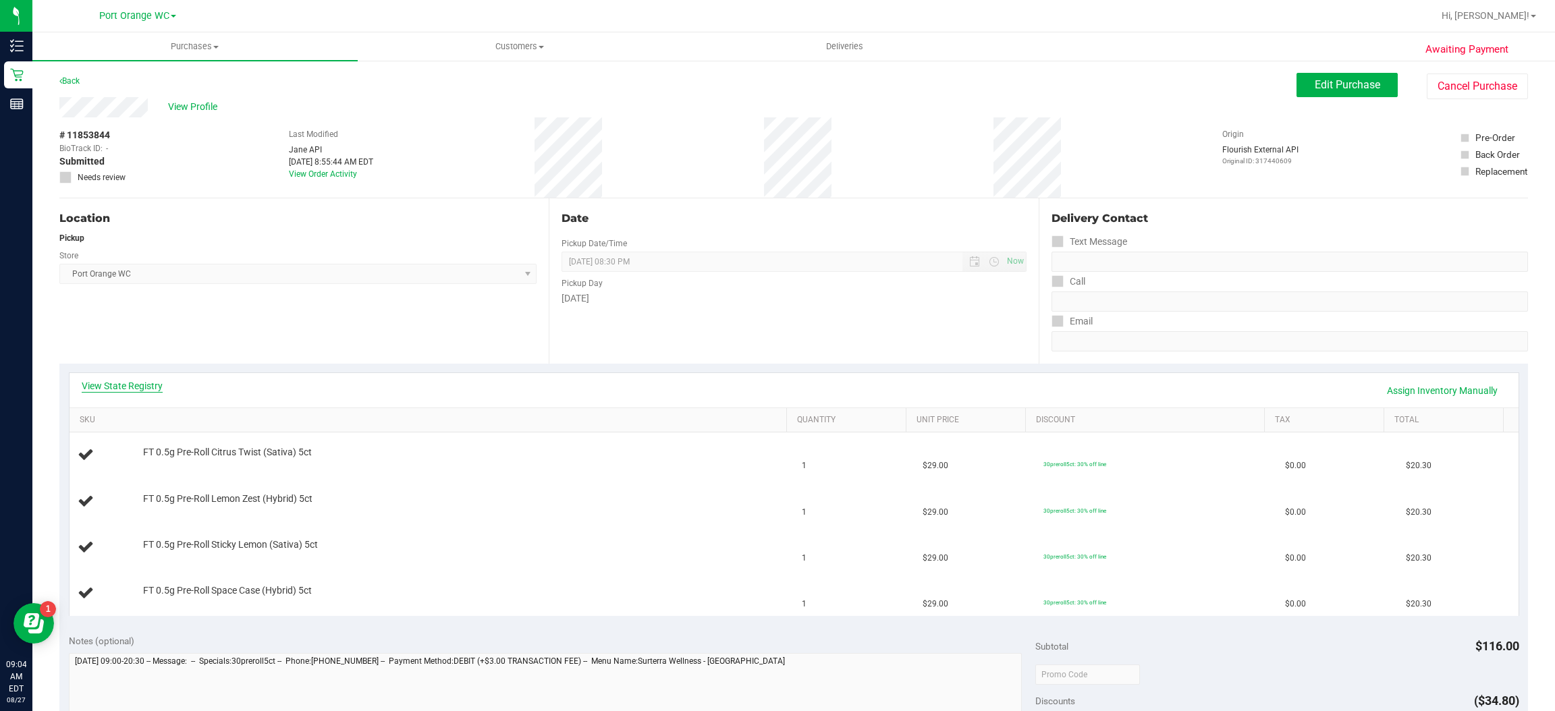
click at [125, 381] on link "View State Registry" at bounding box center [122, 385] width 81 height 13
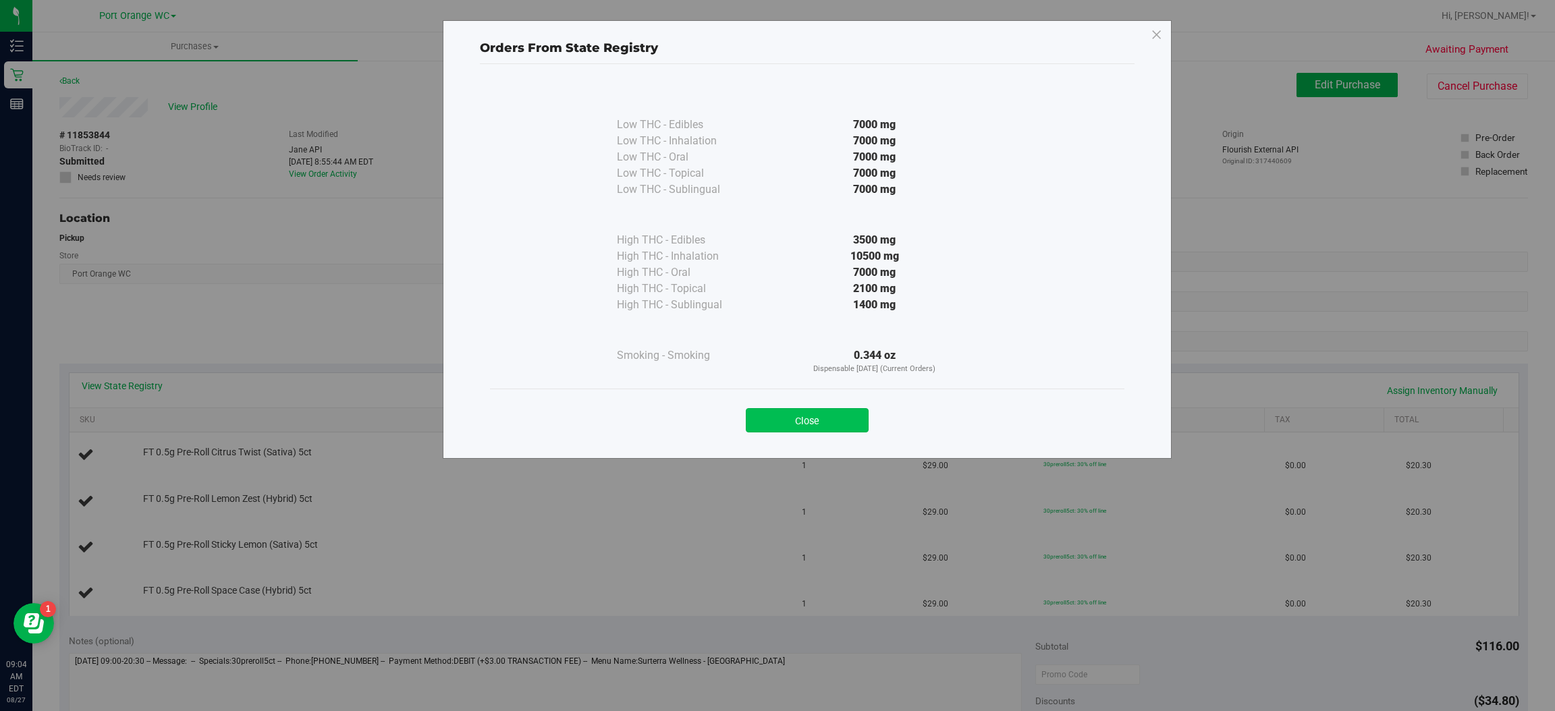
click at [844, 423] on button "Close" at bounding box center [807, 420] width 123 height 24
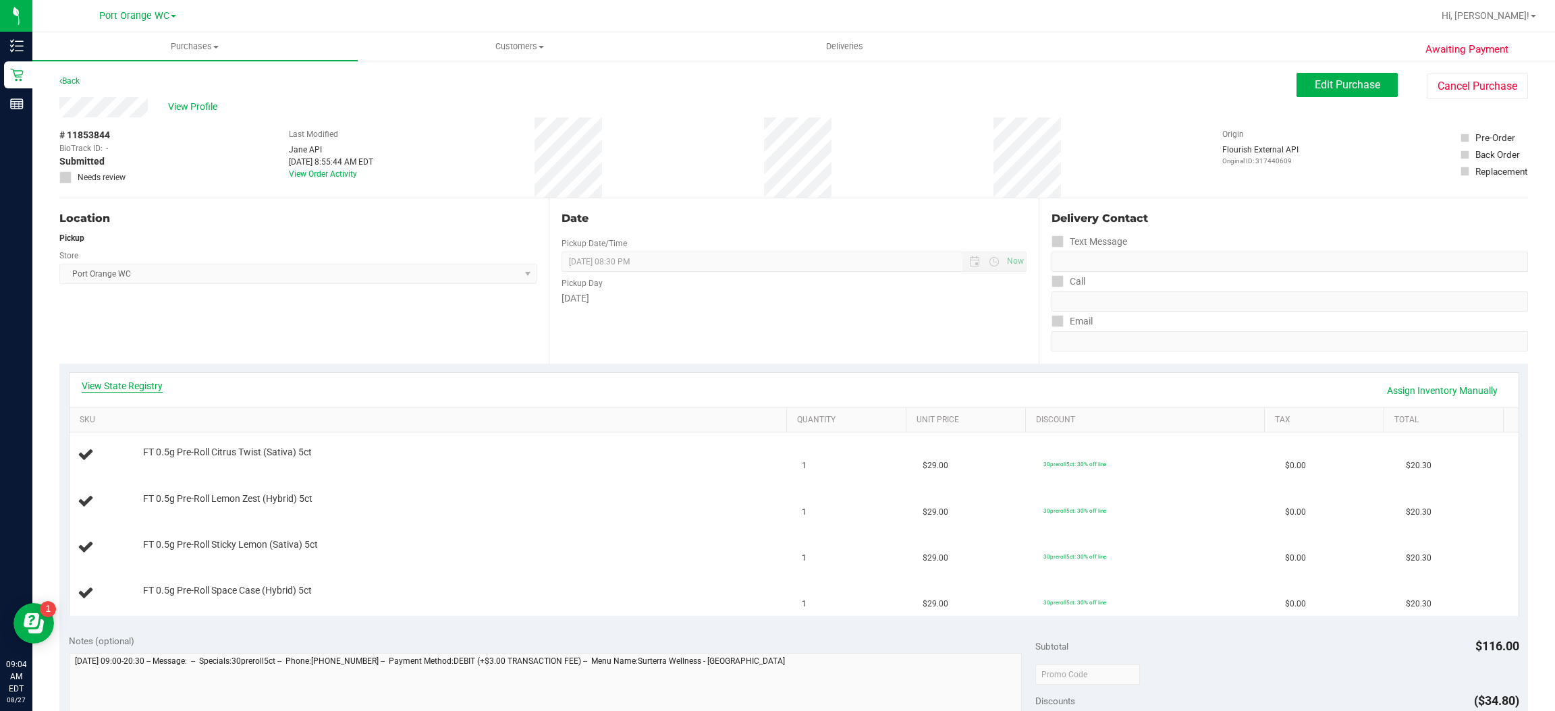
click at [138, 390] on link "View State Registry" at bounding box center [122, 385] width 81 height 13
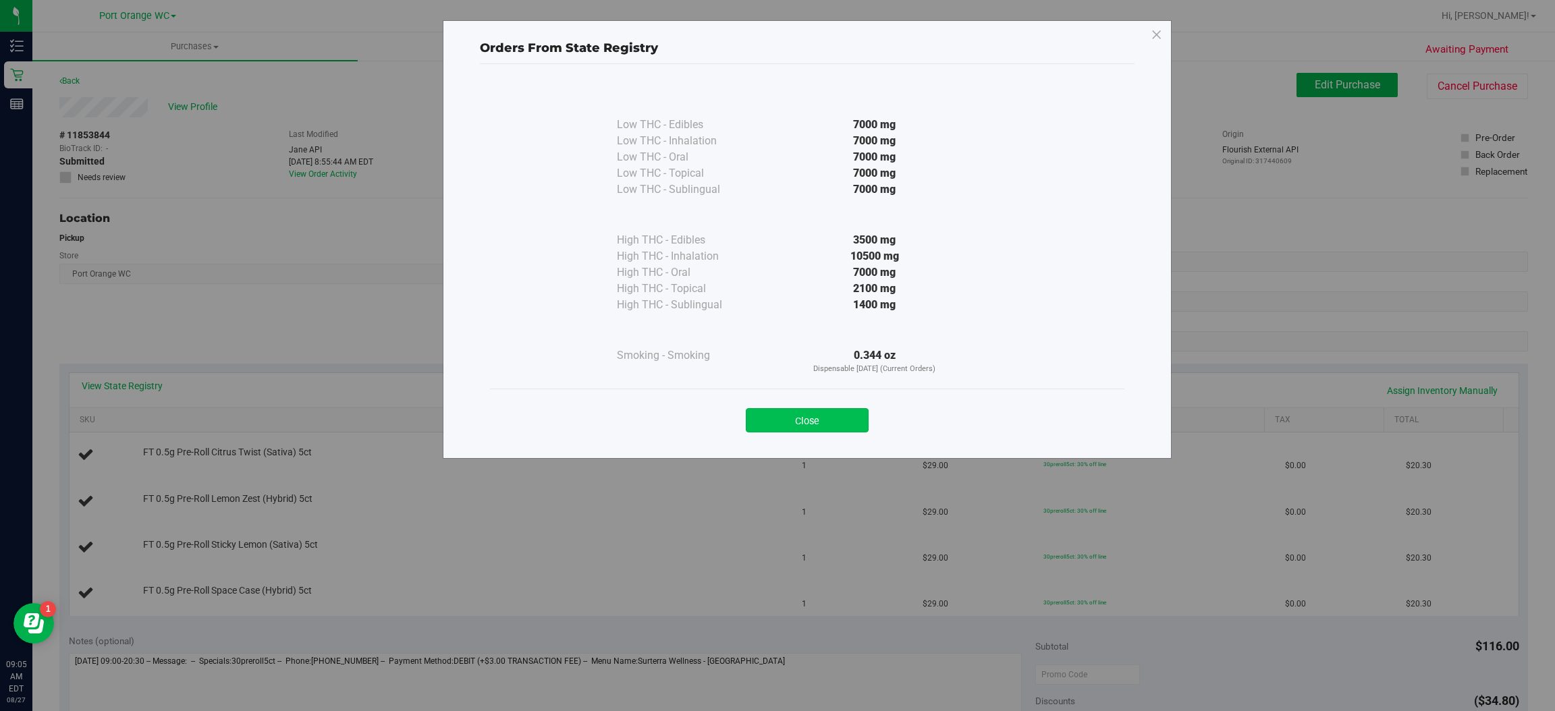
click at [846, 424] on button "Close" at bounding box center [807, 420] width 123 height 24
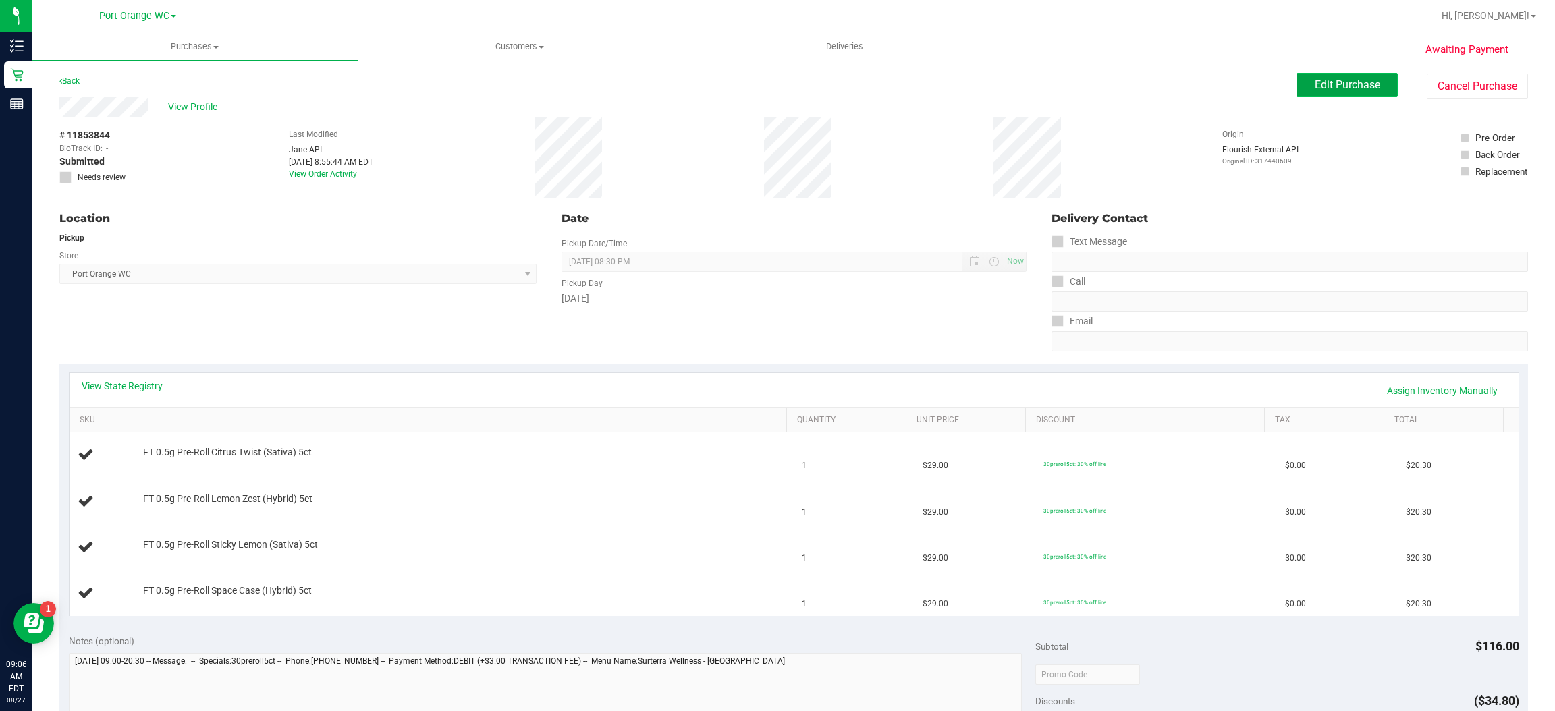
click at [1350, 84] on span "Edit Purchase" at bounding box center [1347, 84] width 65 height 13
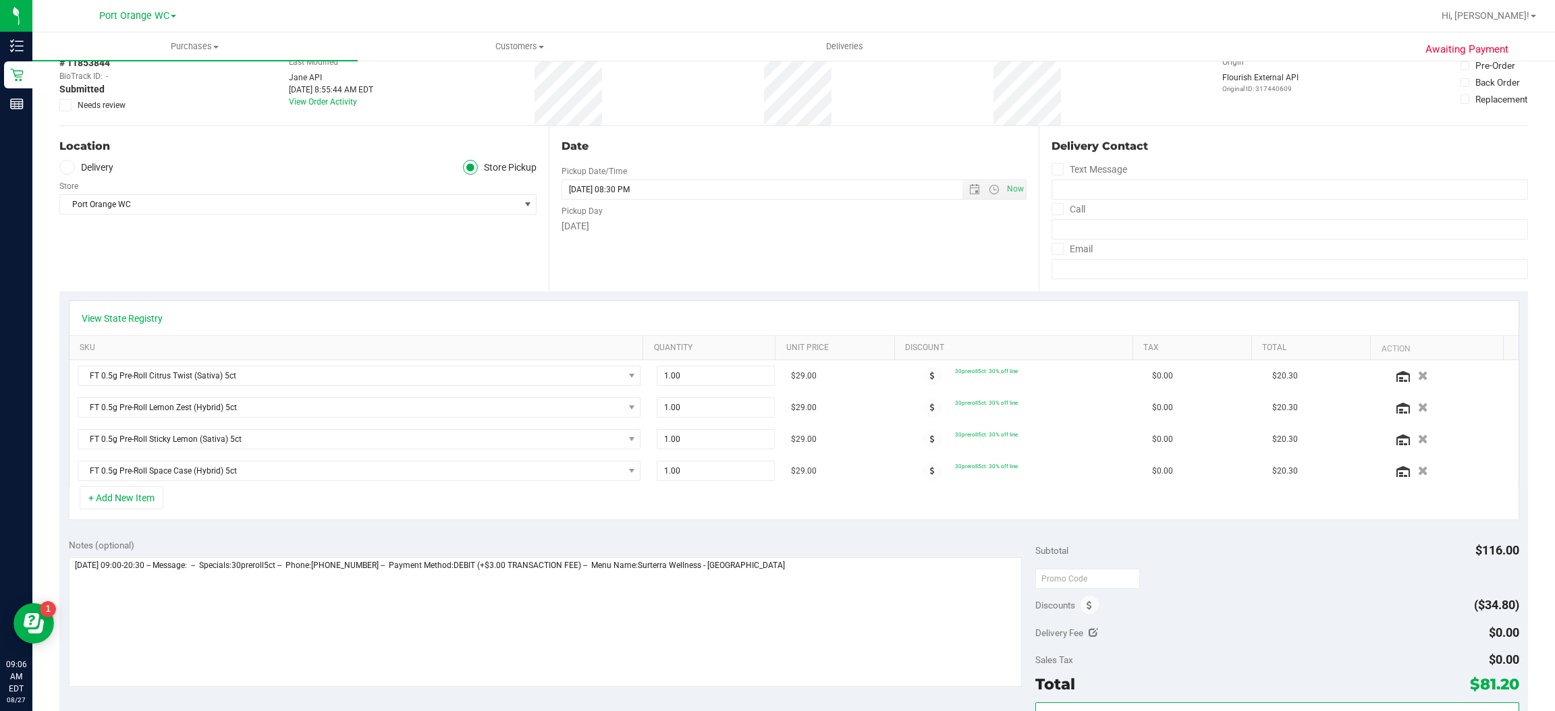
scroll to position [74, 0]
click at [65, 104] on icon at bounding box center [65, 104] width 9 height 0
click at [0, 0] on input "Needs review" at bounding box center [0, 0] width 0 height 0
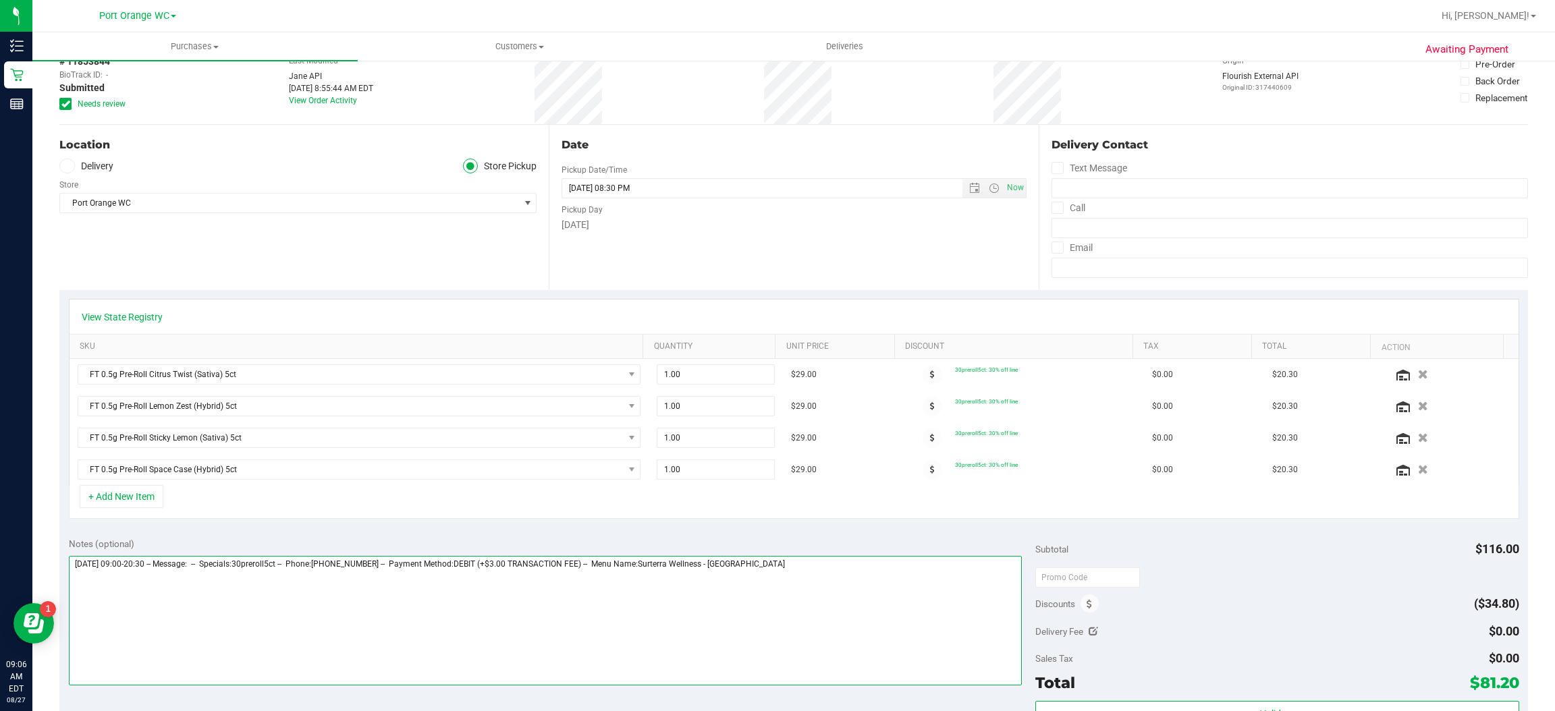
click at [832, 570] on textarea at bounding box center [546, 621] width 954 height 130
type textarea "[DATE] 09:00-20:30 -- Message: -- Specials:30preroll5ct -- Phone:[PHONE_NUMBER]…"
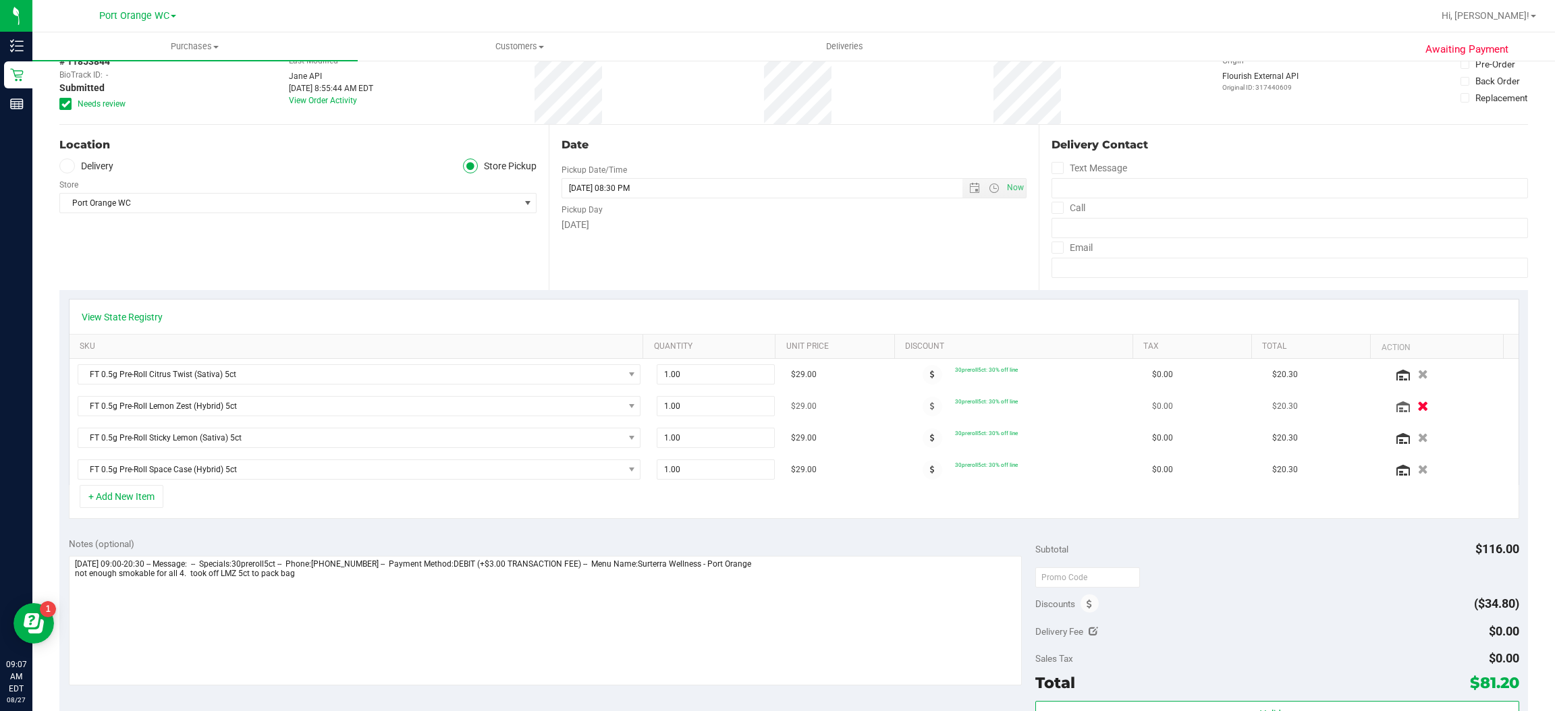
click at [1418, 407] on icon "button" at bounding box center [1423, 407] width 11 height 10
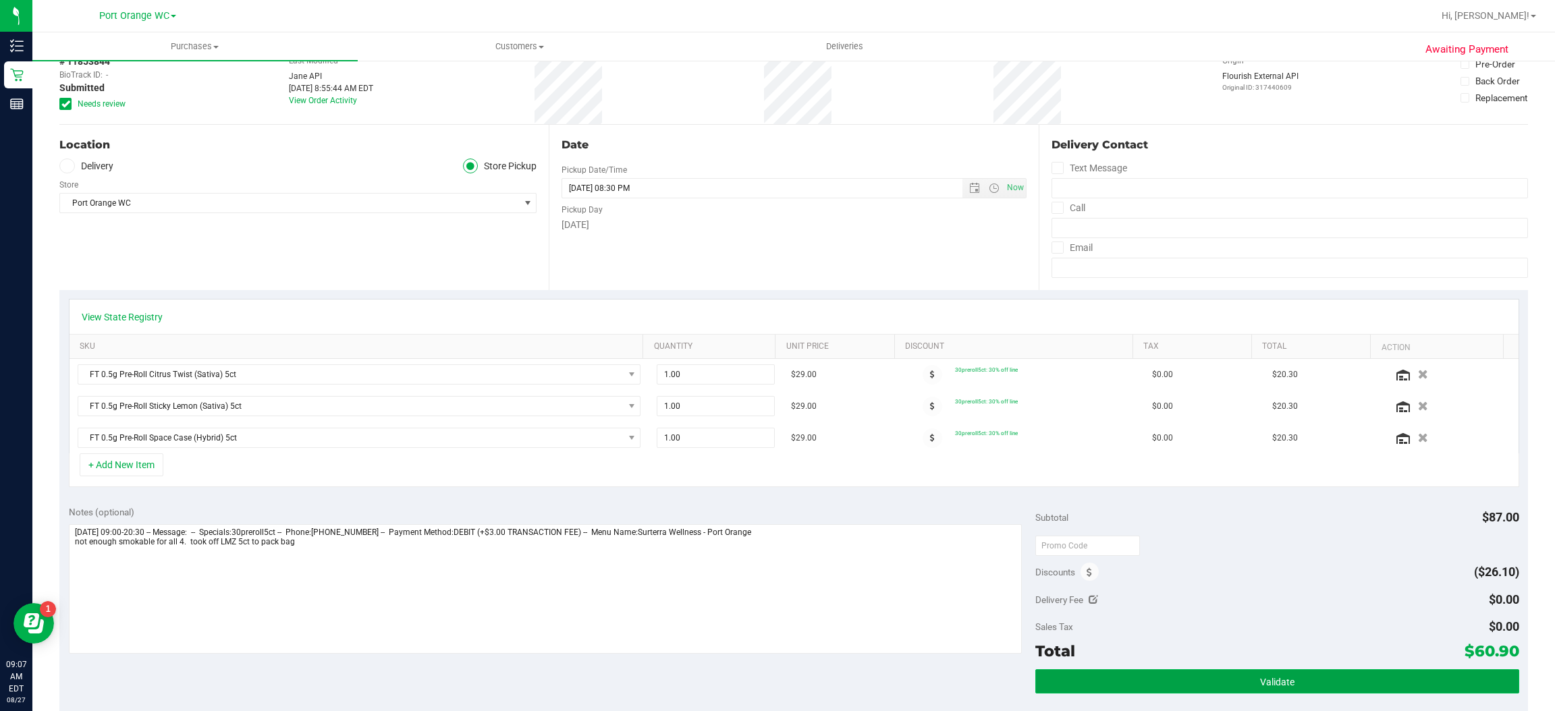
click at [1283, 689] on button "Validate" at bounding box center [1276, 682] width 483 height 24
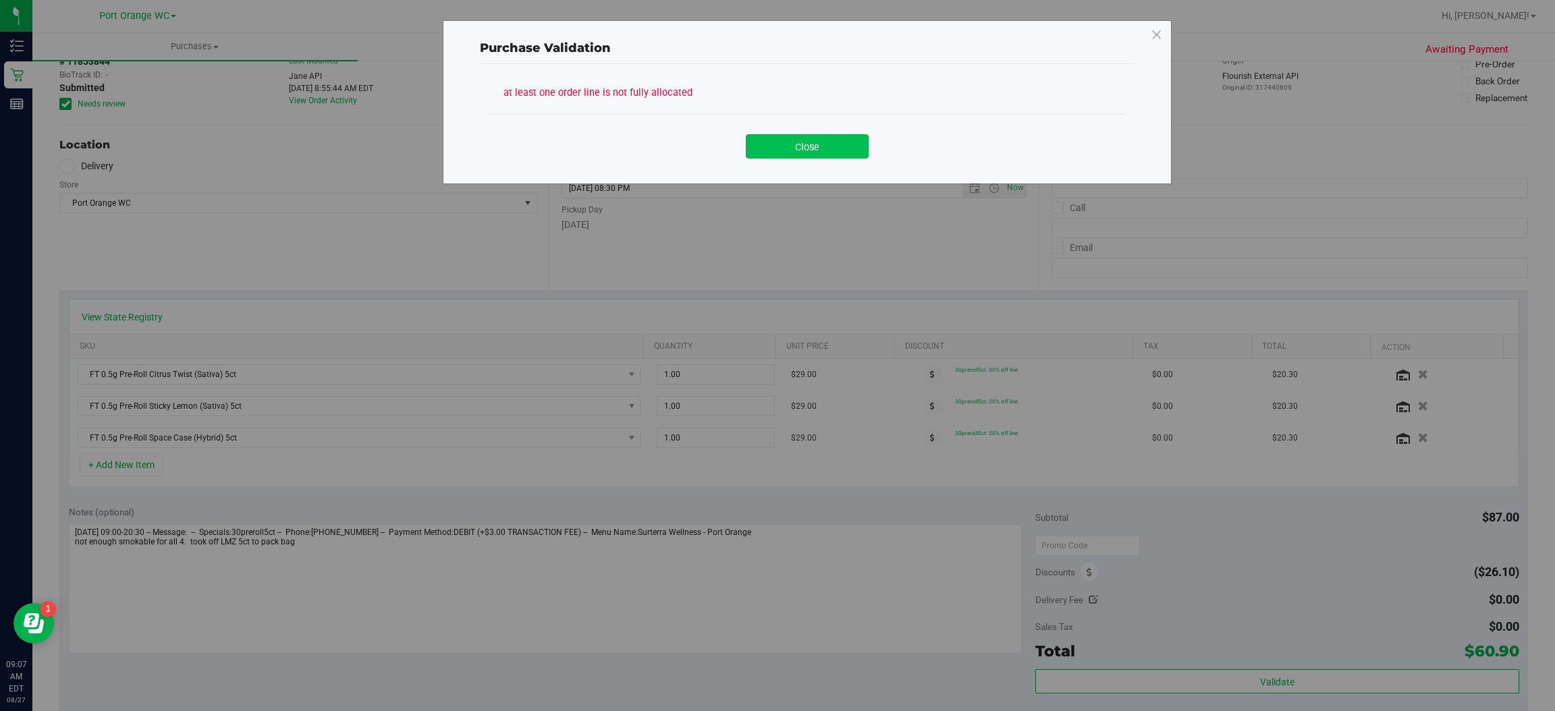
click at [841, 136] on button "Close" at bounding box center [807, 146] width 123 height 24
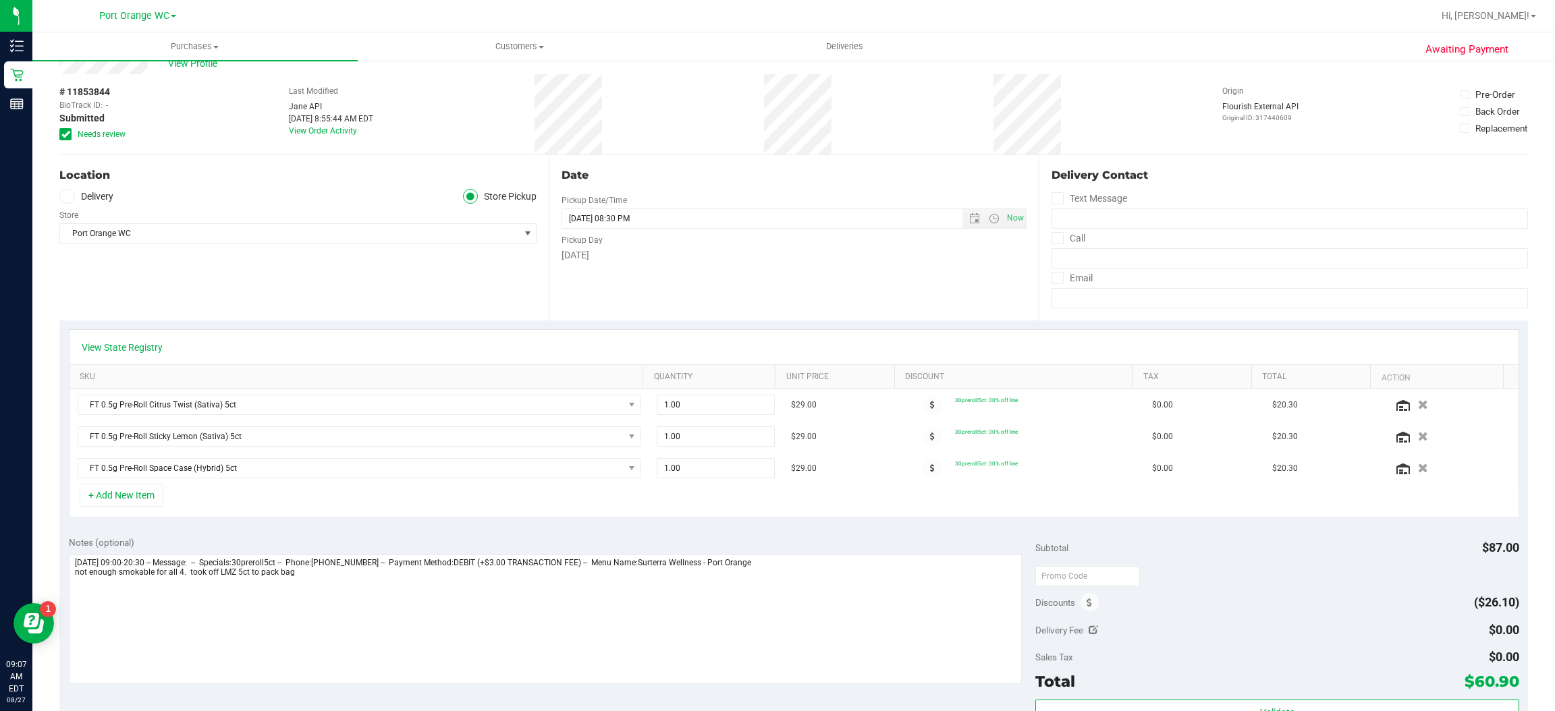
scroll to position [0, 0]
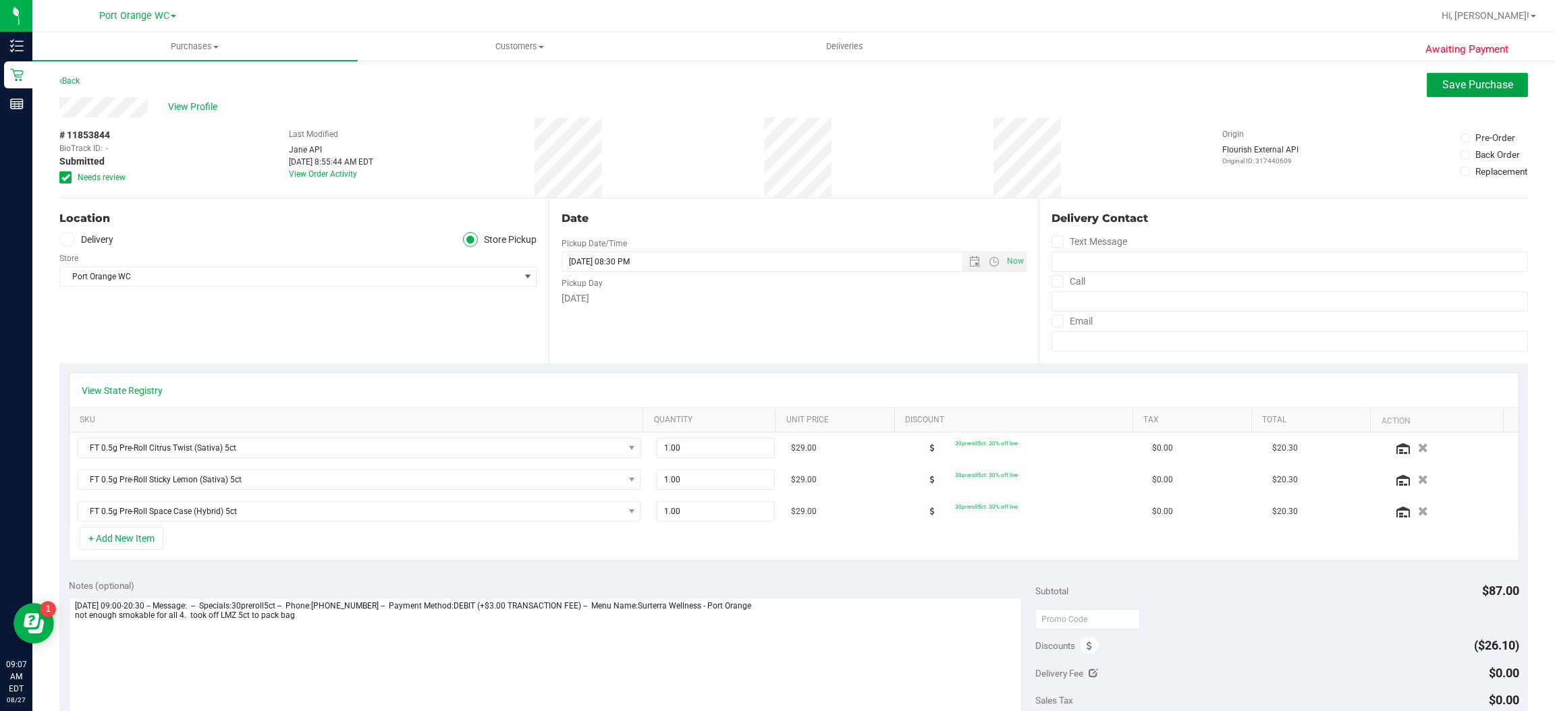
click at [1476, 82] on span "Save Purchase" at bounding box center [1477, 84] width 71 height 13
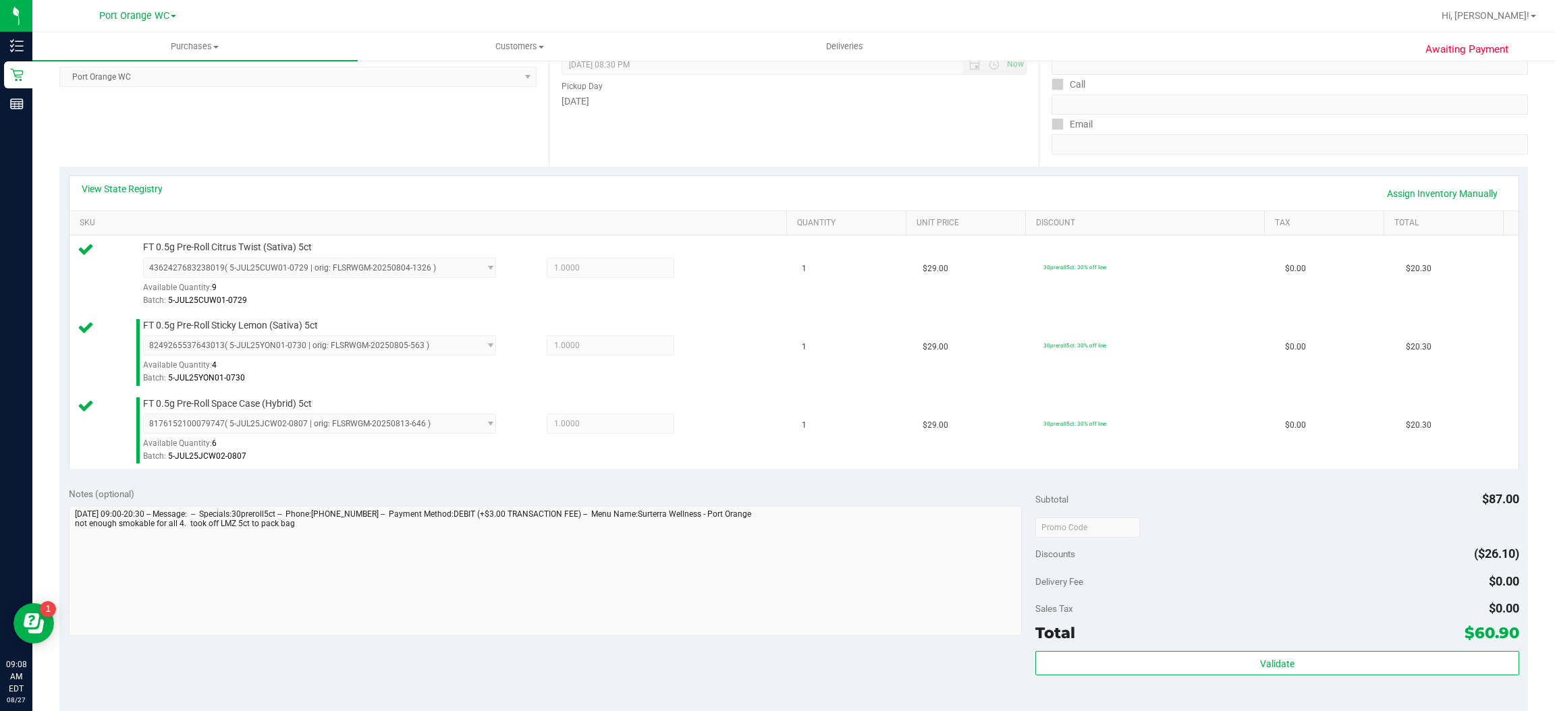
scroll to position [259, 0]
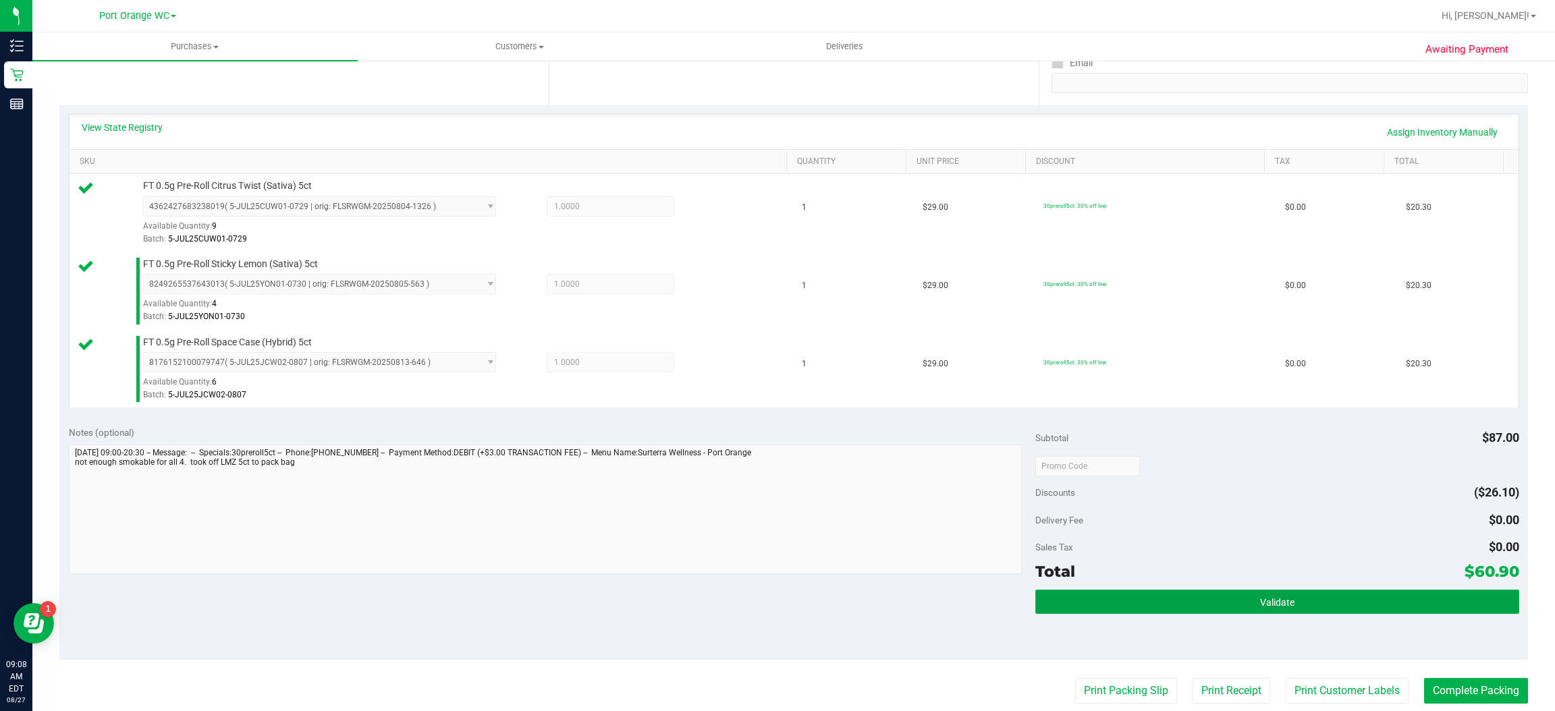
click at [1269, 606] on span "Validate" at bounding box center [1277, 602] width 34 height 11
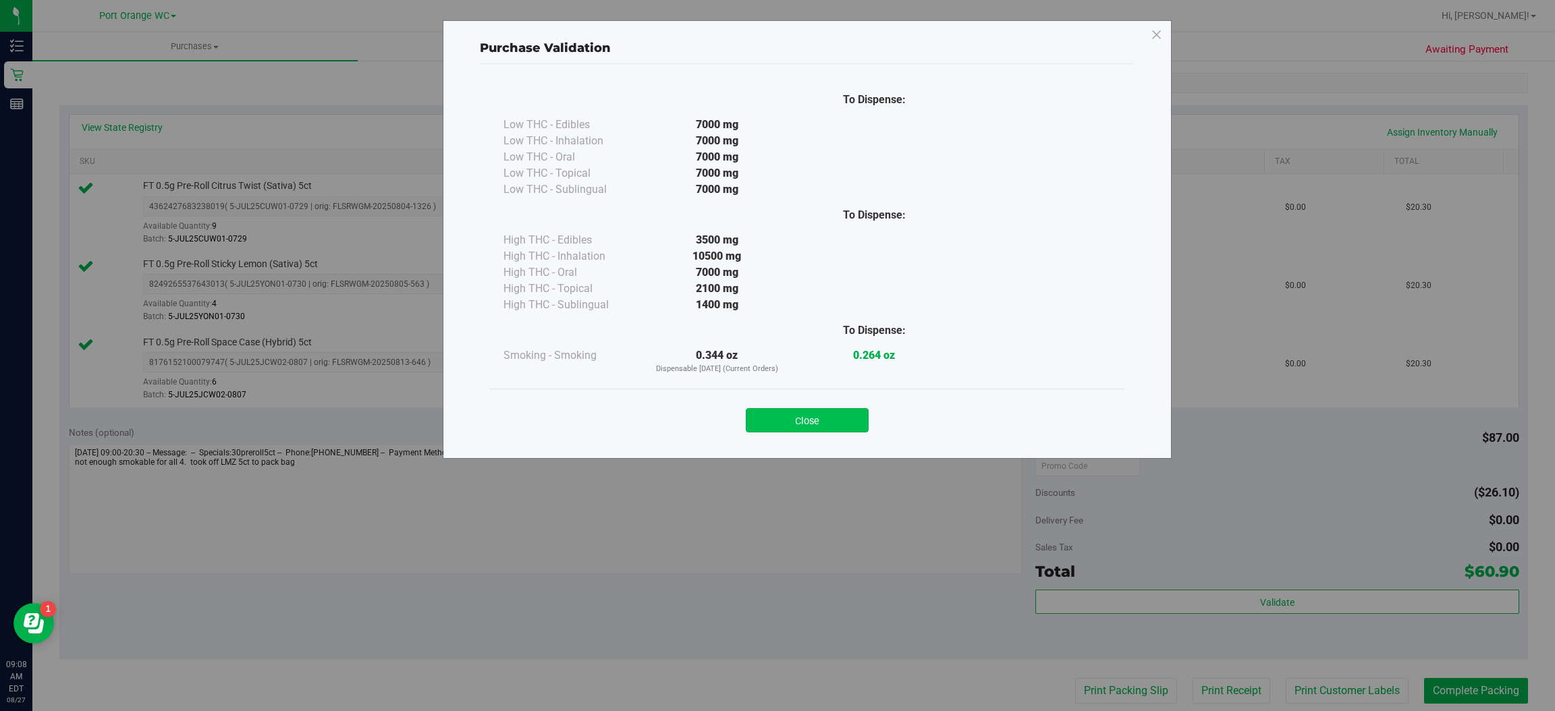
click at [823, 415] on button "Close" at bounding box center [807, 420] width 123 height 24
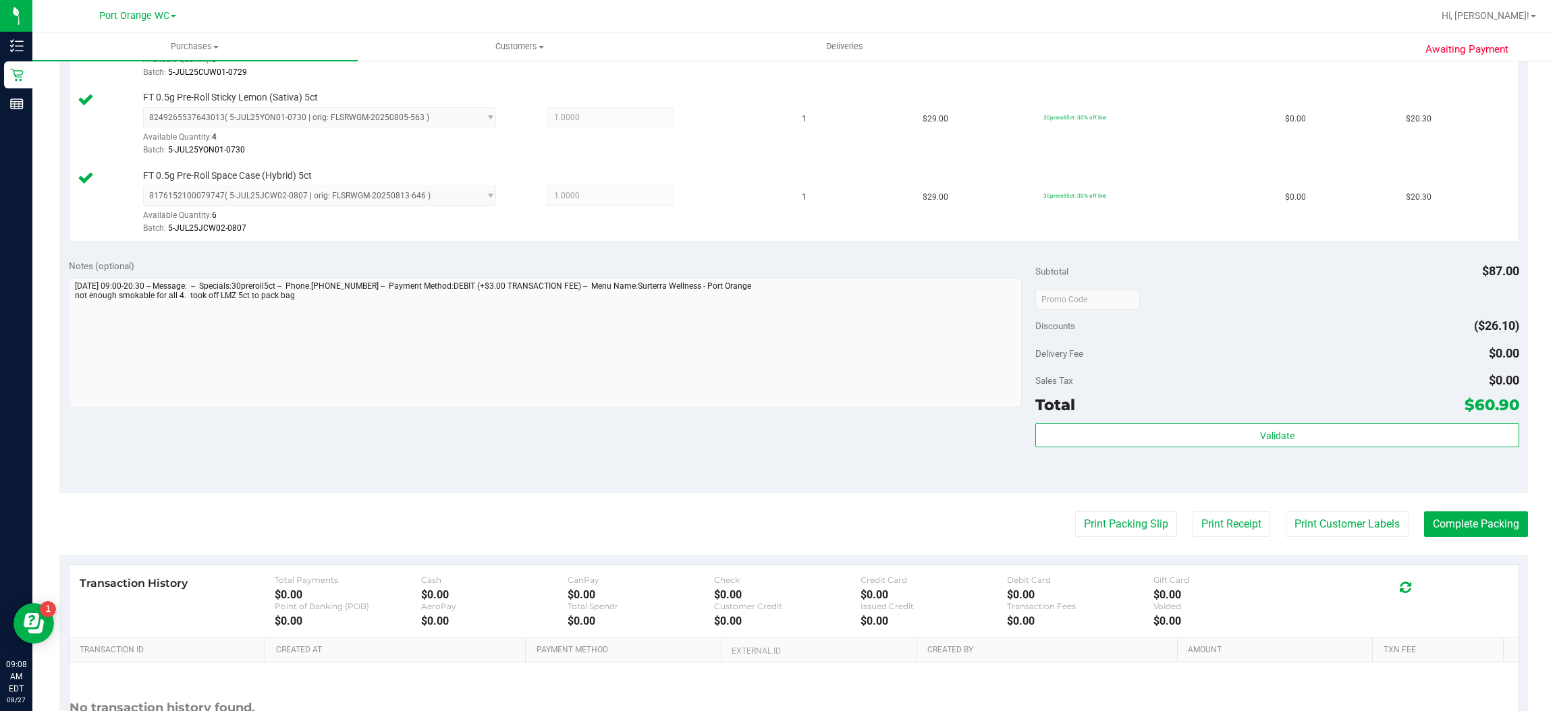
scroll to position [434, 0]
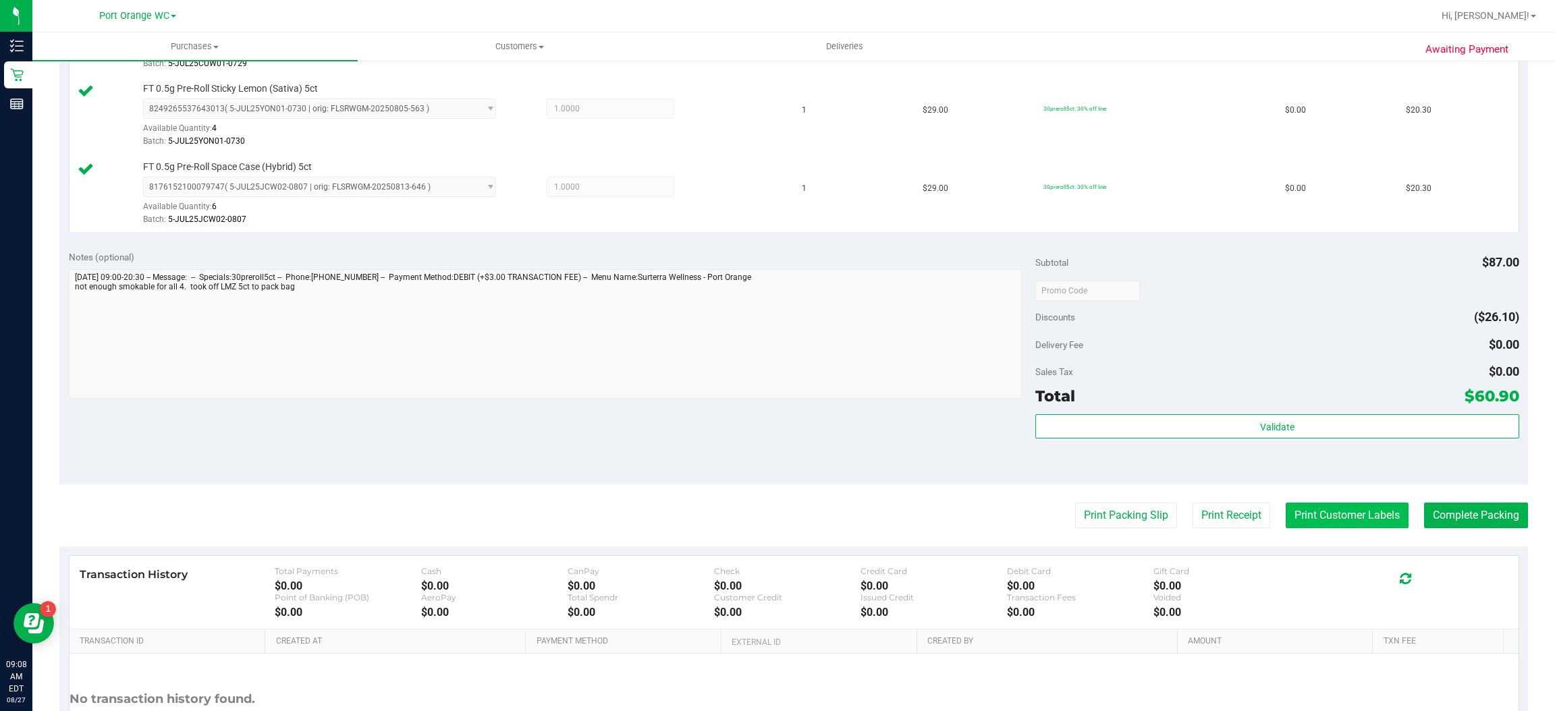
click at [1347, 517] on button "Print Customer Labels" at bounding box center [1347, 516] width 123 height 26
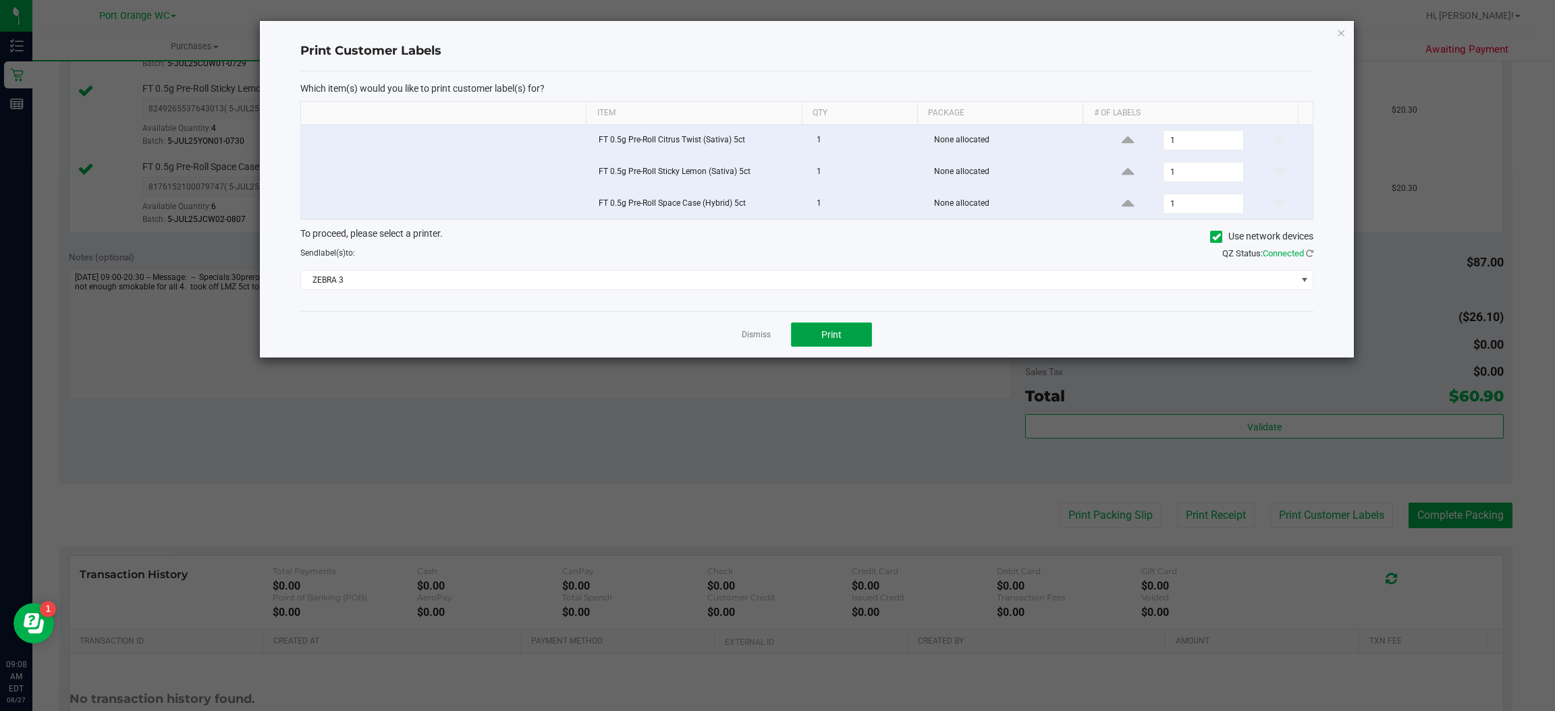
click at [865, 337] on button "Print" at bounding box center [831, 335] width 81 height 24
click at [1345, 29] on icon "button" at bounding box center [1341, 32] width 9 height 16
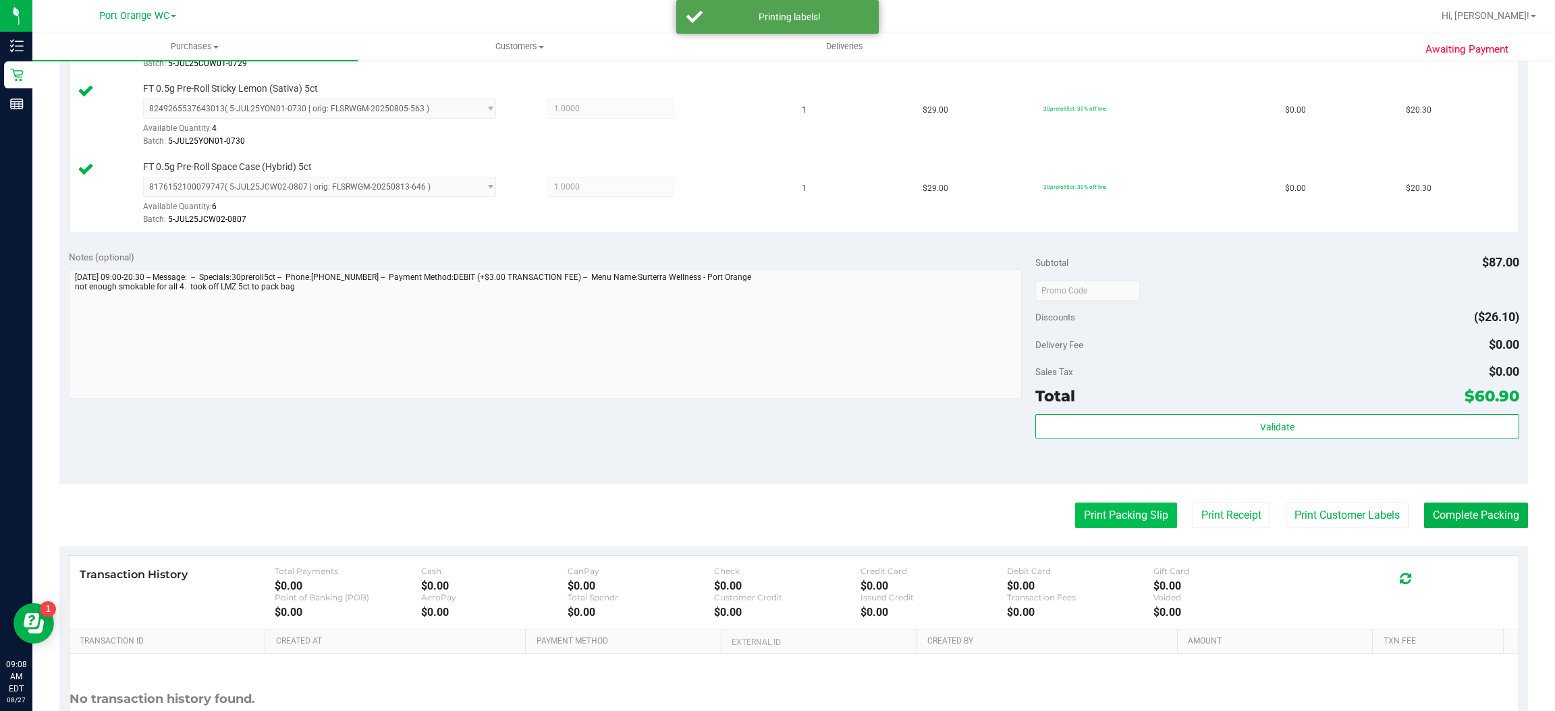
click at [1135, 519] on button "Print Packing Slip" at bounding box center [1126, 516] width 102 height 26
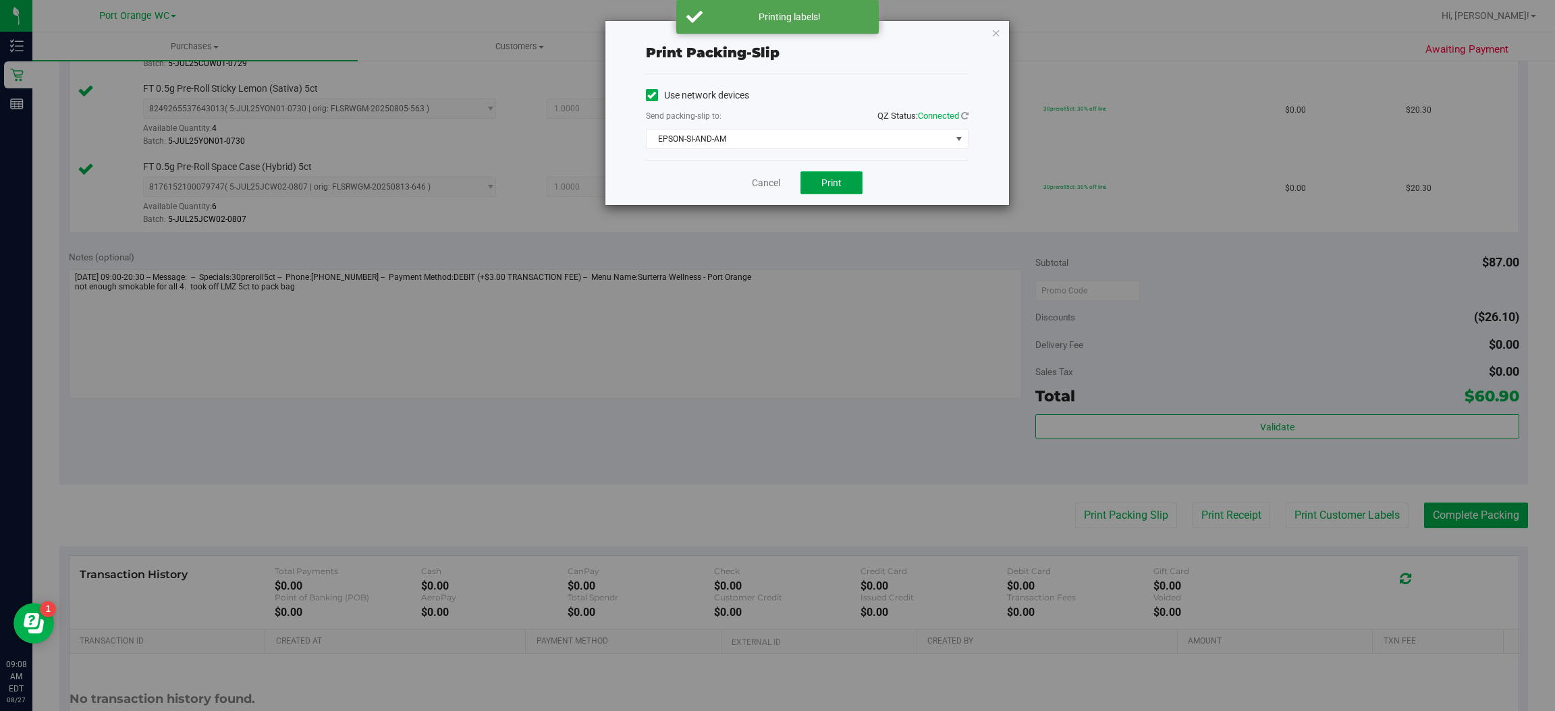
click at [844, 173] on button "Print" at bounding box center [831, 182] width 62 height 23
click at [995, 31] on icon "button" at bounding box center [996, 32] width 9 height 16
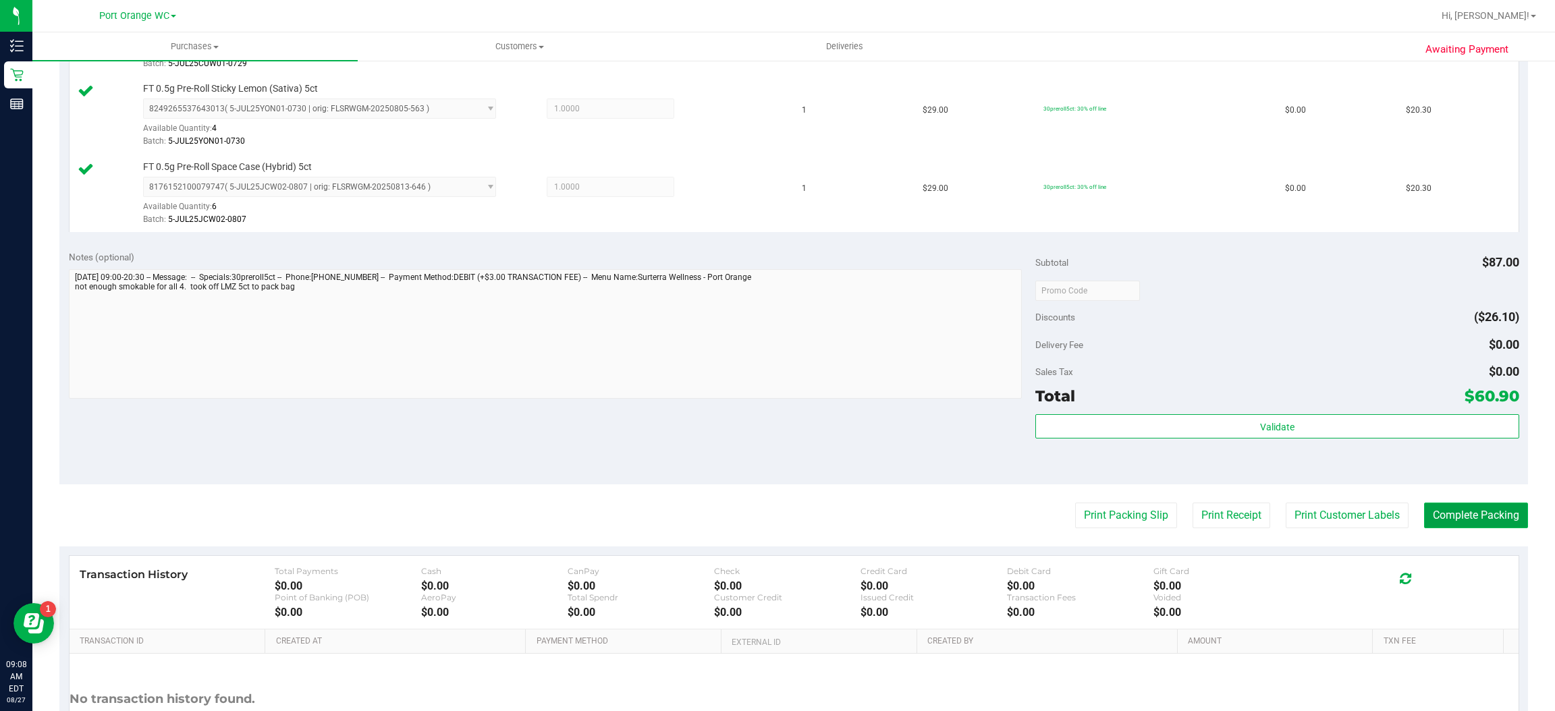
click at [1463, 521] on button "Complete Packing" at bounding box center [1476, 516] width 104 height 26
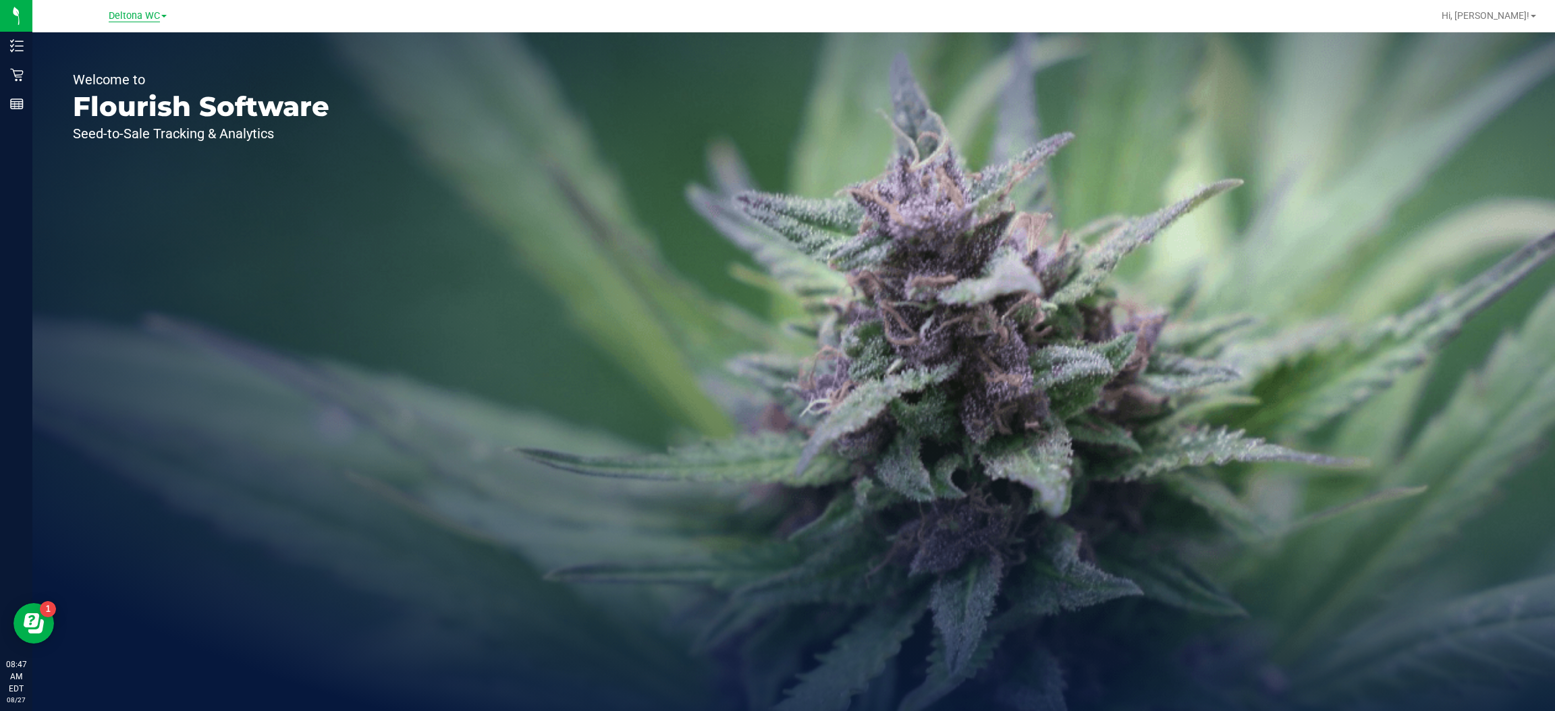
click at [151, 17] on span "Deltona WC" at bounding box center [134, 16] width 51 height 12
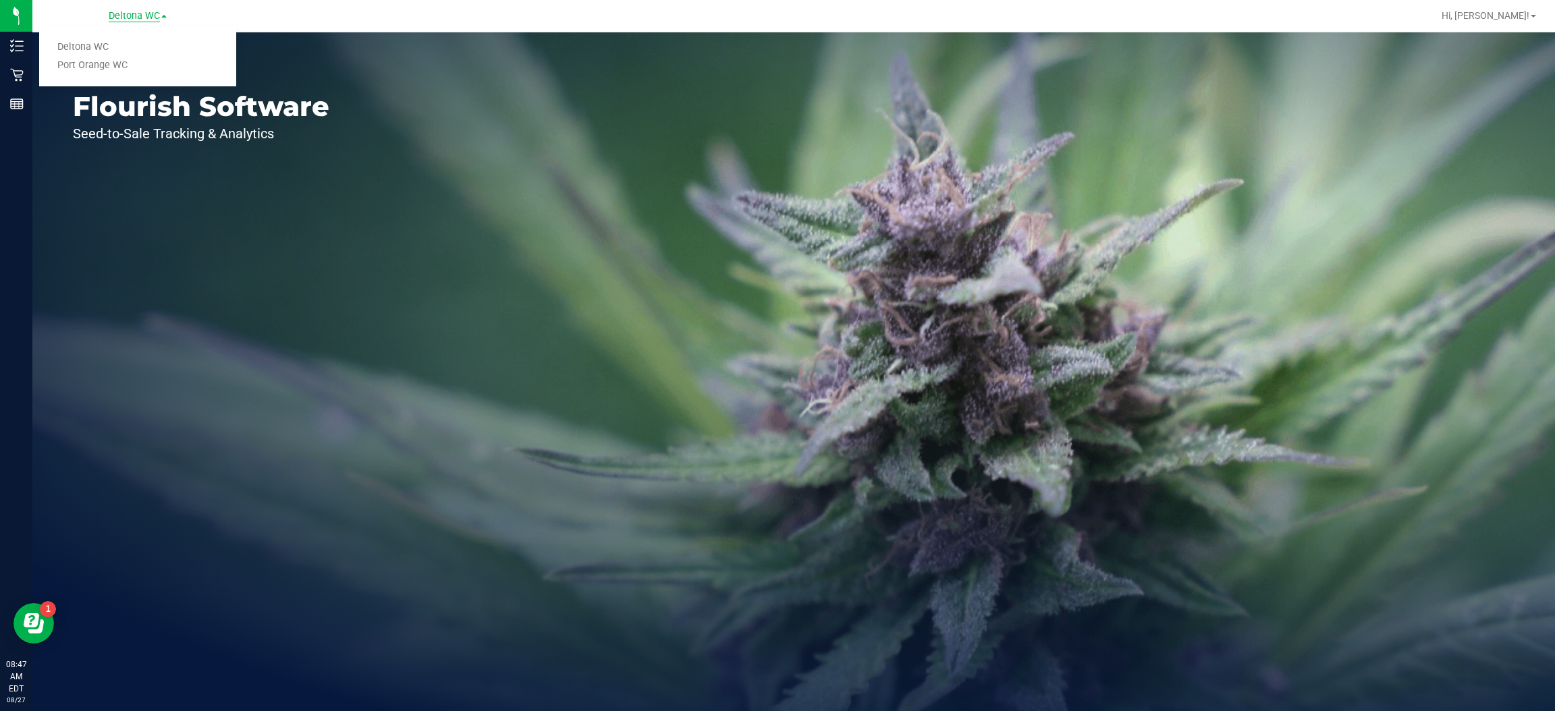
click at [121, 62] on link "Port Orange WC" at bounding box center [137, 66] width 197 height 18
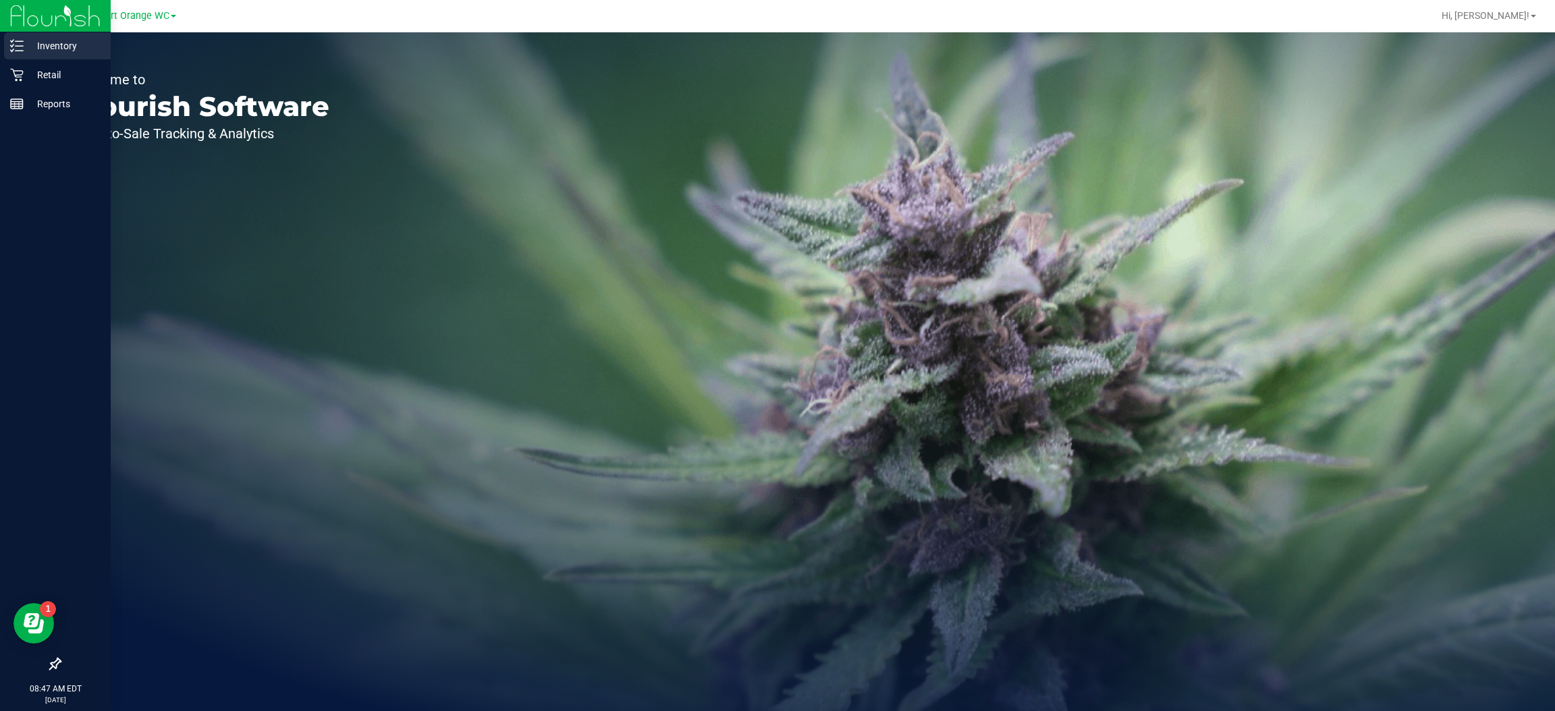
click at [21, 50] on icon at bounding box center [16, 45] width 13 height 13
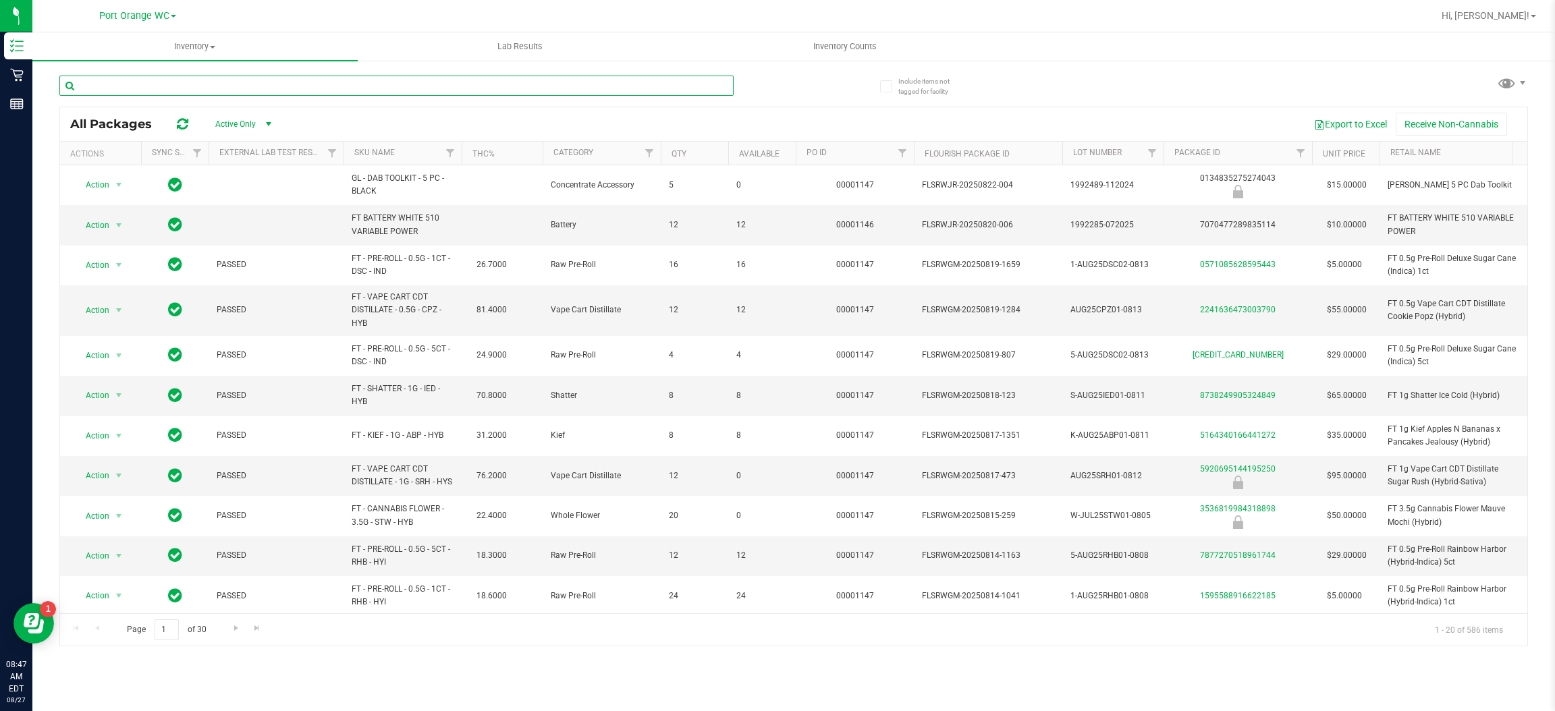
click at [347, 86] on input "text" at bounding box center [396, 86] width 674 height 20
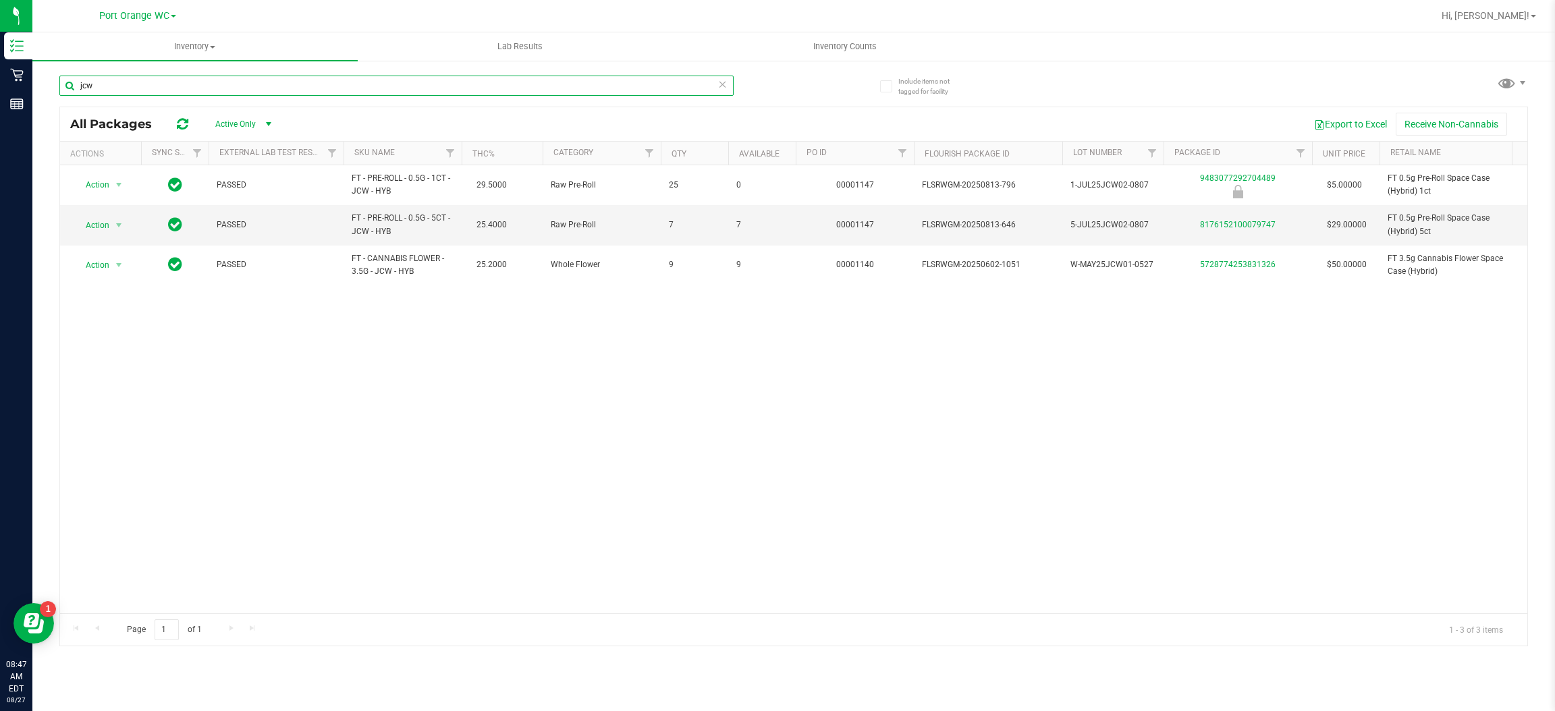
type input "jcw"
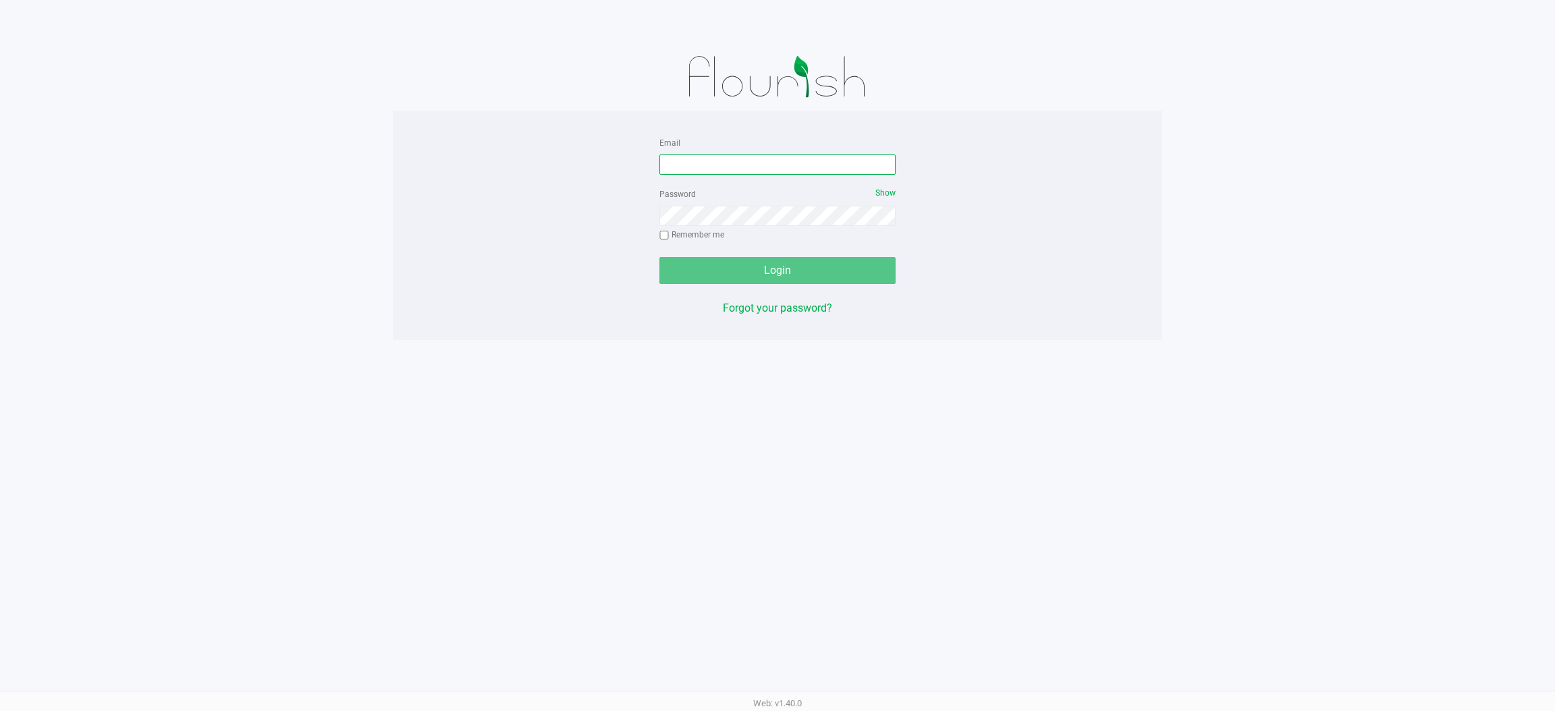
click at [765, 161] on input "Email" at bounding box center [777, 165] width 236 height 20
type input "jobarnes@netacare.org"
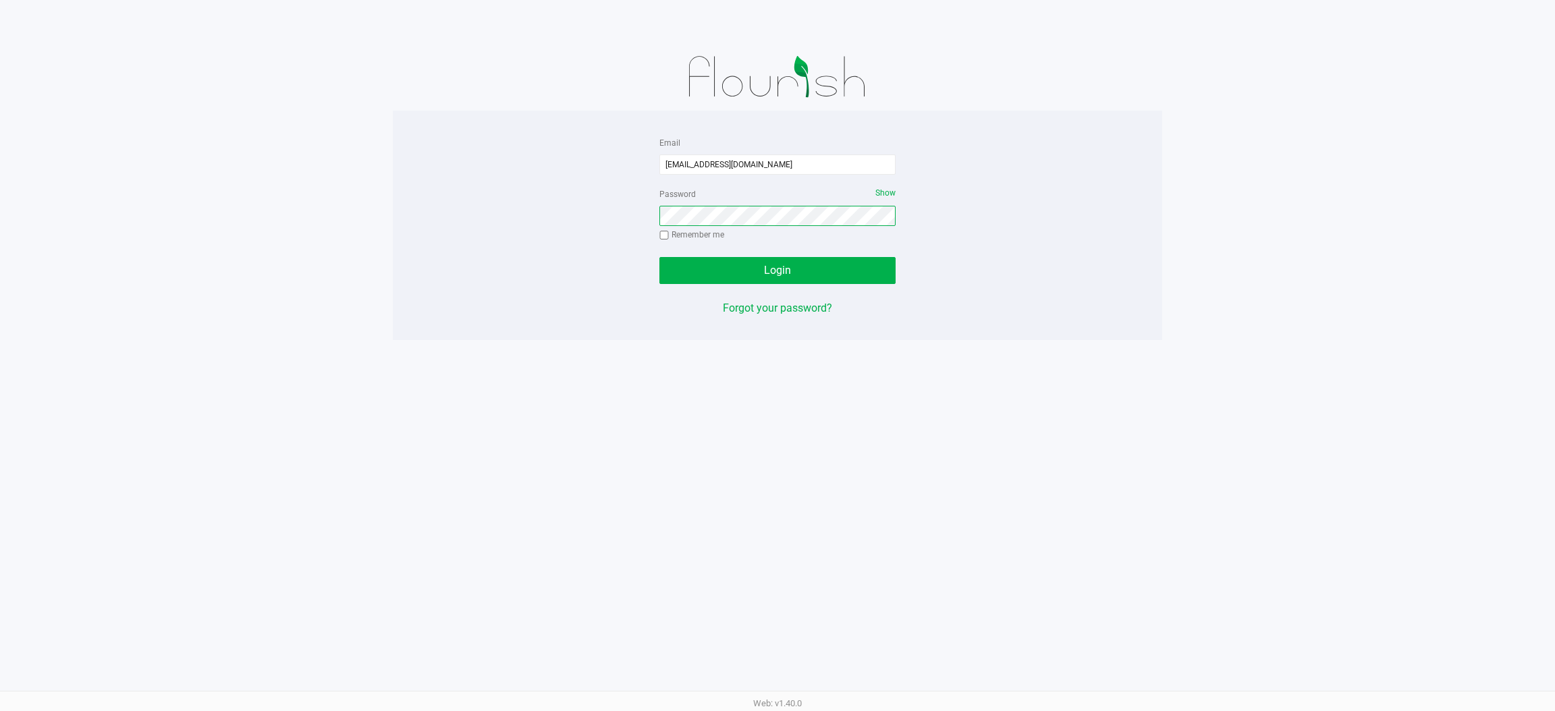
click at [659, 257] on button "Login" at bounding box center [777, 270] width 236 height 27
